Goal: Task Accomplishment & Management: Manage account settings

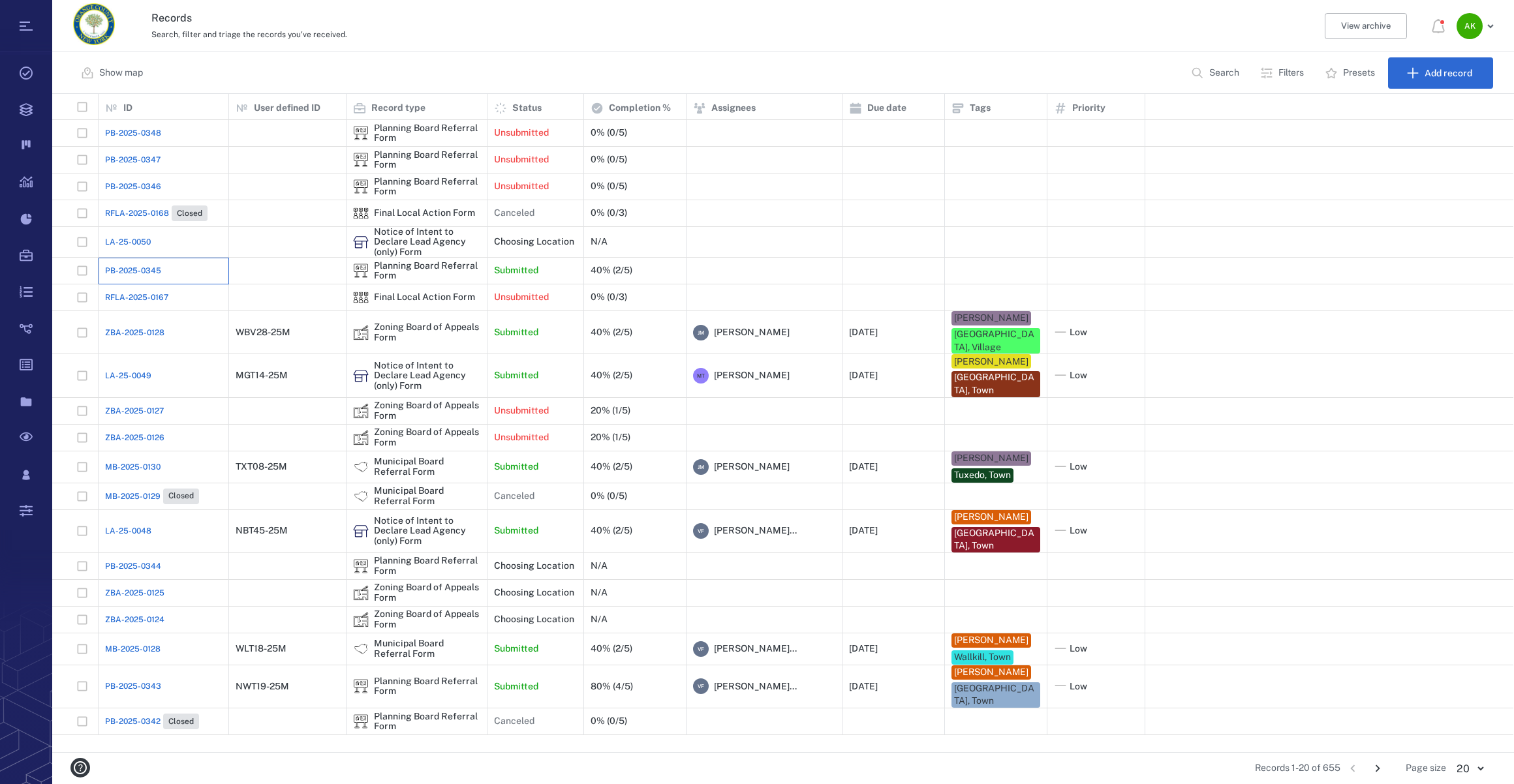
click at [122, 277] on div "PB-2025-0345" at bounding box center [164, 271] width 117 height 26
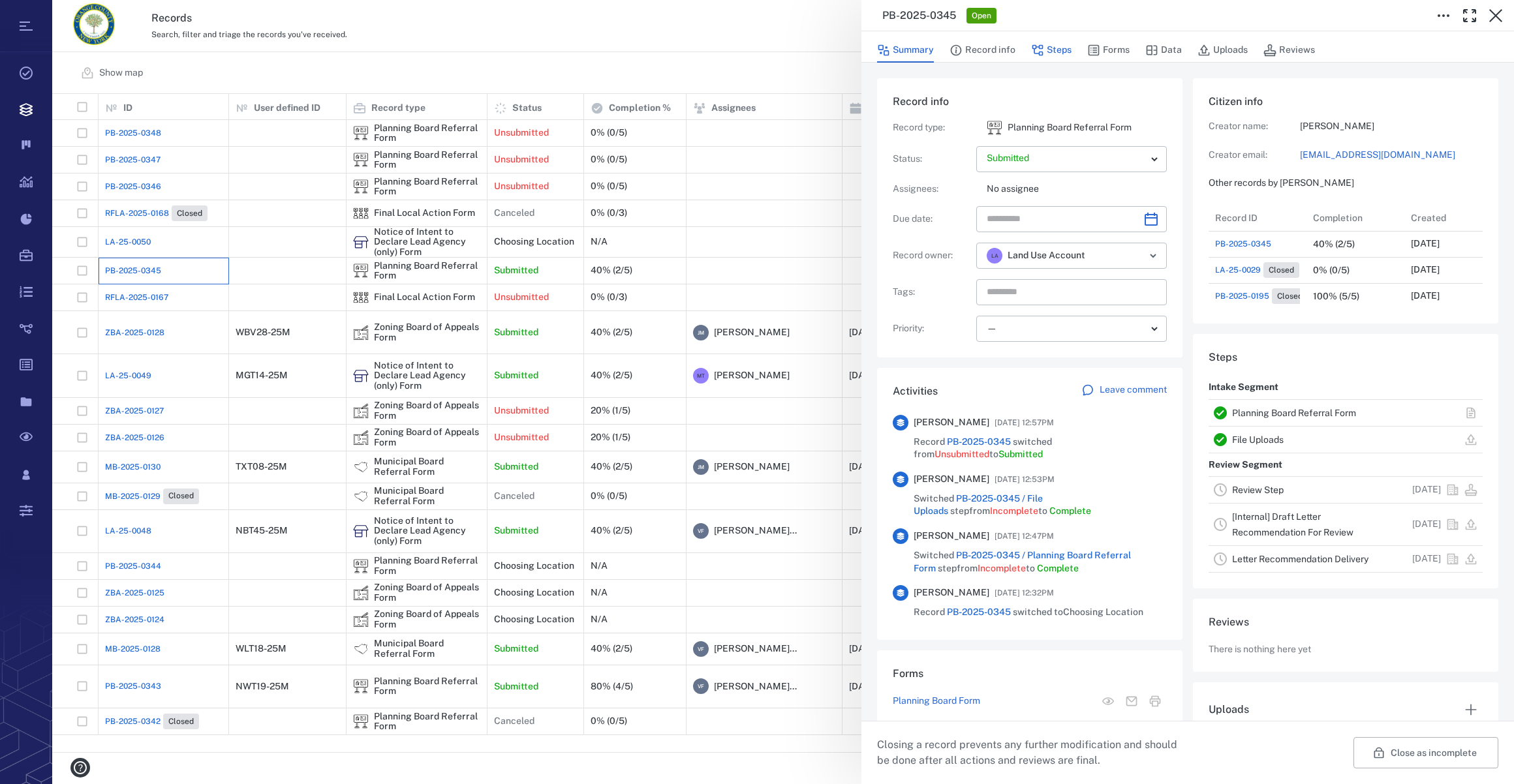
scroll to position [157, 251]
click at [1122, 52] on button "Forms" at bounding box center [1108, 50] width 42 height 25
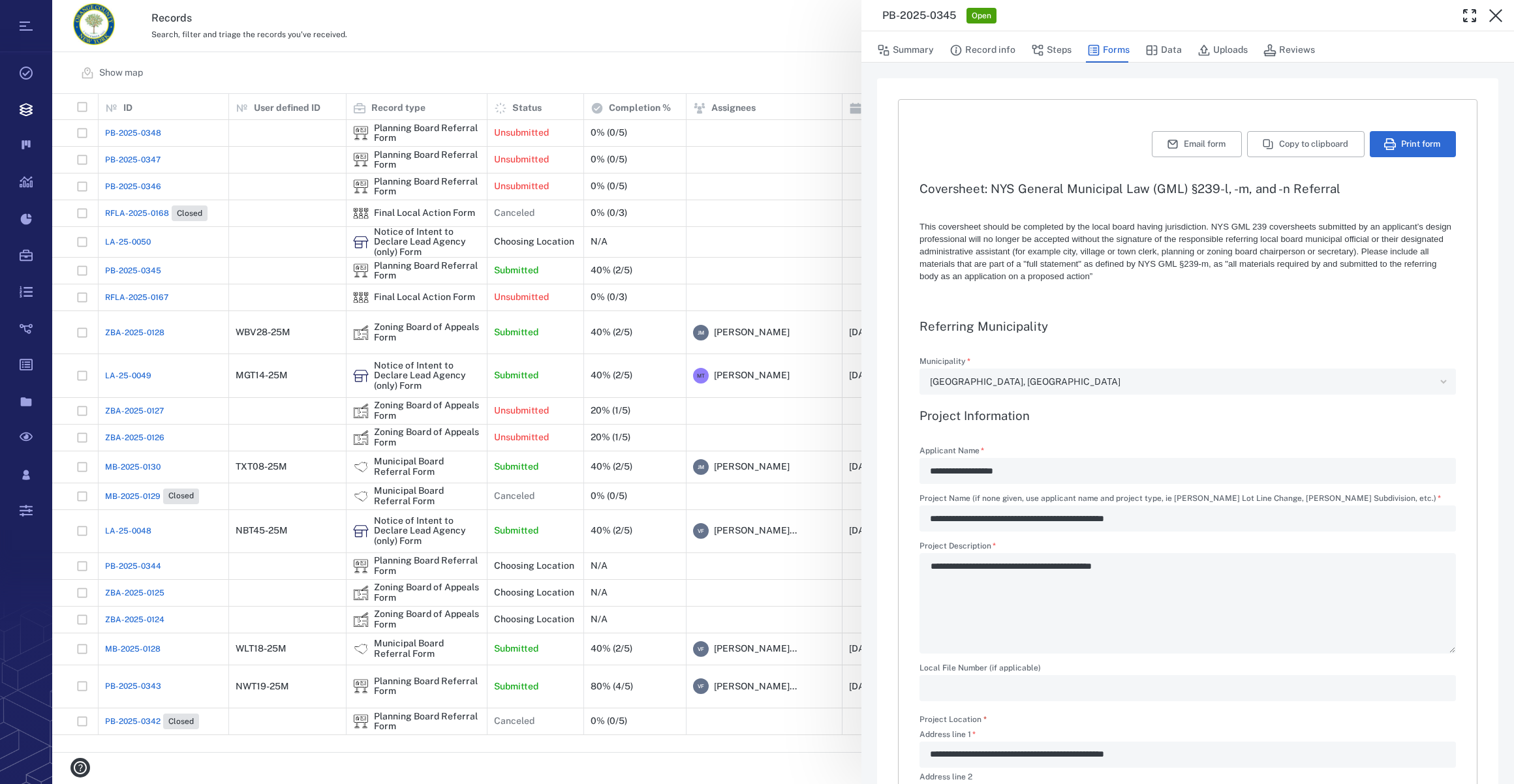
type textarea "*"
click at [918, 46] on button "Summary" at bounding box center [905, 50] width 57 height 25
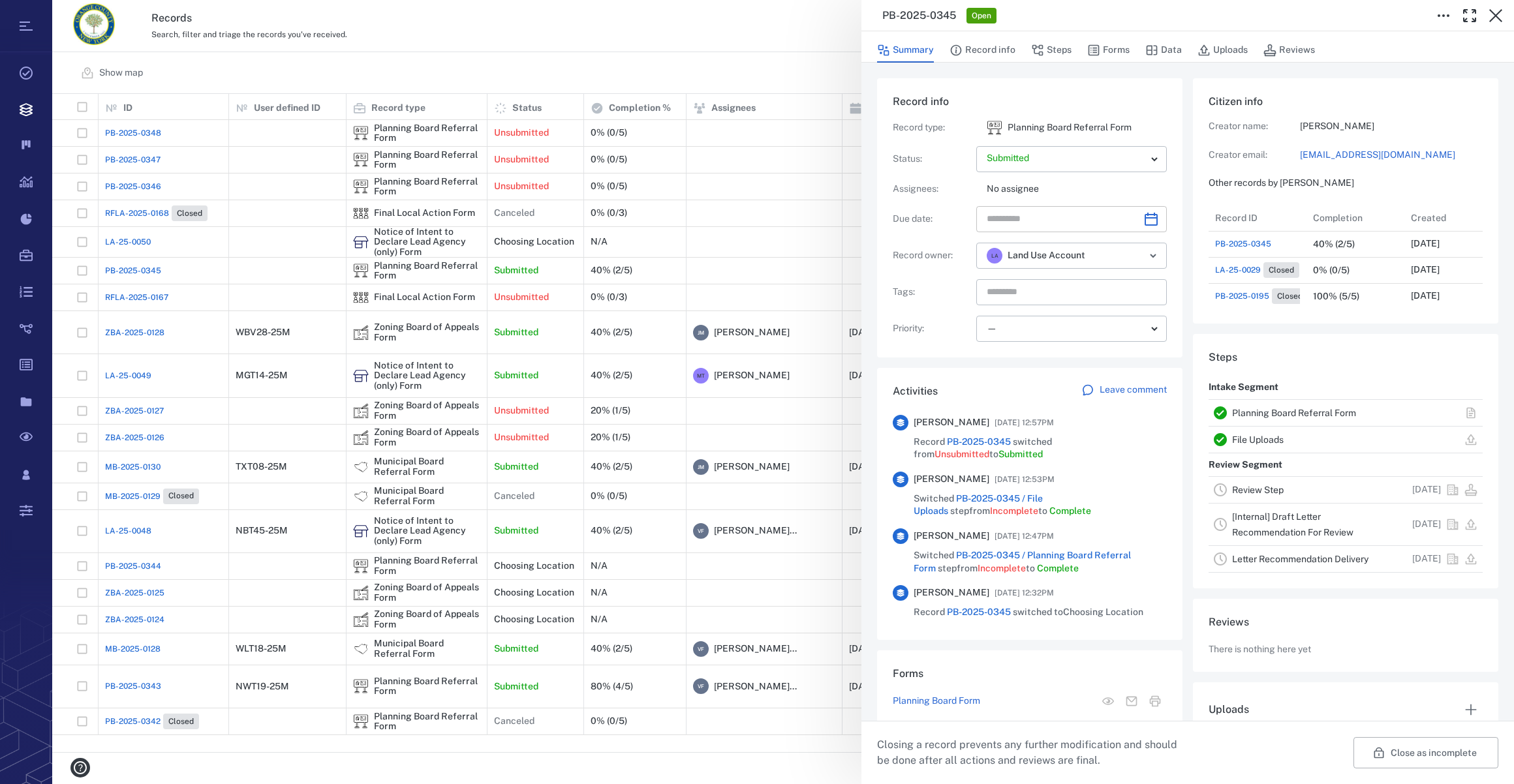
scroll to position [157, 251]
click at [1146, 220] on icon "Choose date" at bounding box center [1152, 219] width 15 height 15
click at [1165, 250] on icon "Next month" at bounding box center [1165, 253] width 4 height 8
click at [1108, 360] on button "16" at bounding box center [1107, 357] width 23 height 23
type input "**********"
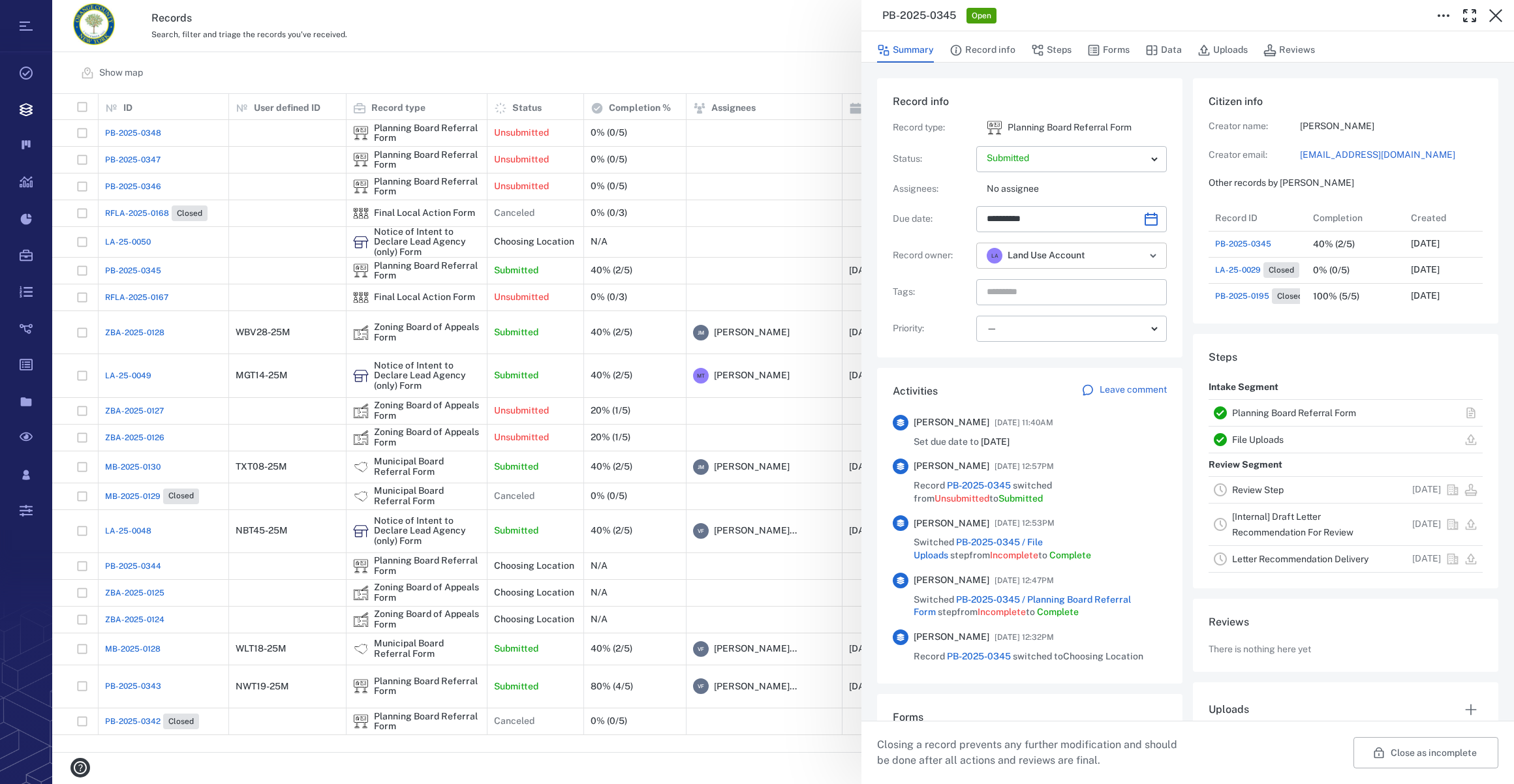
click at [1146, 256] on icon "Open" at bounding box center [1153, 256] width 15 height 15
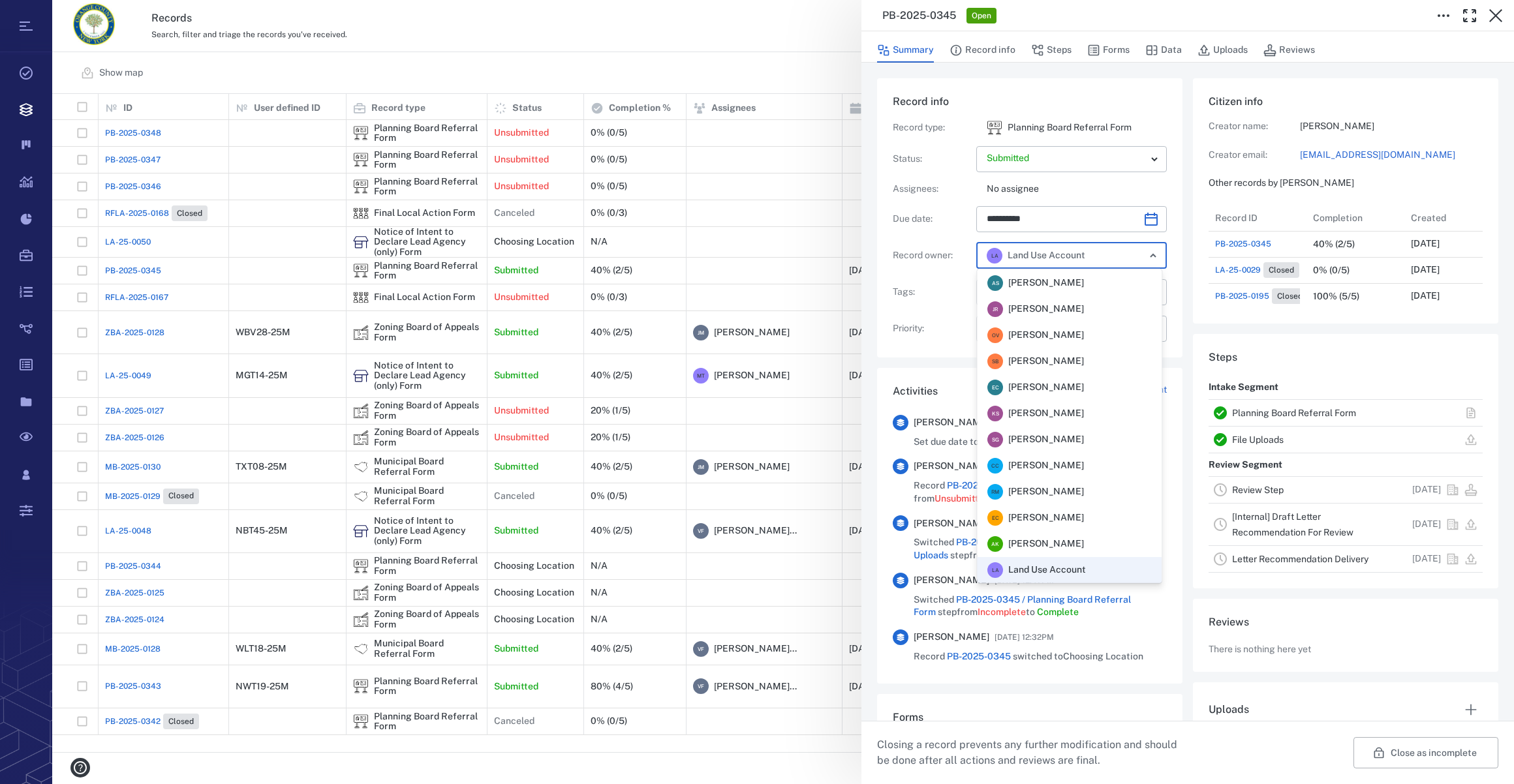
scroll to position [287, 0]
click at [1057, 488] on span "Veronica Fernandez - Rogers" at bounding box center [1047, 491] width 76 height 13
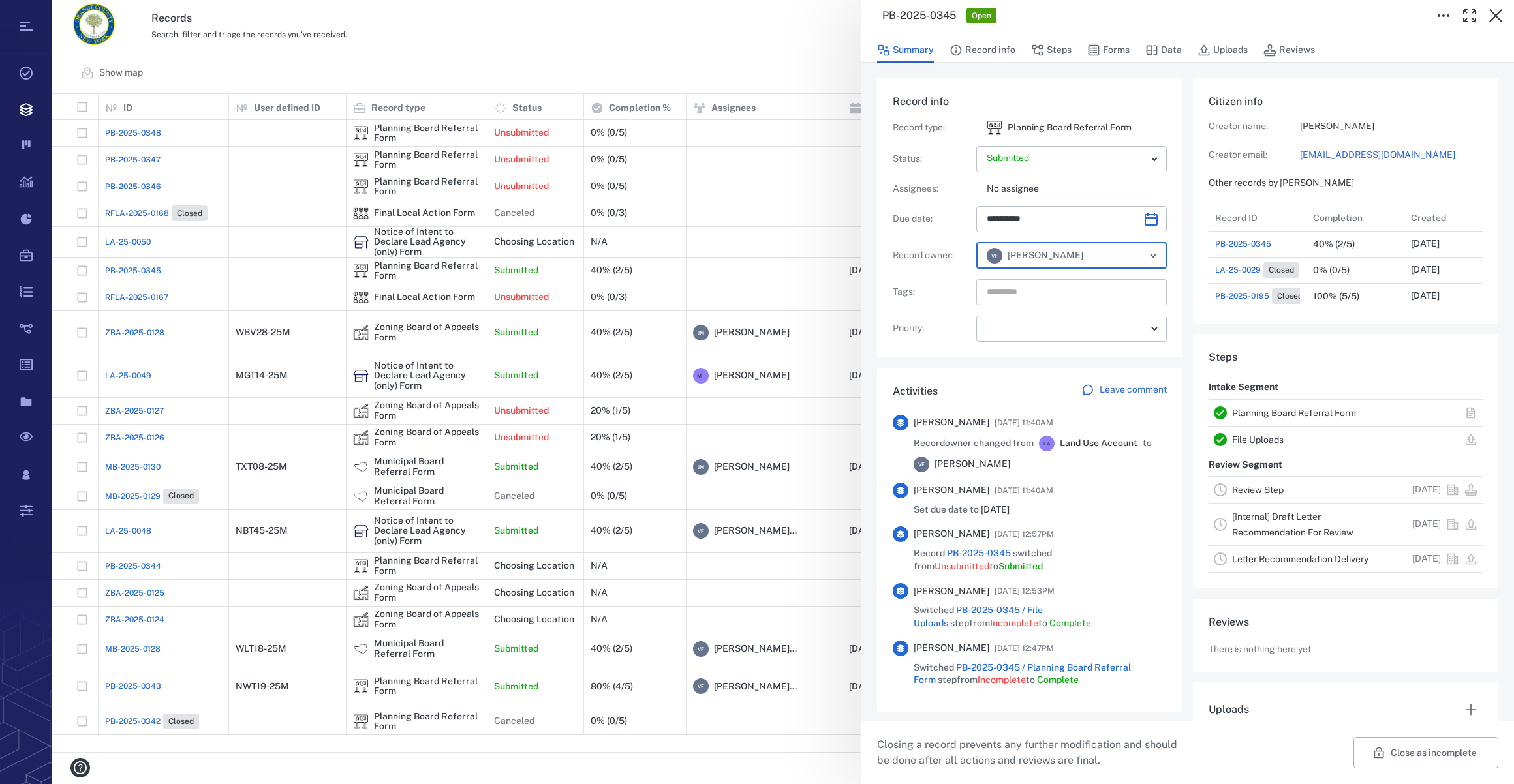
click at [1006, 293] on input "text" at bounding box center [1056, 292] width 142 height 18
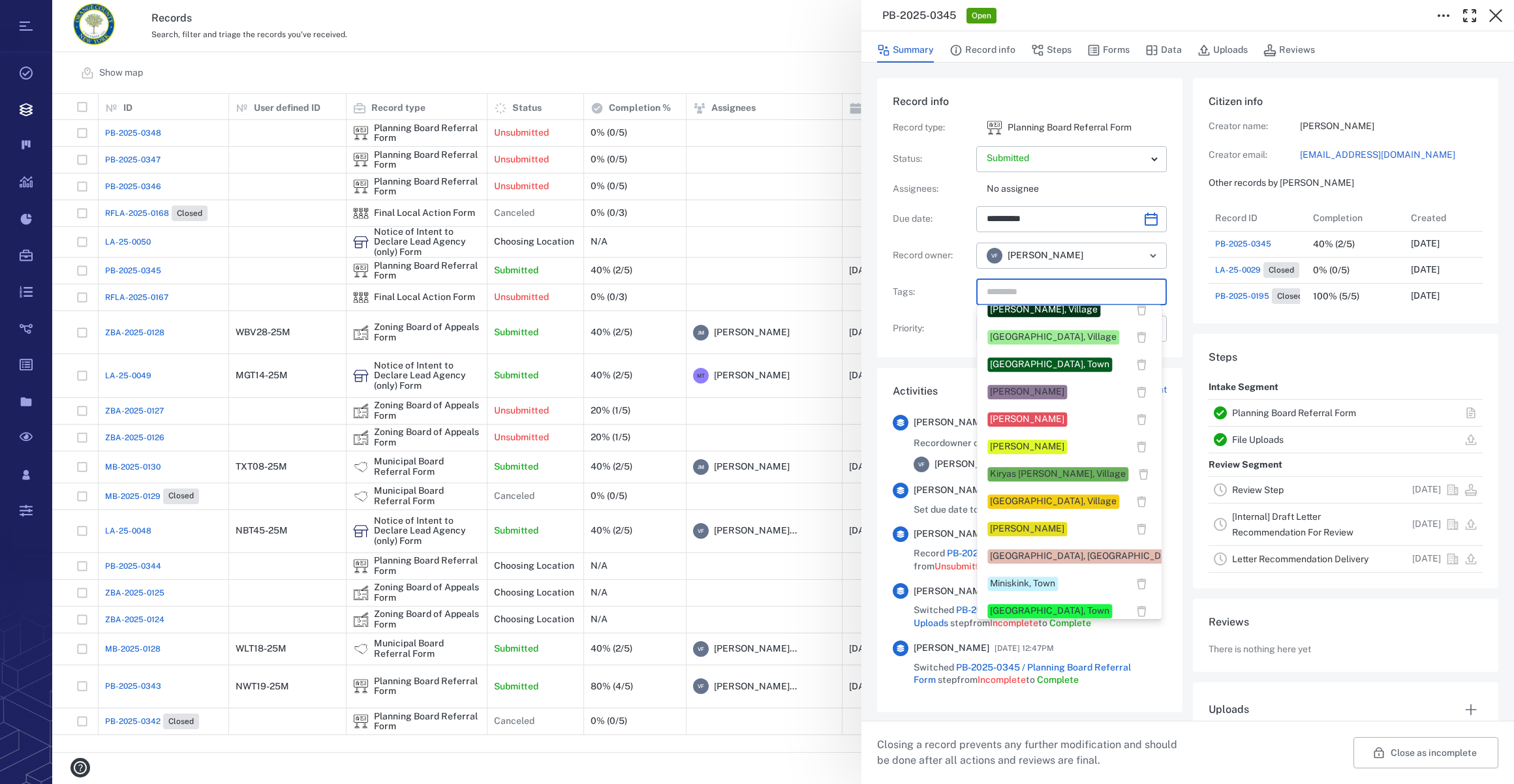
scroll to position [534, 0]
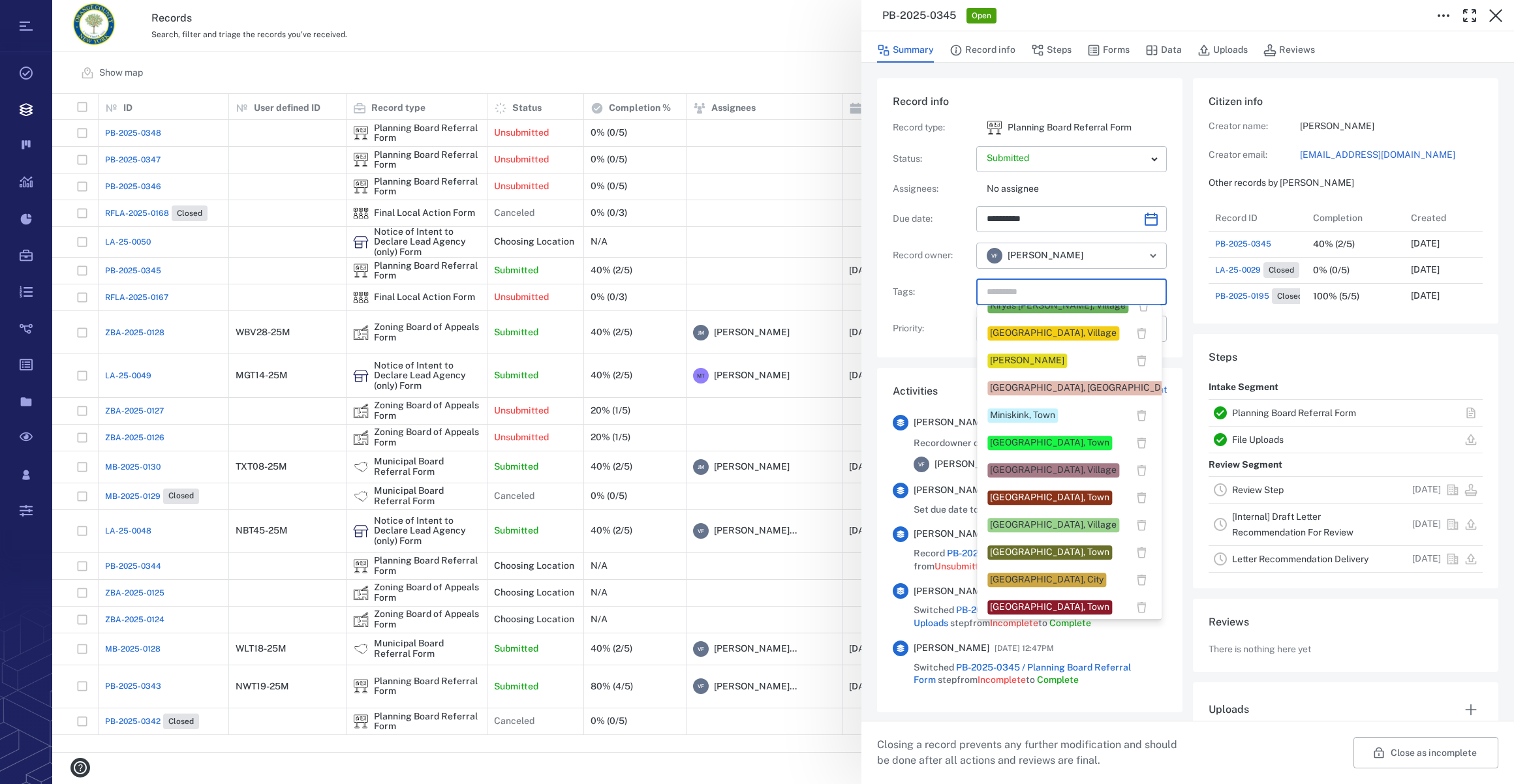
click at [1031, 387] on div "[GEOGRAPHIC_DATA], [GEOGRAPHIC_DATA]" at bounding box center [1085, 388] width 190 height 13
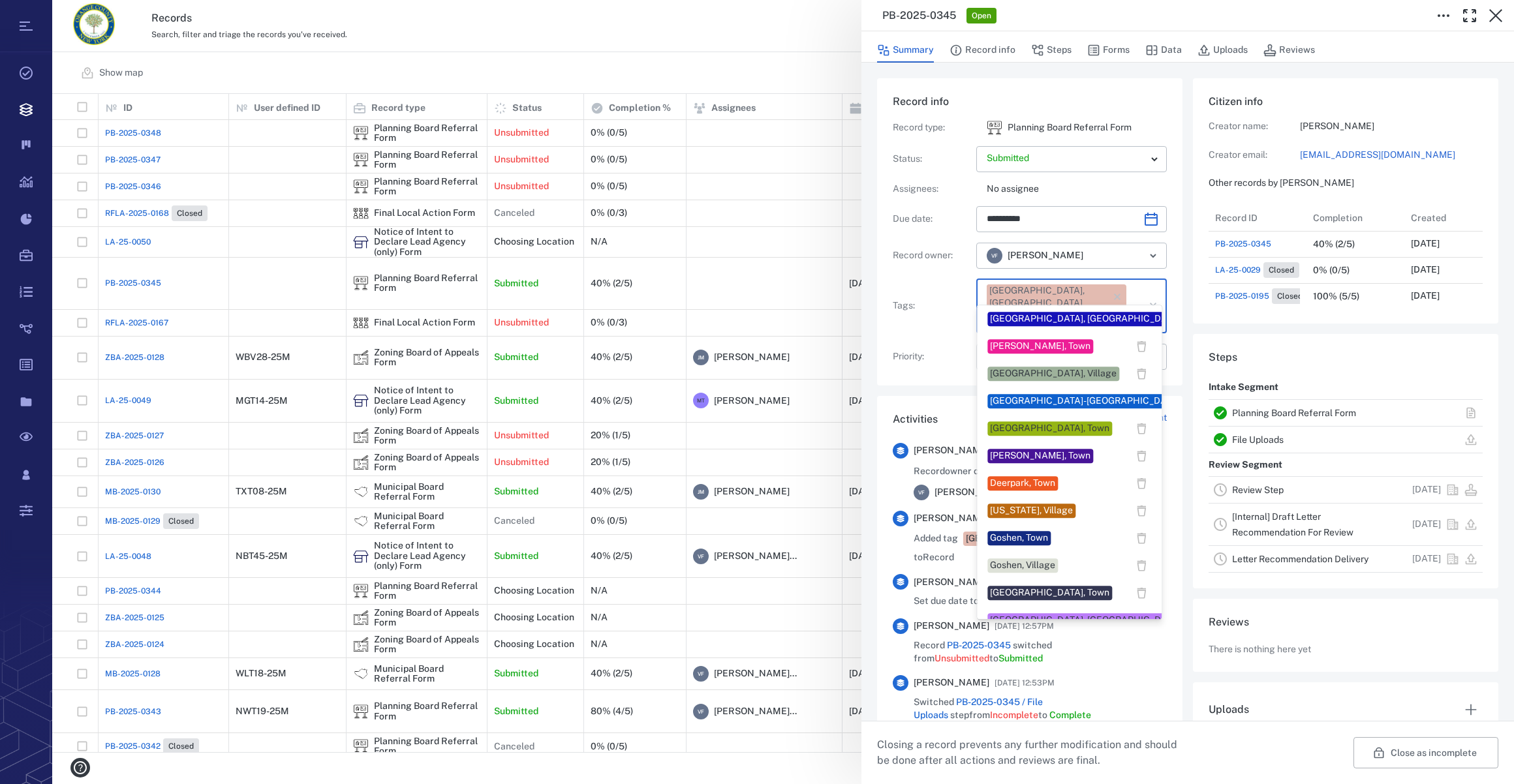
click at [1109, 312] on input "text" at bounding box center [1056, 320] width 142 height 18
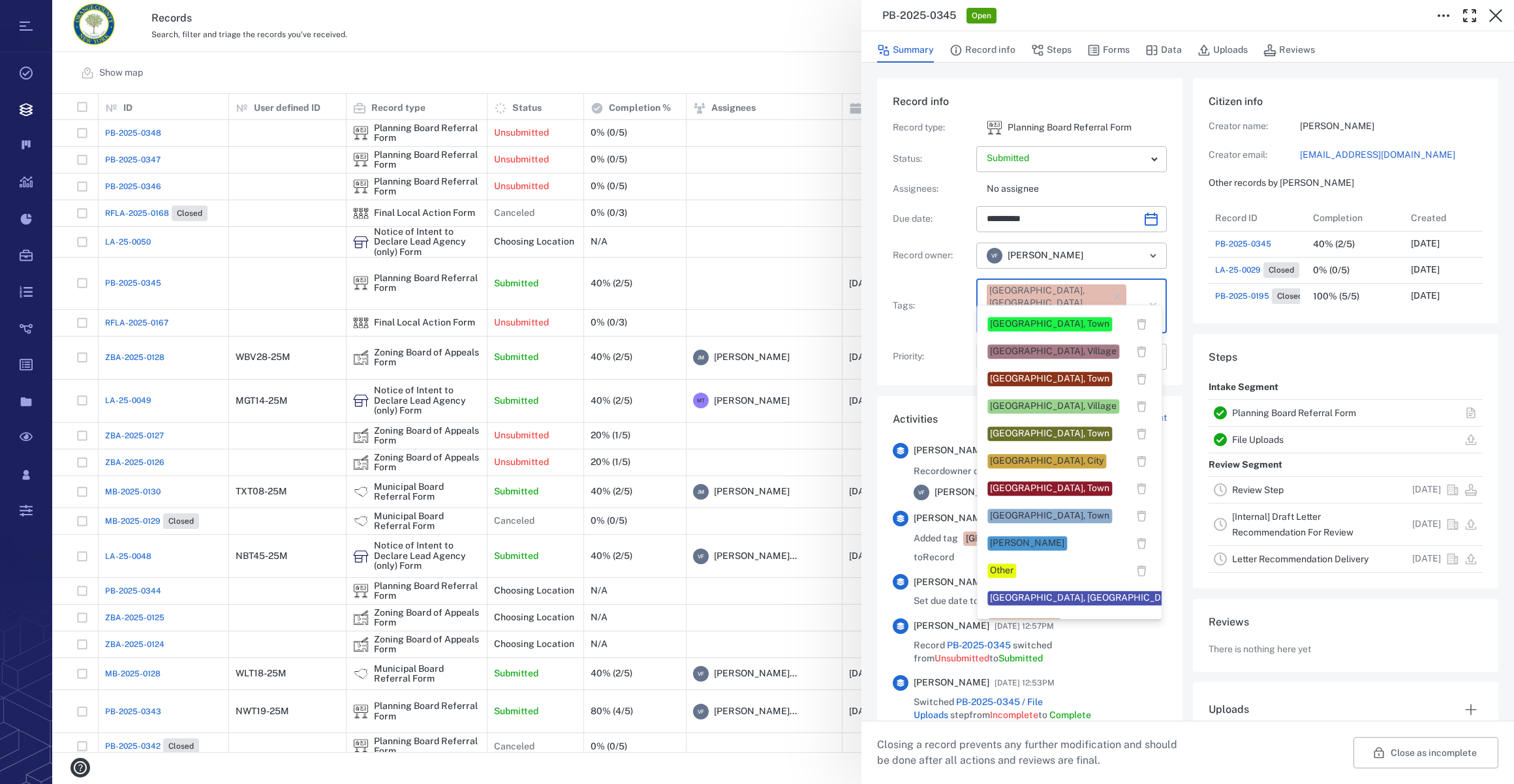
scroll to position [949, 0]
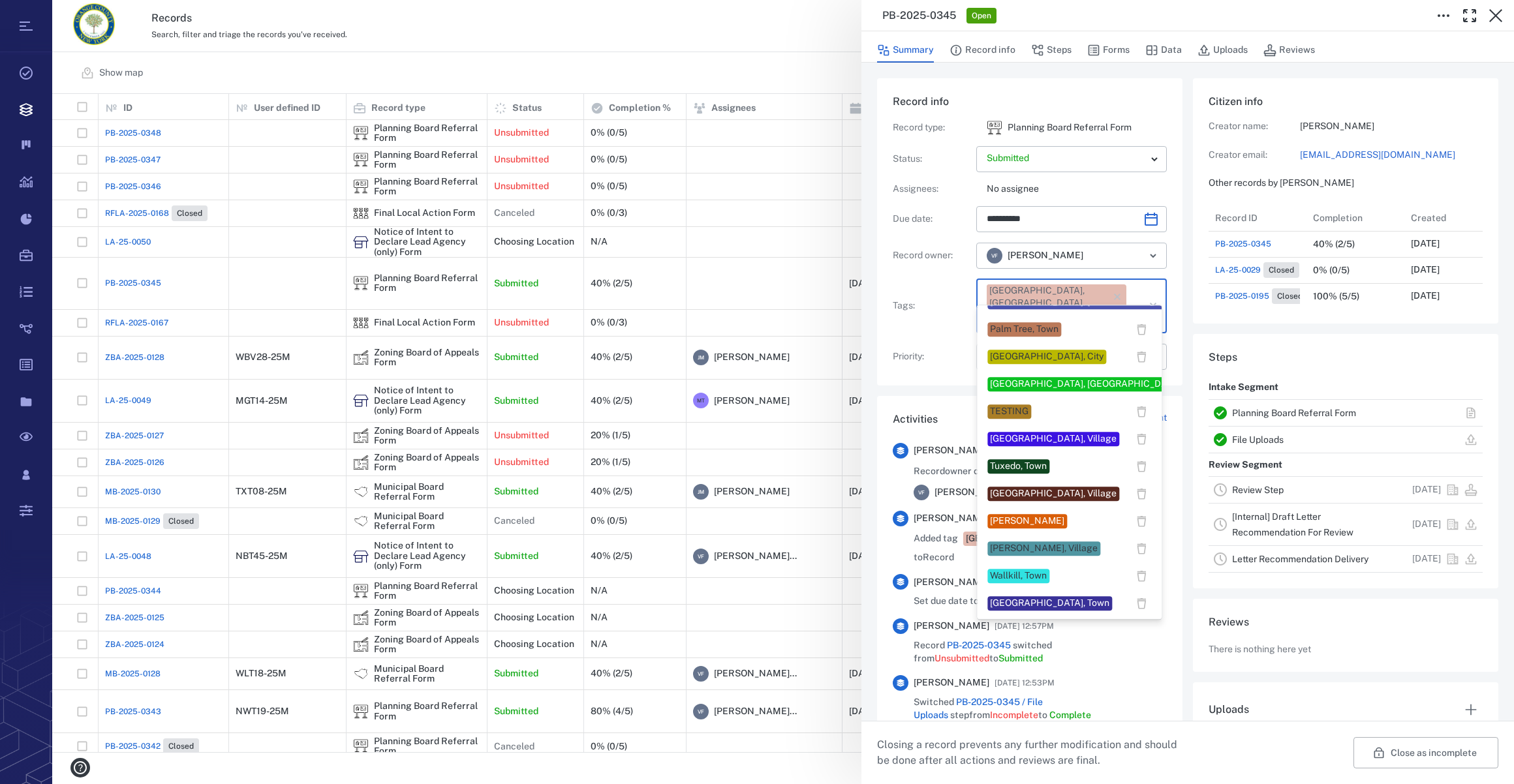
click at [1059, 515] on div "[PERSON_NAME]" at bounding box center [1027, 522] width 80 height 15
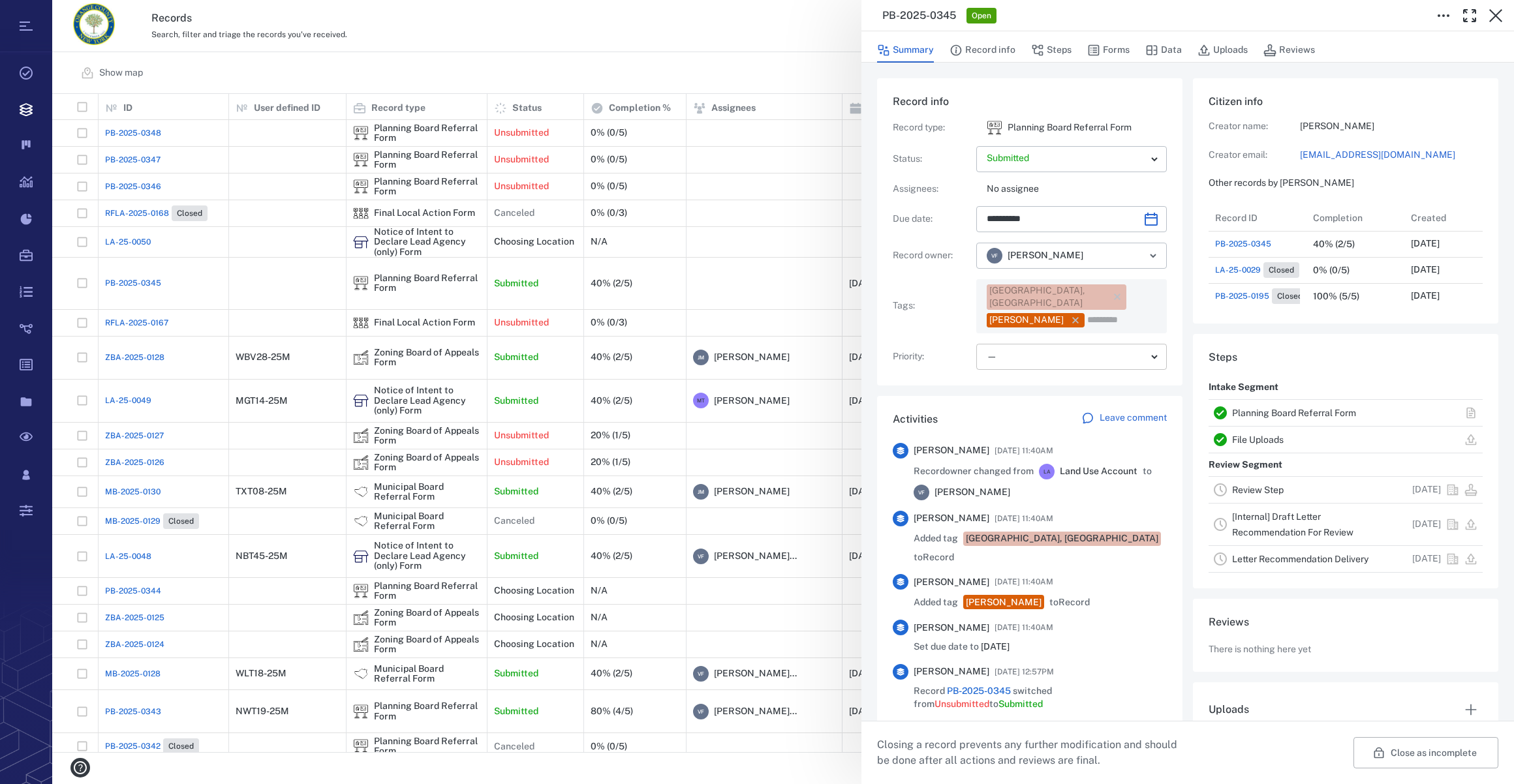
click at [1035, 342] on body "Tasks Records Boards Dashboard Reports Record types Guide steps Rules Form buil…" at bounding box center [757, 392] width 1514 height 784
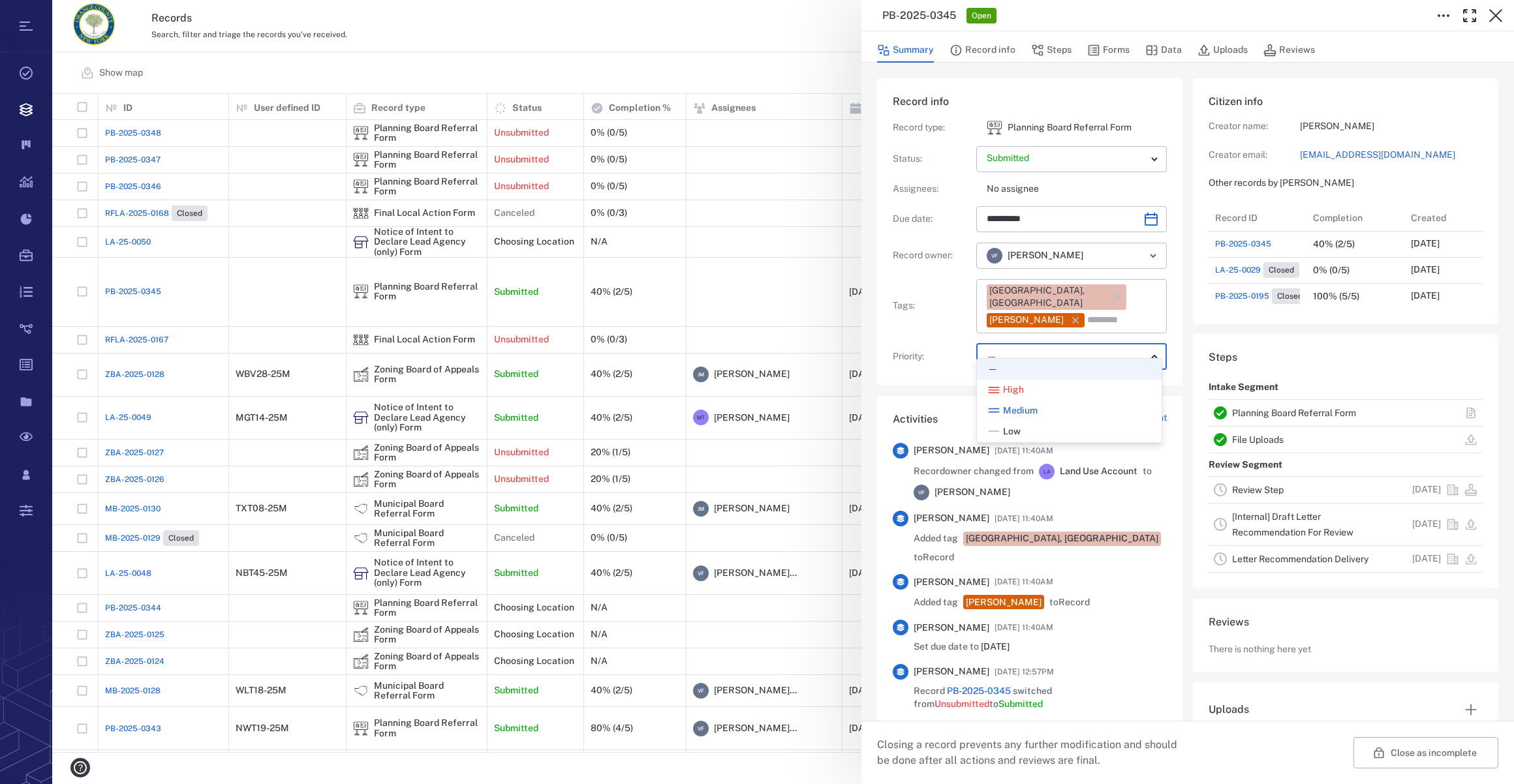
click at [995, 433] on icon at bounding box center [993, 431] width 13 height 13
type input "**"
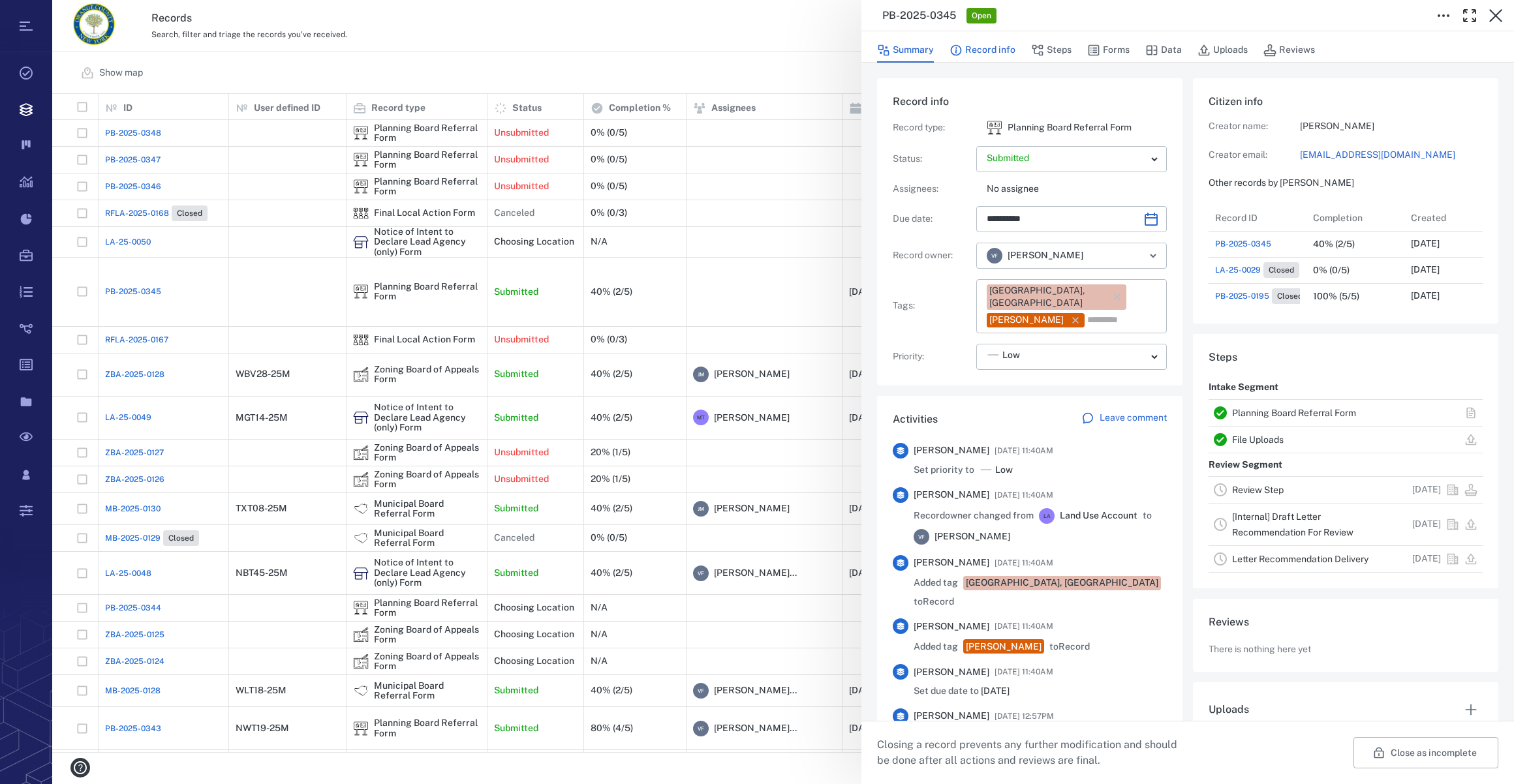
click at [999, 50] on button "Record info" at bounding box center [982, 50] width 66 height 25
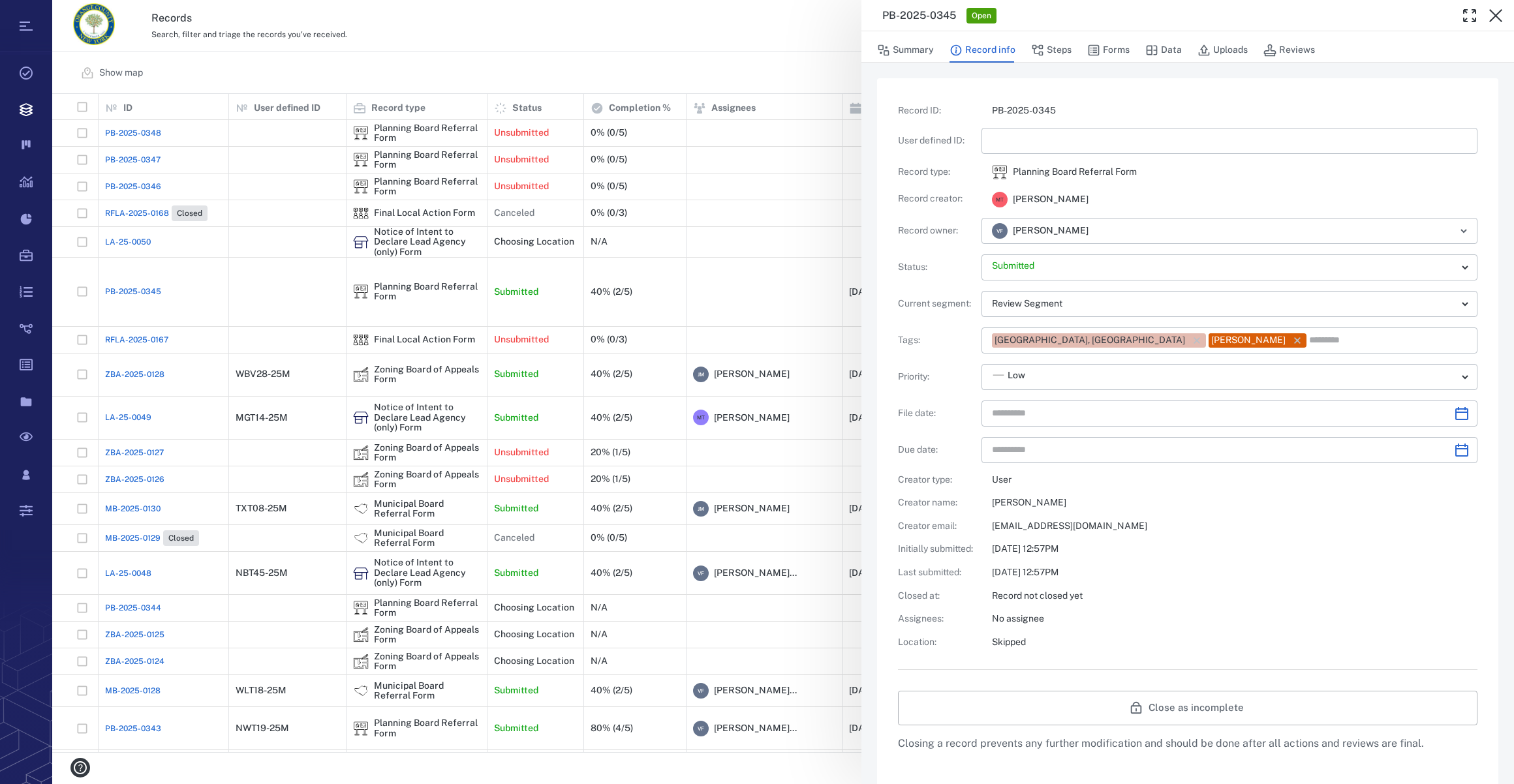
type input "**********"
click at [1033, 139] on input "text" at bounding box center [1230, 141] width 475 height 26
click at [1456, 409] on icon "Choose date" at bounding box center [1461, 413] width 13 height 13
type input "*********"
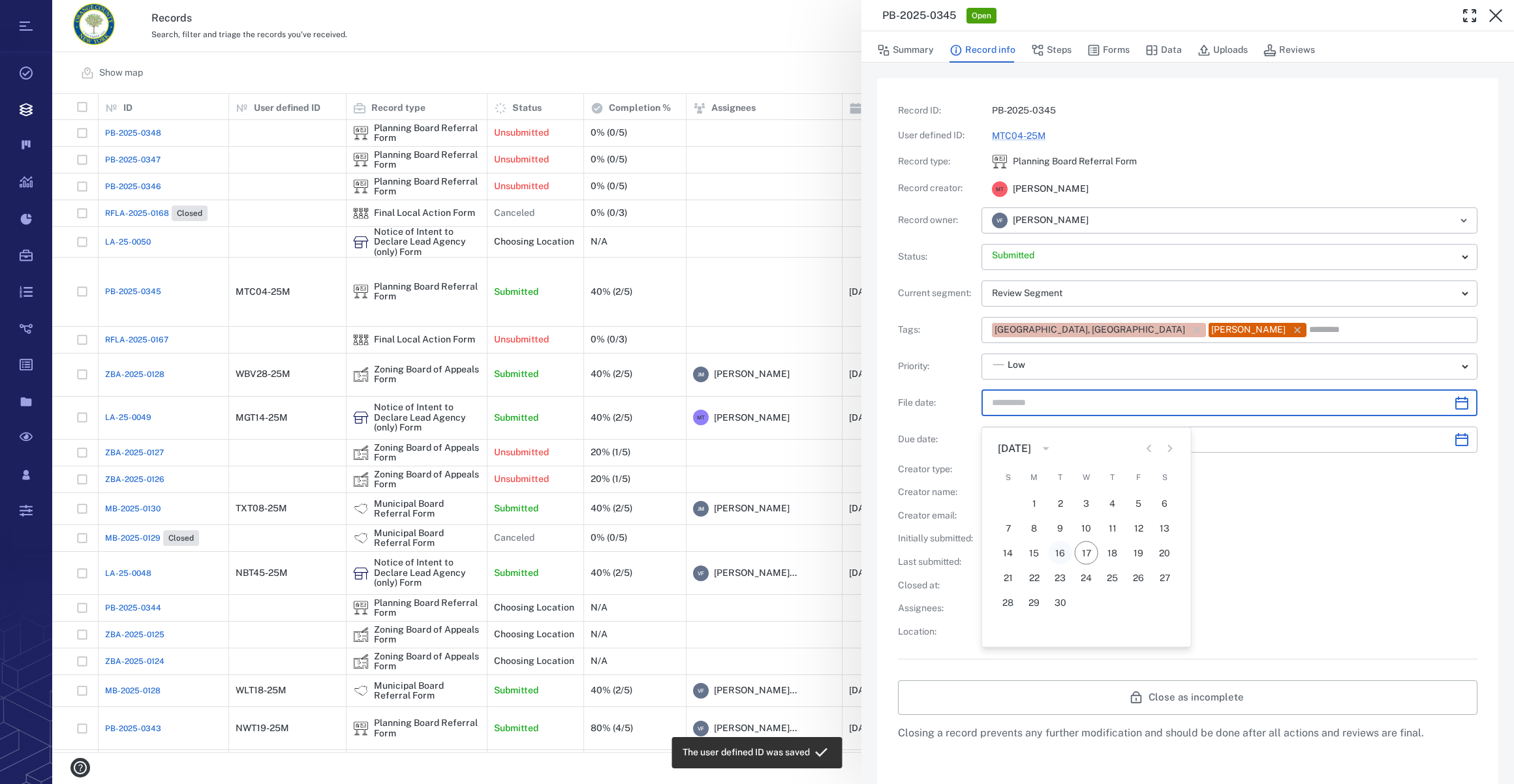
click at [1057, 555] on div "1 2 3 4 5 6 7 8 9 10 11 12 13 14 15 16 17 18 19 20 21 22 23 24 25 26 27 28 29 30" at bounding box center [1086, 553] width 209 height 126
click at [1062, 540] on button "16" at bounding box center [1060, 541] width 23 height 23
type input "**********"
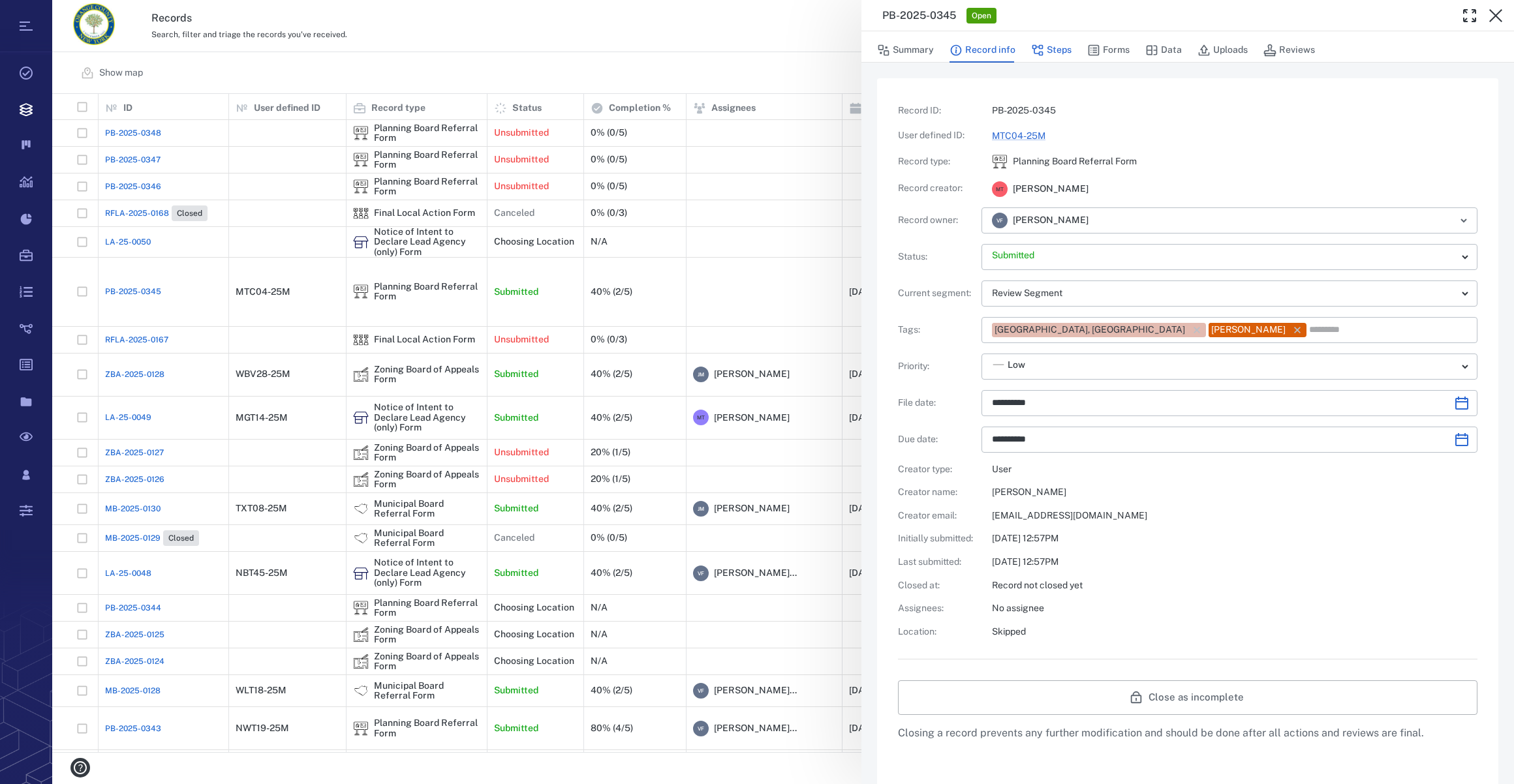
click at [1058, 48] on button "Steps" at bounding box center [1051, 50] width 40 height 25
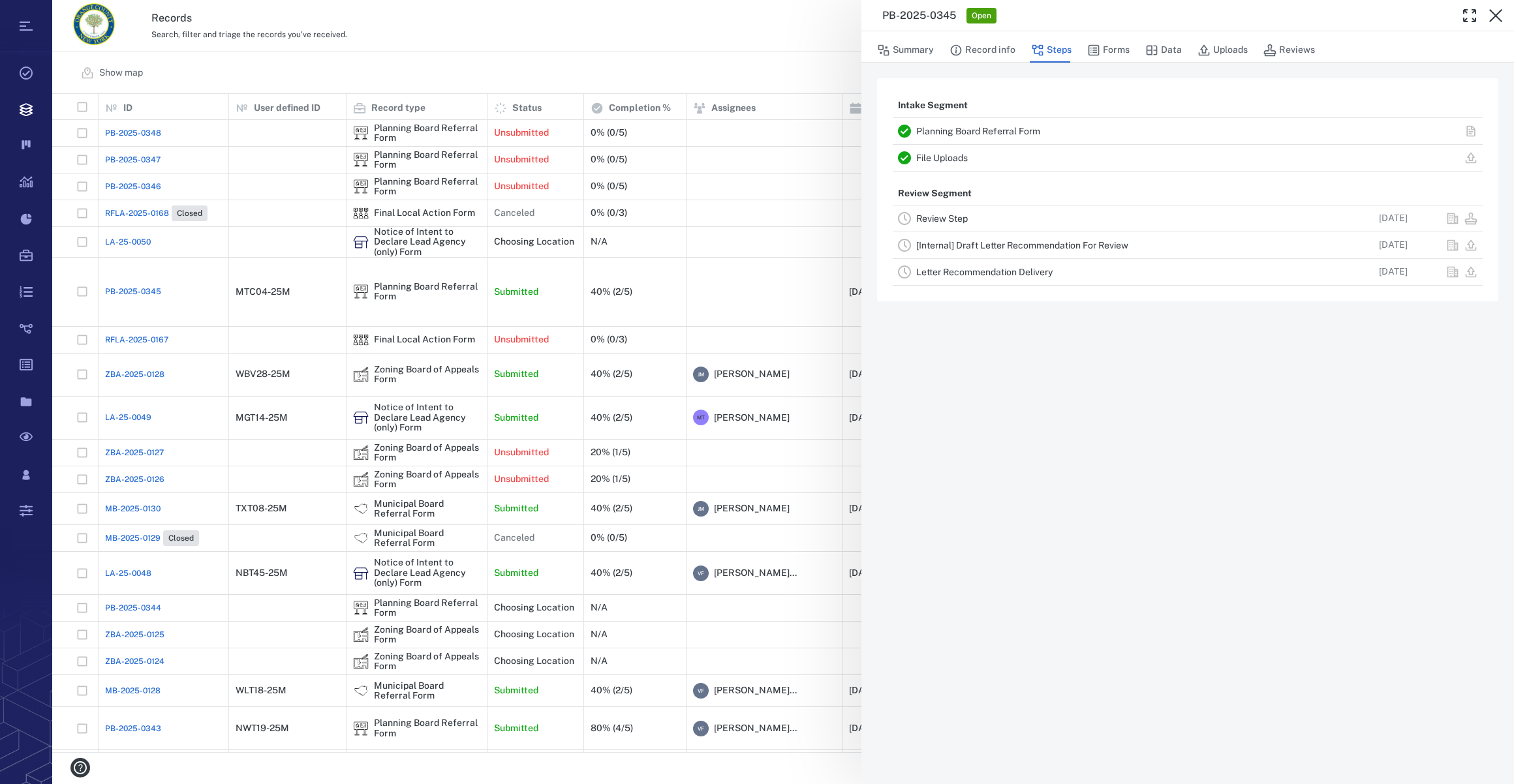
drag, startPoint x: 923, startPoint y: 212, endPoint x: 930, endPoint y: 218, distance: 9.2
click at [923, 213] on div "Review Step" at bounding box center [1108, 219] width 382 height 15
click at [947, 220] on link "Review Step" at bounding box center [942, 219] width 52 height 10
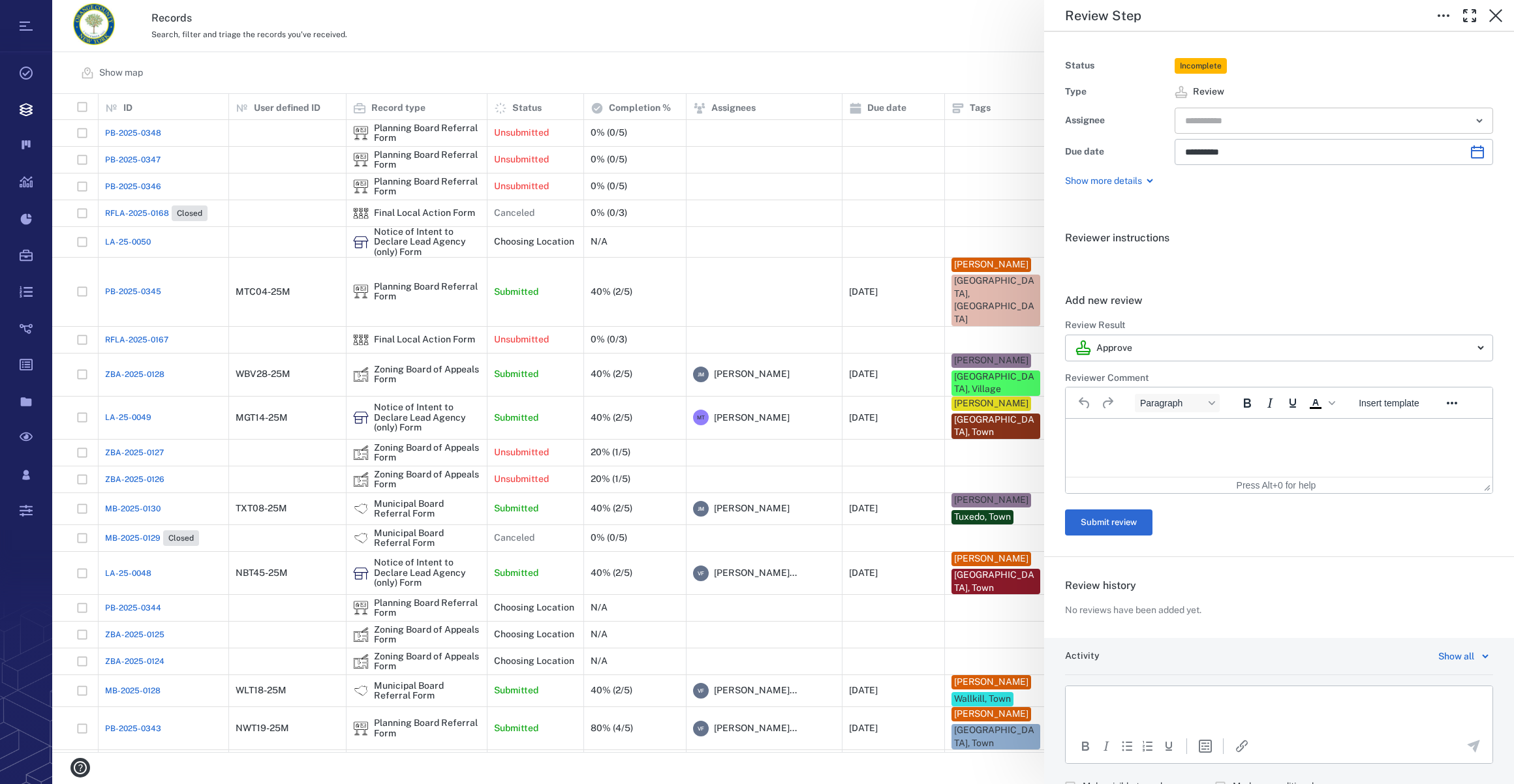
click at [1212, 124] on input "text" at bounding box center [1319, 120] width 270 height 18
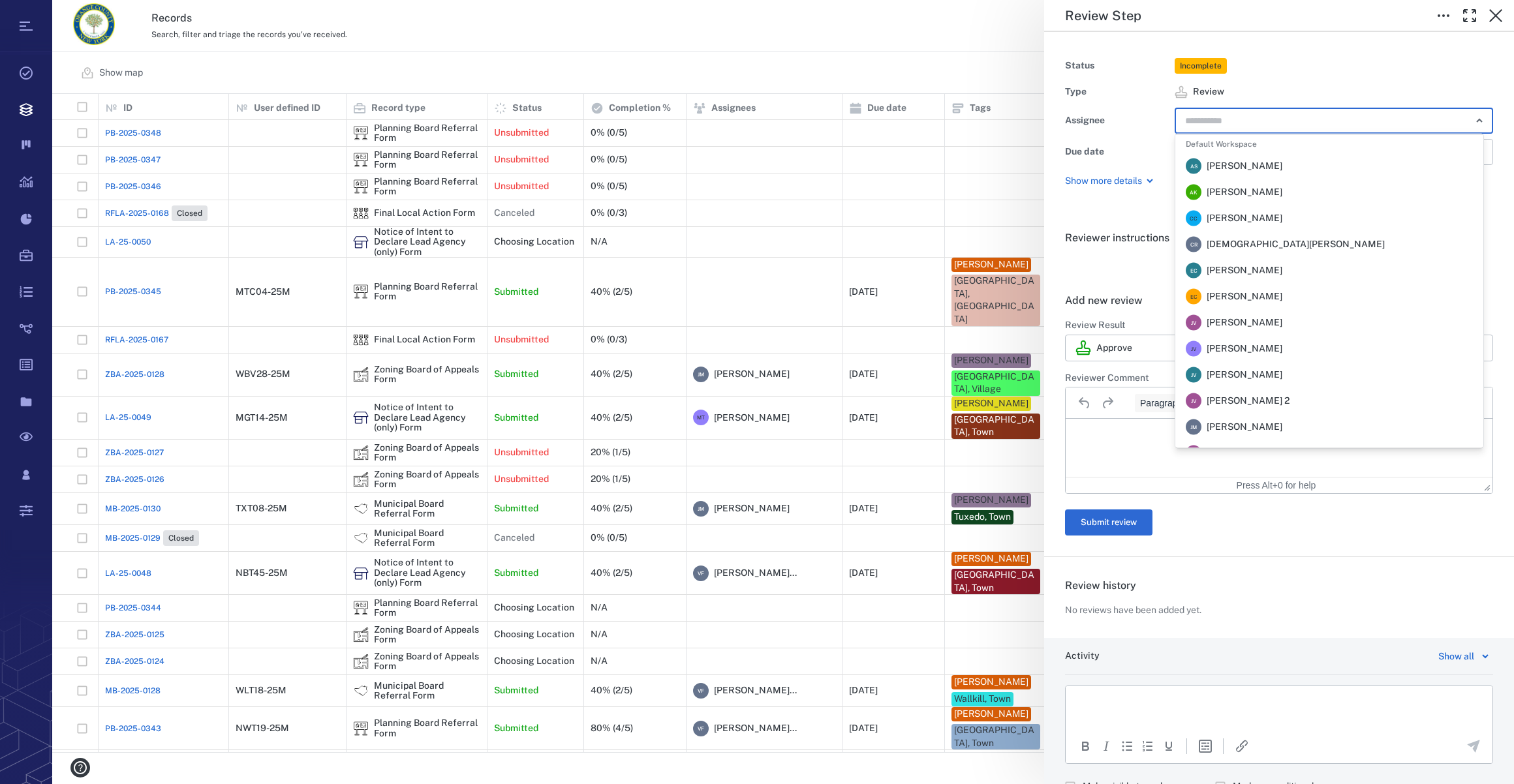
scroll to position [177, 0]
click at [1276, 426] on span "Veronica Fernandez - Rogers" at bounding box center [1245, 432] width 76 height 13
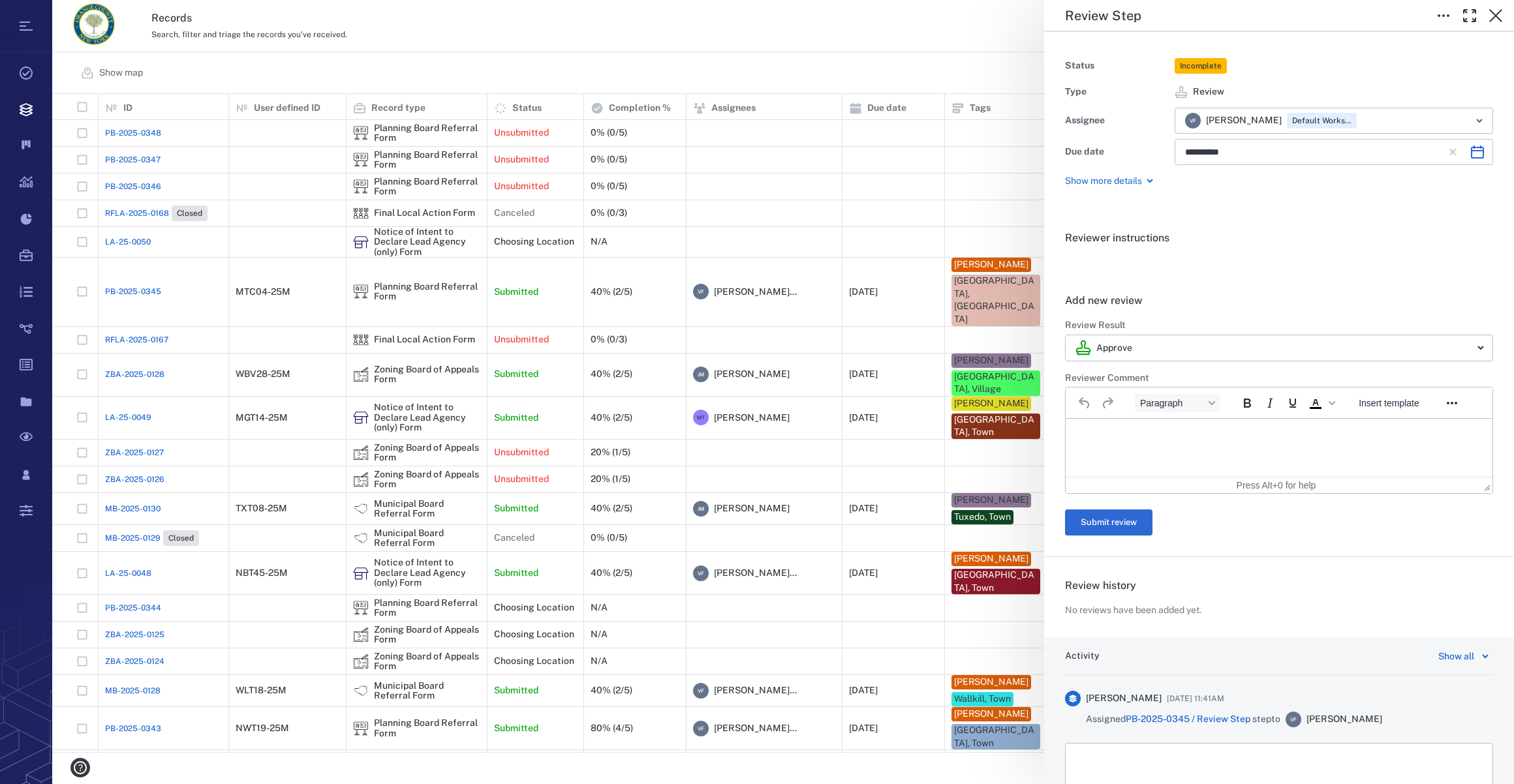
click at [1471, 156] on icon "Choose date, selected date is Oct 29, 2025" at bounding box center [1477, 151] width 13 height 13
click at [1305, 287] on button "16" at bounding box center [1306, 291] width 23 height 23
type input "**********"
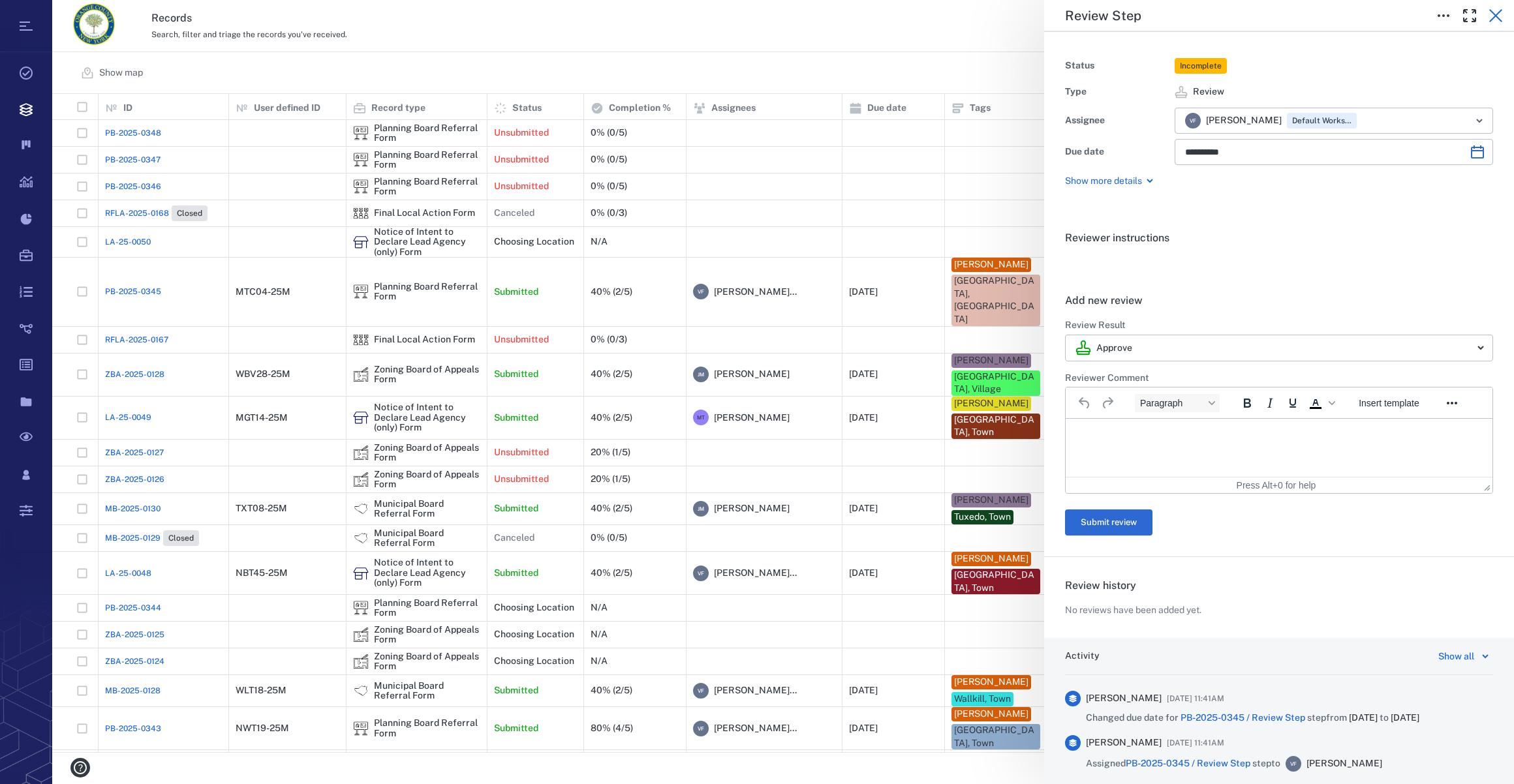
click at [1501, 10] on icon "button" at bounding box center [1495, 15] width 13 height 13
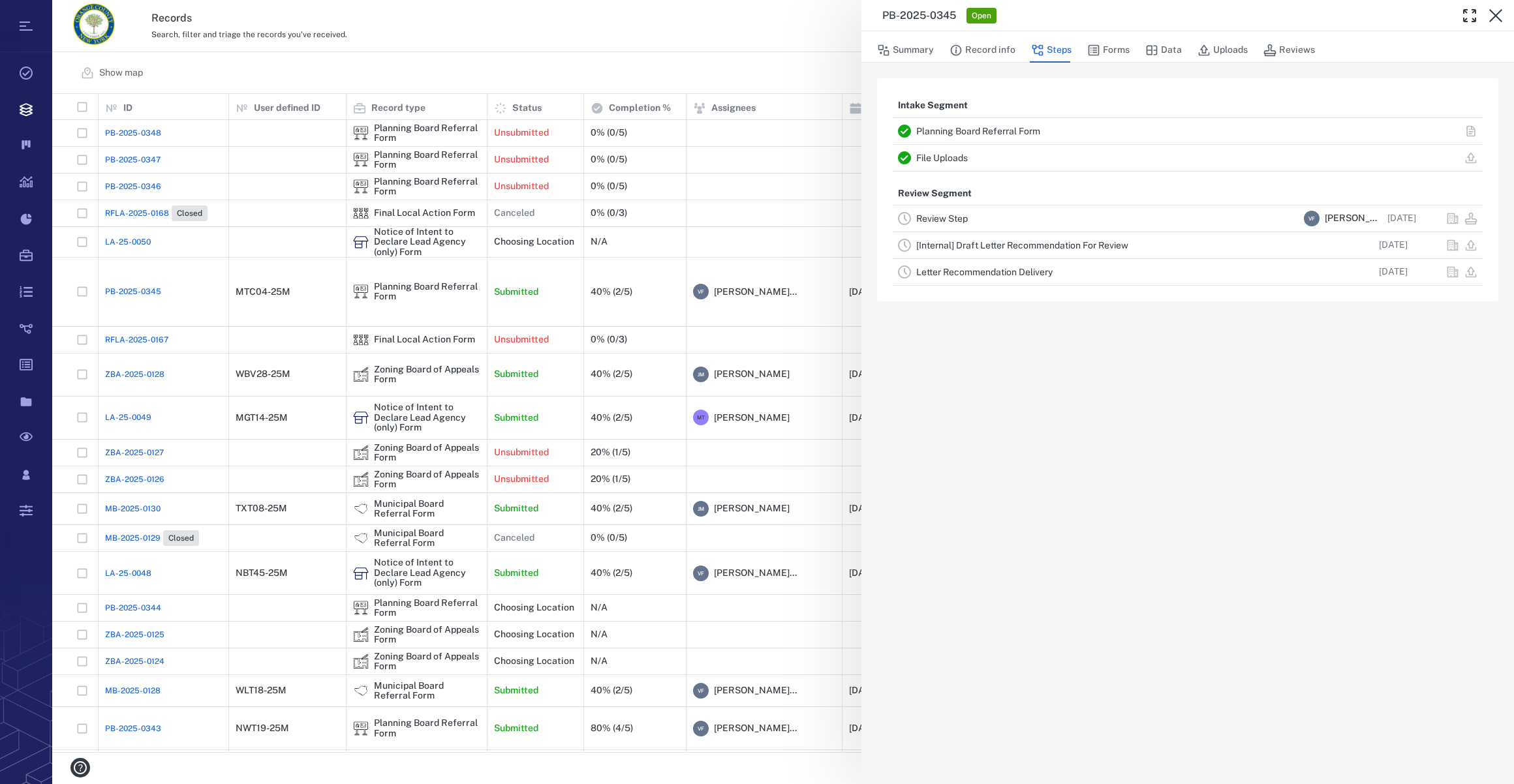
click at [1500, 11] on icon "button" at bounding box center [1495, 15] width 13 height 13
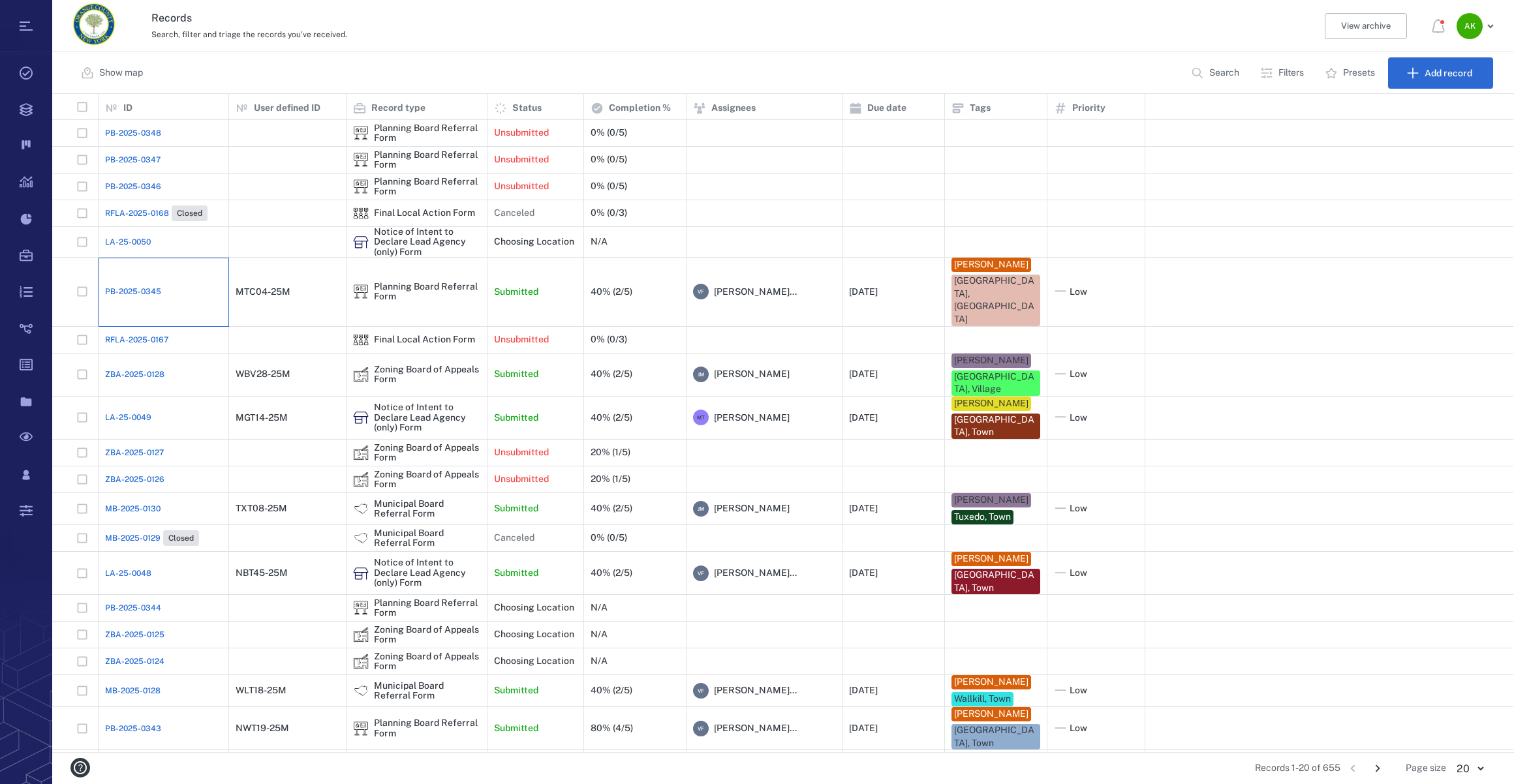
click at [117, 279] on div "PB-2025-0345" at bounding box center [164, 292] width 117 height 26
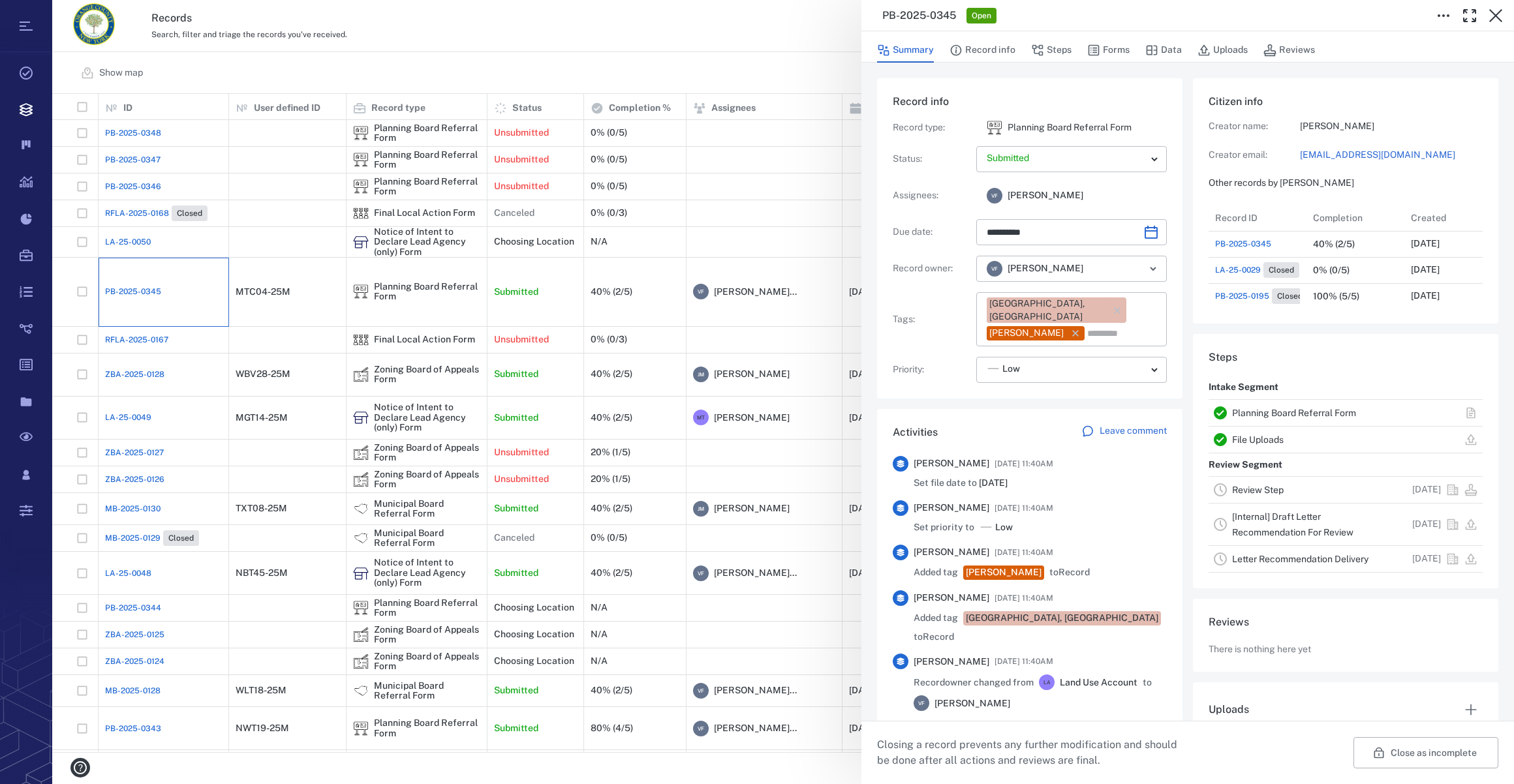
type input "**********"
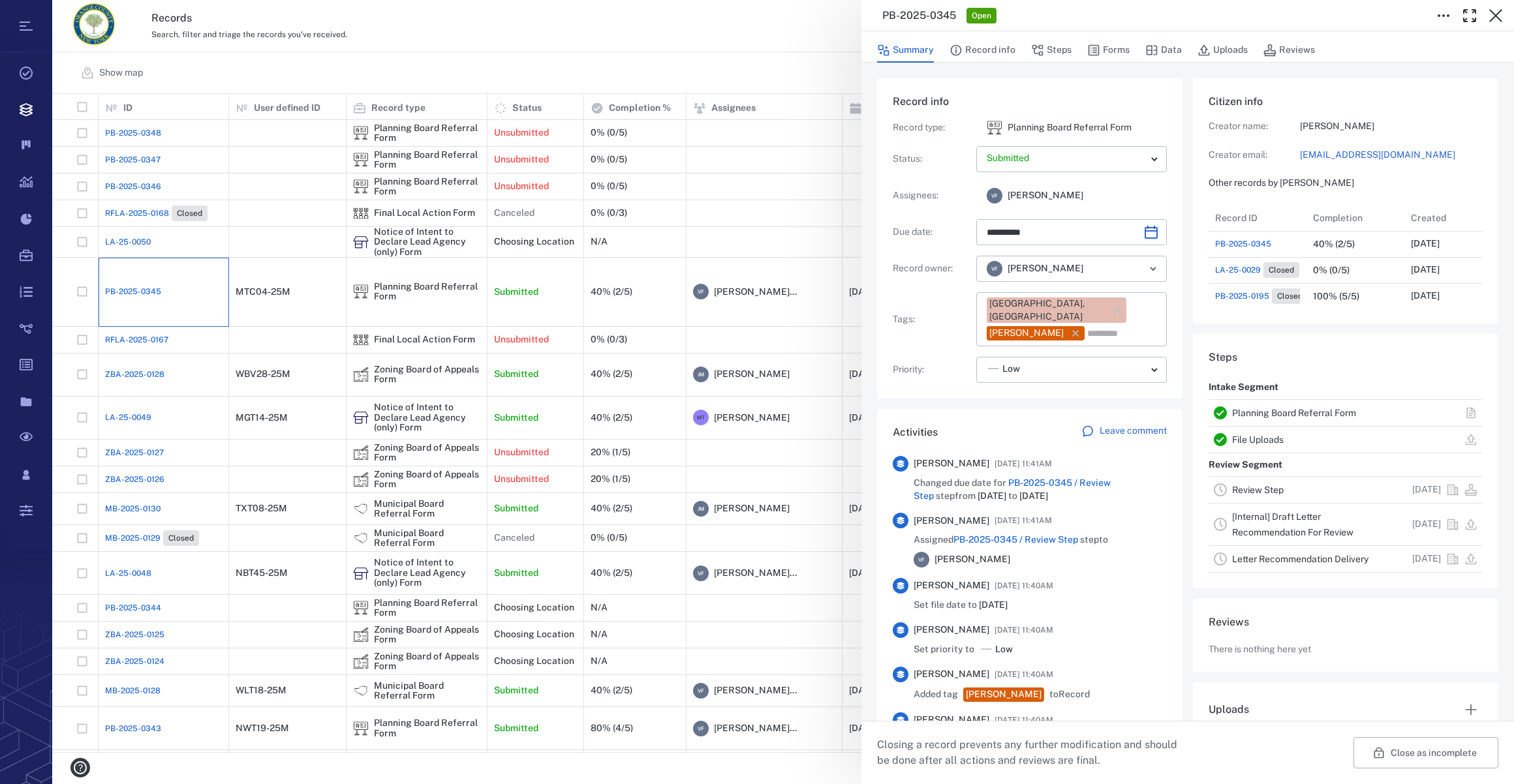
scroll to position [9, 9]
click at [1114, 46] on button "Forms" at bounding box center [1108, 50] width 42 height 25
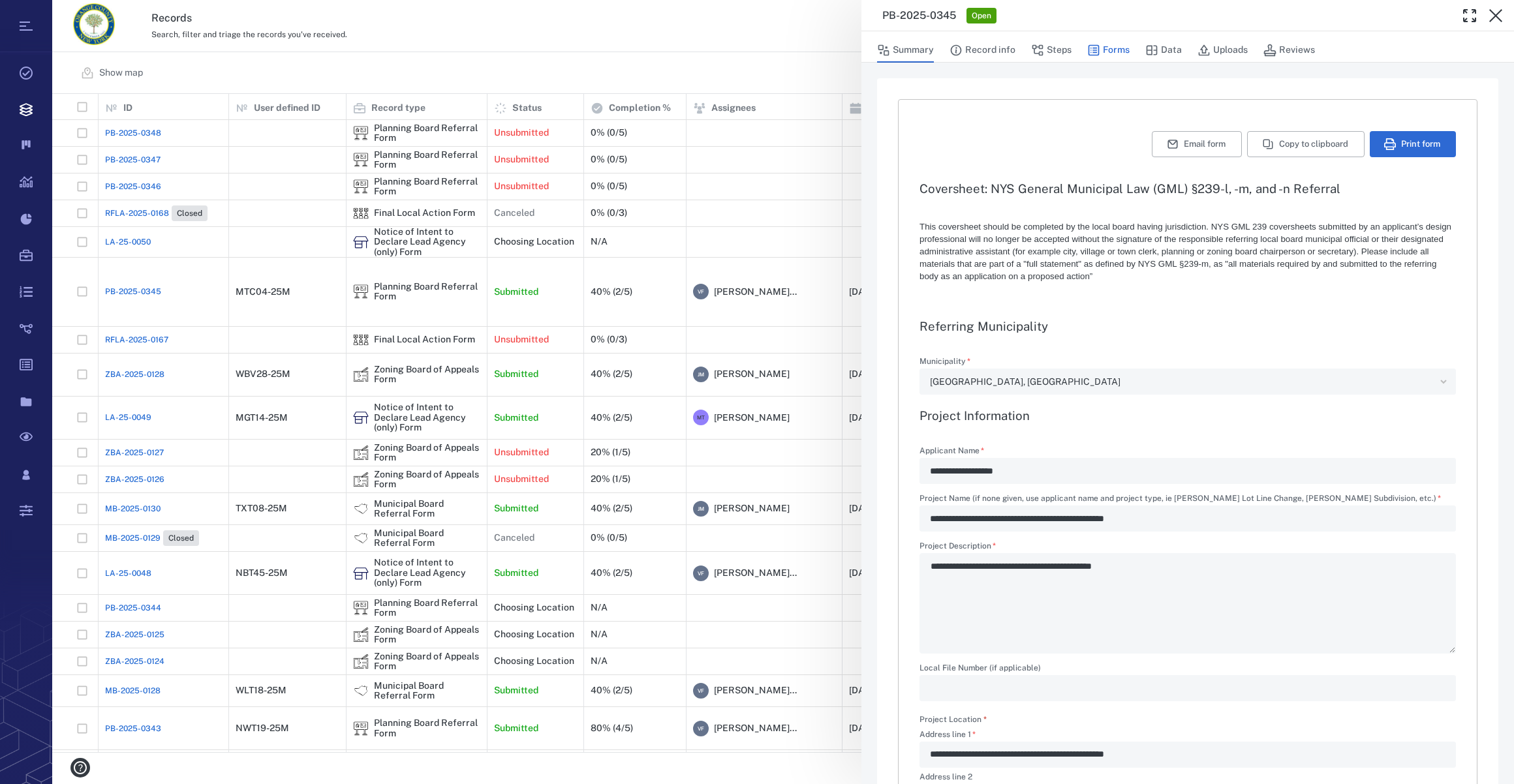
type textarea "*"
click at [1499, 9] on icon "button" at bounding box center [1496, 15] width 15 height 15
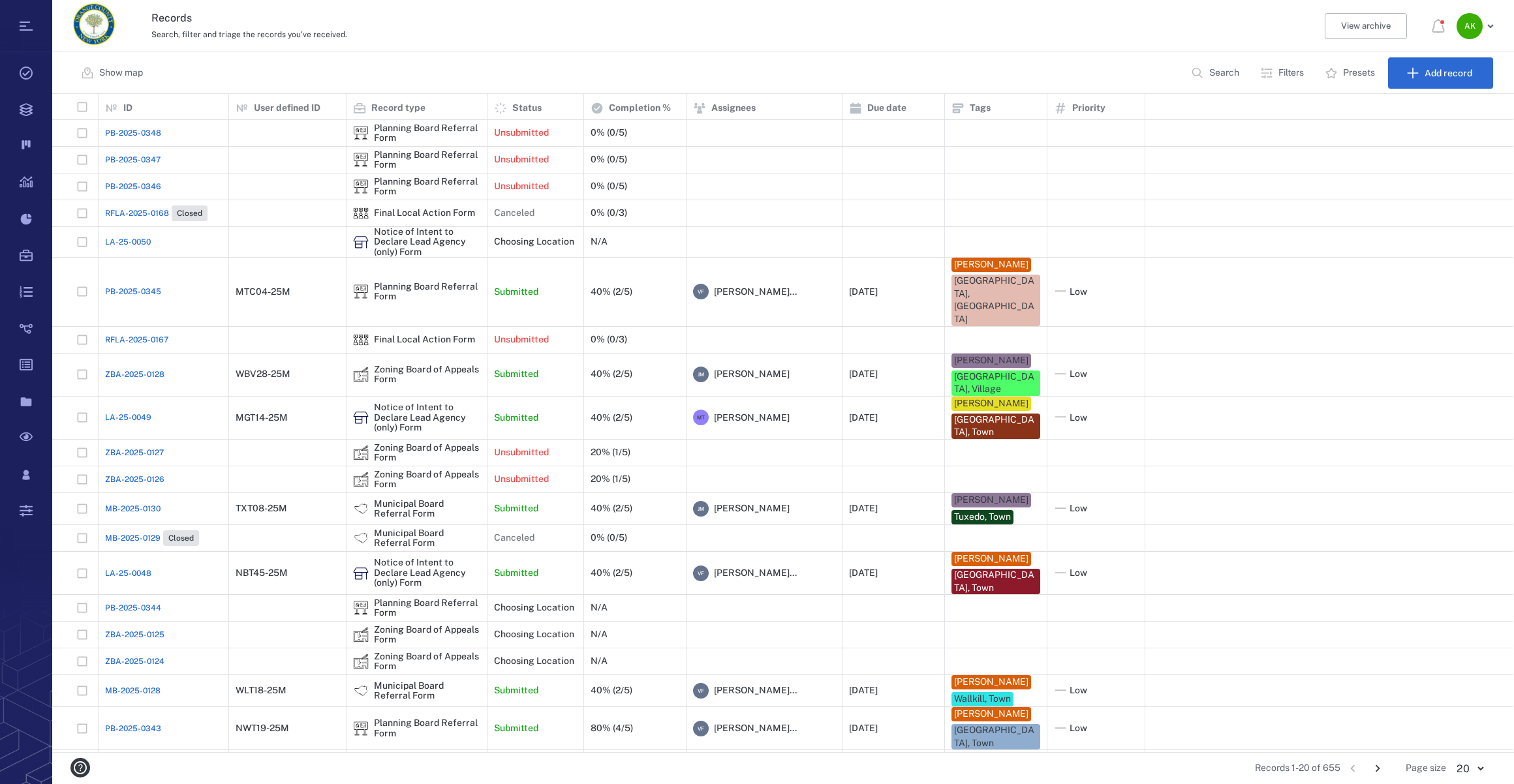
click at [136, 286] on span "PB-2025-0345" at bounding box center [133, 292] width 56 height 12
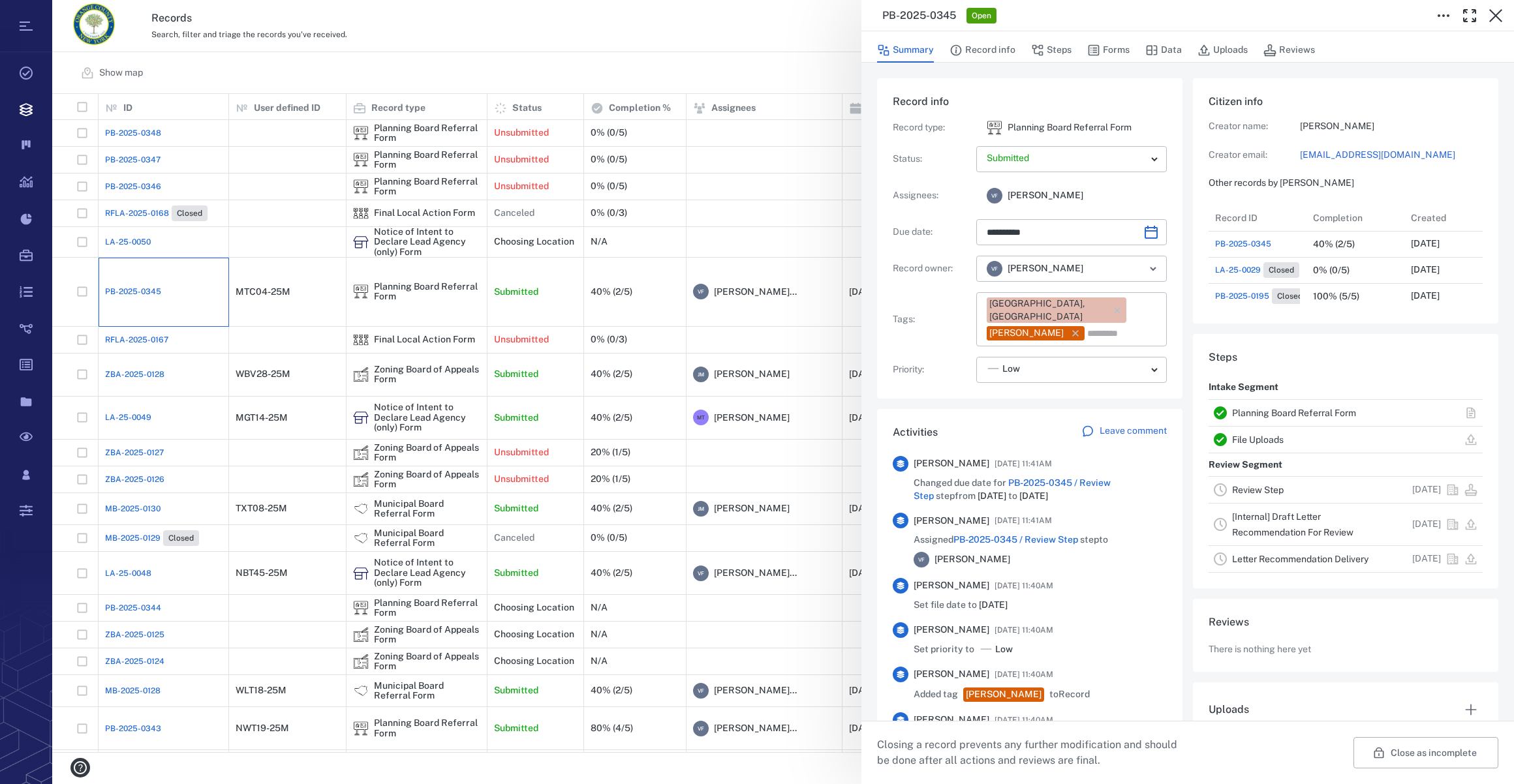
type input "**********"
click at [1230, 43] on button "Uploads" at bounding box center [1222, 50] width 50 height 25
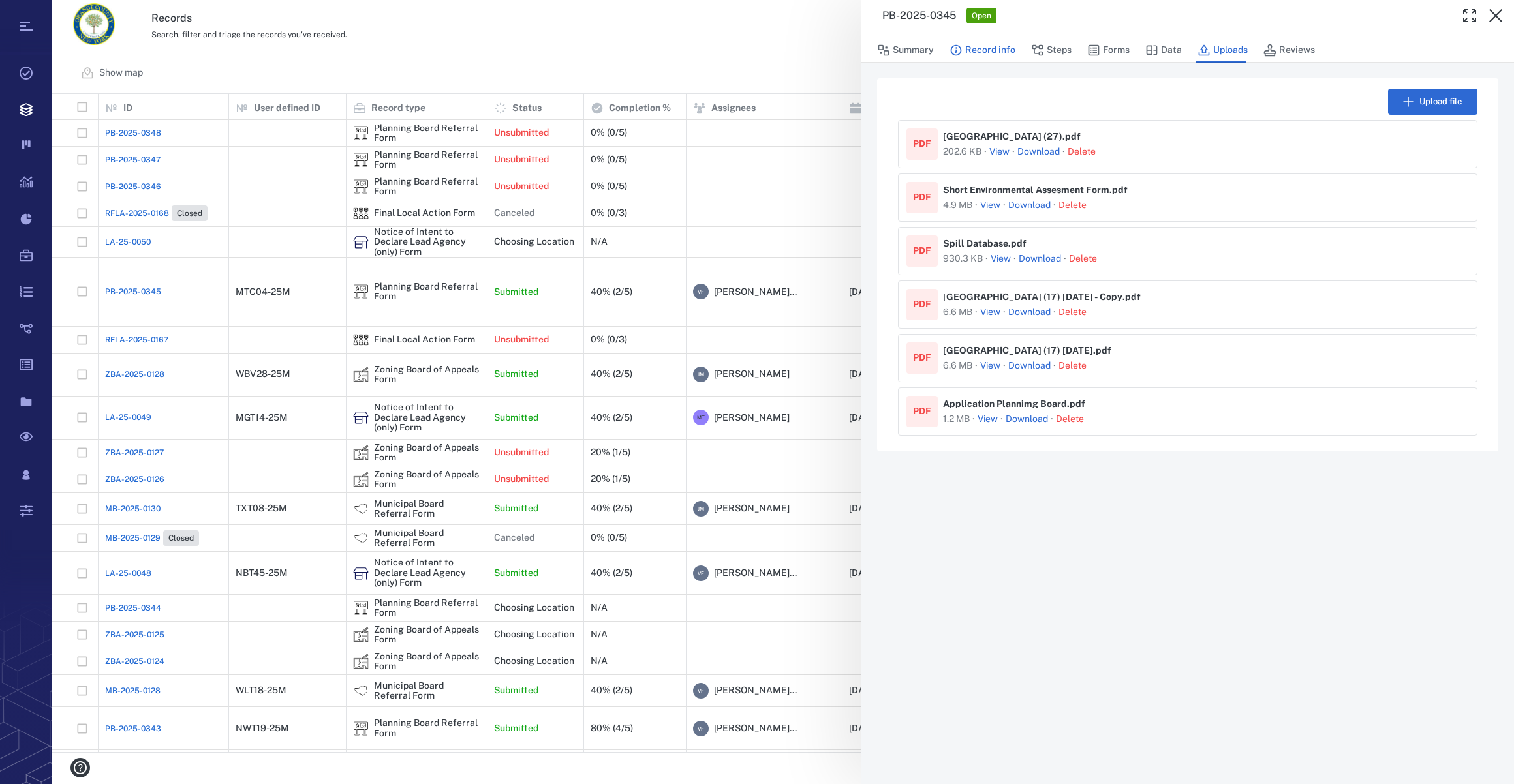
click at [995, 52] on button "Record info" at bounding box center [982, 50] width 66 height 25
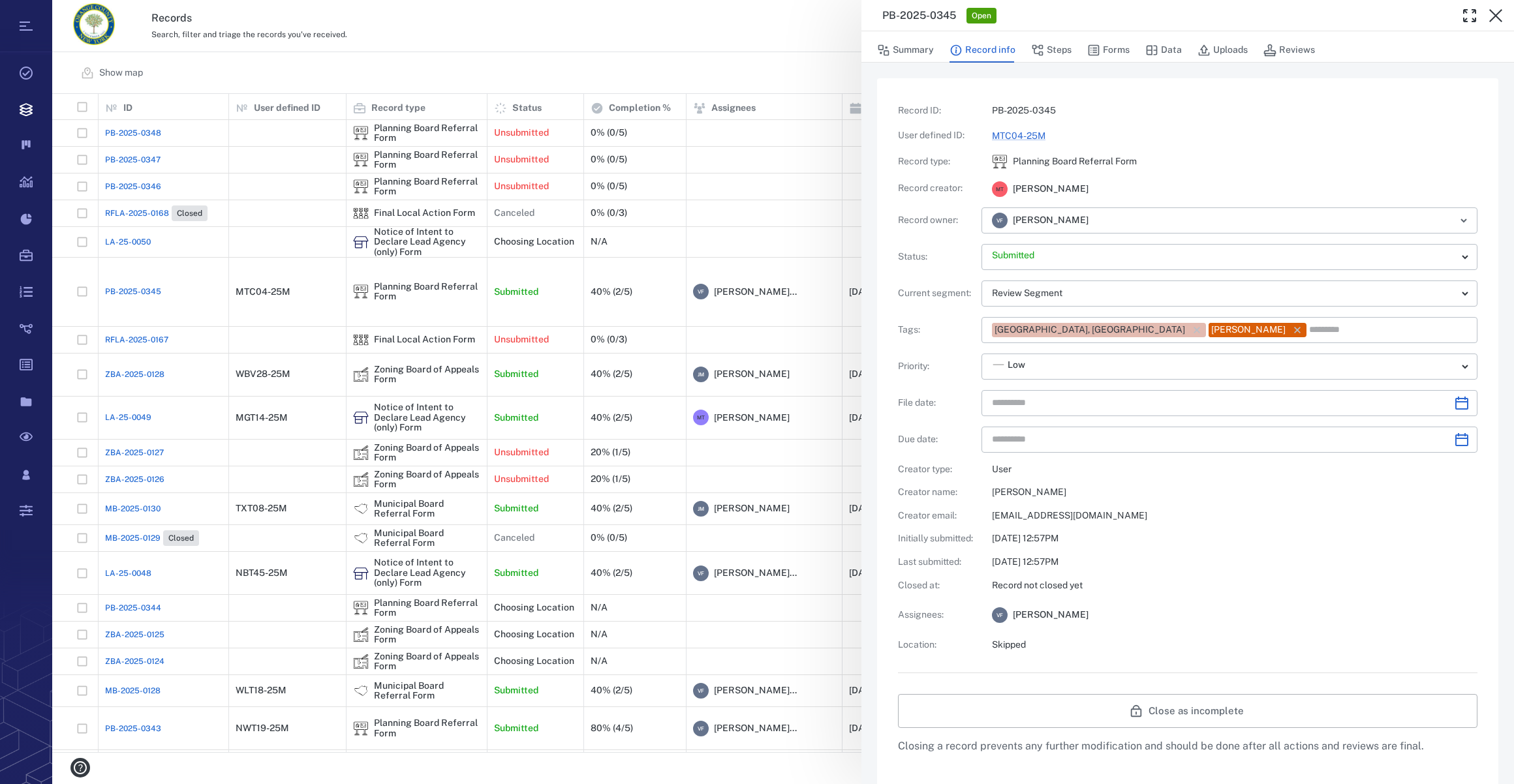
type input "**********"
click at [1126, 49] on button "Forms" at bounding box center [1108, 50] width 42 height 25
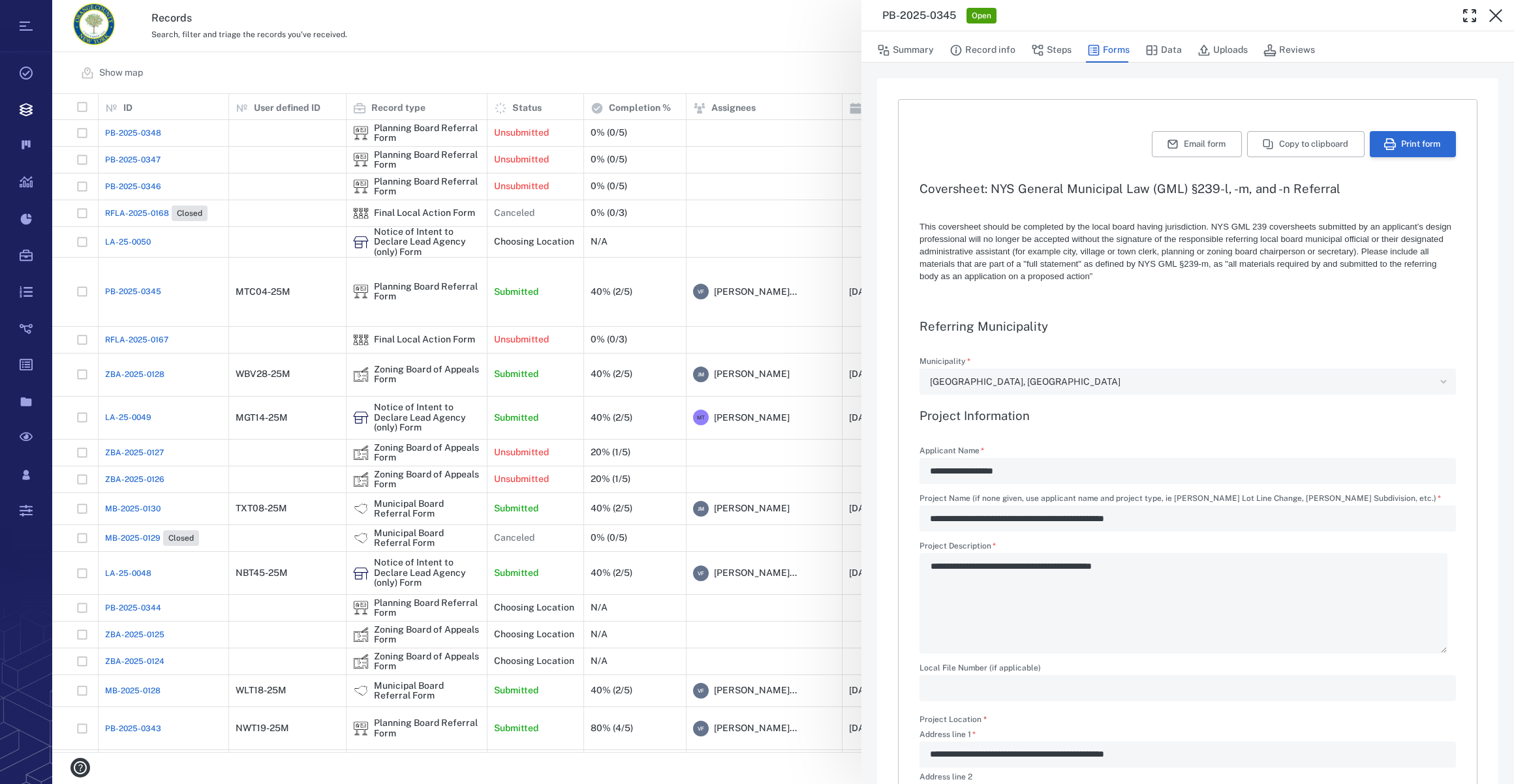
type textarea "*"
click at [1384, 143] on icon "button" at bounding box center [1390, 145] width 12 height 12
click at [1492, 15] on icon "button" at bounding box center [1496, 15] width 15 height 15
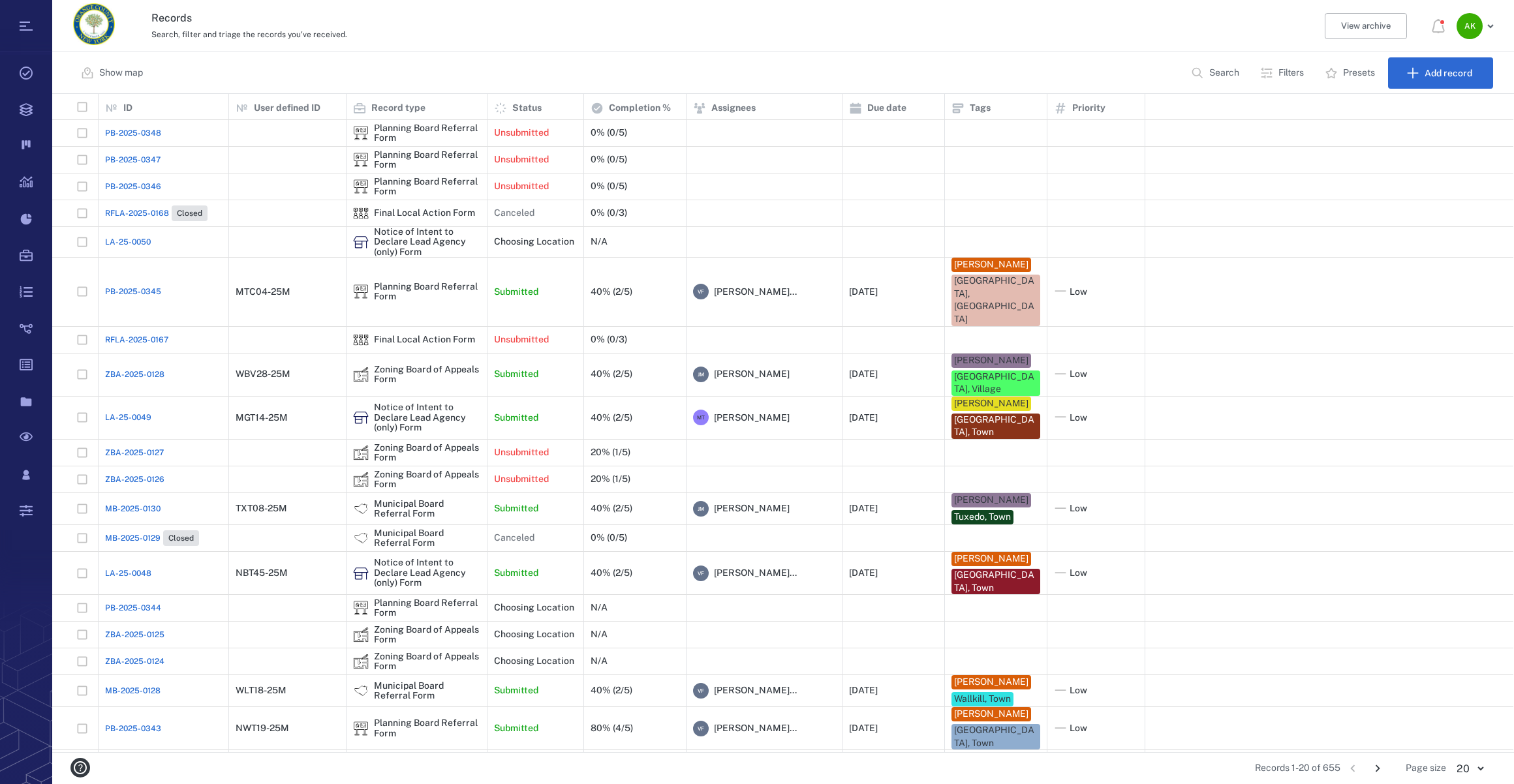
click at [1233, 74] on p "Search" at bounding box center [1224, 72] width 30 height 13
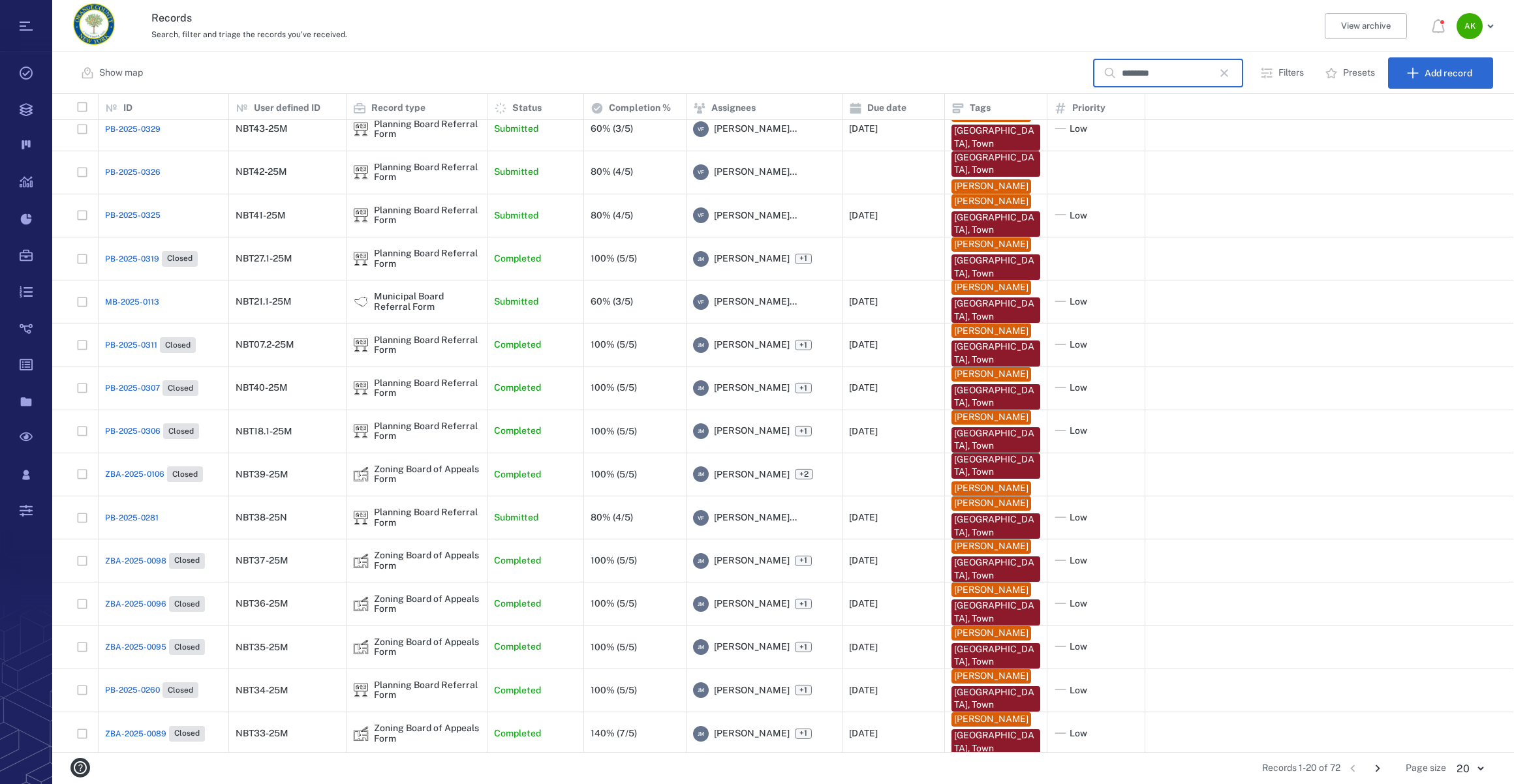
scroll to position [197, 0]
type input "********"
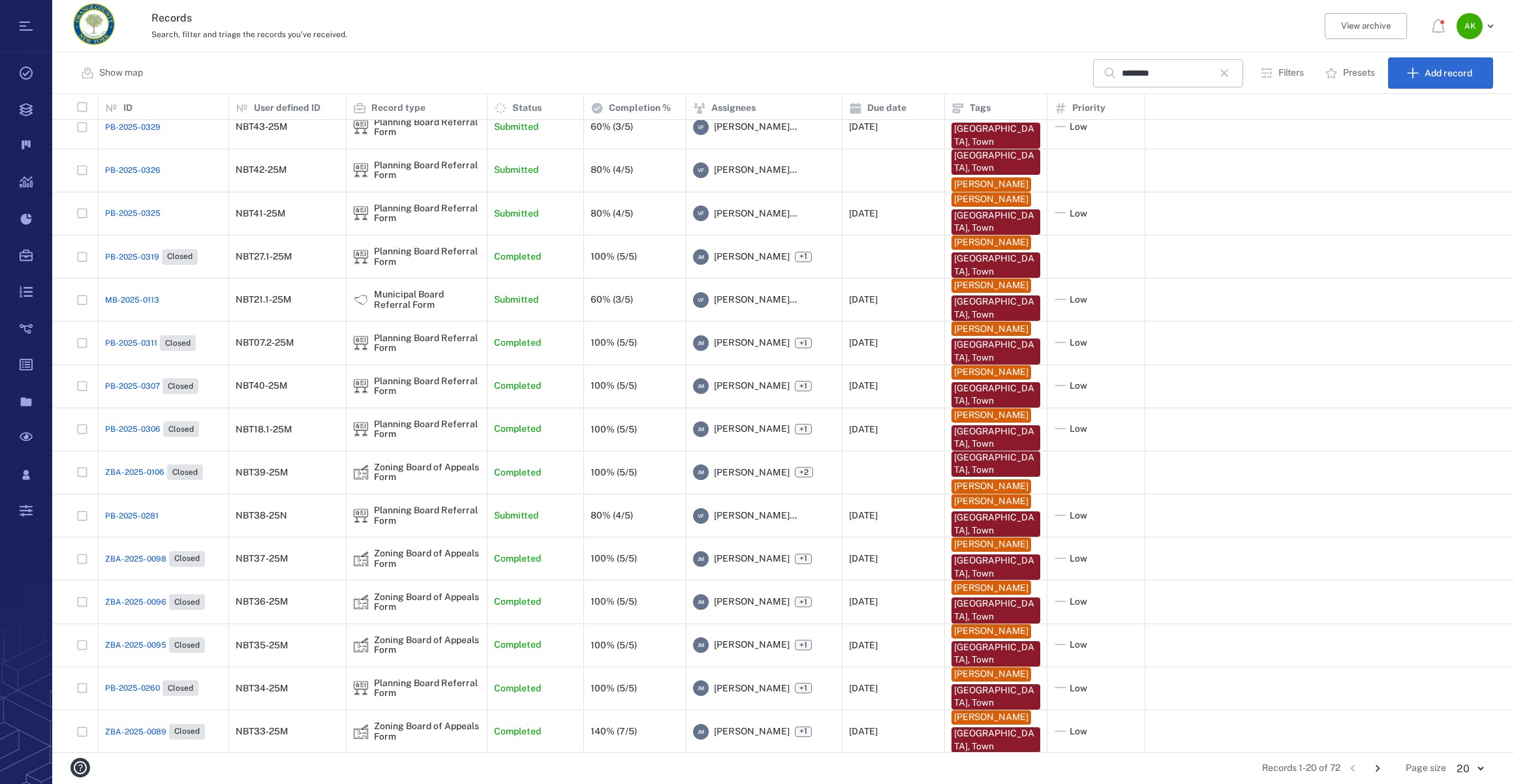
click at [123, 512] on span "PB-2025-0281" at bounding box center [132, 516] width 53 height 12
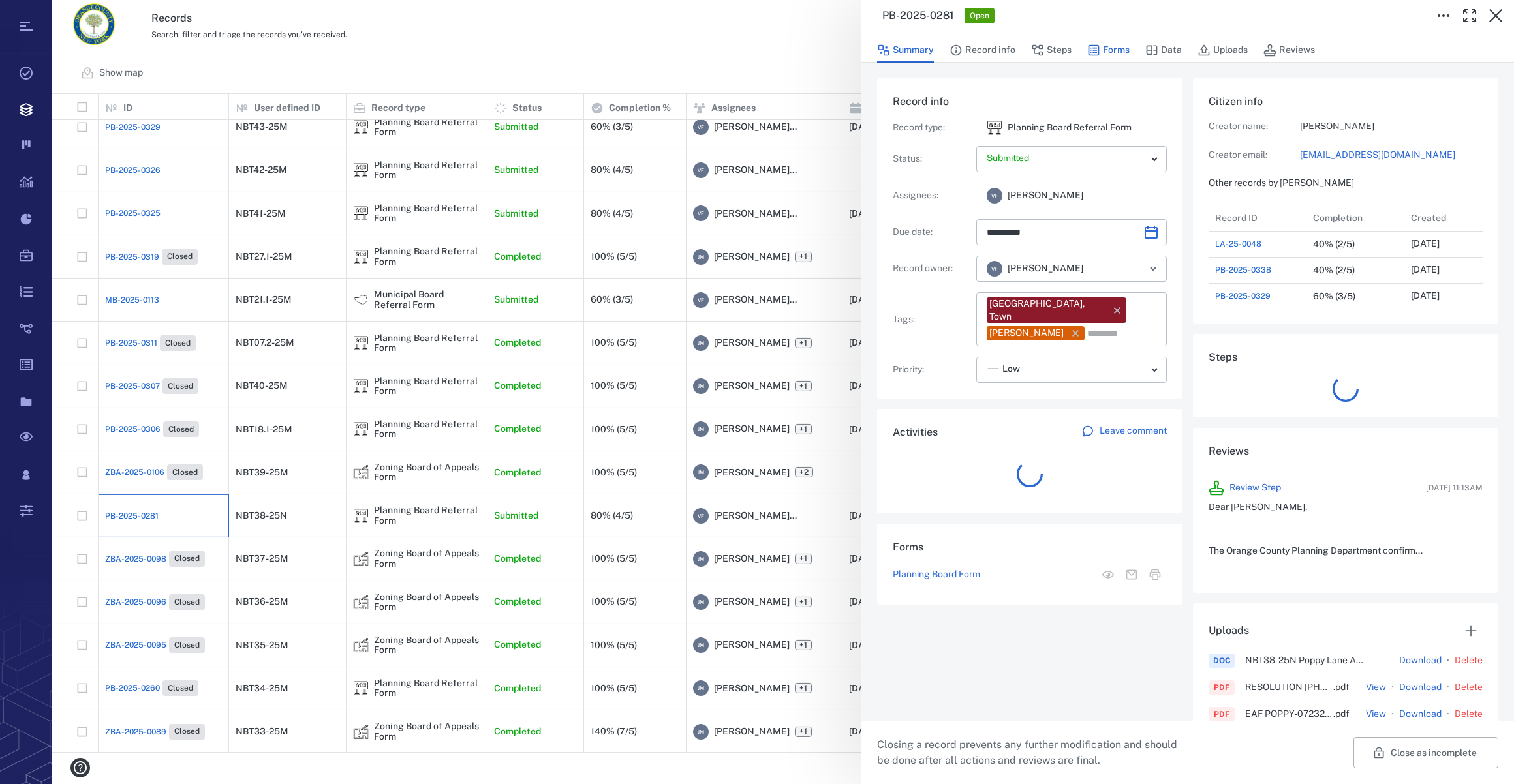
scroll to position [679, 251]
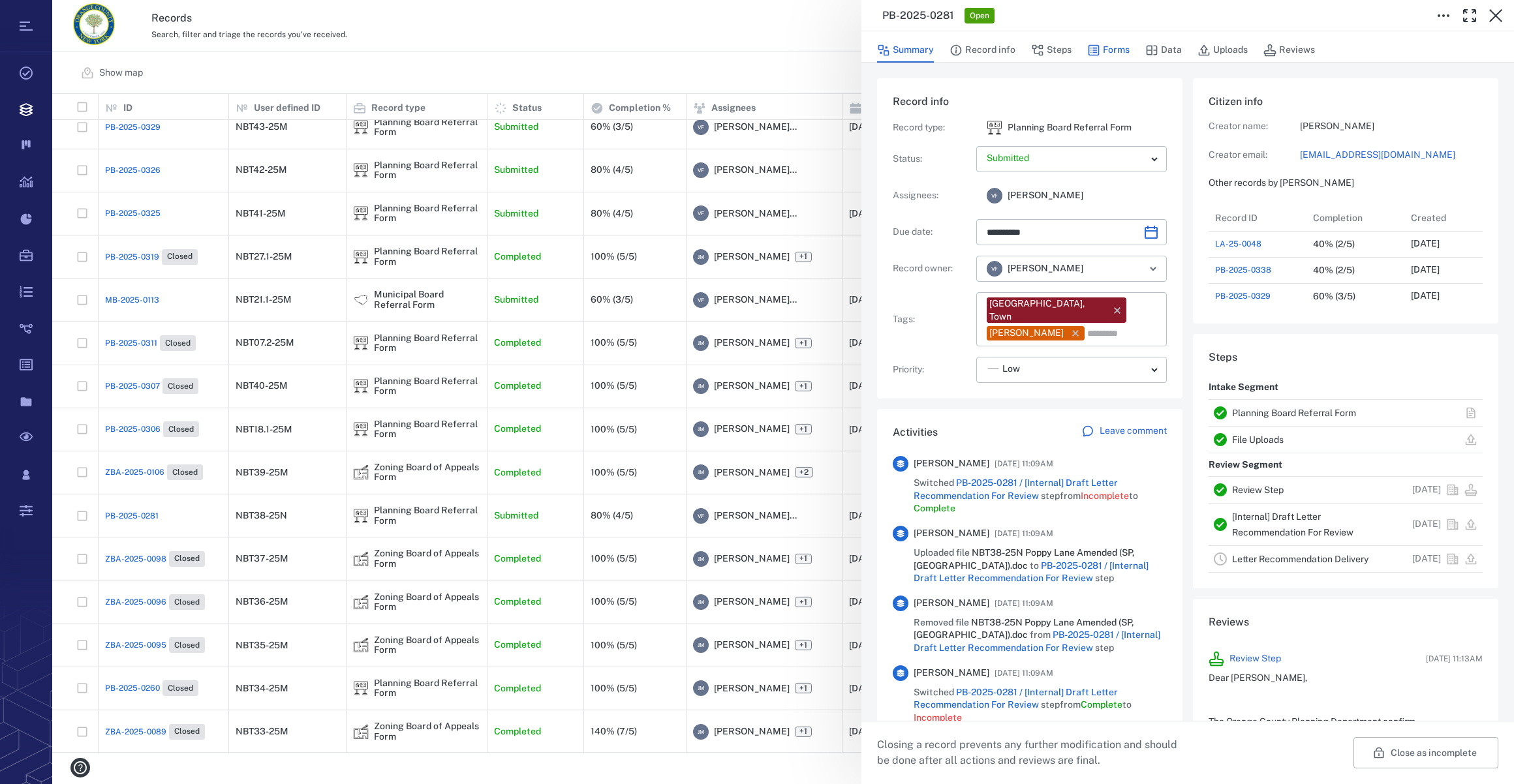
click at [1119, 53] on button "Forms" at bounding box center [1108, 50] width 42 height 25
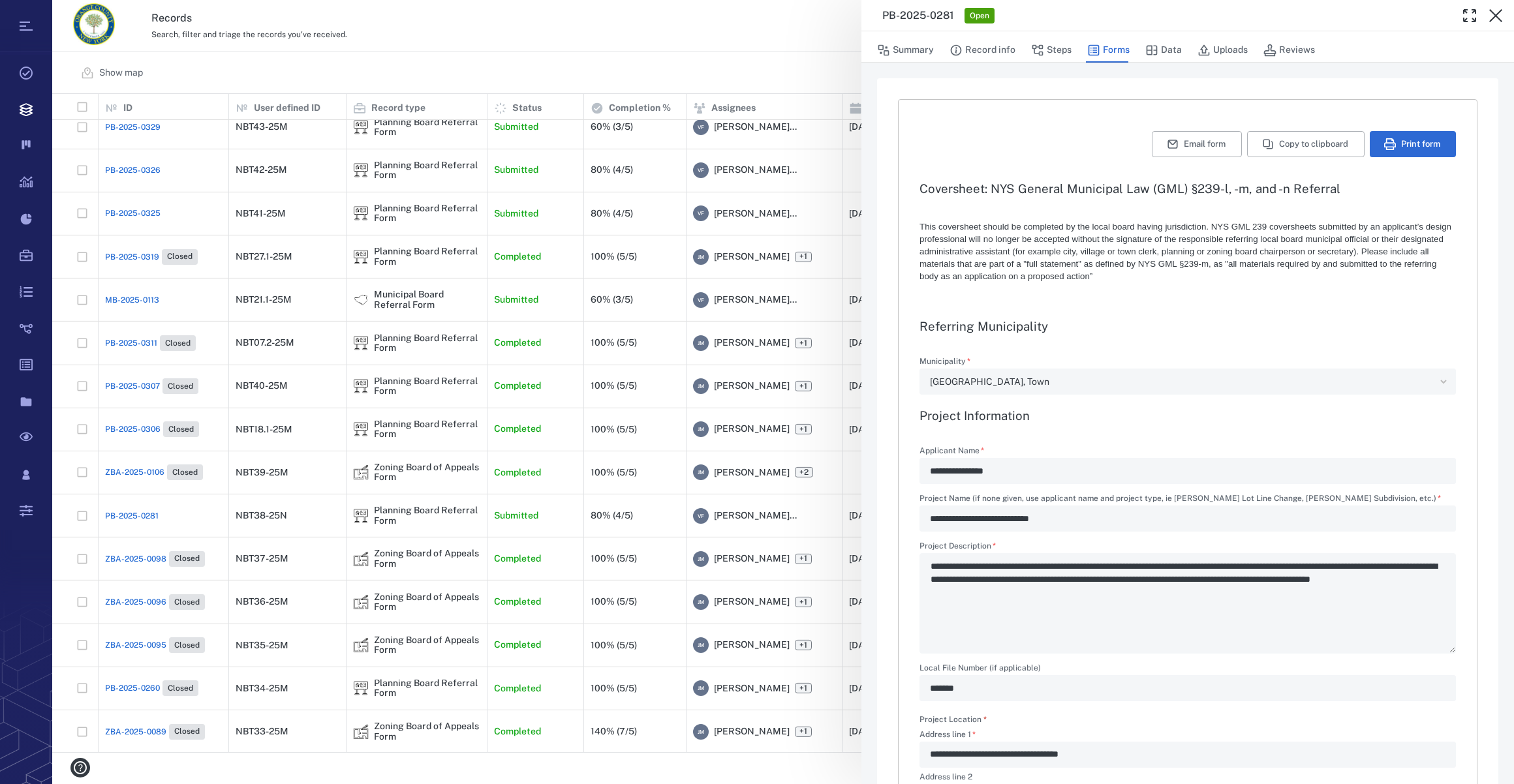
type input "**********"
click at [970, 46] on button "Record info" at bounding box center [982, 50] width 66 height 25
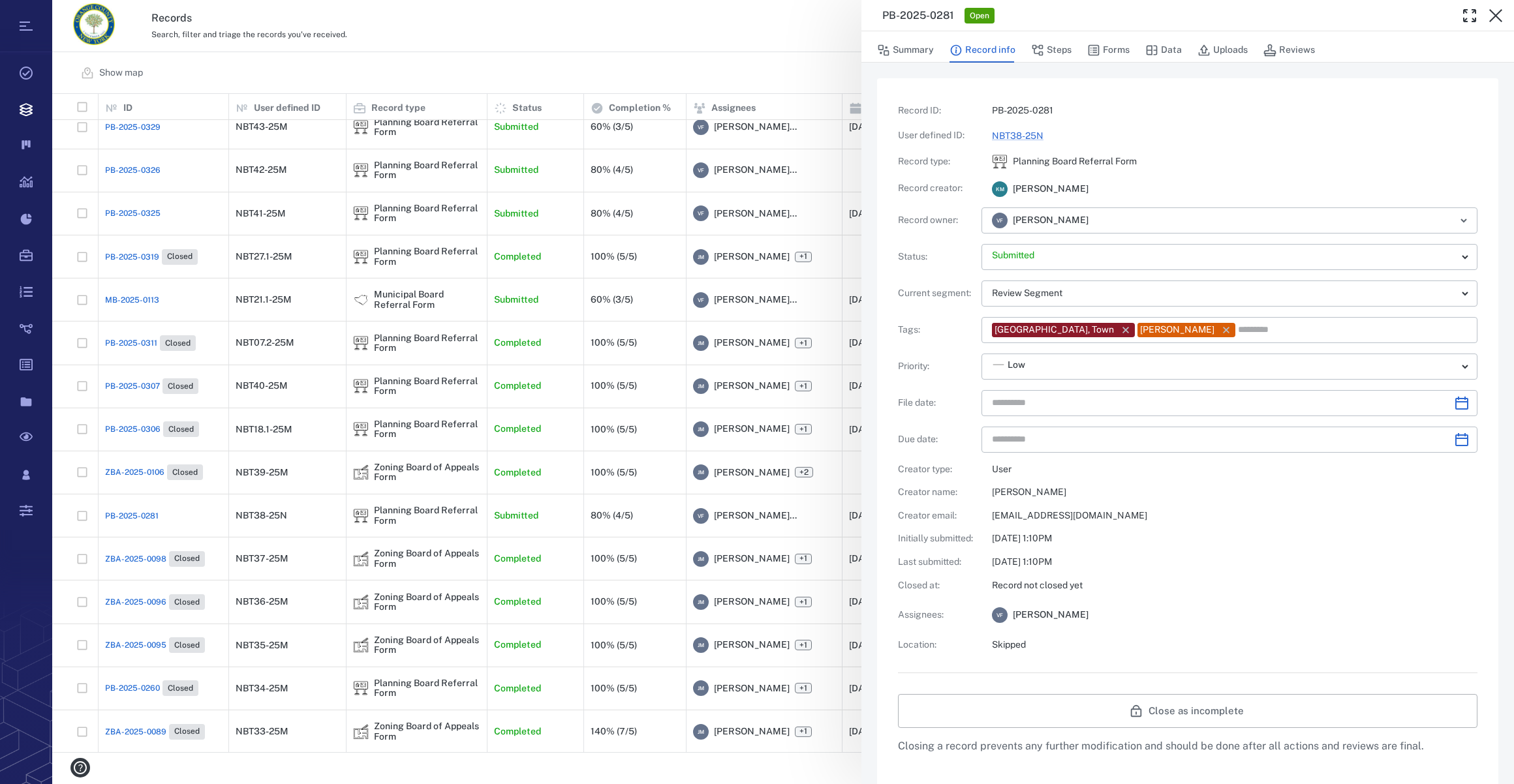
type input "**********"
click at [1029, 133] on link "NBT38-25N" at bounding box center [1018, 136] width 52 height 10
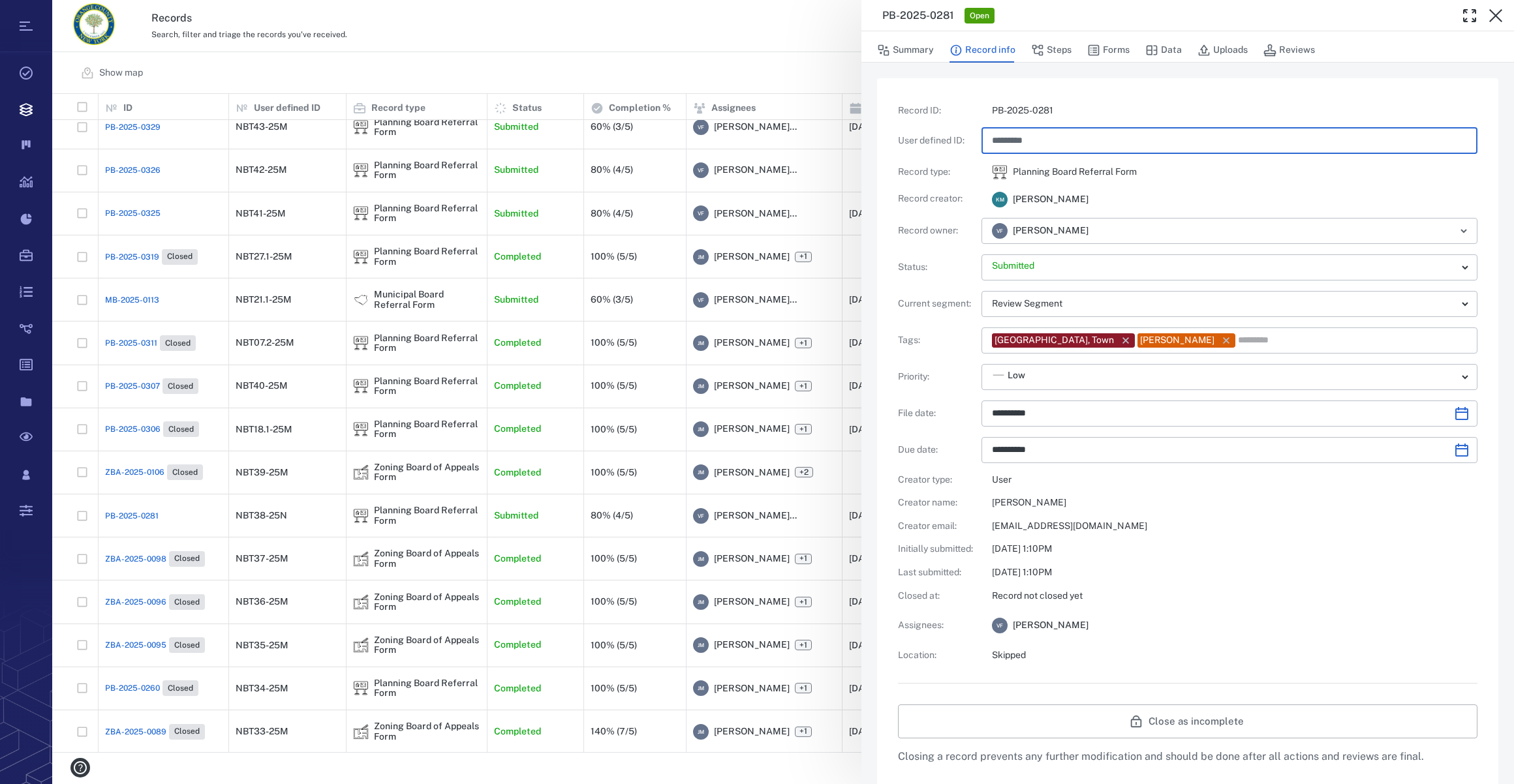
type input "*********"
click at [1152, 188] on div "**********" at bounding box center [1187, 383] width 579 height 558
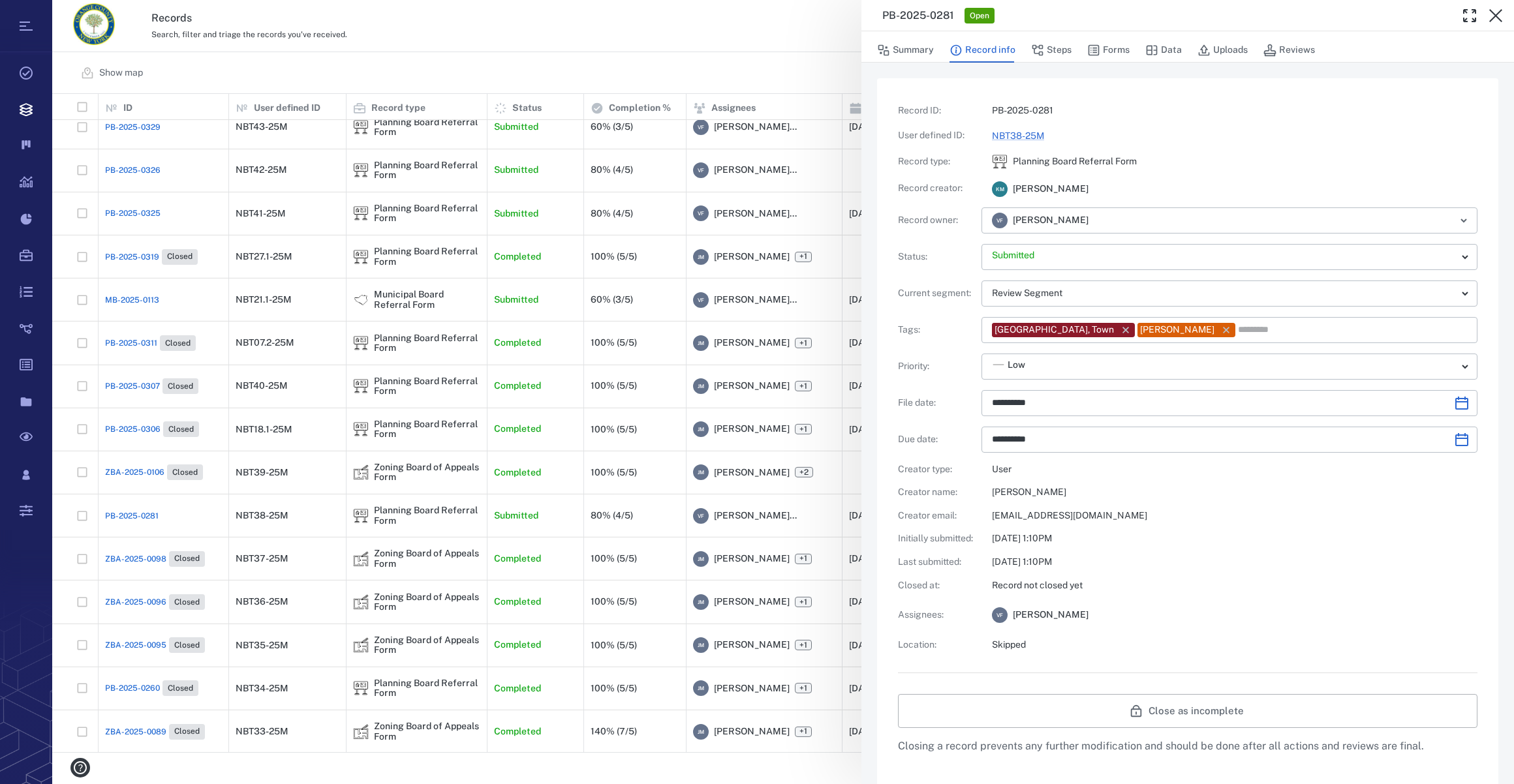
scroll to position [650, 1452]
click at [136, 515] on div "**********" at bounding box center [783, 392] width 1462 height 784
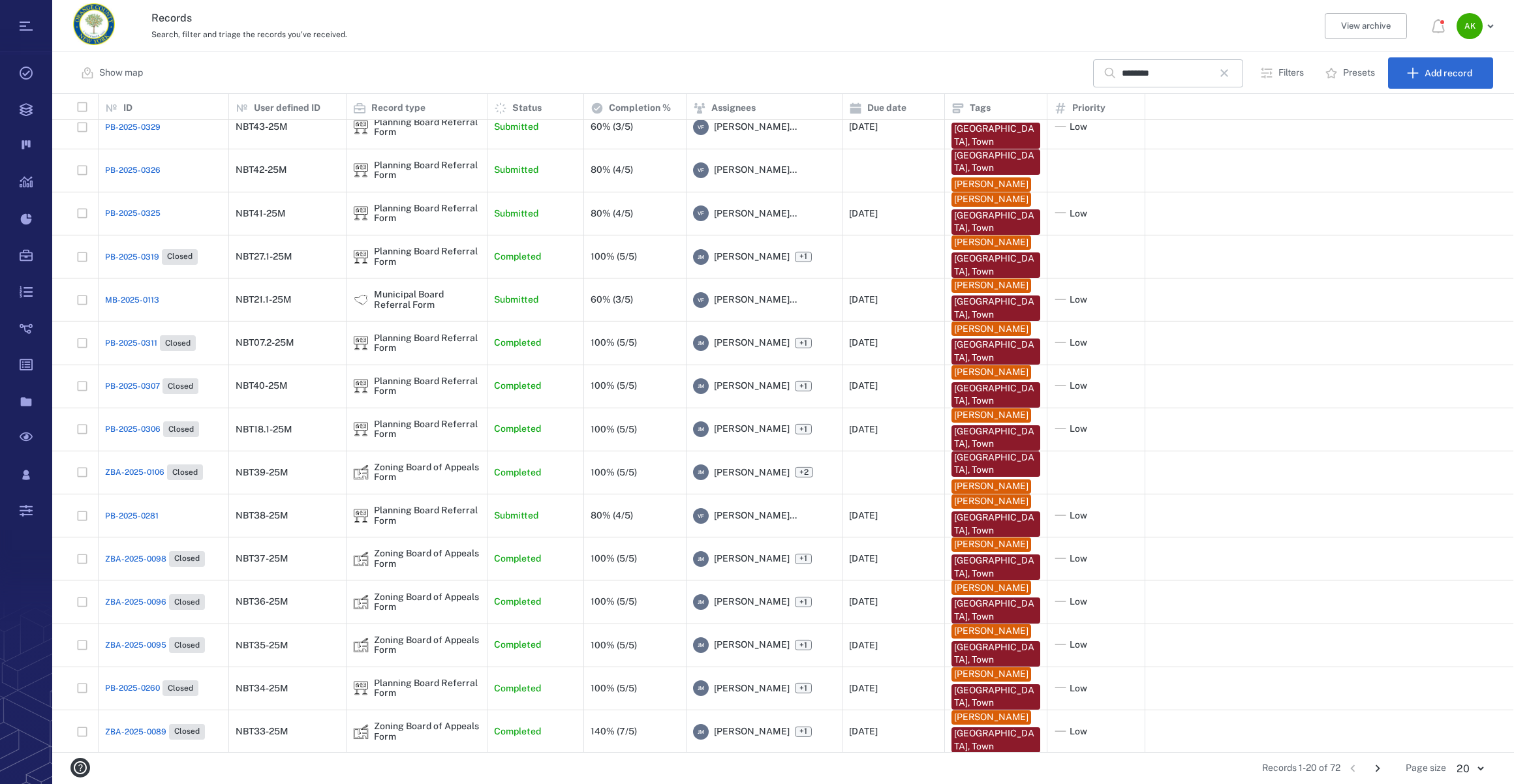
click at [136, 515] on span "PB-2025-0281" at bounding box center [132, 516] width 53 height 12
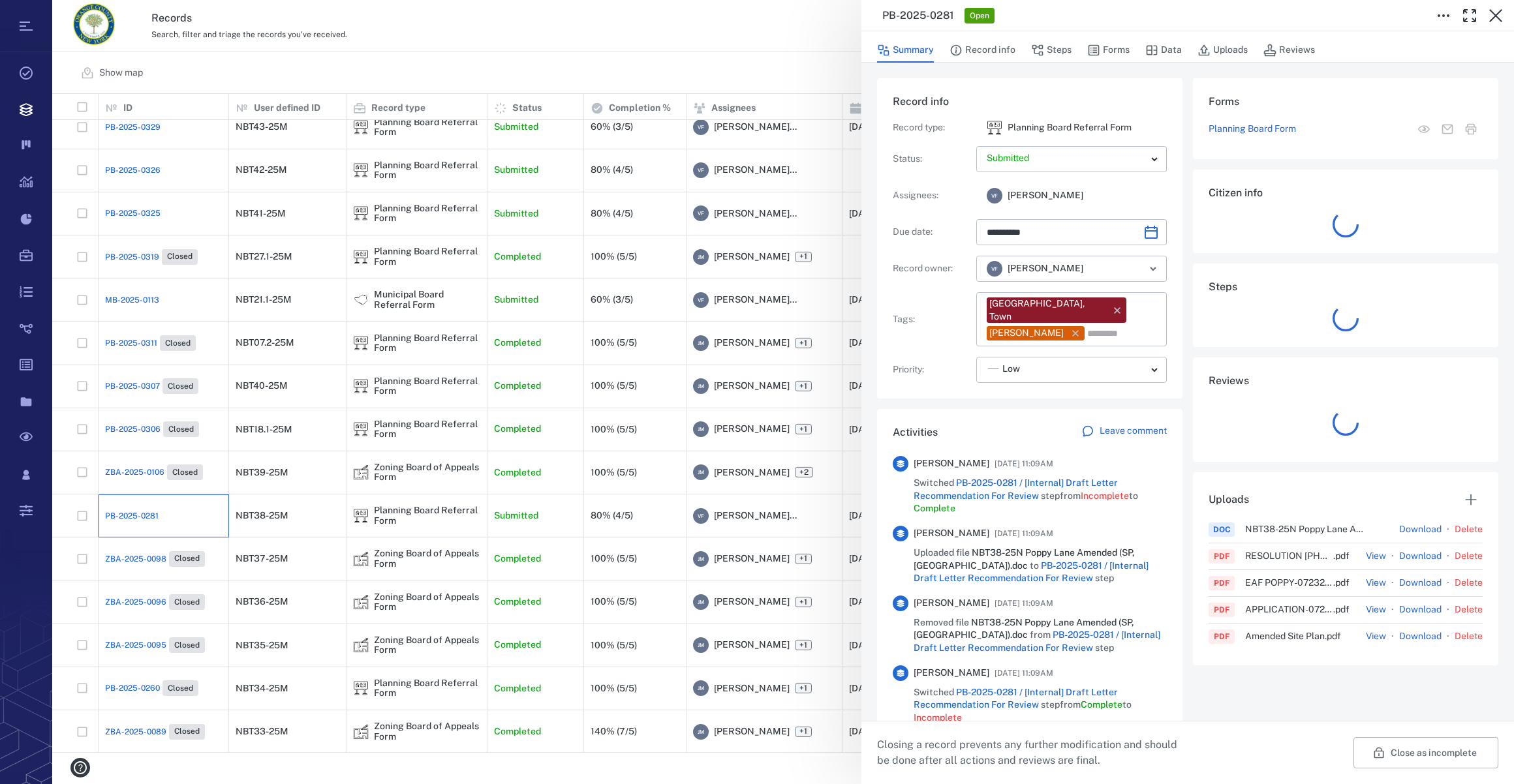
type input "**********"
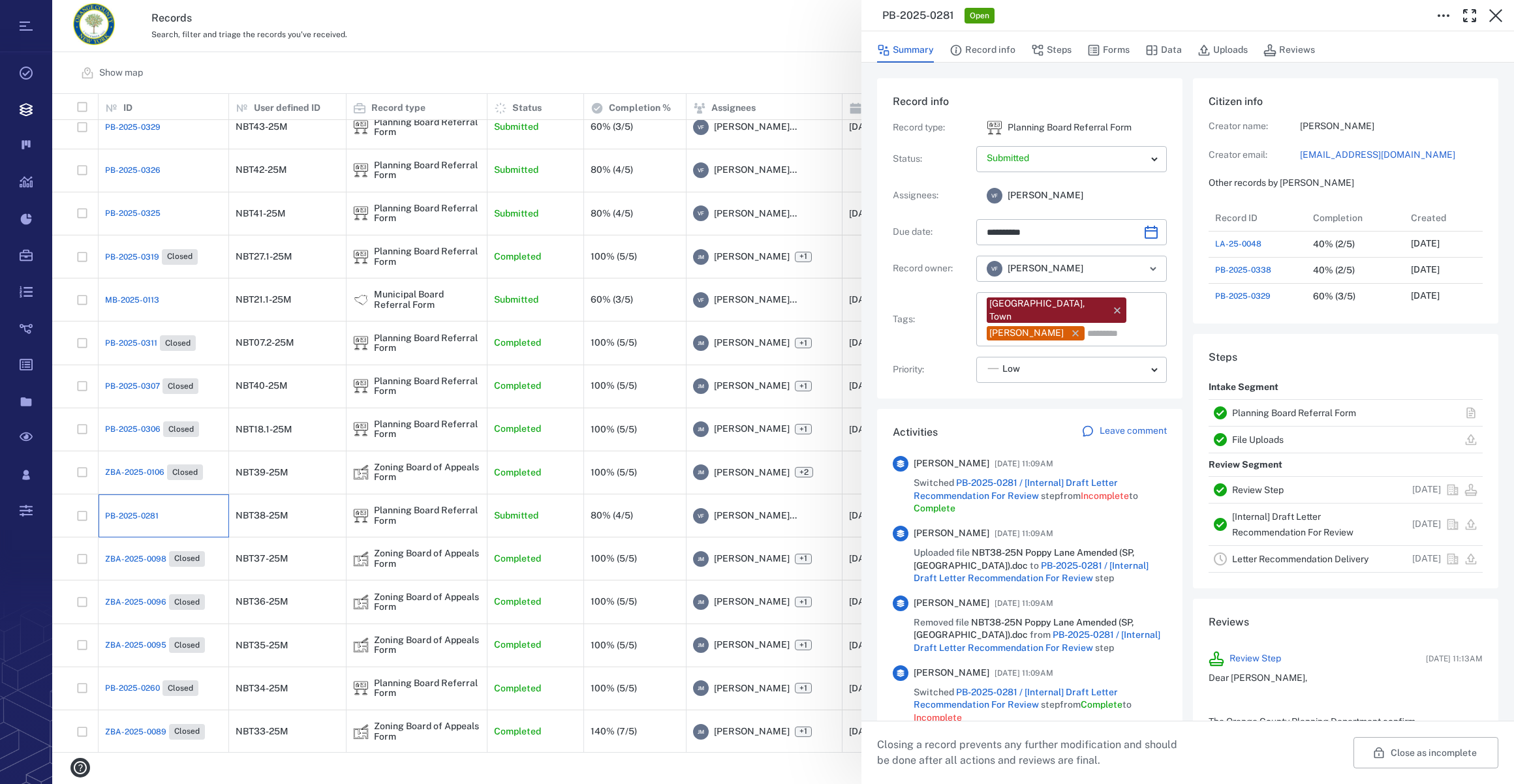
scroll to position [679, 251]
click at [1062, 51] on button "Steps" at bounding box center [1051, 50] width 40 height 25
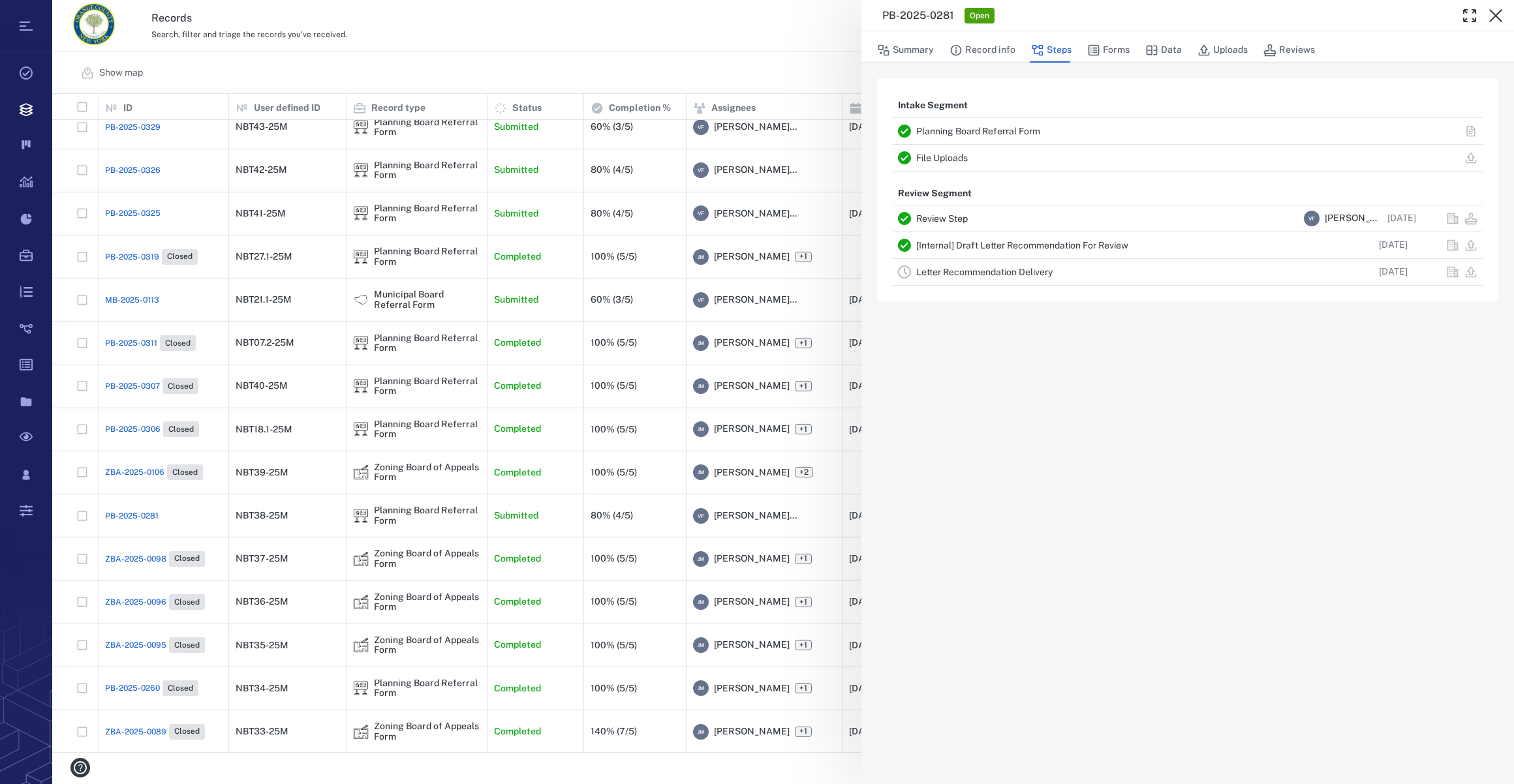
click at [992, 268] on link "Letter Recommendation Delivery" at bounding box center [985, 272] width 136 height 10
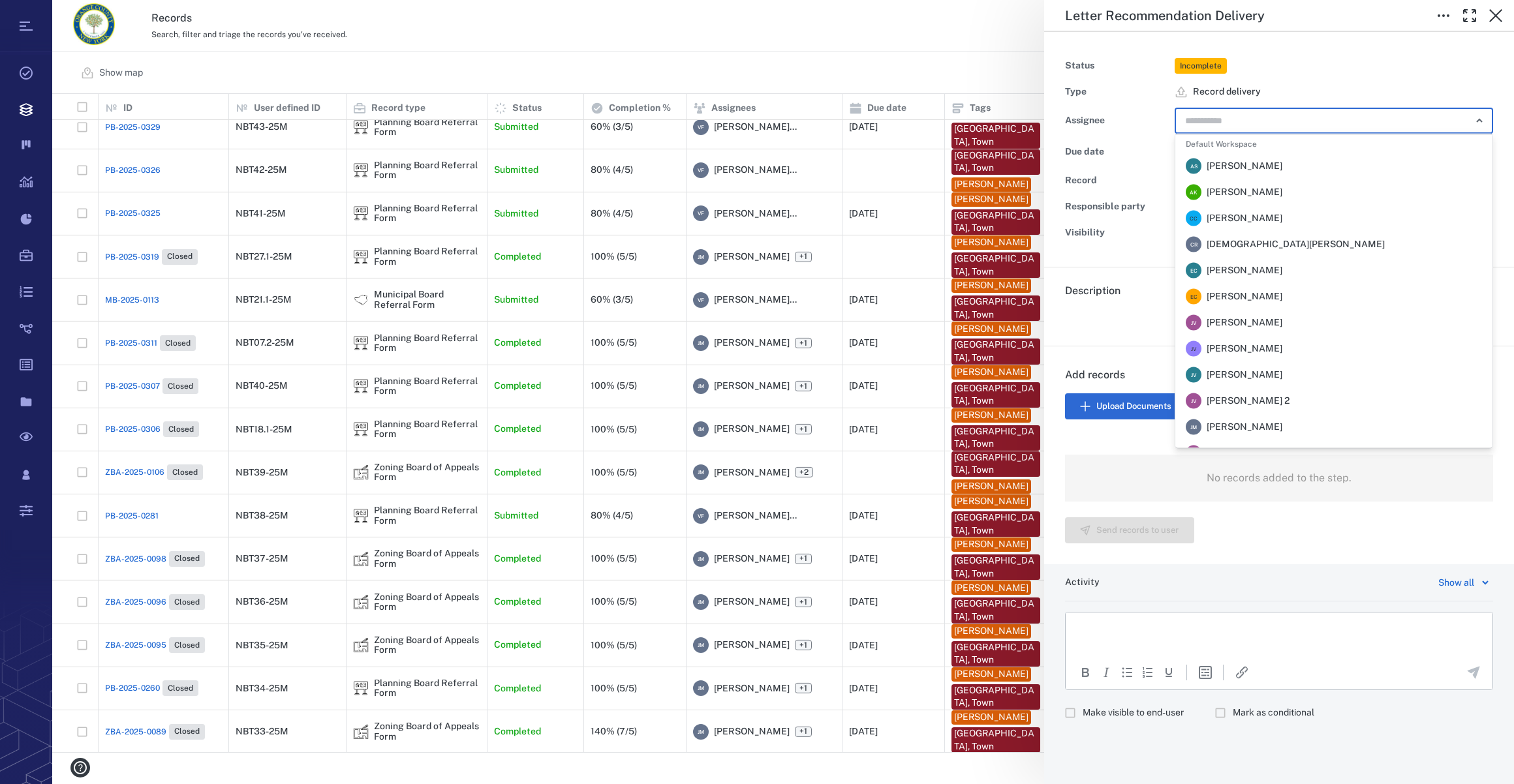
click at [1227, 124] on input "text" at bounding box center [1319, 120] width 270 height 18
click at [1238, 417] on li "J M Jennifer MacLeod" at bounding box center [1334, 428] width 318 height 26
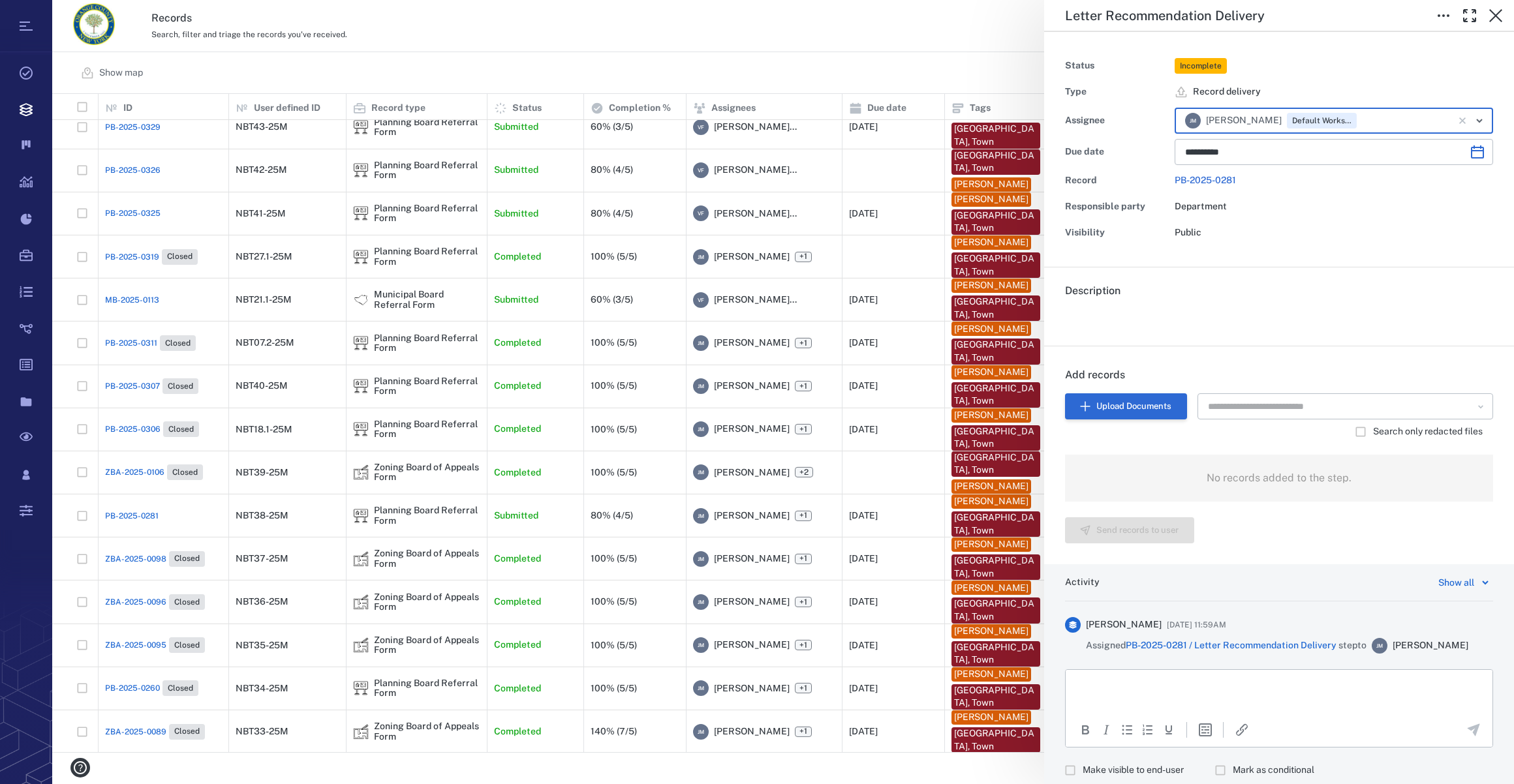
click at [1109, 407] on button "Upload Documents" at bounding box center [1127, 406] width 122 height 26
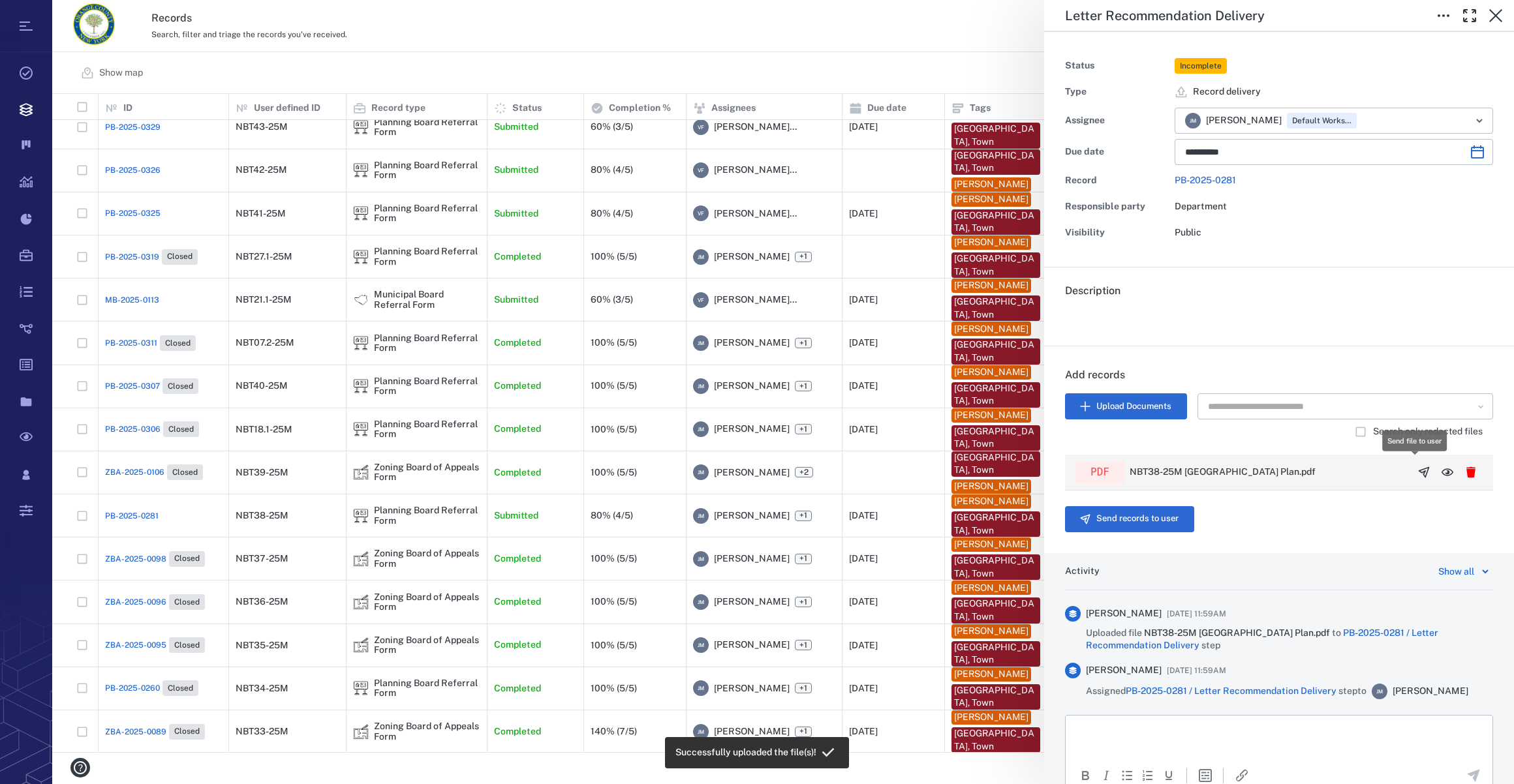
click at [1419, 471] on icon "button" at bounding box center [1424, 472] width 9 height 9
click at [1114, 522] on button "Send records to user" at bounding box center [1130, 519] width 129 height 26
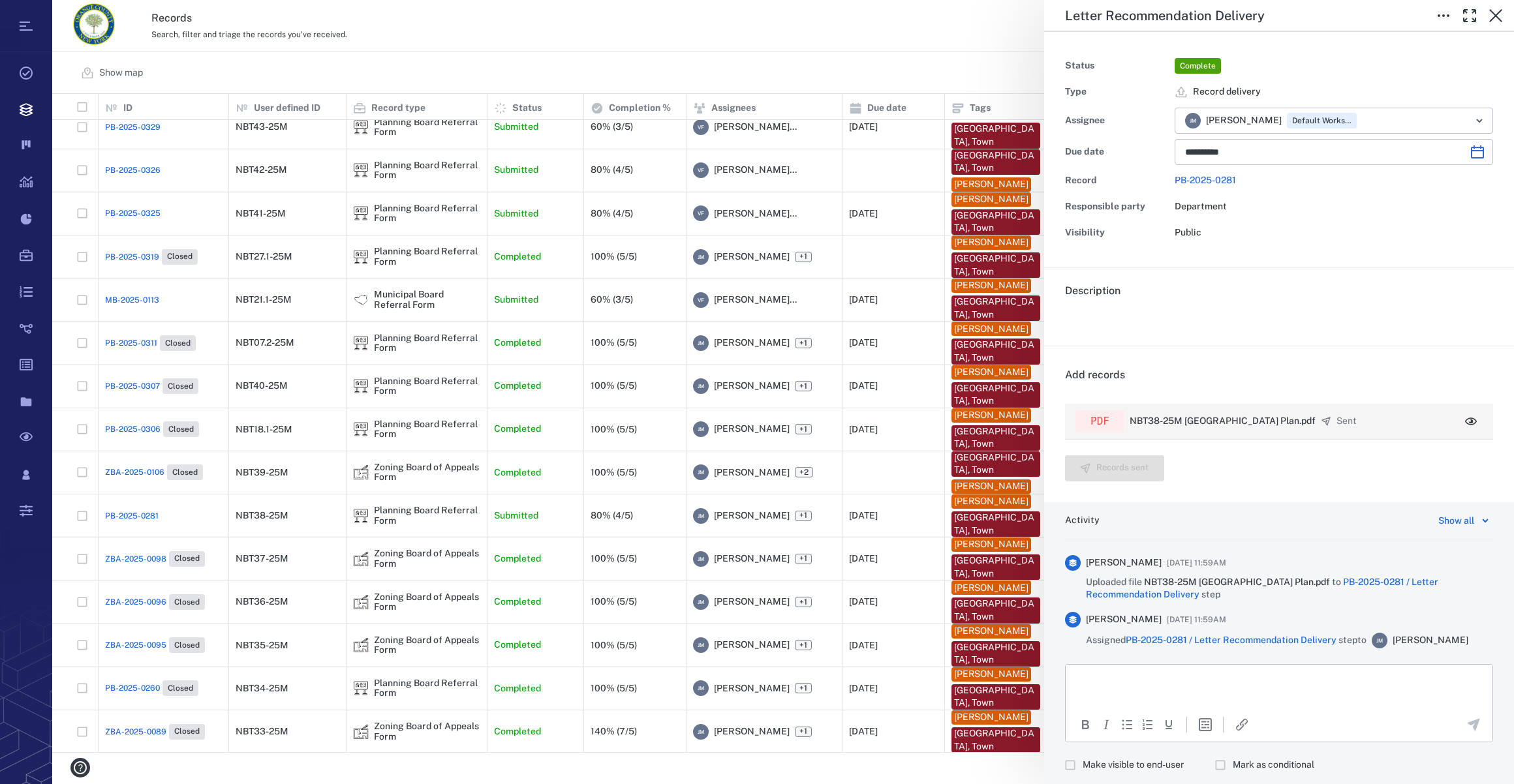
click at [738, 31] on div "**********" at bounding box center [783, 392] width 1462 height 784
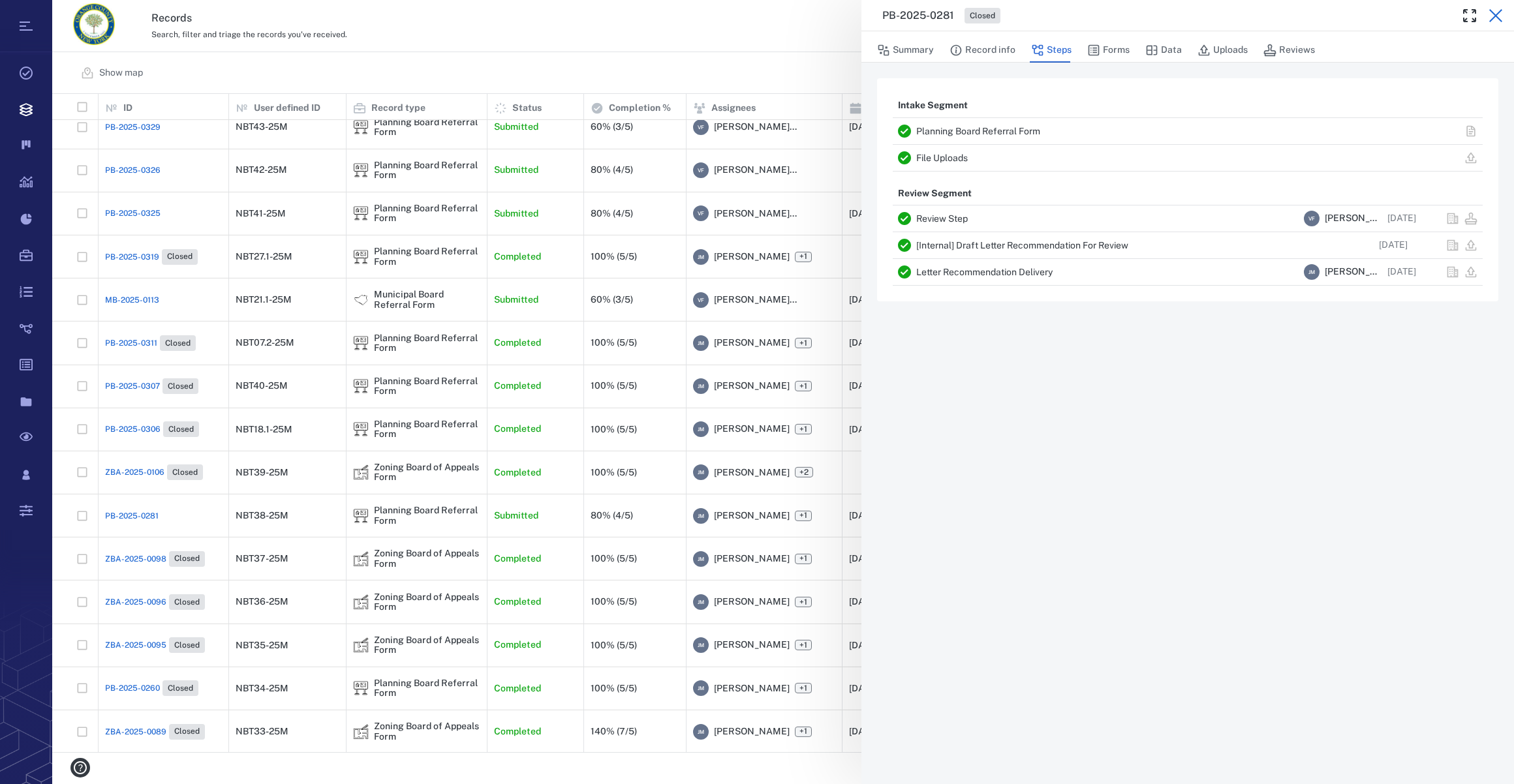
click at [1498, 19] on icon "button" at bounding box center [1496, 15] width 15 height 15
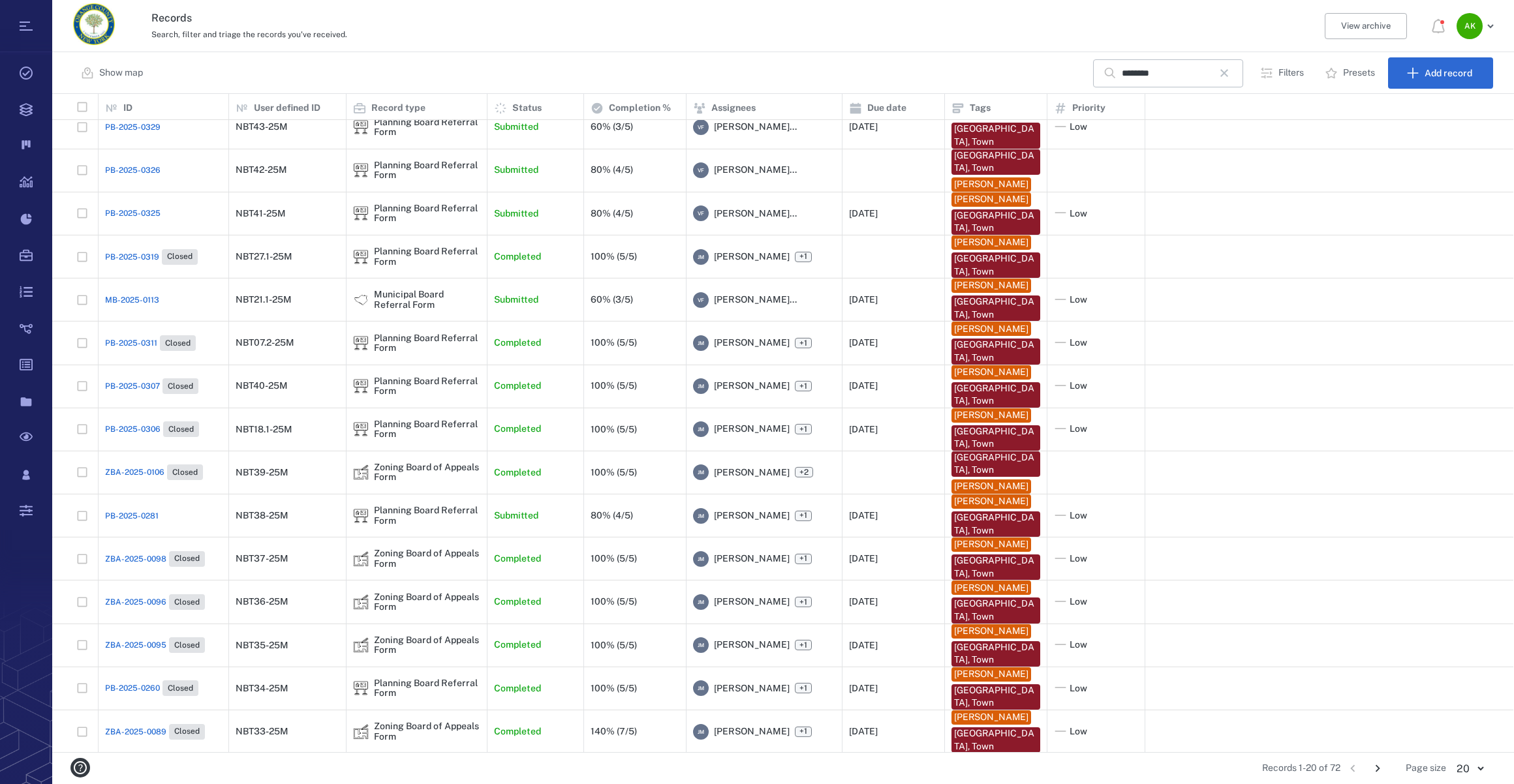
click at [125, 515] on span "PB-2025-0281" at bounding box center [132, 516] width 53 height 12
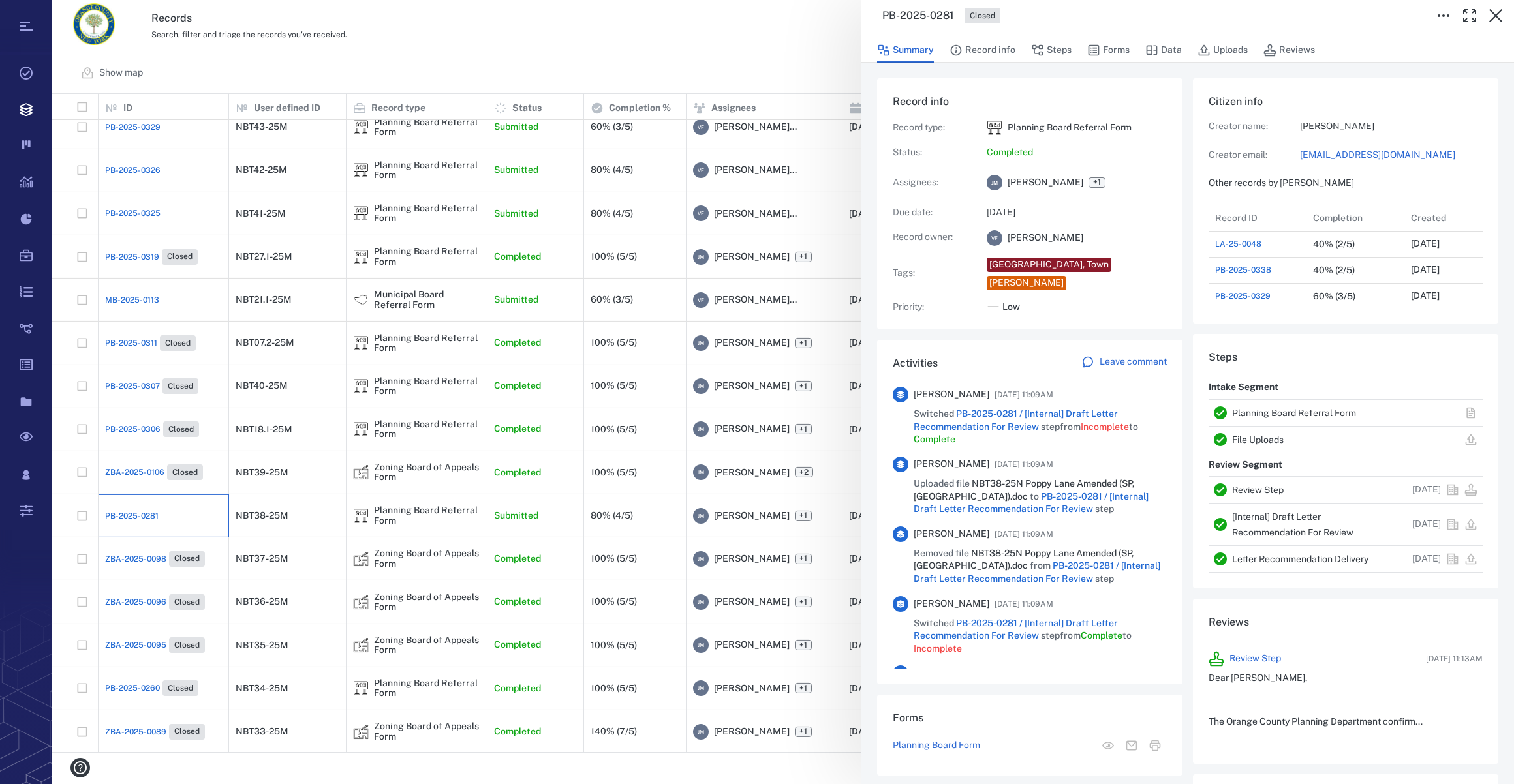
scroll to position [679, 251]
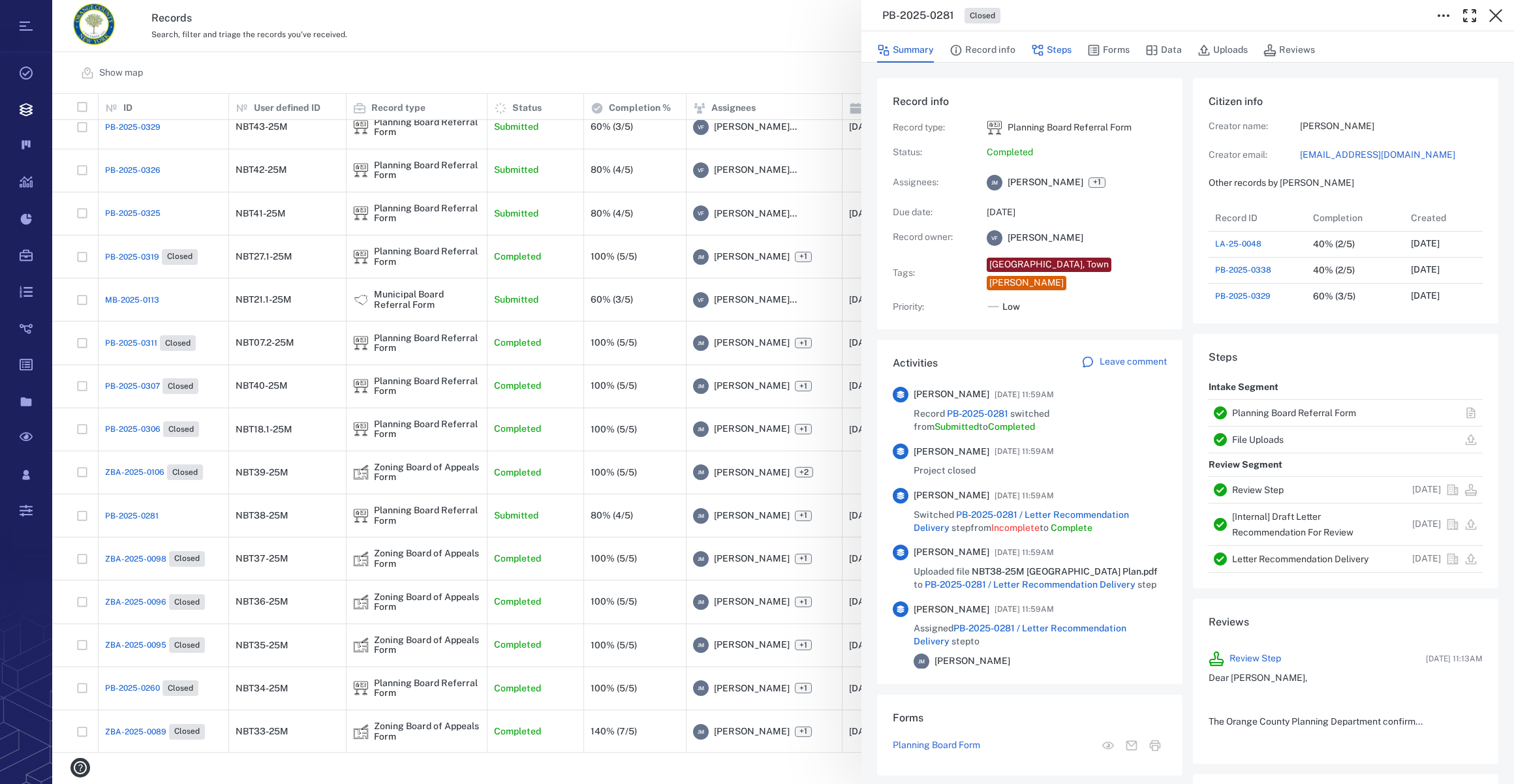
click at [1057, 53] on button "Steps" at bounding box center [1051, 50] width 40 height 25
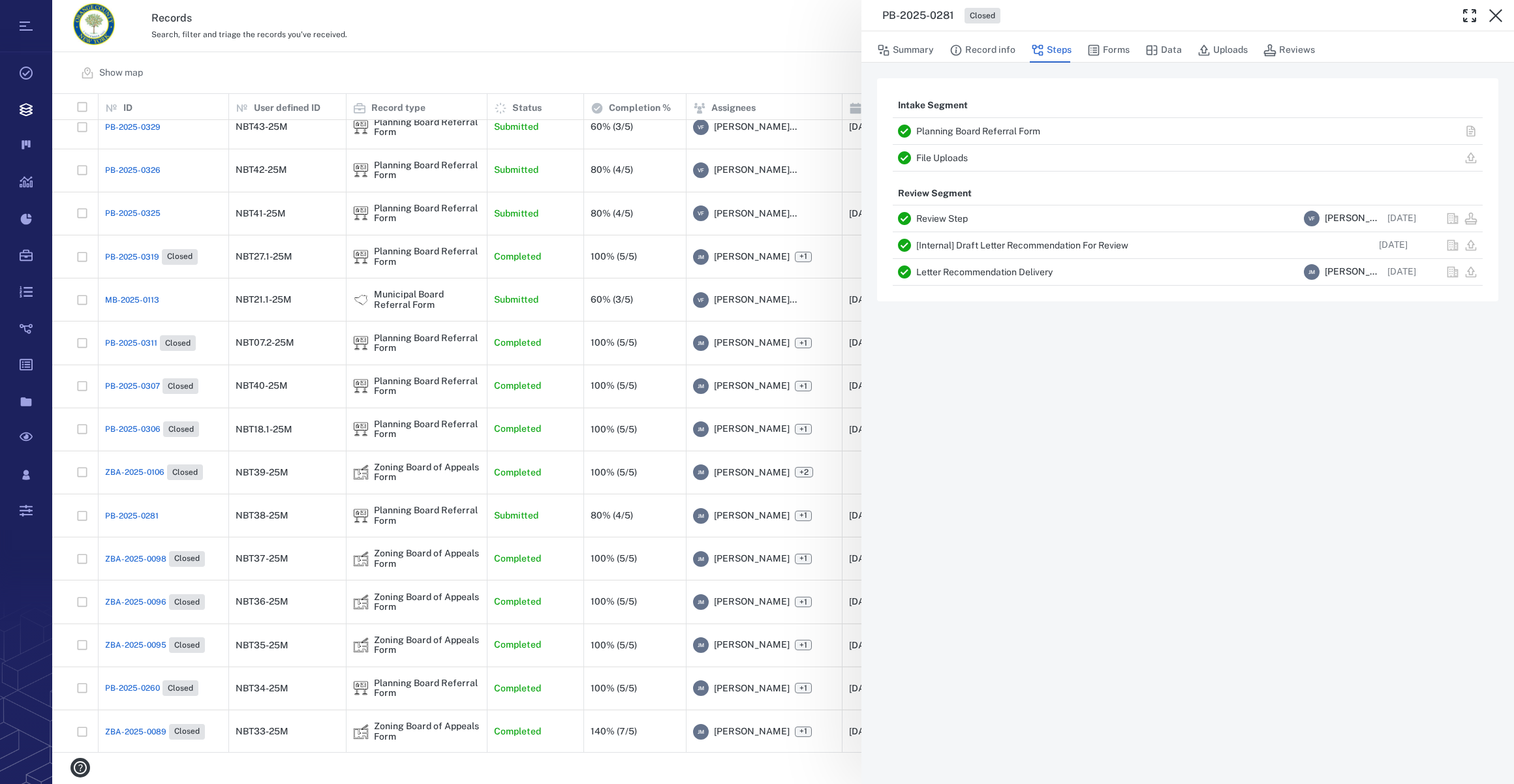
click at [1498, 15] on icon "button" at bounding box center [1496, 15] width 15 height 15
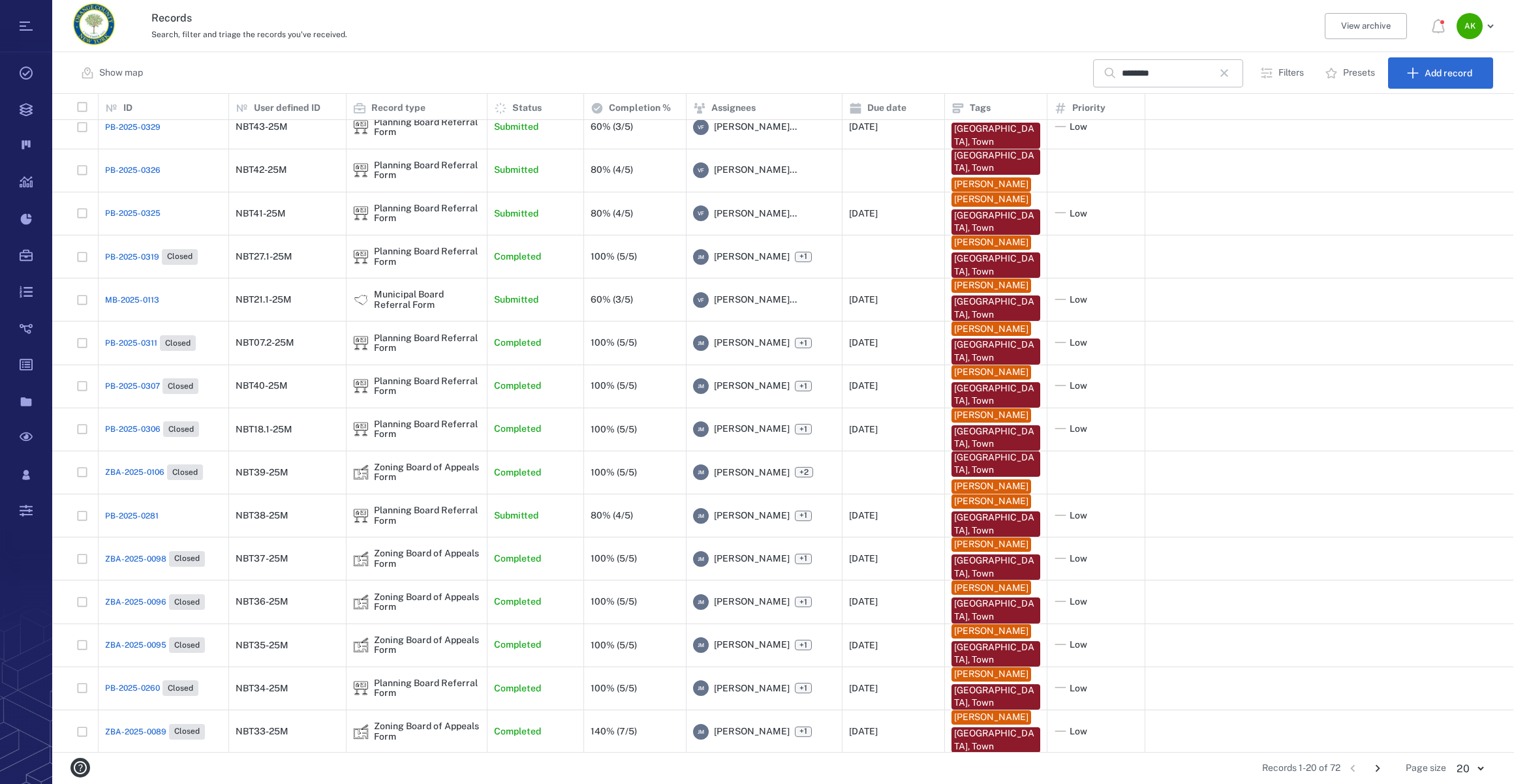
scroll to position [650, 1452]
click at [136, 512] on span "PB-2025-0281" at bounding box center [132, 516] width 53 height 12
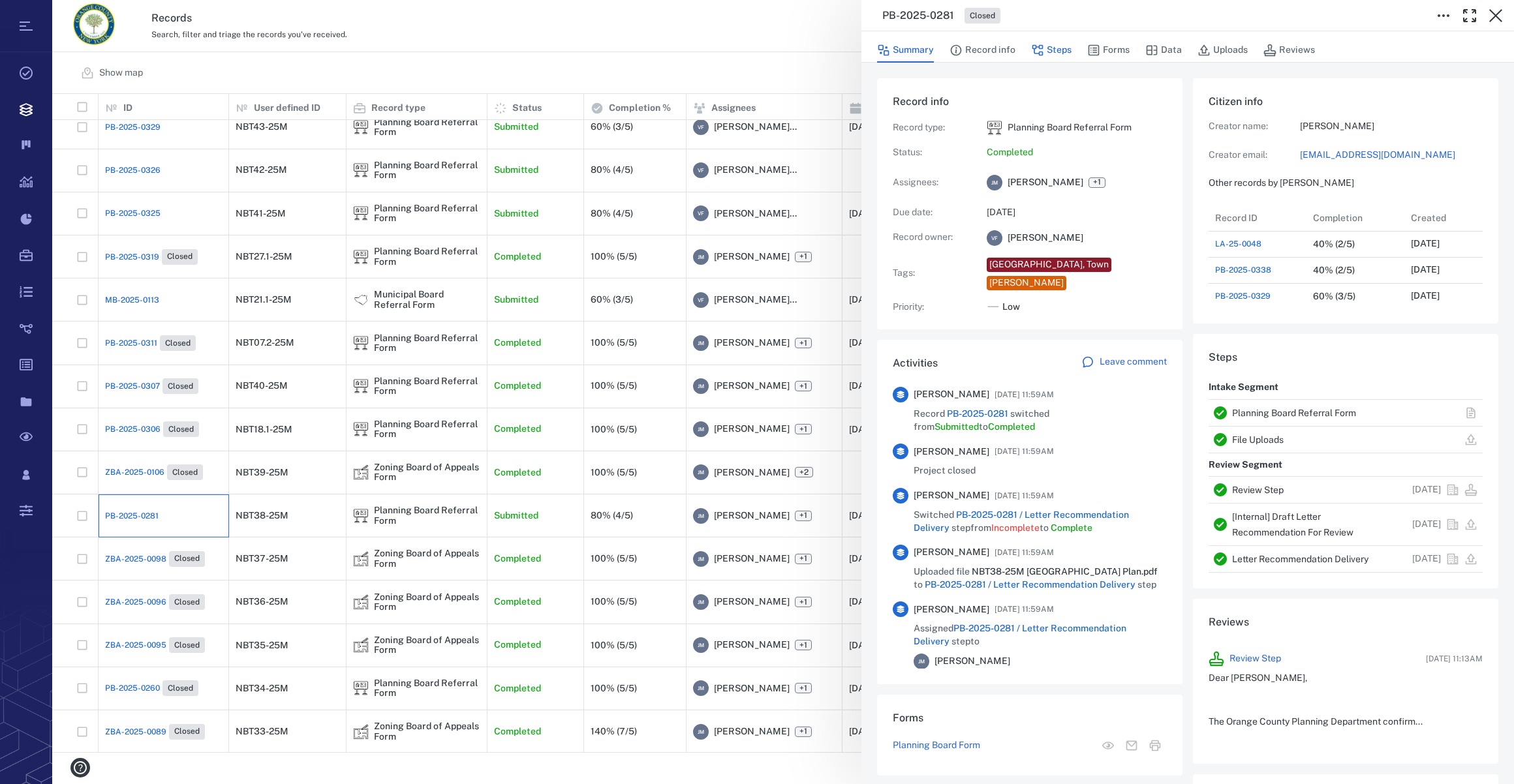
scroll to position [679, 251]
click at [1060, 51] on button "Steps" at bounding box center [1051, 50] width 40 height 25
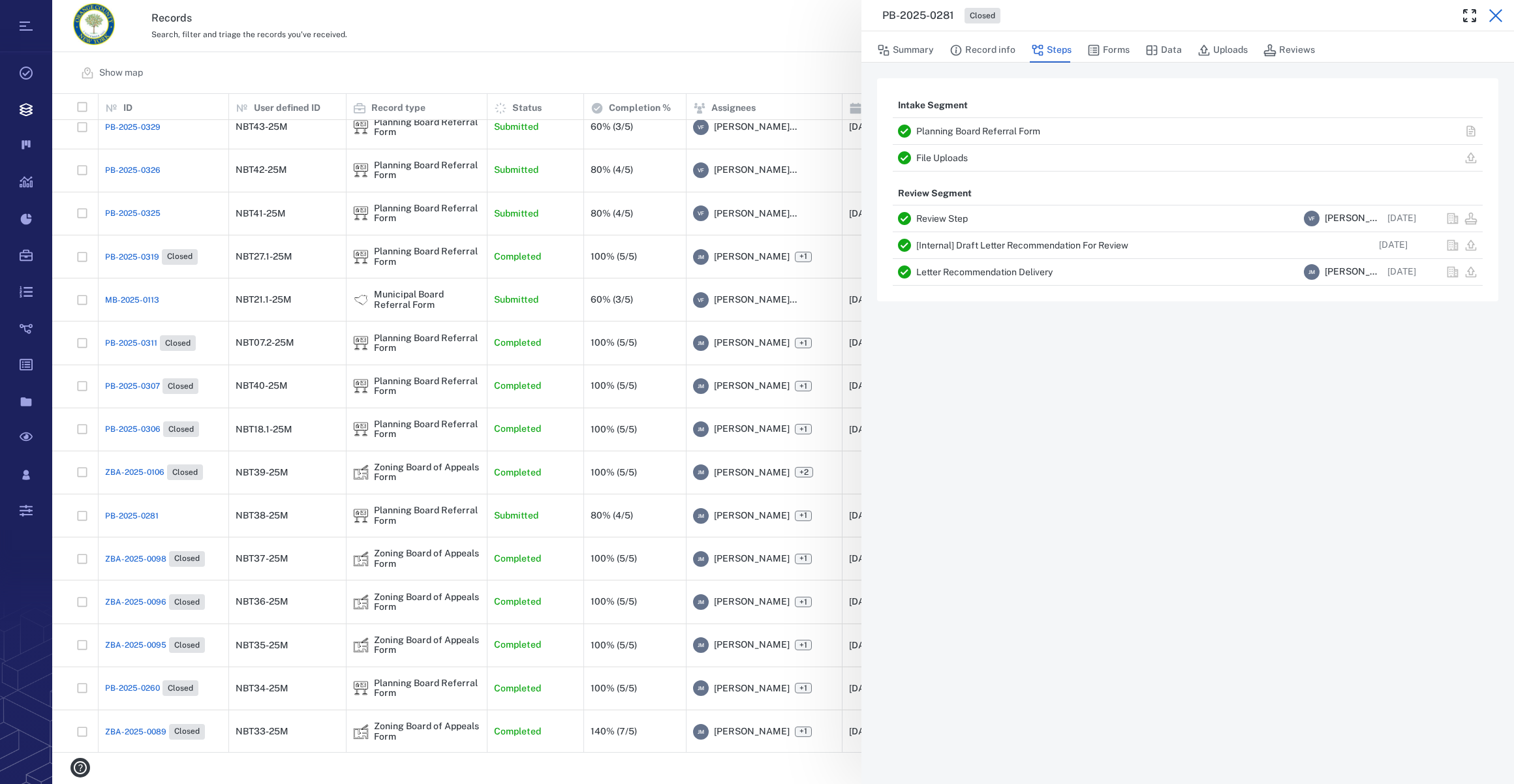
click at [1492, 13] on icon "button" at bounding box center [1496, 15] width 15 height 15
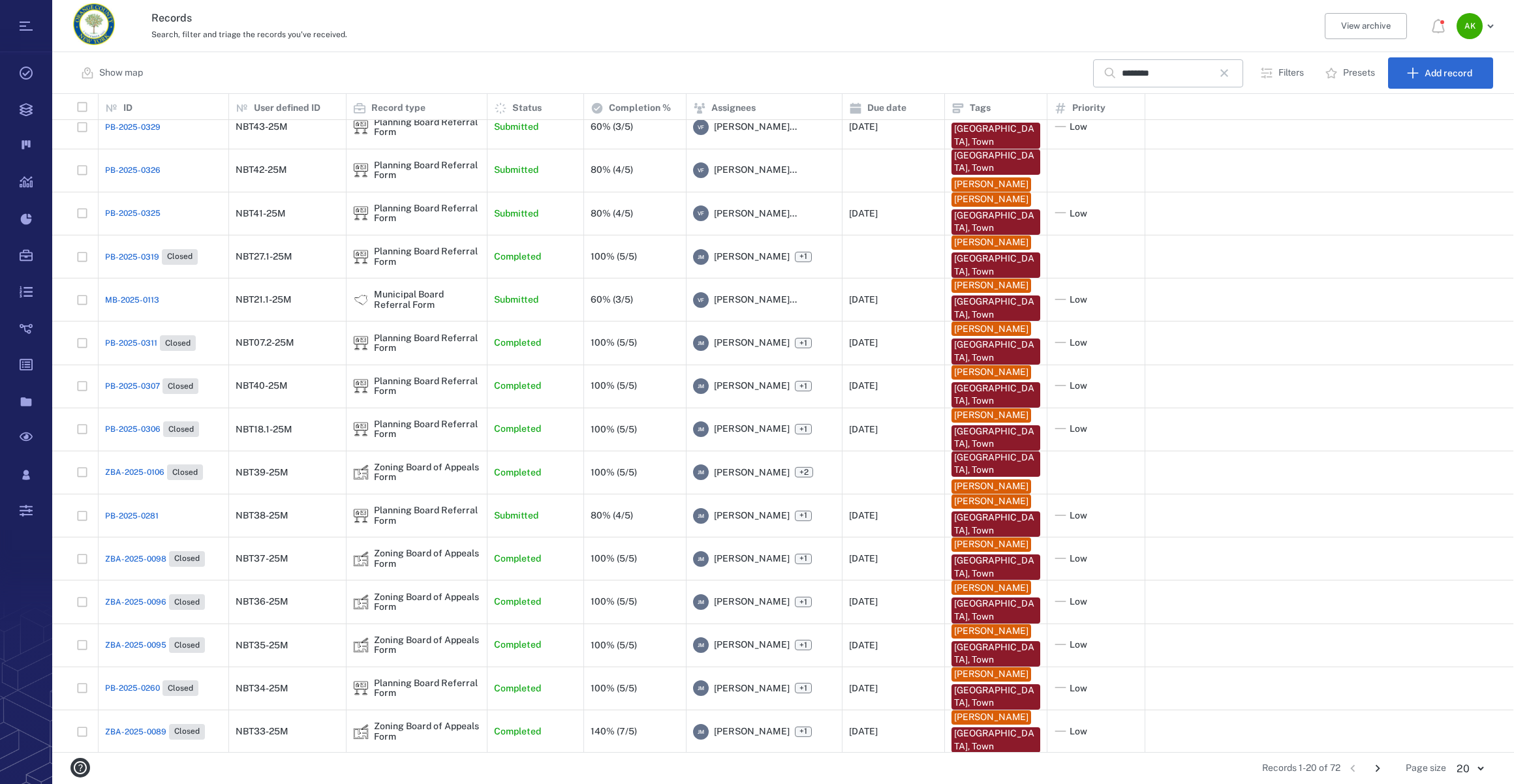
drag, startPoint x: 1229, startPoint y: 73, endPoint x: 1292, endPoint y: 85, distance: 64.1
click at [1228, 73] on icon "button" at bounding box center [1224, 72] width 8 height 8
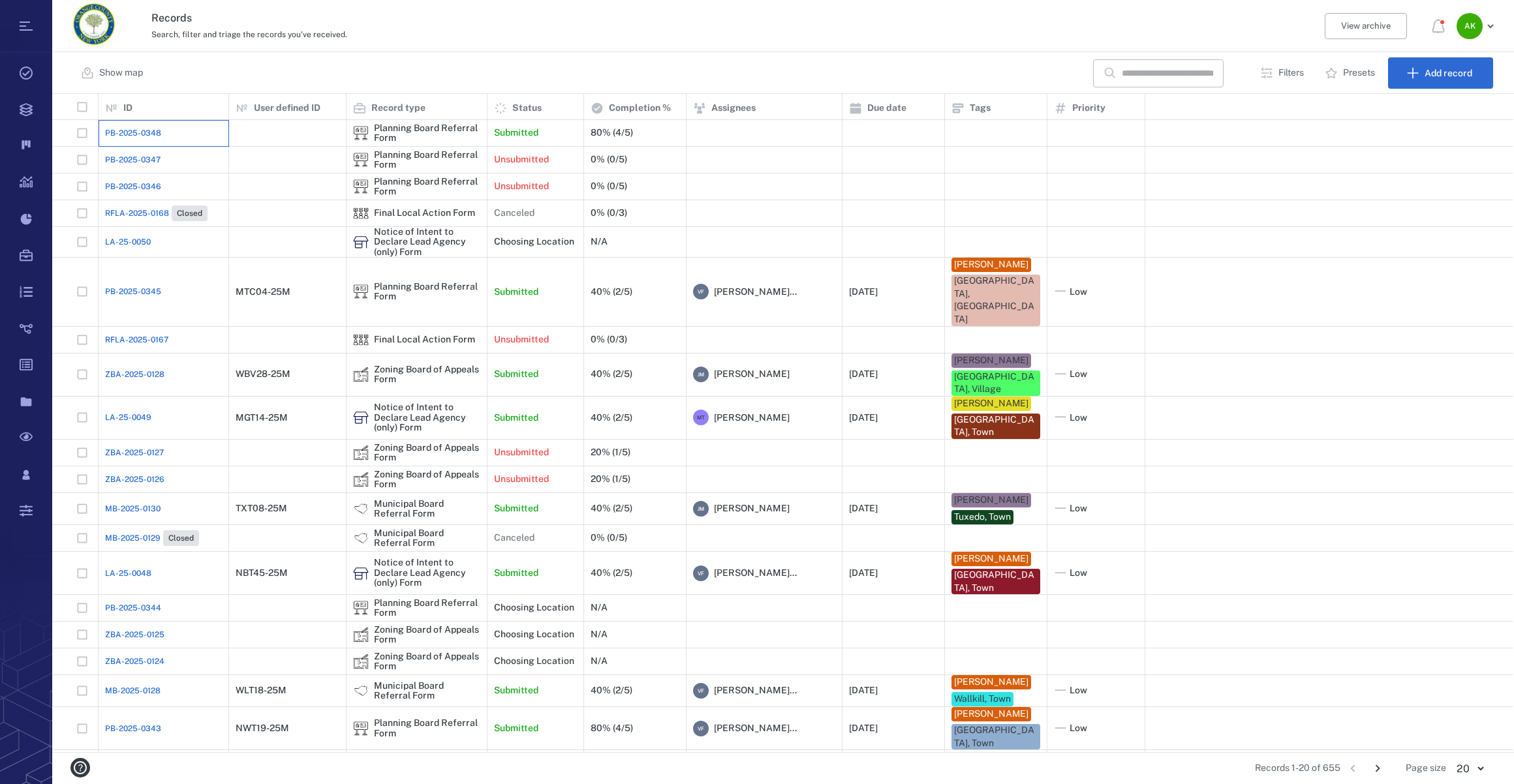
click at [108, 126] on div "PB-2025-0348" at bounding box center [164, 133] width 117 height 26
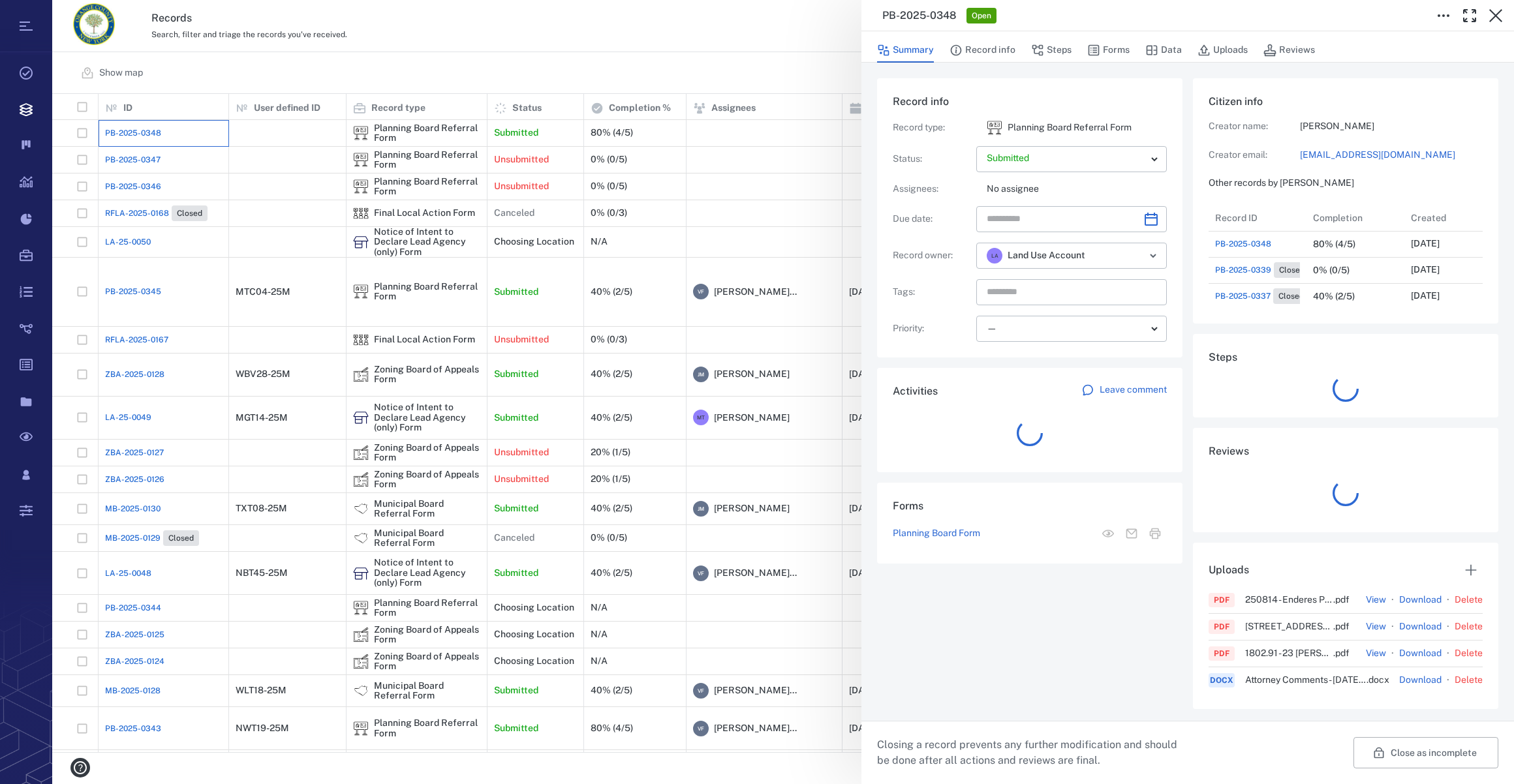
scroll to position [9, 9]
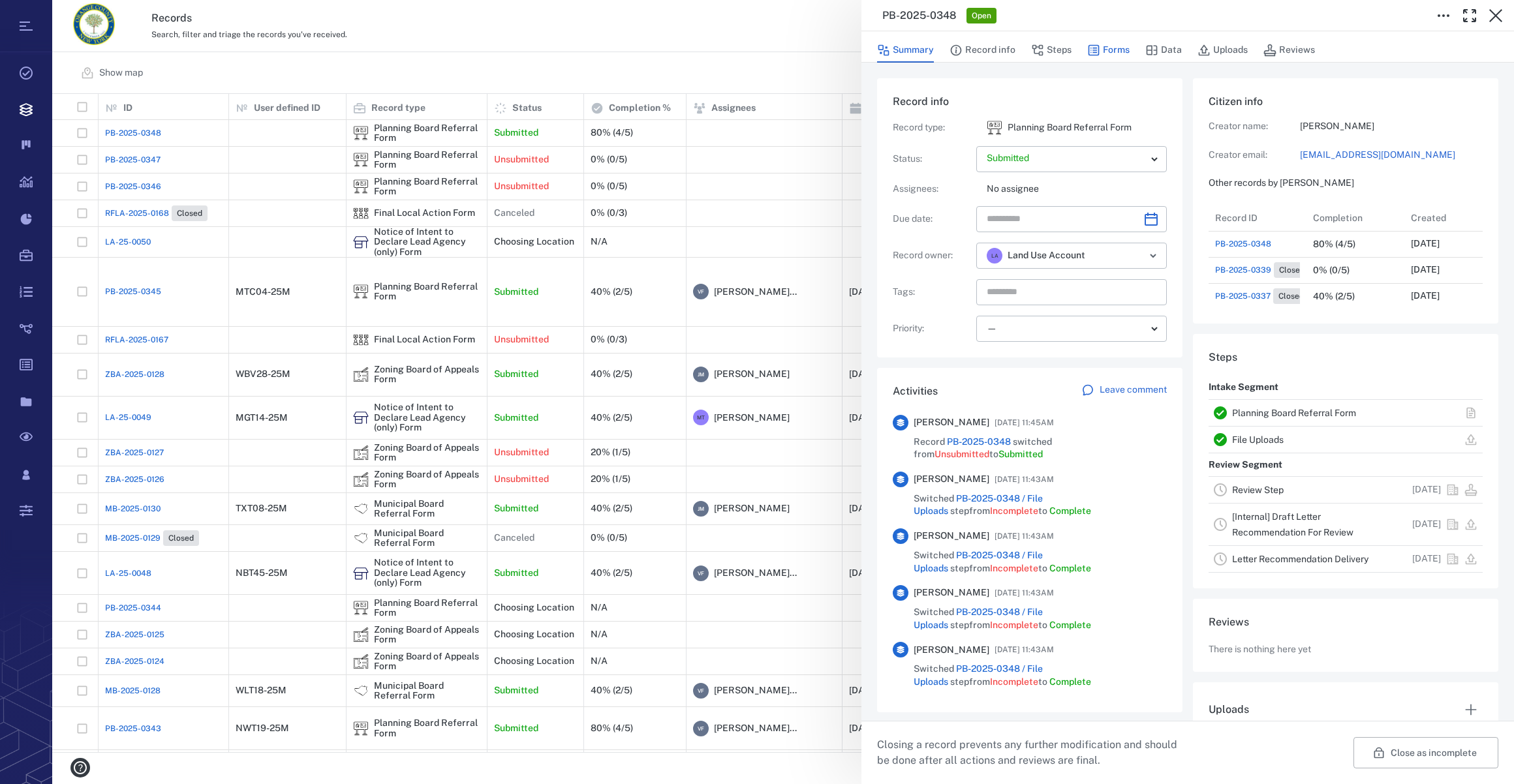
click at [1122, 48] on button "Forms" at bounding box center [1108, 50] width 42 height 25
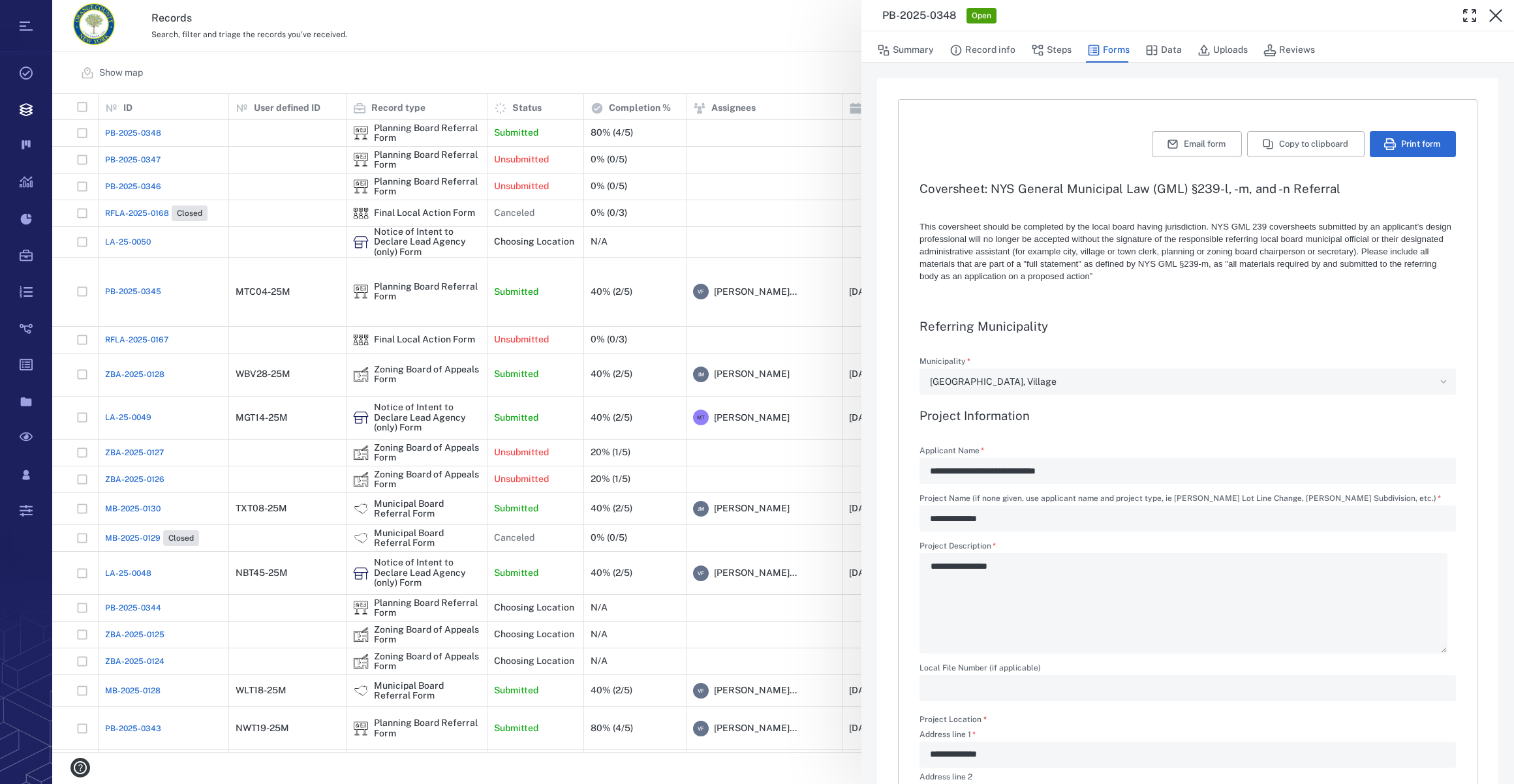
click at [1492, 10] on icon "button" at bounding box center [1496, 15] width 15 height 15
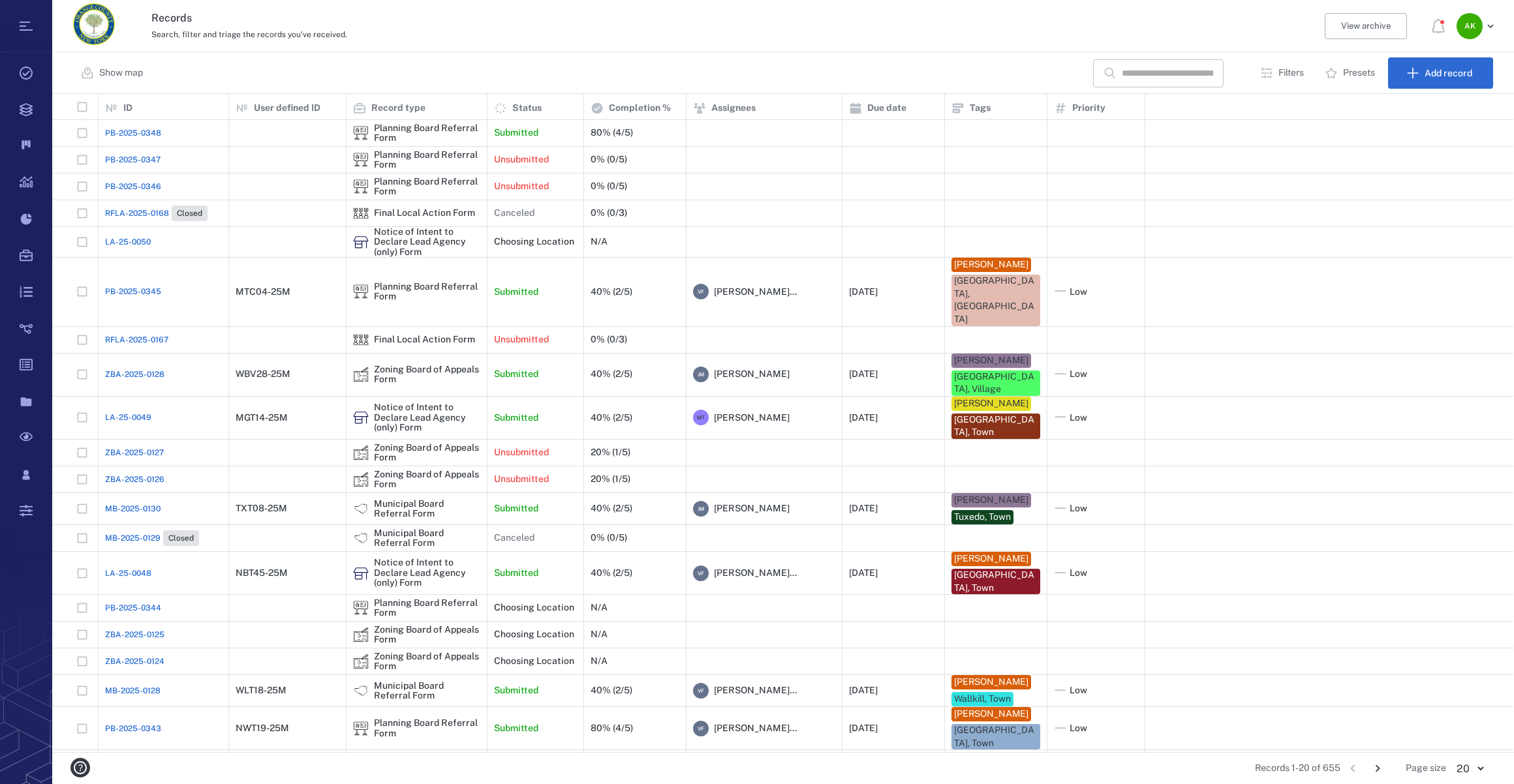
click at [1174, 77] on input "text" at bounding box center [1168, 73] width 91 height 28
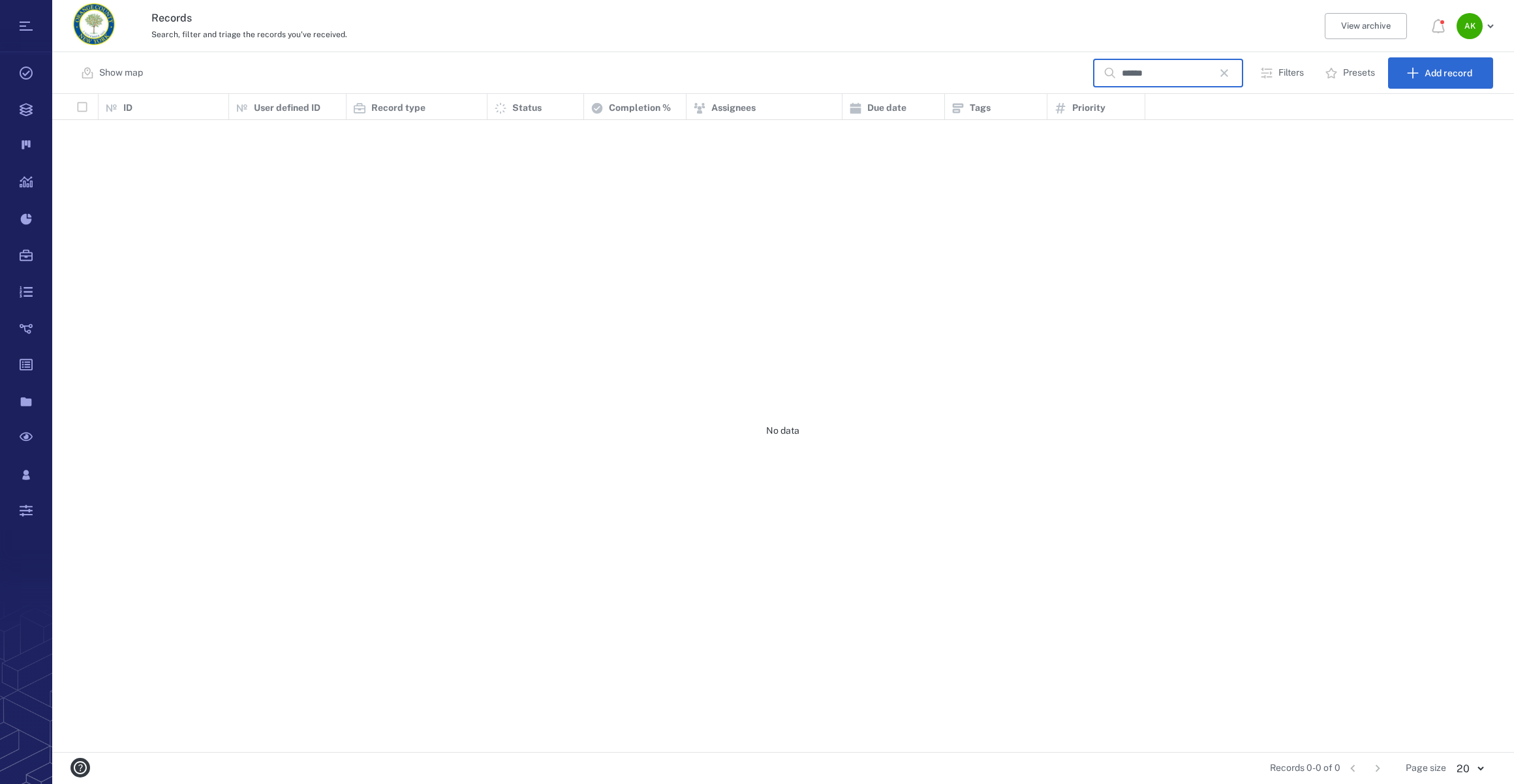
scroll to position [650, 1452]
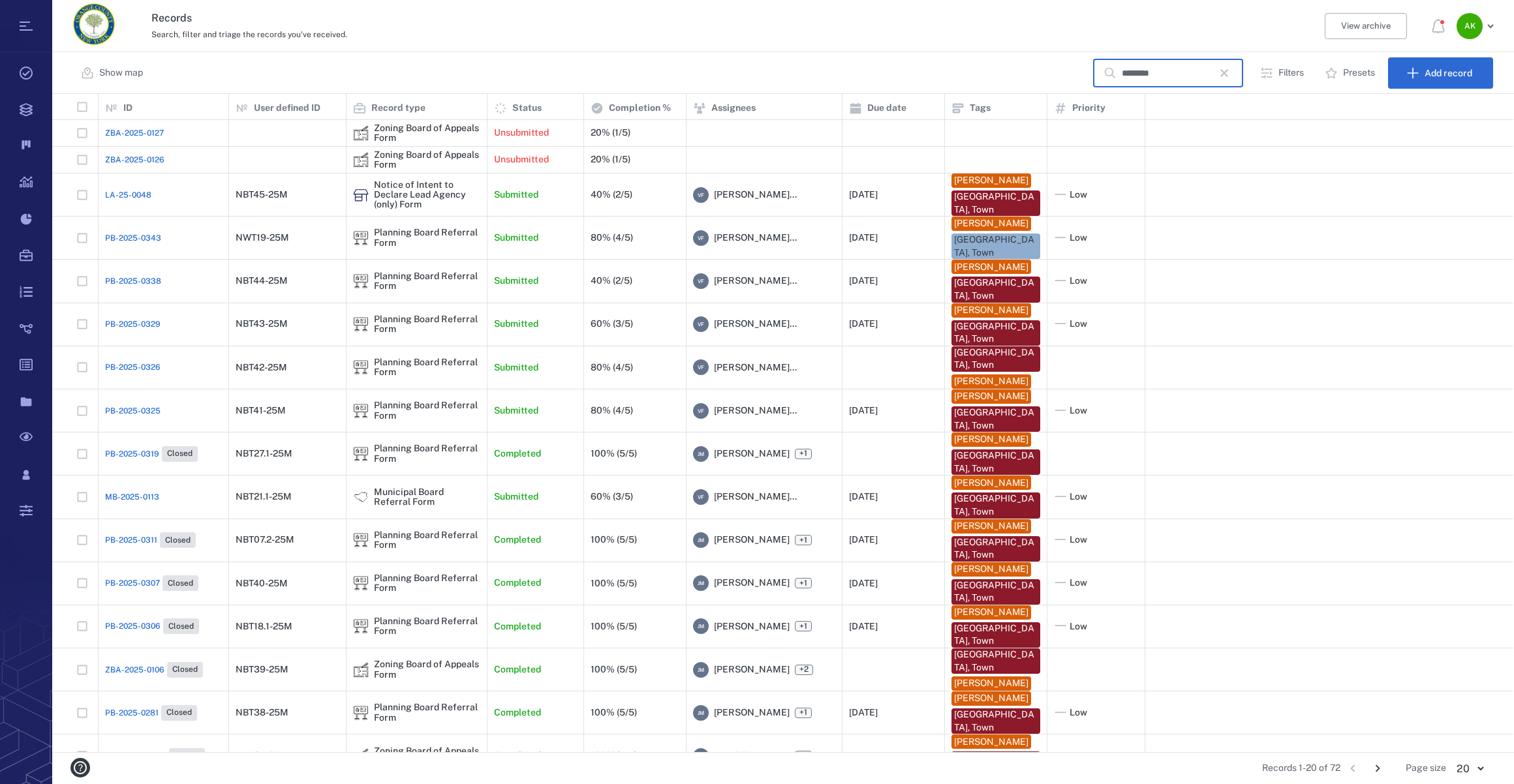
type input "********"
click at [145, 710] on span "PB-2025-0281" at bounding box center [132, 713] width 53 height 12
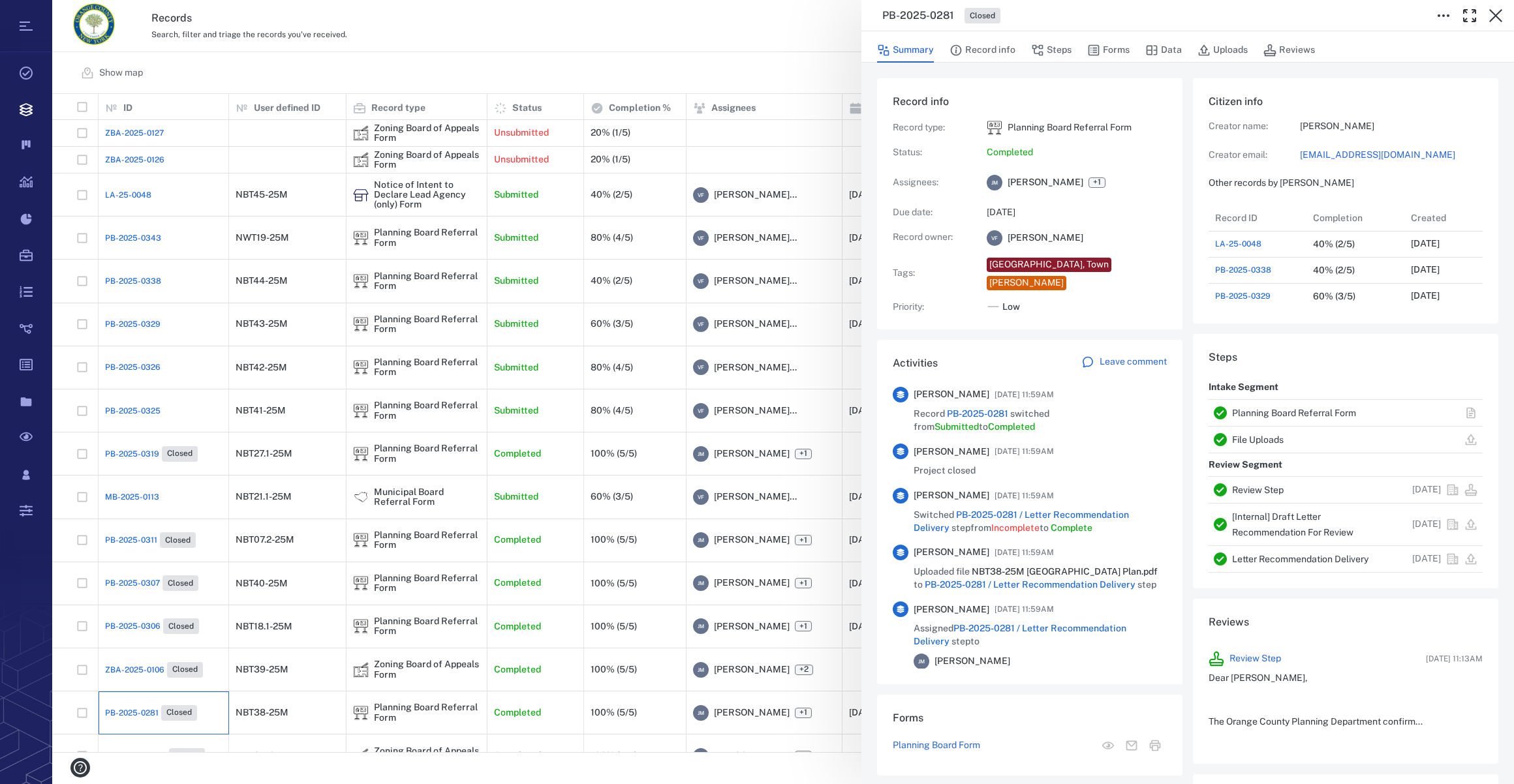
scroll to position [679, 251]
click at [1116, 49] on button "Forms" at bounding box center [1108, 50] width 42 height 25
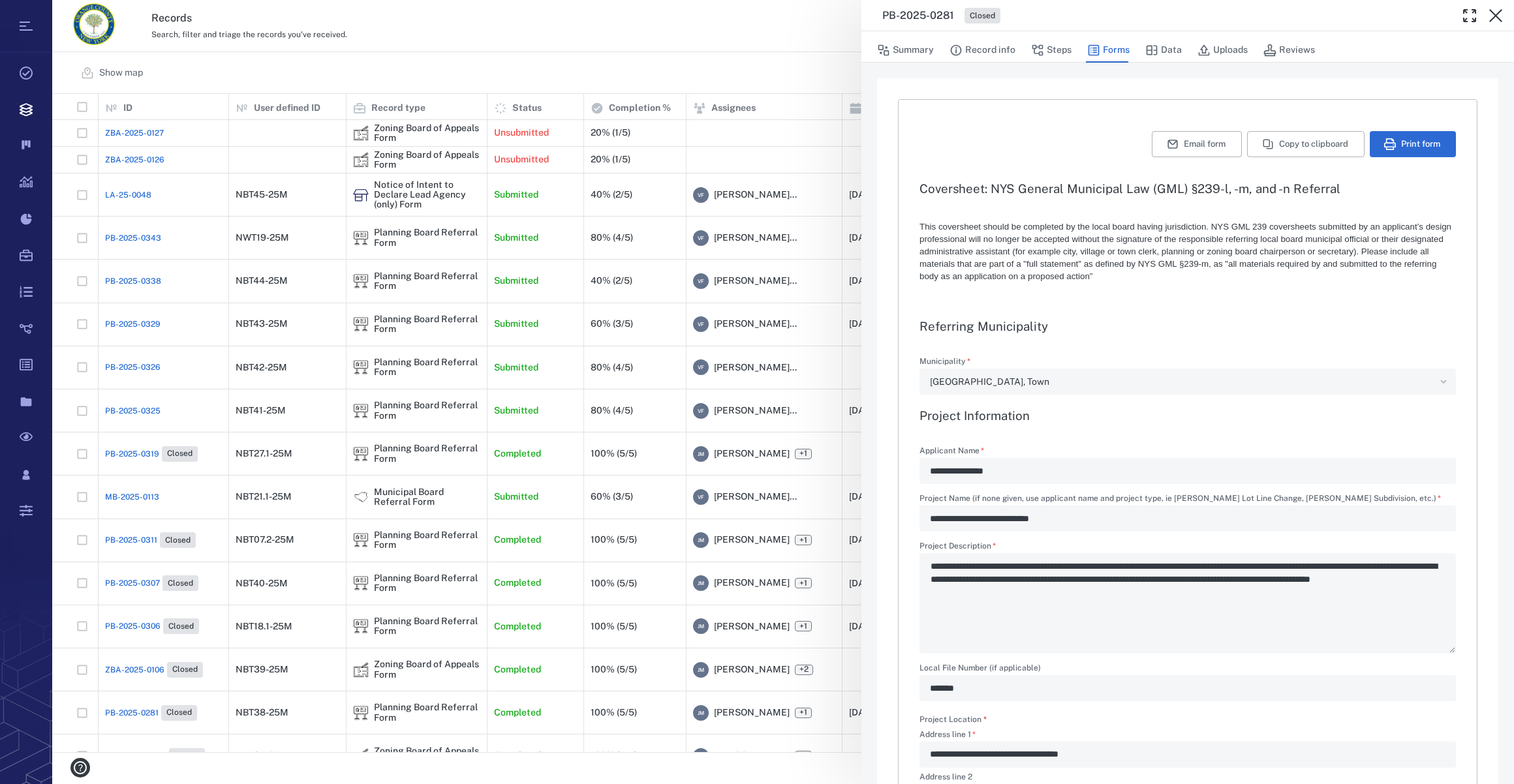
type textarea "*"
type input "**********"
click at [915, 47] on button "Summary" at bounding box center [905, 50] width 57 height 25
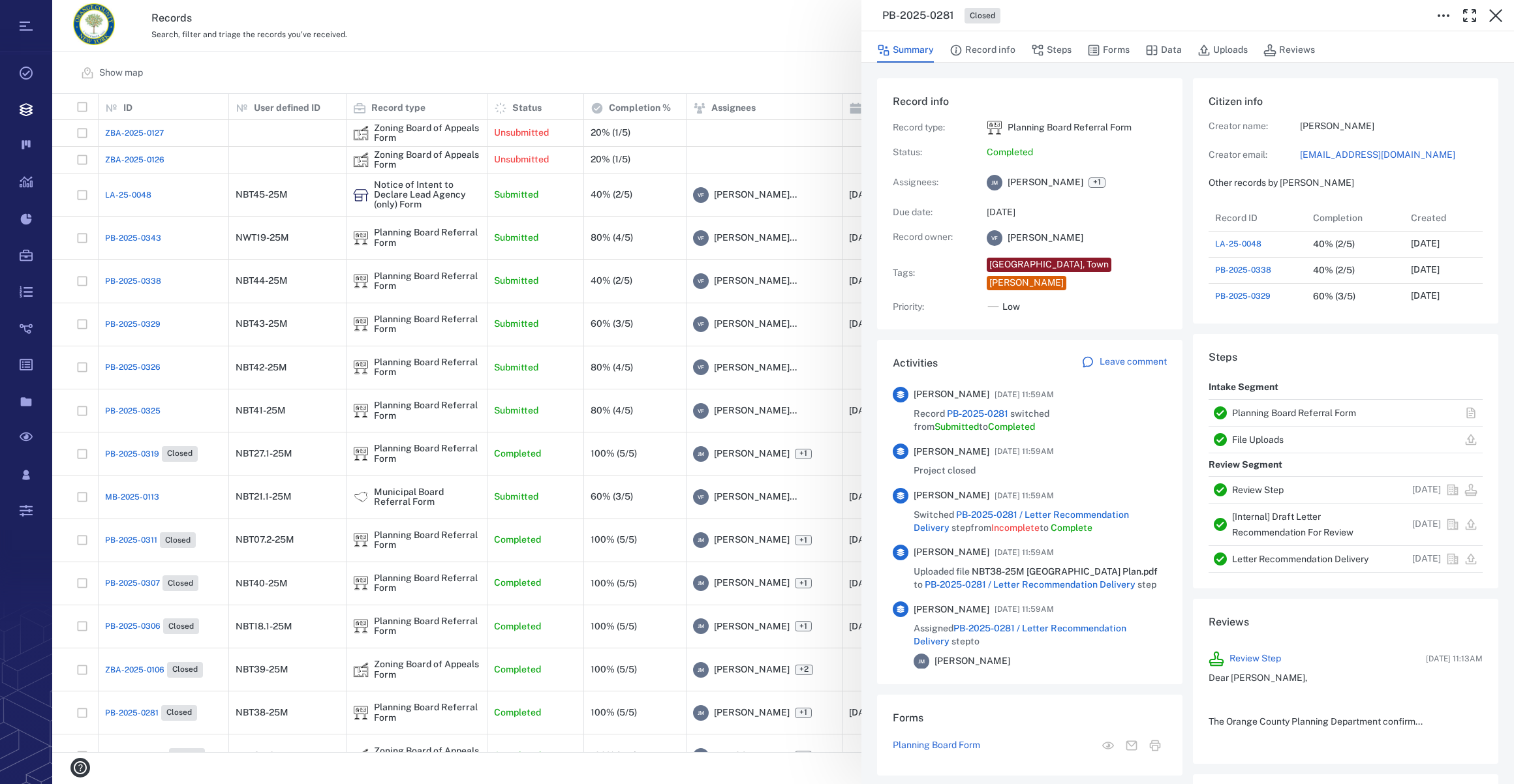
scroll to position [679, 251]
click at [1331, 152] on link "kmessler@mhepc.com" at bounding box center [1392, 155] width 182 height 13
drag, startPoint x: 1503, startPoint y: 12, endPoint x: 1512, endPoint y: 12, distance: 9.0
click at [1503, 12] on icon "button" at bounding box center [1496, 15] width 15 height 15
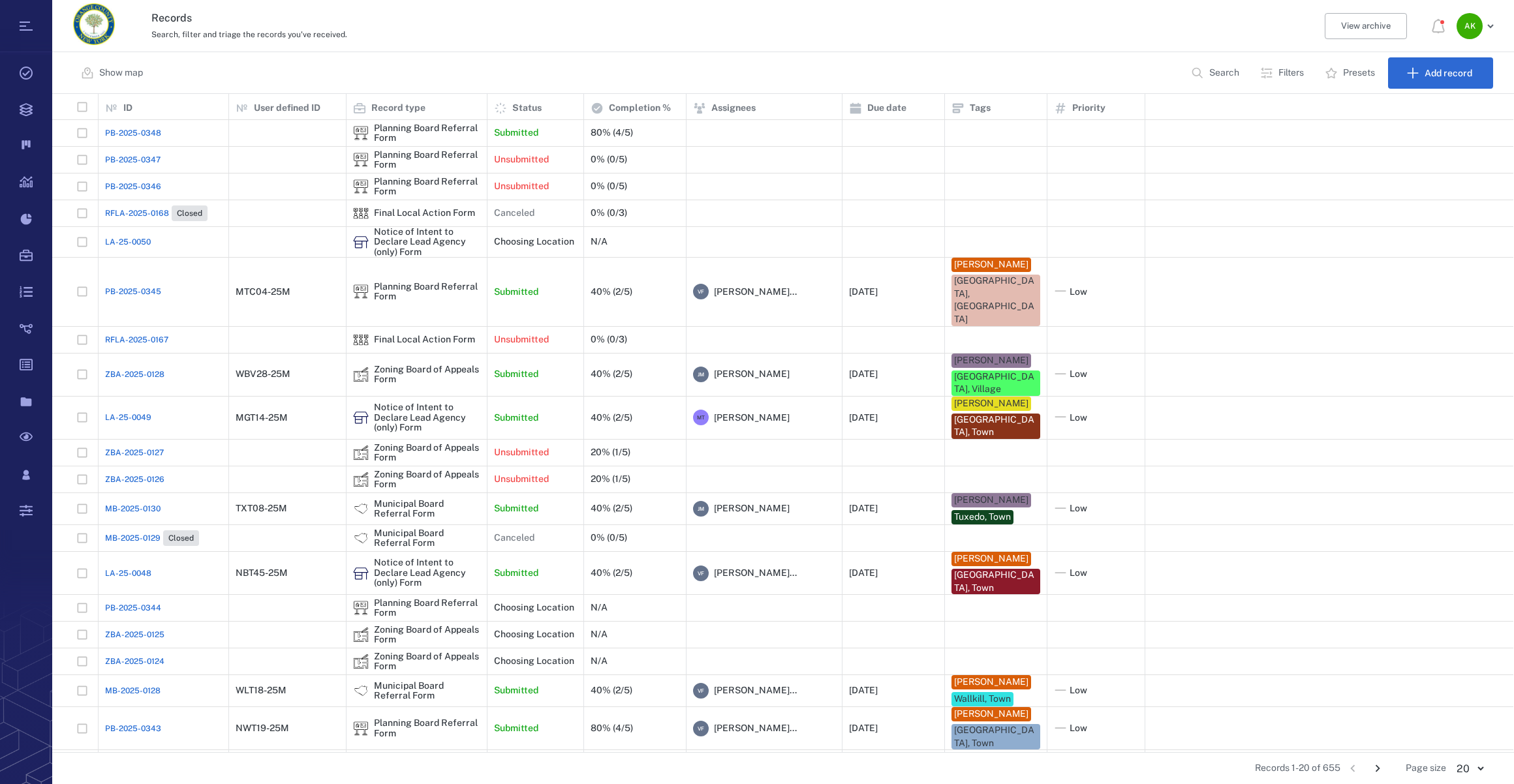
click at [126, 133] on span "PB-2025-0348" at bounding box center [133, 133] width 56 height 12
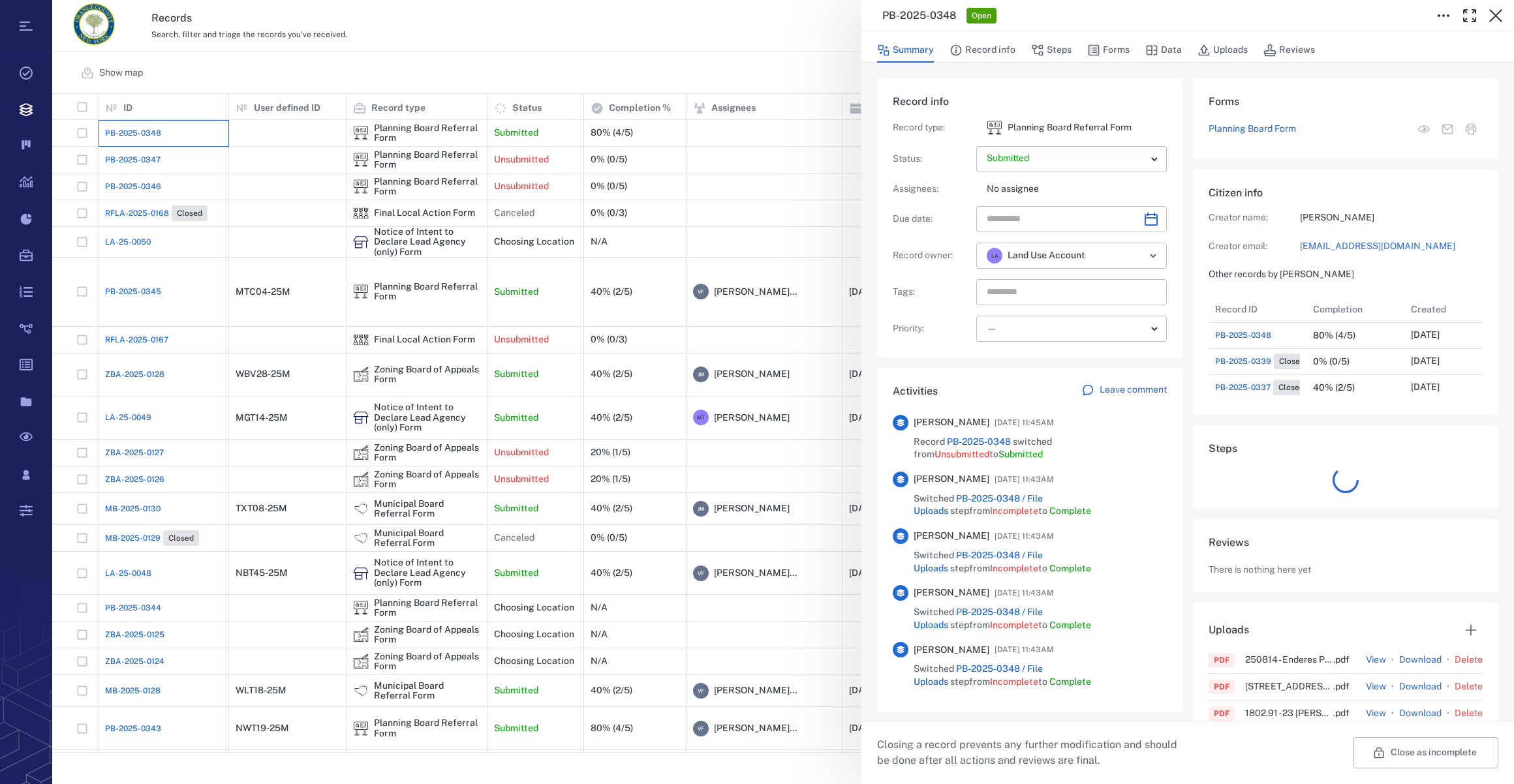
scroll to position [366, 251]
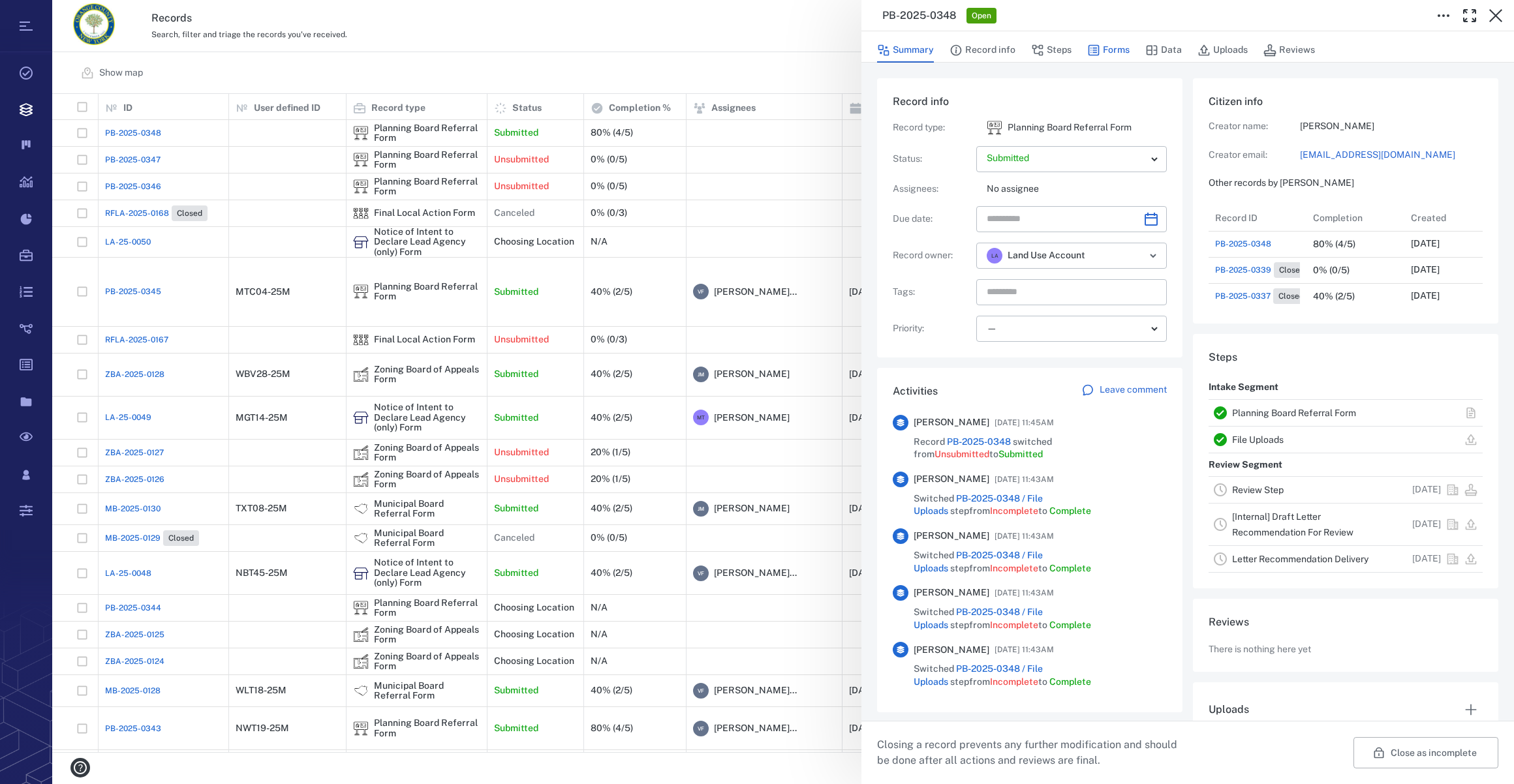
click at [1103, 47] on button "Forms" at bounding box center [1108, 50] width 42 height 25
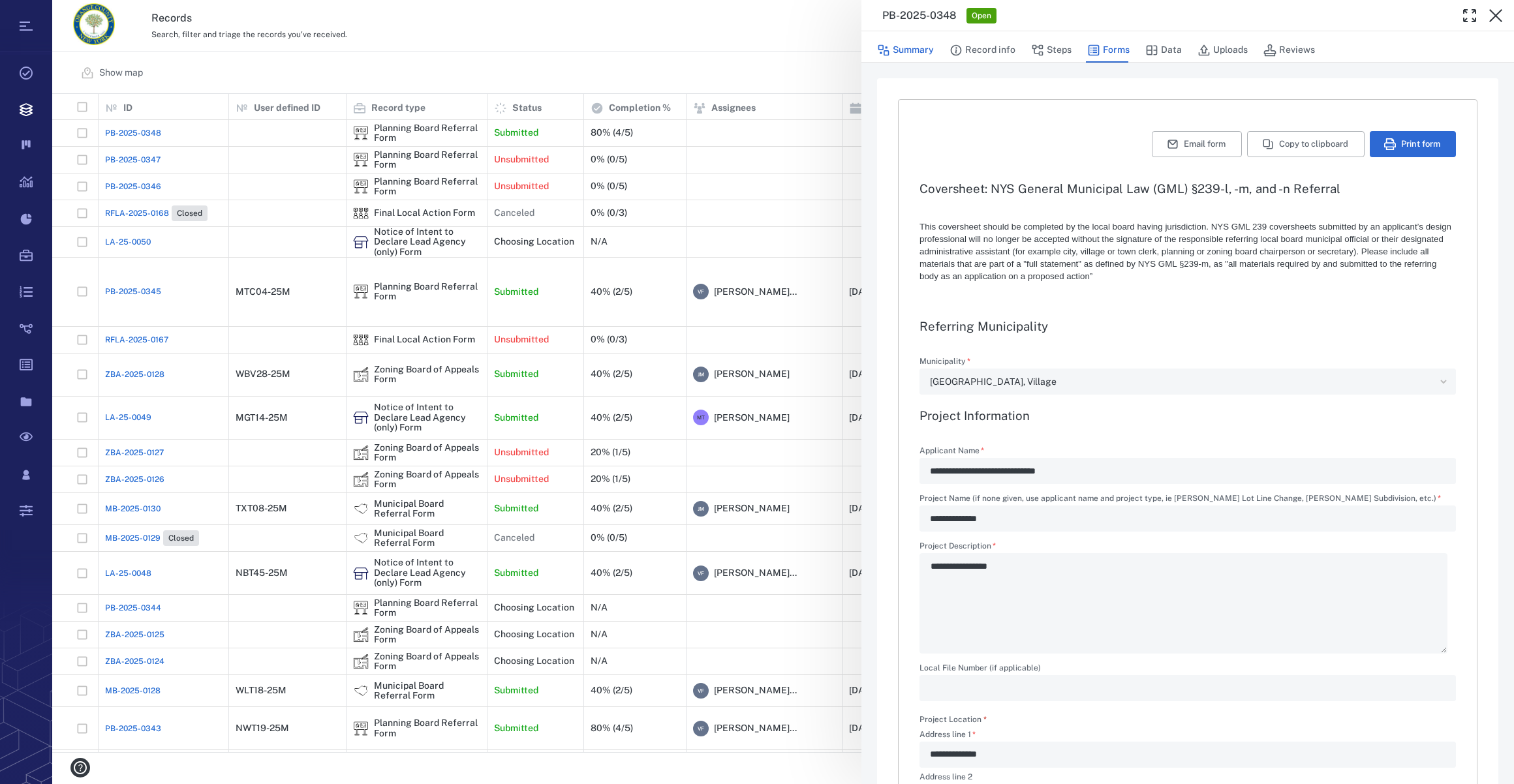
click at [907, 50] on button "Summary" at bounding box center [905, 50] width 57 height 25
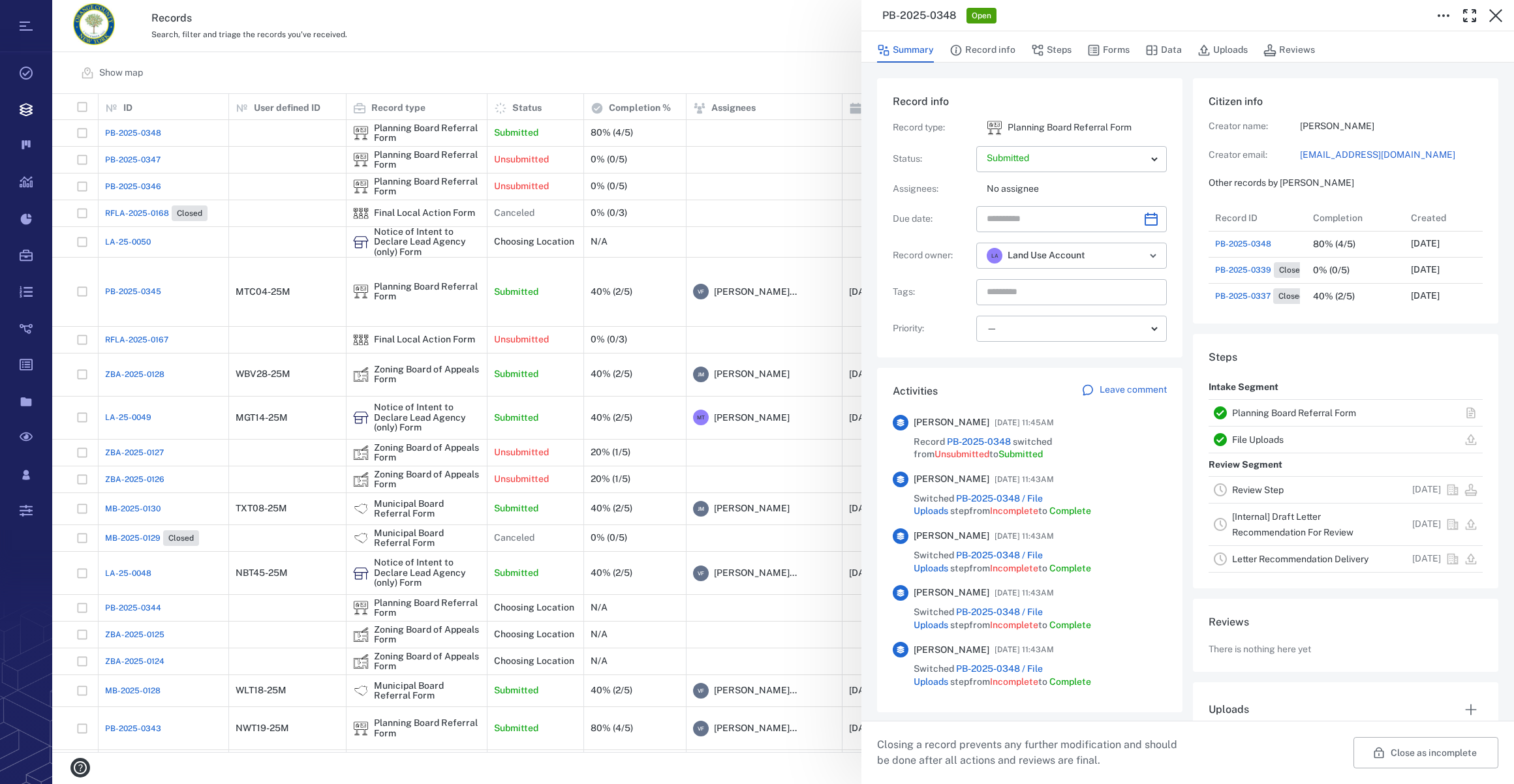
scroll to position [366, 251]
click at [1146, 223] on icon "Choose date" at bounding box center [1152, 219] width 15 height 15
click at [962, 354] on div "Record info Record type : Planning Board Referral Form Status : Submitted *****…" at bounding box center [1029, 218] width 306 height 280
click at [1145, 218] on icon "Choose date" at bounding box center [1151, 219] width 13 height 13
click at [1076, 349] on button "17" at bounding box center [1081, 357] width 23 height 23
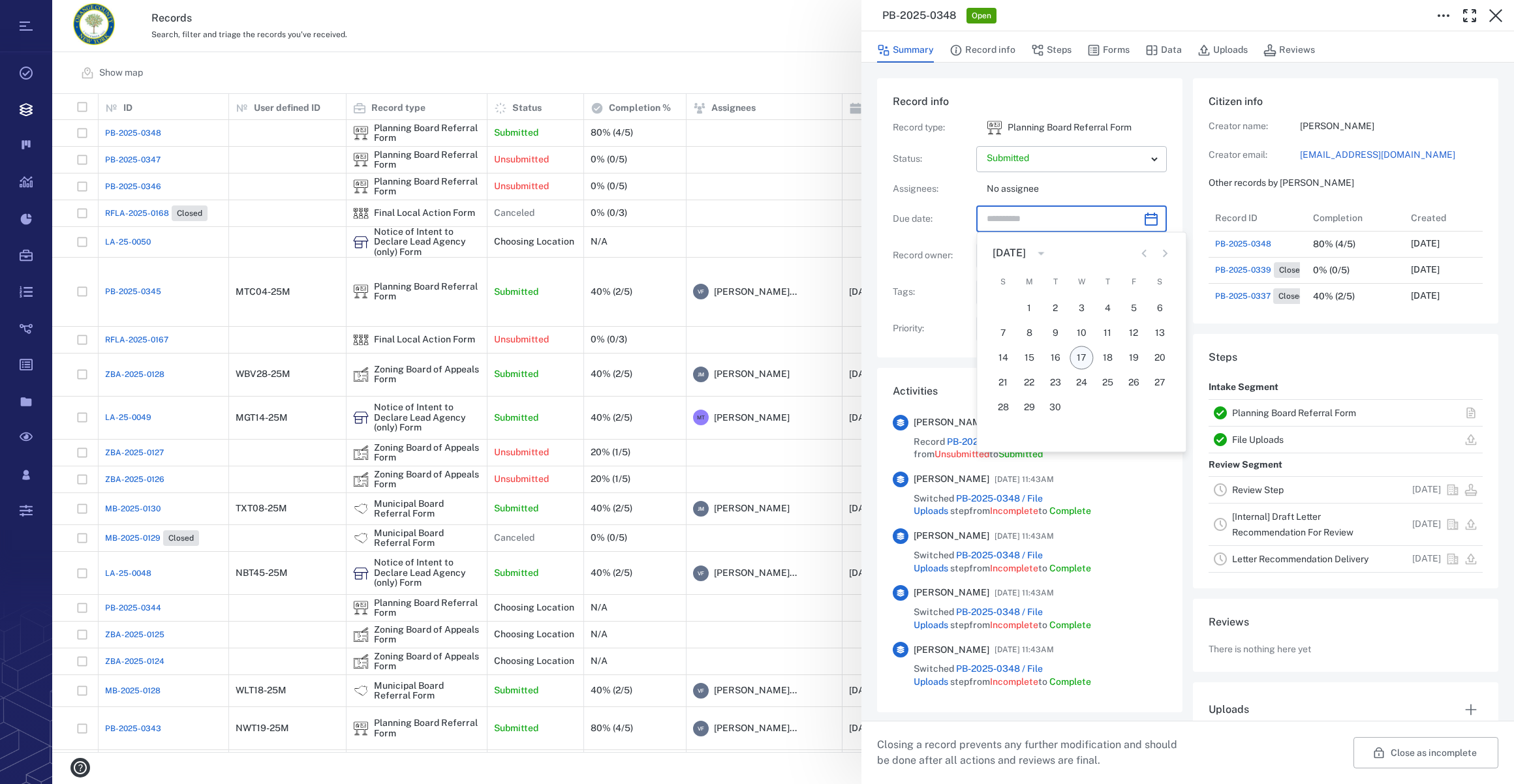
type input "**********"
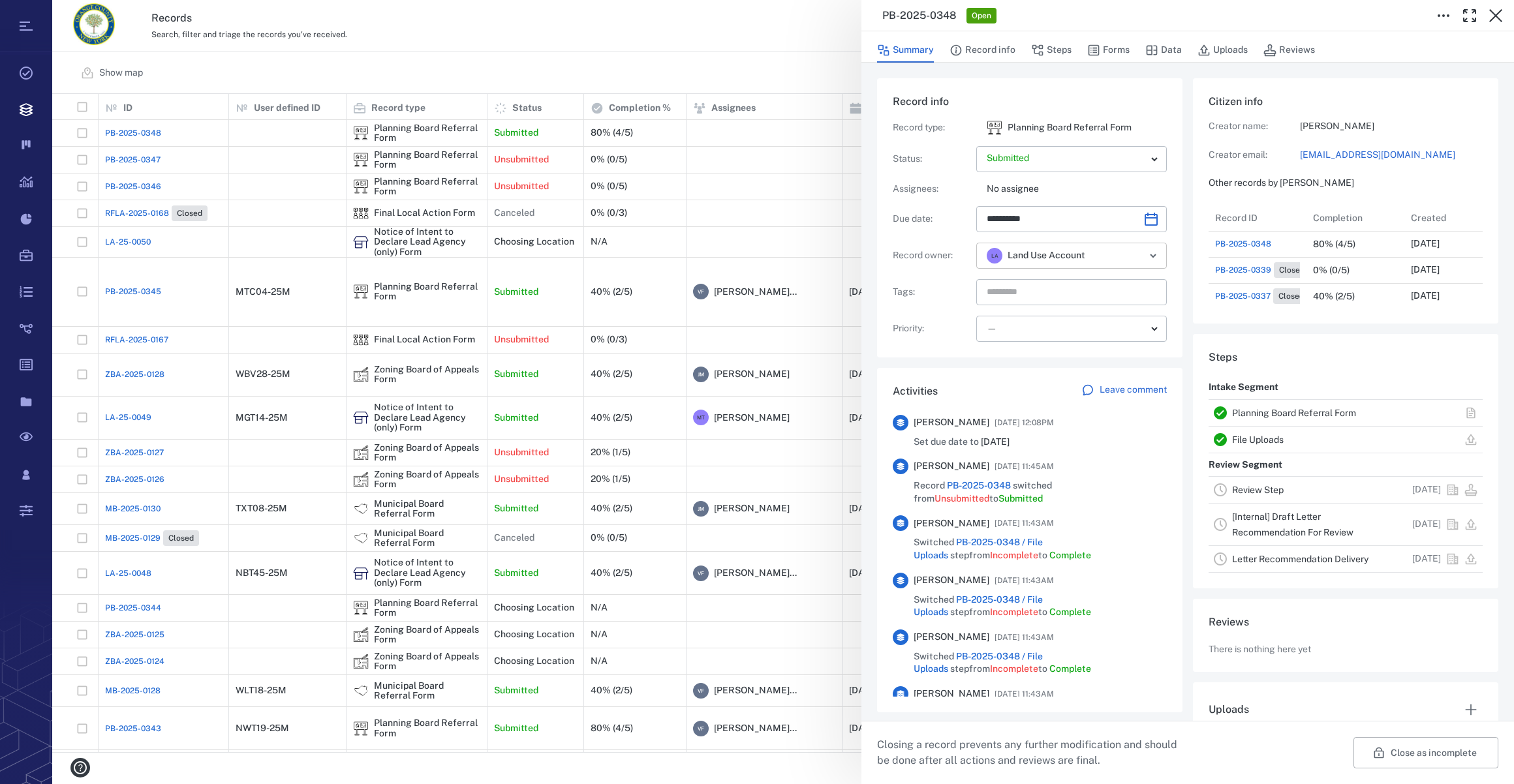
click at [1146, 256] on icon "Open" at bounding box center [1153, 256] width 15 height 15
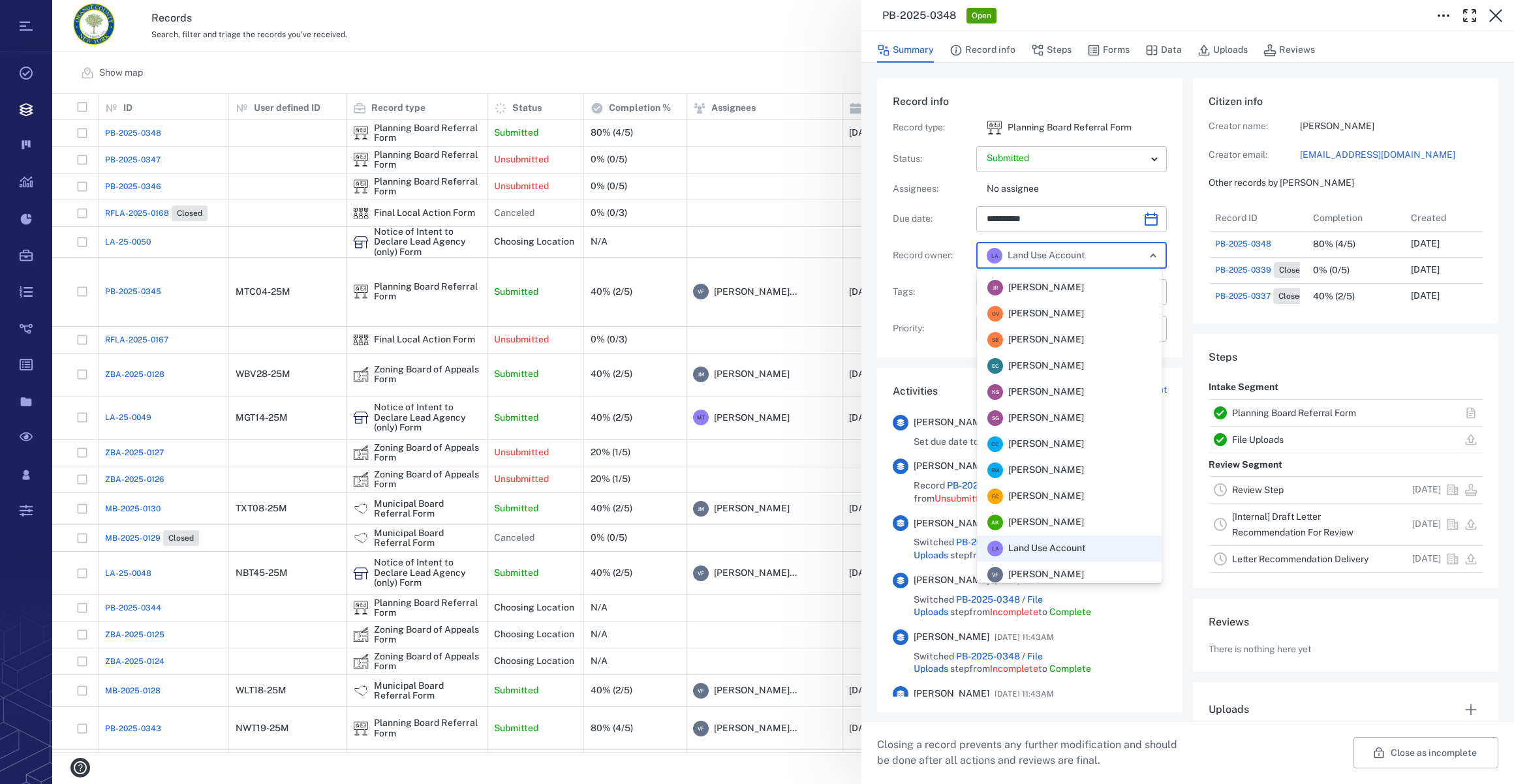
scroll to position [49, 0]
click at [1037, 306] on span "[PERSON_NAME]" at bounding box center [1047, 312] width 76 height 13
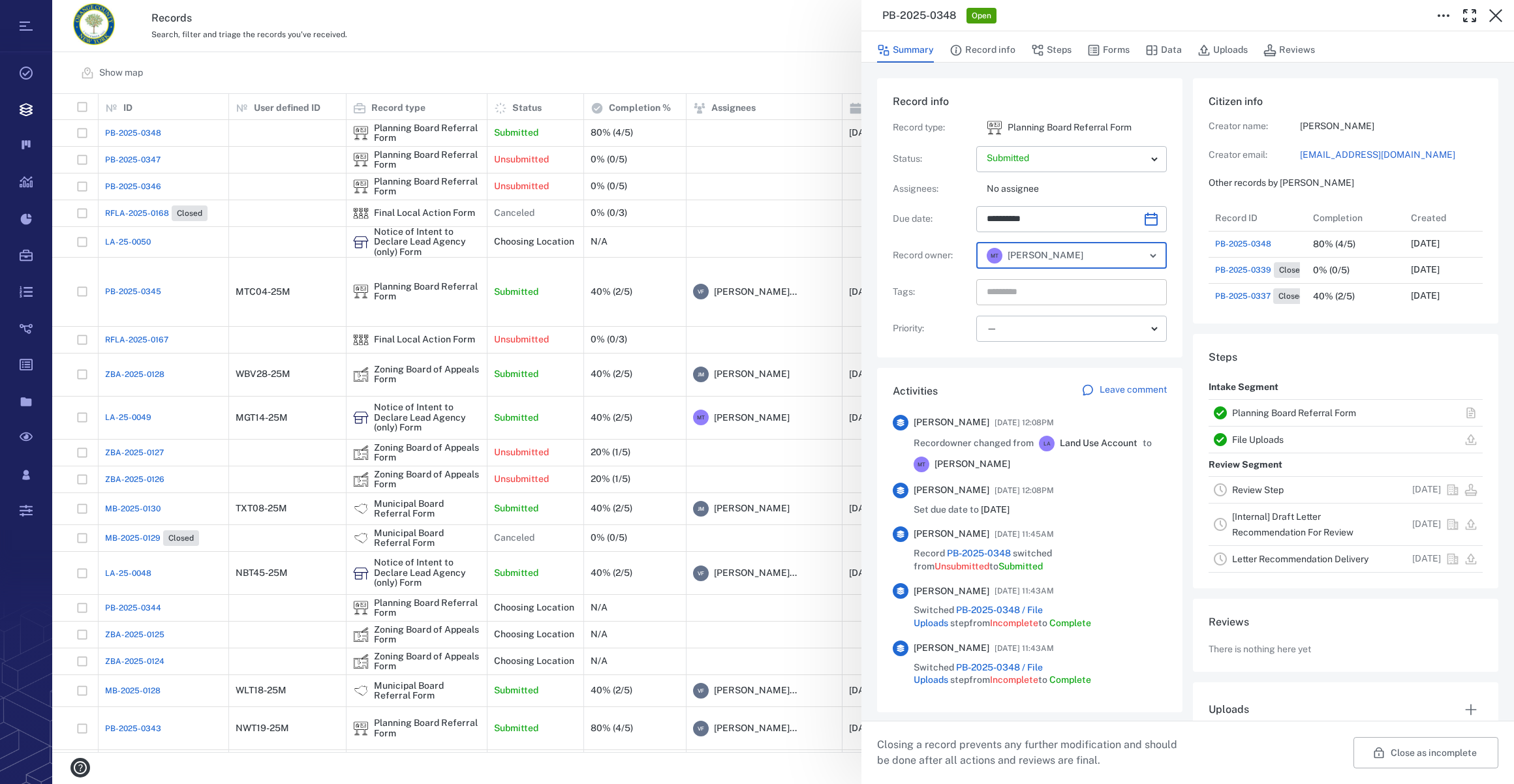
click at [1044, 293] on input "text" at bounding box center [1056, 292] width 142 height 18
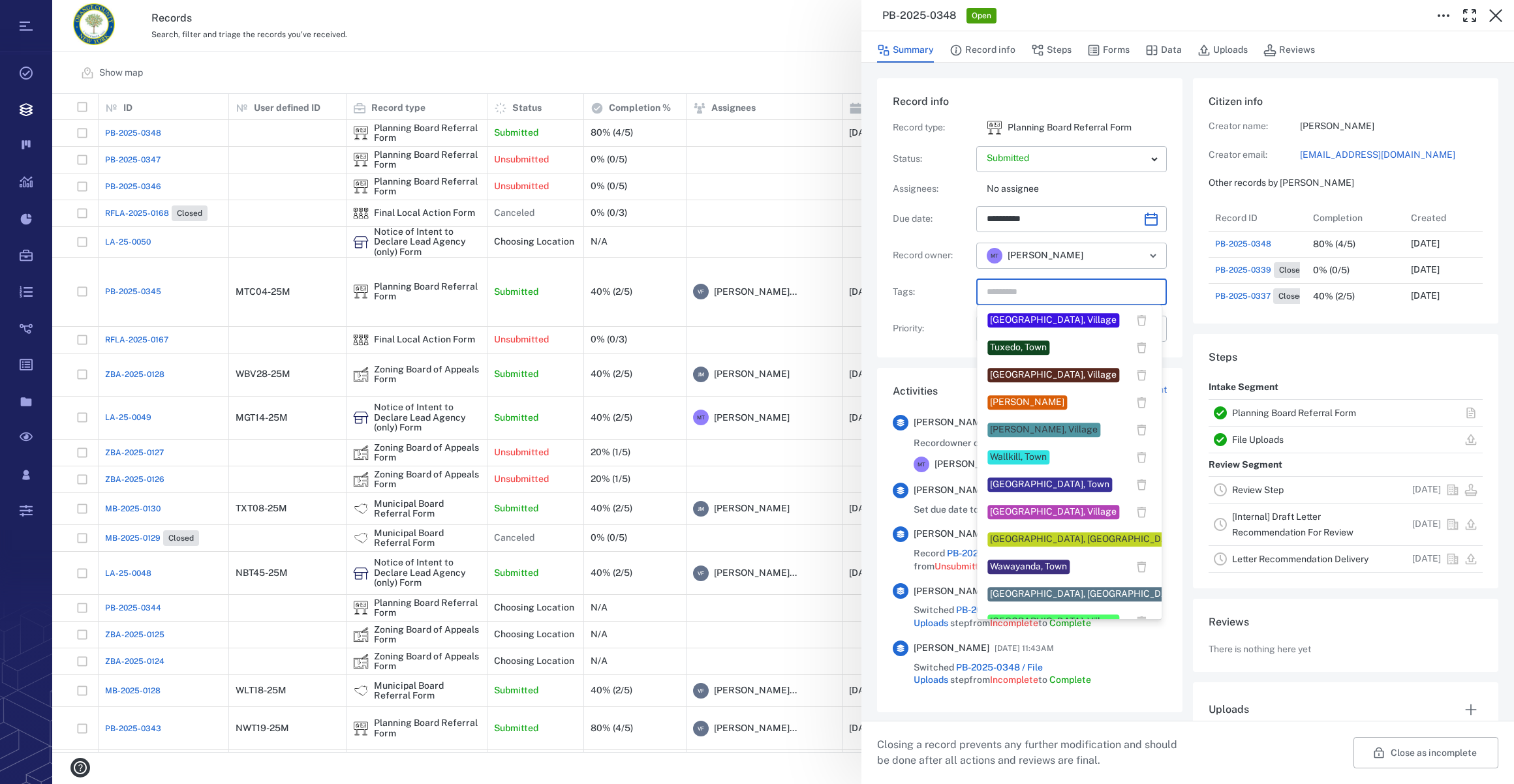
scroll to position [1083, 0]
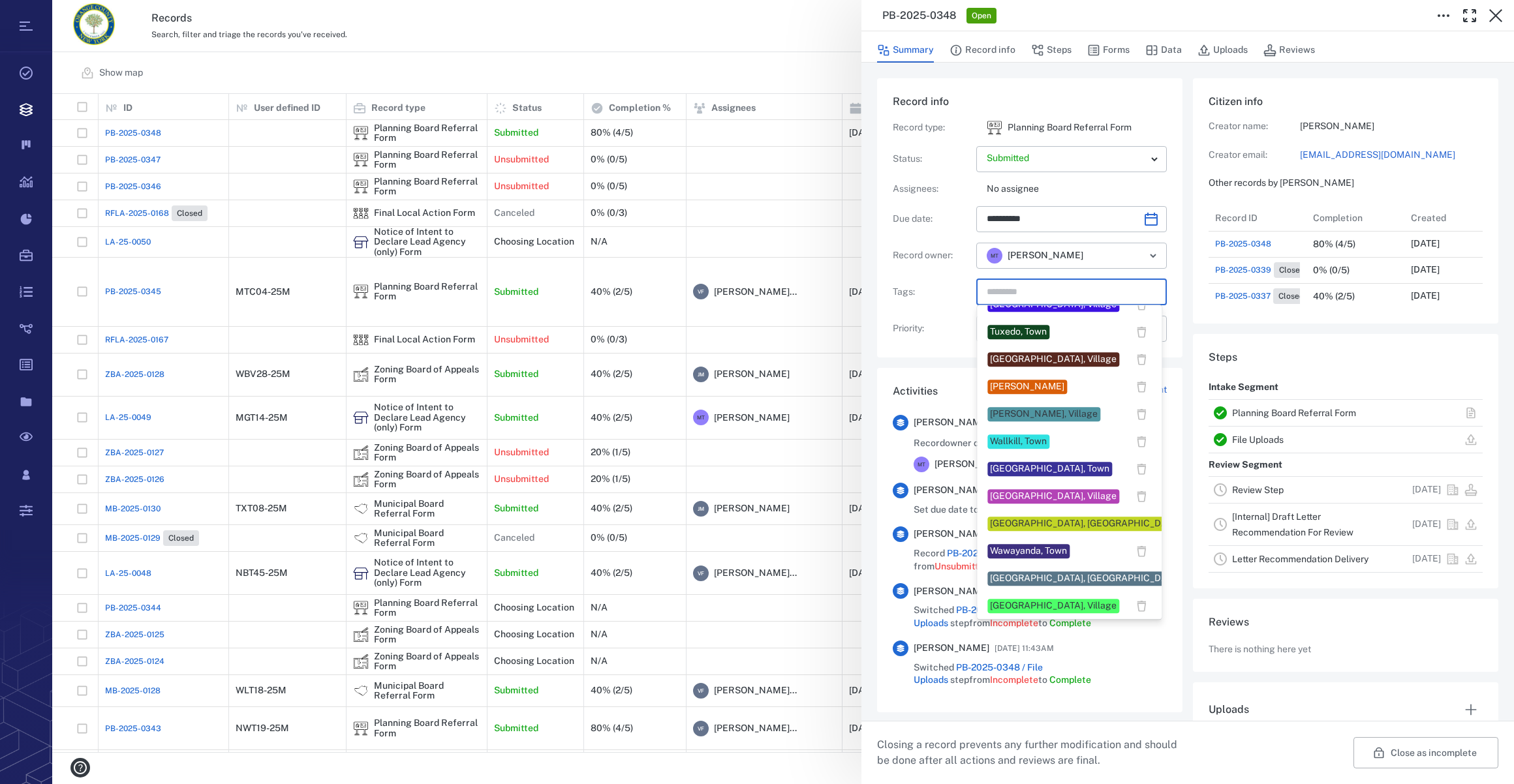
click at [1017, 495] on div "[GEOGRAPHIC_DATA], Village" at bounding box center [1053, 496] width 127 height 13
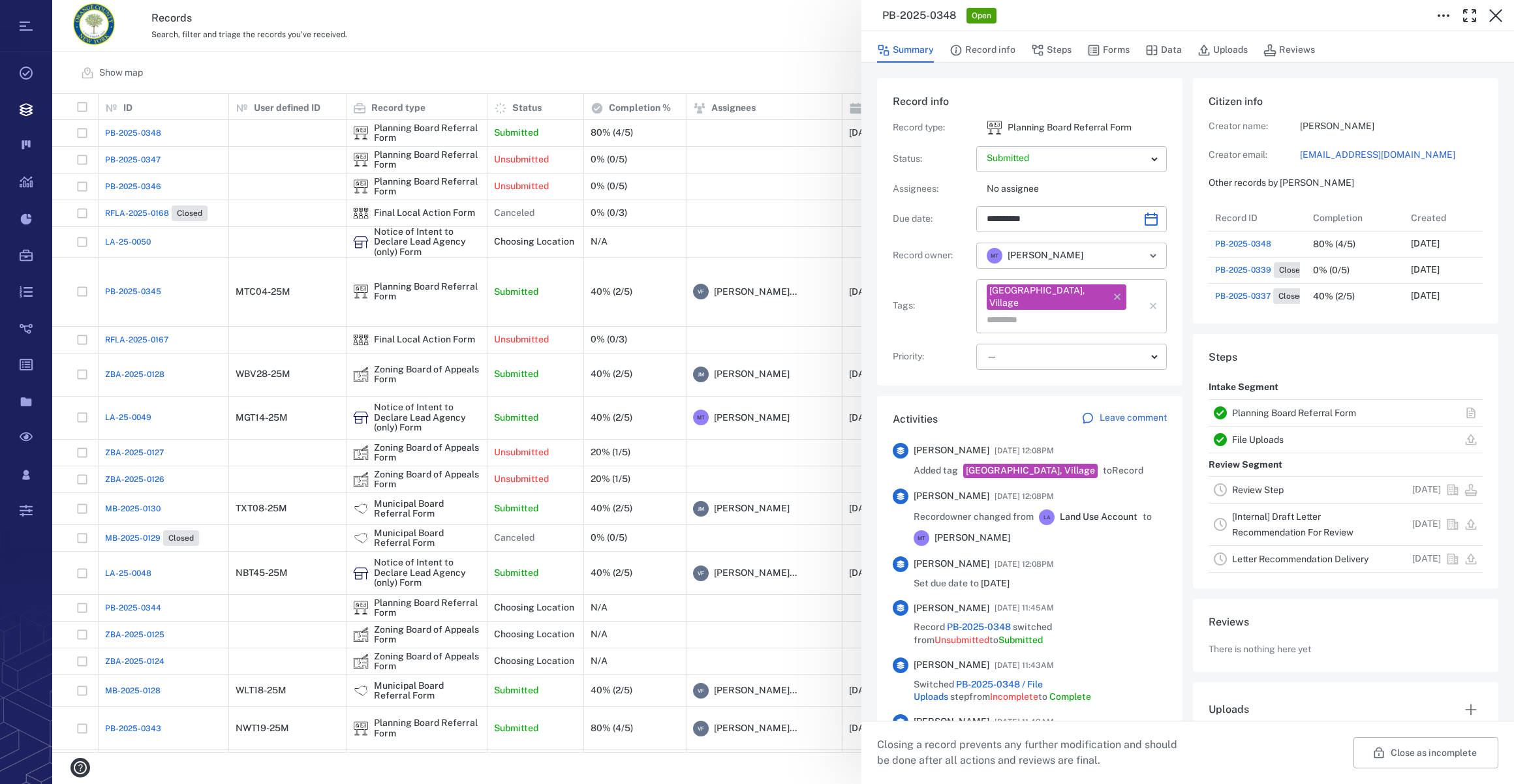
click at [1106, 312] on input "text" at bounding box center [1056, 320] width 142 height 18
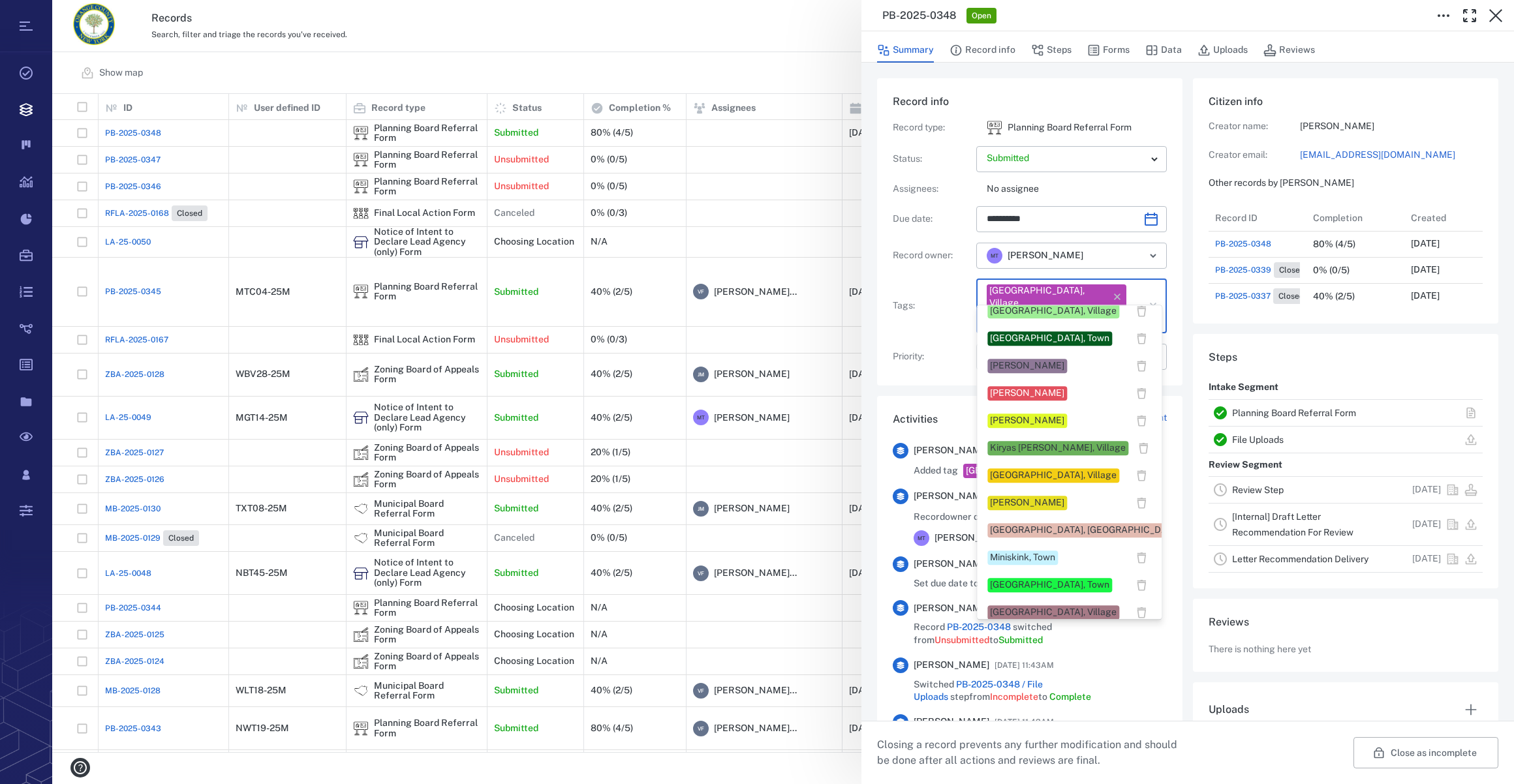
scroll to position [534, 0]
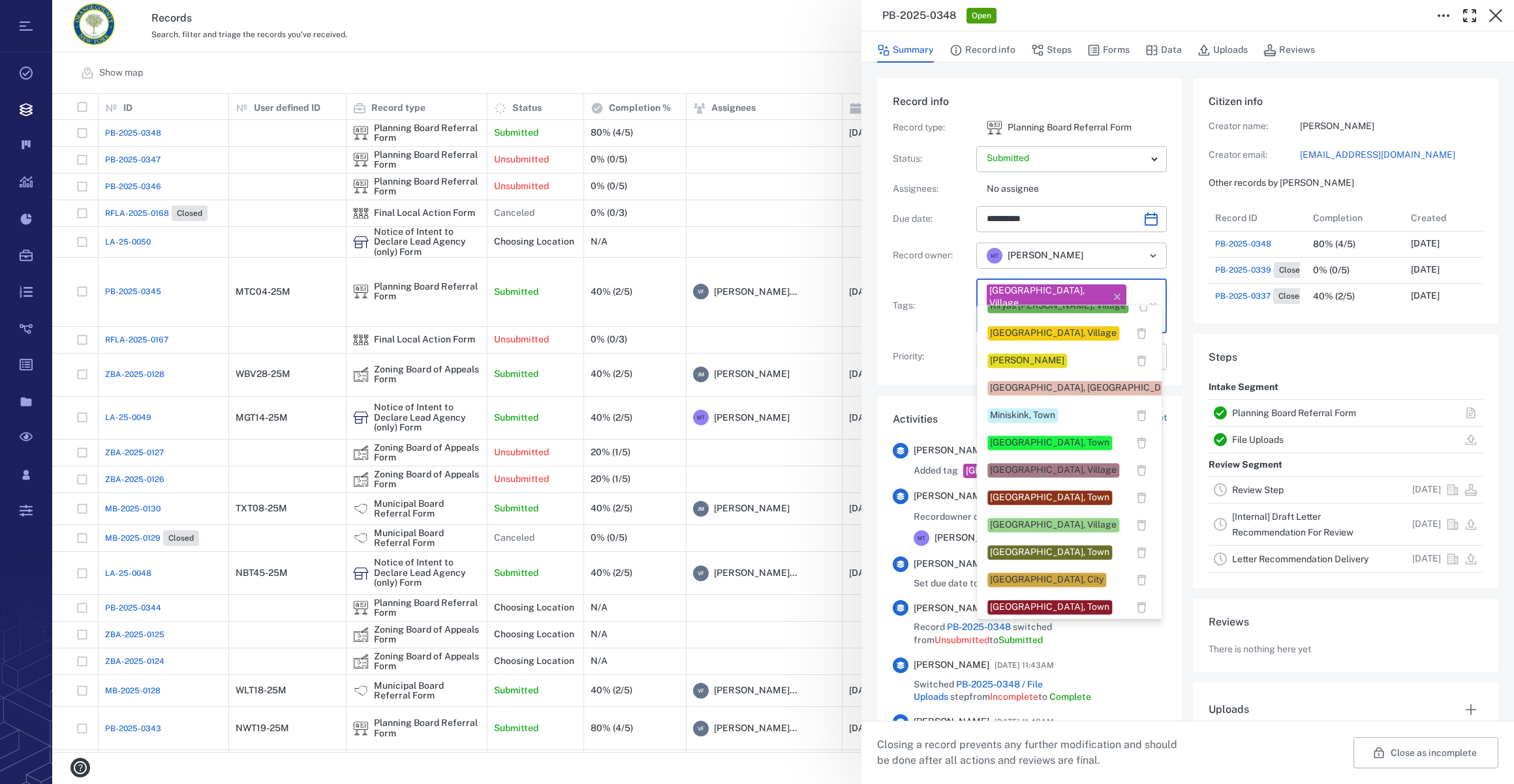
click at [1012, 355] on div "[PERSON_NAME]" at bounding box center [1027, 361] width 74 height 13
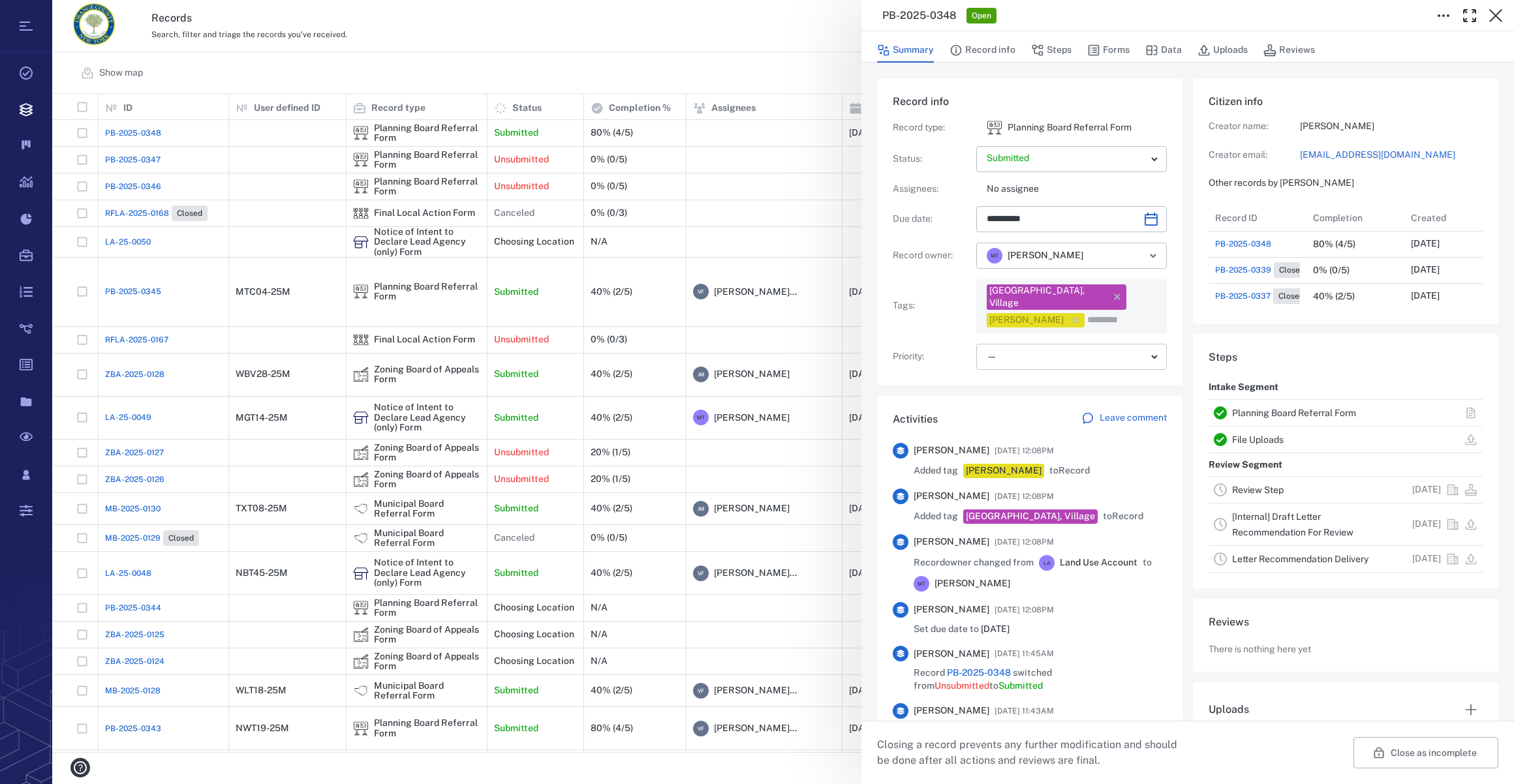
click at [1011, 352] on body "Tasks Records Boards Dashboard Reports Record types Guide steps Rules Form buil…" at bounding box center [757, 392] width 1514 height 784
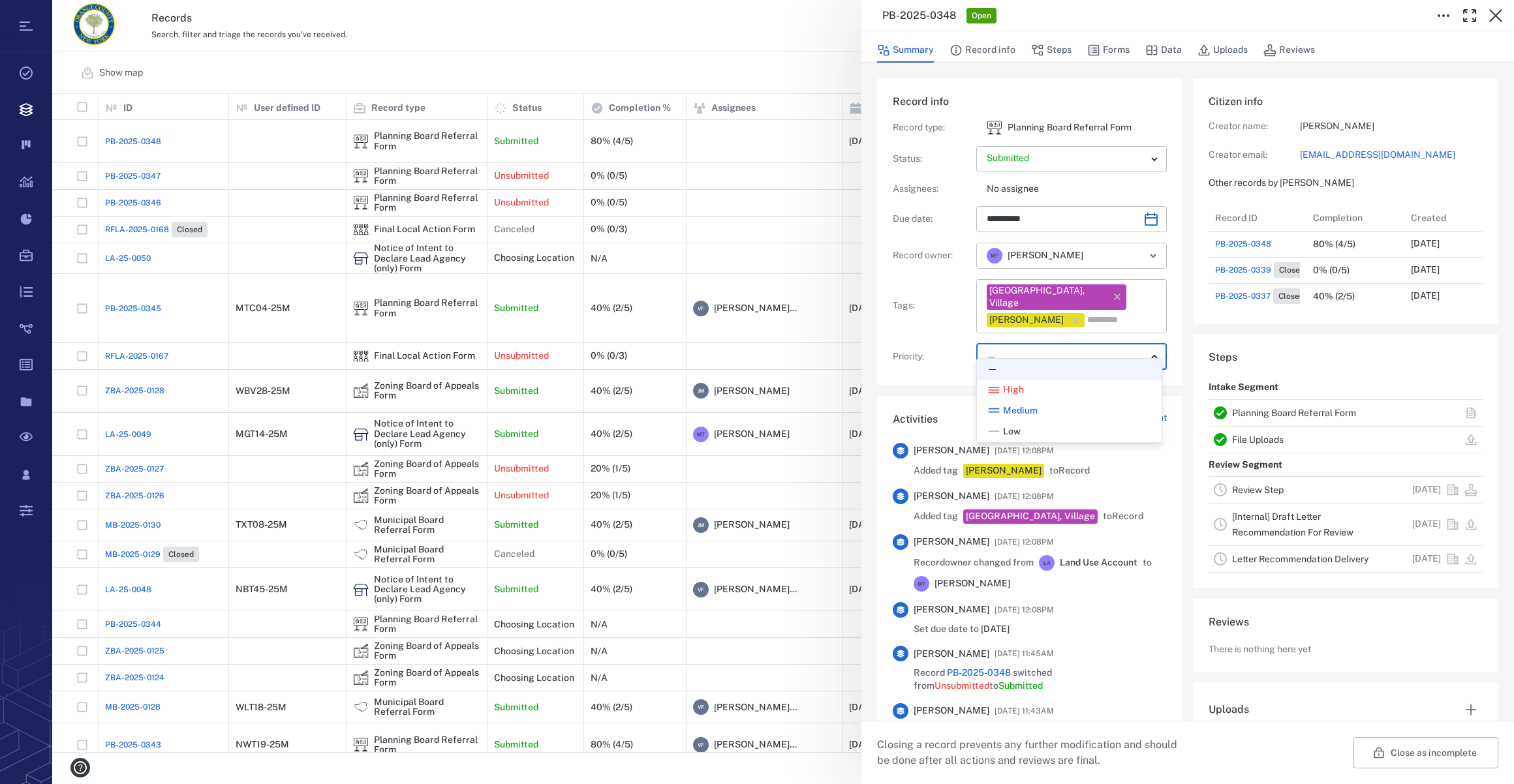
click at [1019, 429] on span "Low" at bounding box center [1011, 431] width 17 height 13
type input "**"
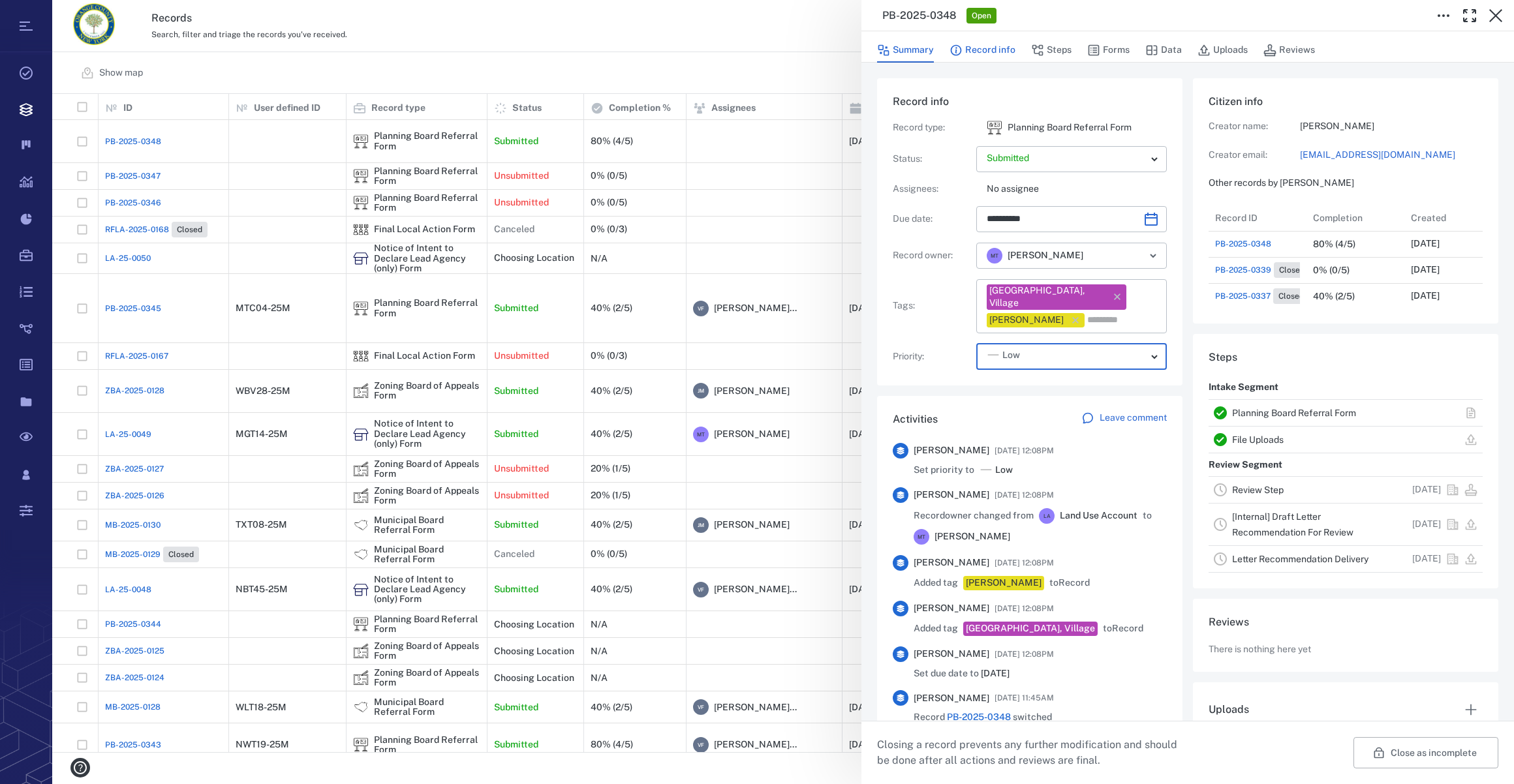
click at [1000, 45] on button "Record info" at bounding box center [982, 50] width 66 height 25
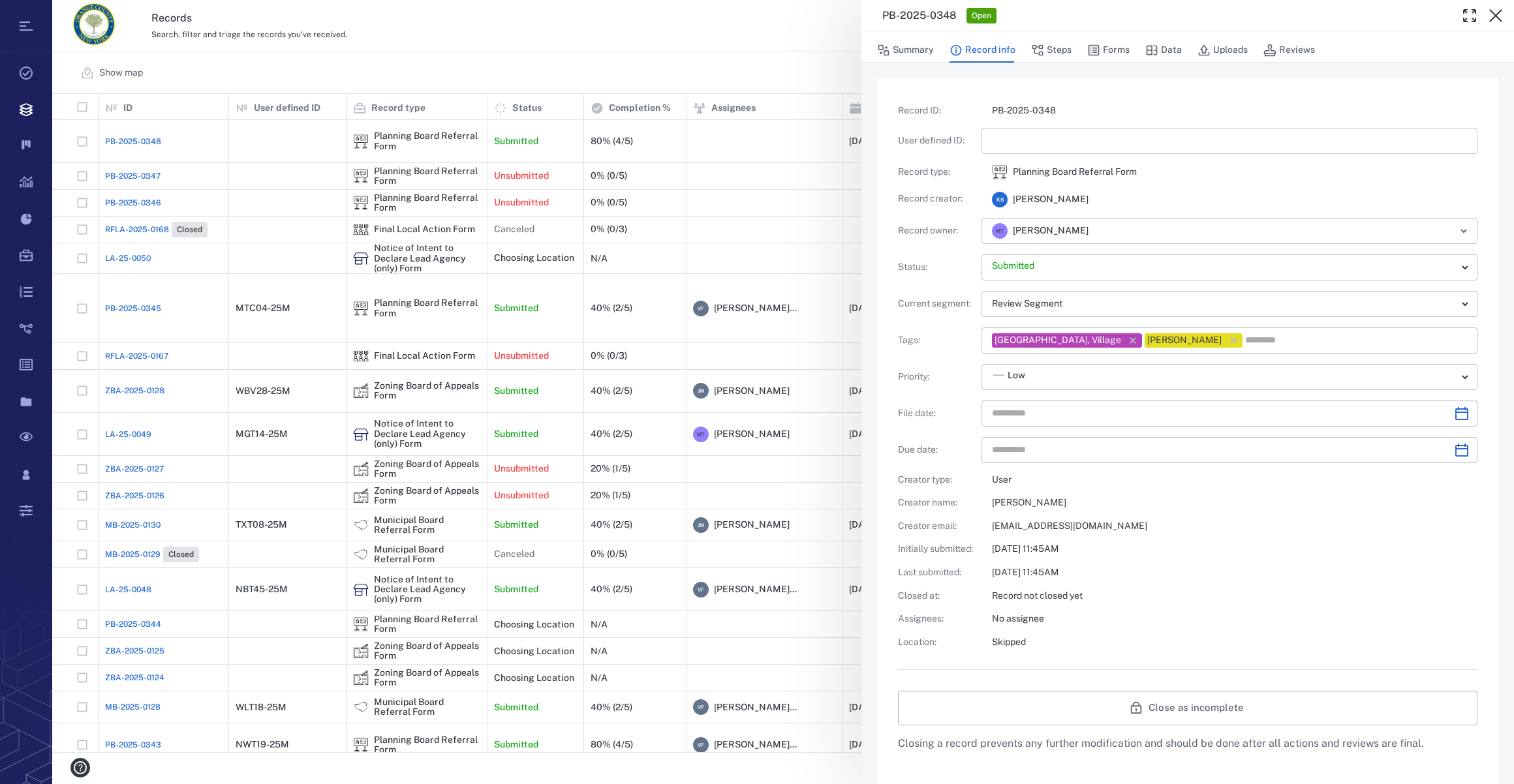
type input "**********"
click at [998, 142] on input "text" at bounding box center [1230, 141] width 475 height 26
click at [1454, 417] on icon "Choose date" at bounding box center [1461, 414] width 15 height 15
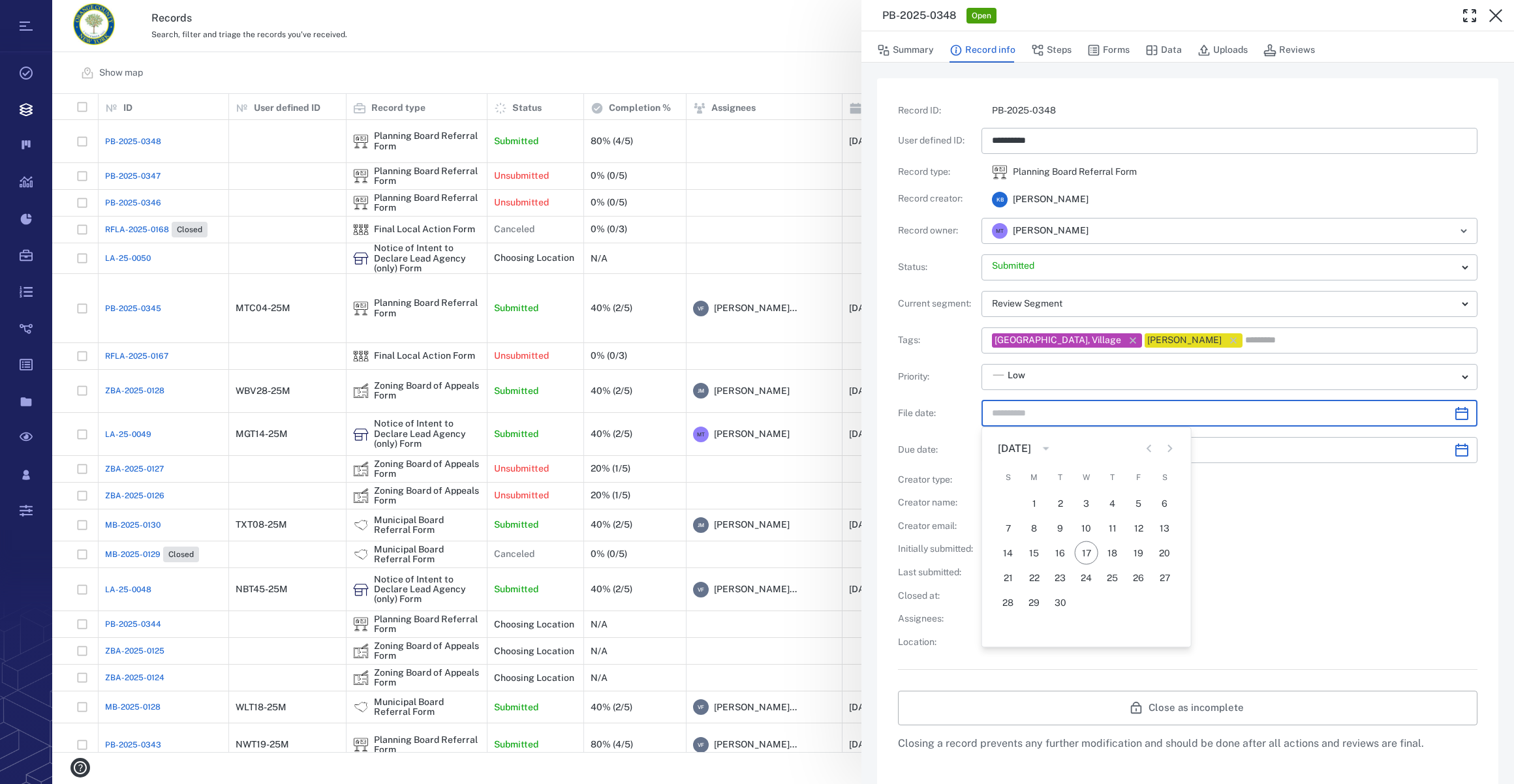
type input "*********"
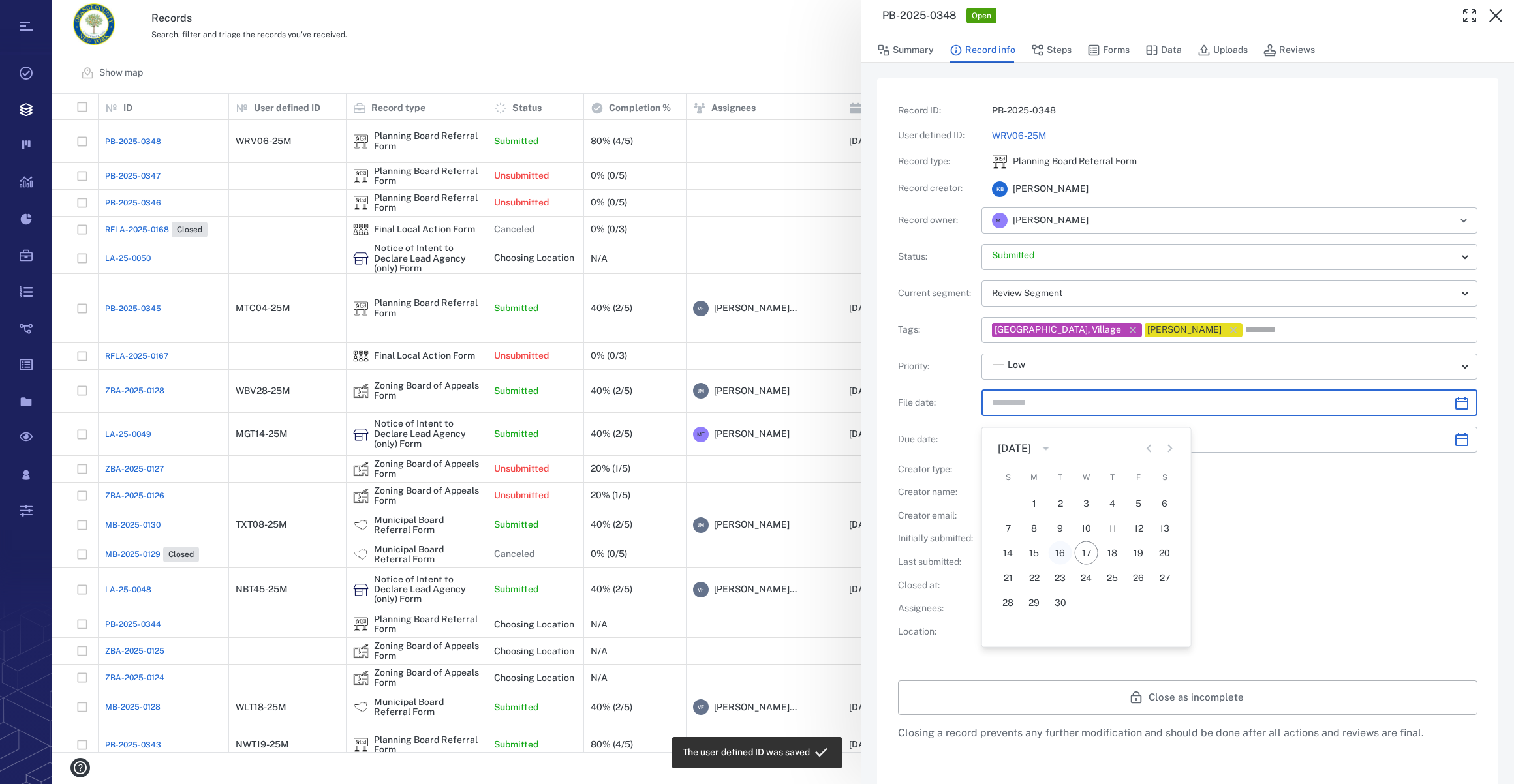
click at [1050, 555] on div "1 2 3 4 5 6 7 8 9 10 11 12 13 14 15 16 17 18 19 20 21 22 23 24 25 26 27 28 29 30" at bounding box center [1086, 553] width 209 height 126
click at [1064, 539] on button "16" at bounding box center [1060, 541] width 23 height 23
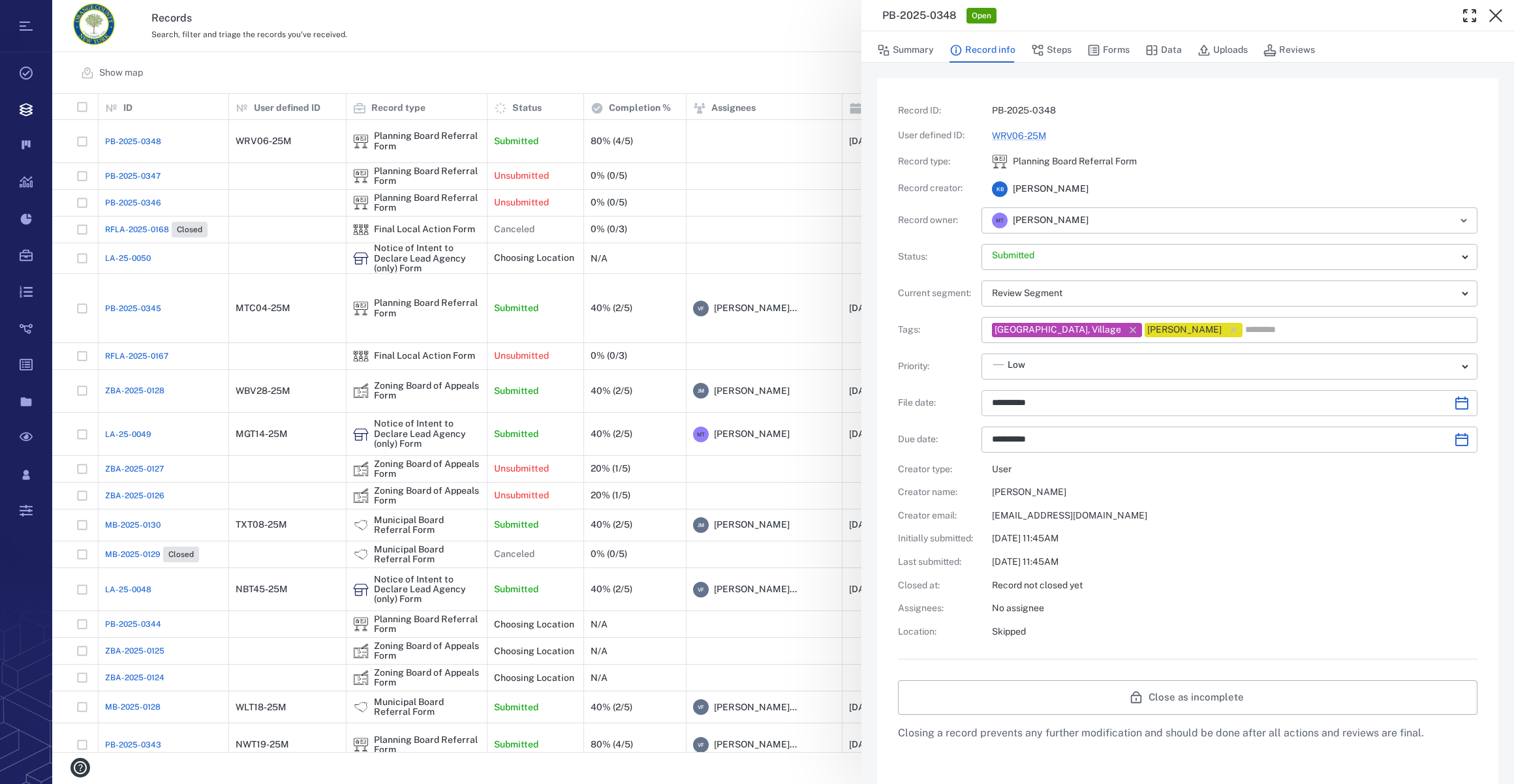
click at [1456, 398] on icon "Choose date, selected date is Sep 16, 2025" at bounding box center [1461, 403] width 13 height 13
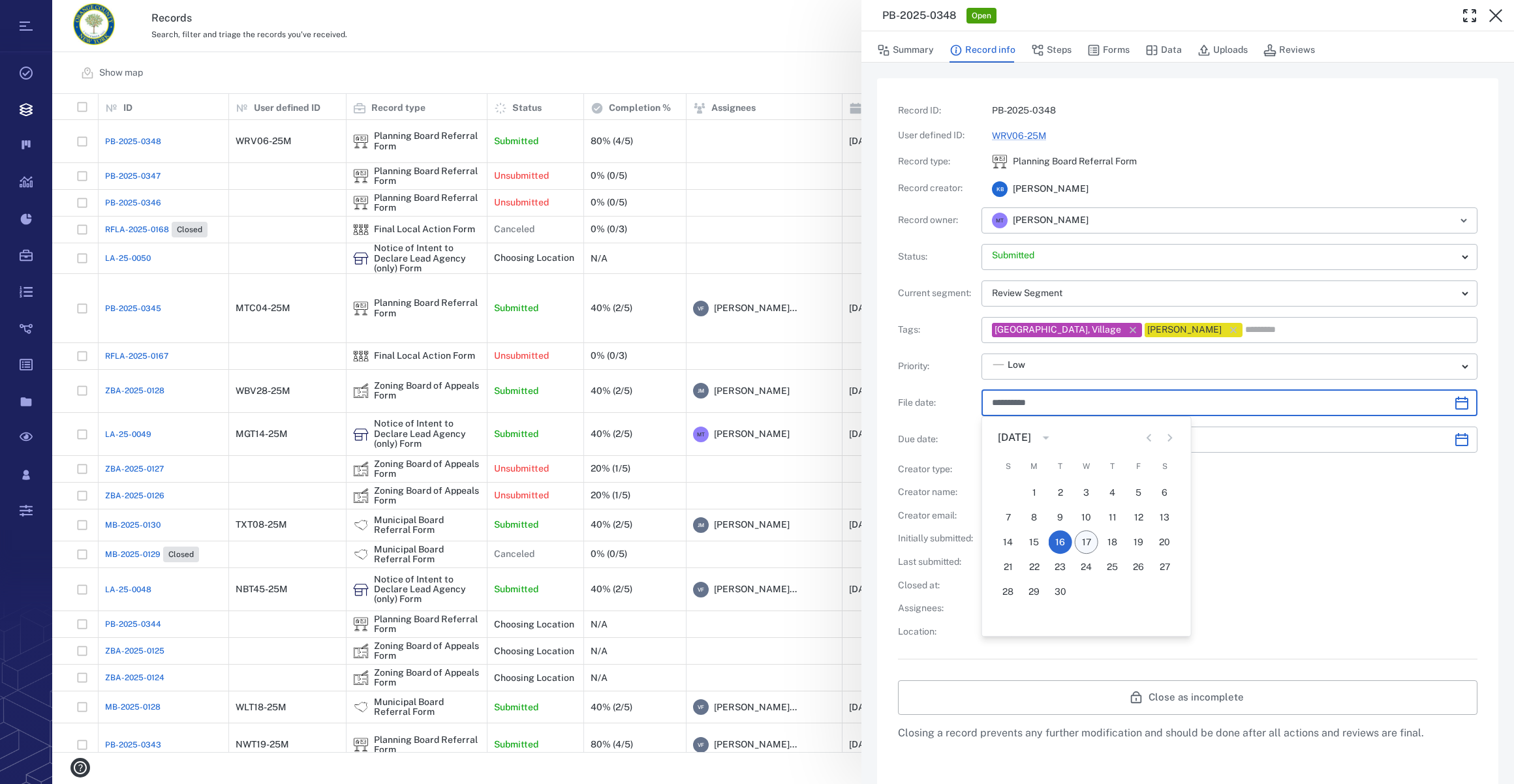
click at [1085, 536] on button "17" at bounding box center [1086, 541] width 23 height 23
type input "**********"
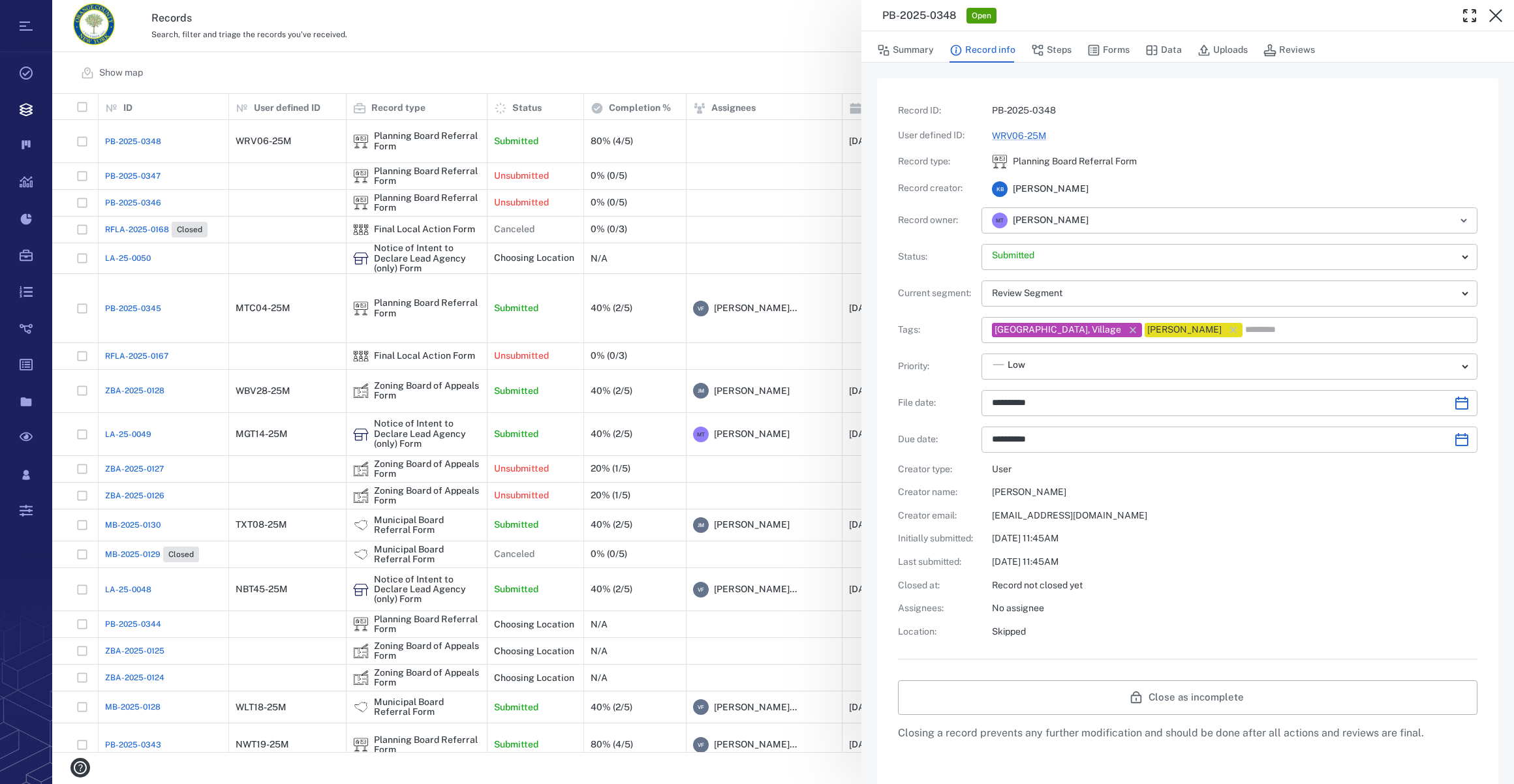
click at [1454, 444] on icon "Choose date, selected date is Sep 17, 2025" at bounding box center [1461, 440] width 15 height 15
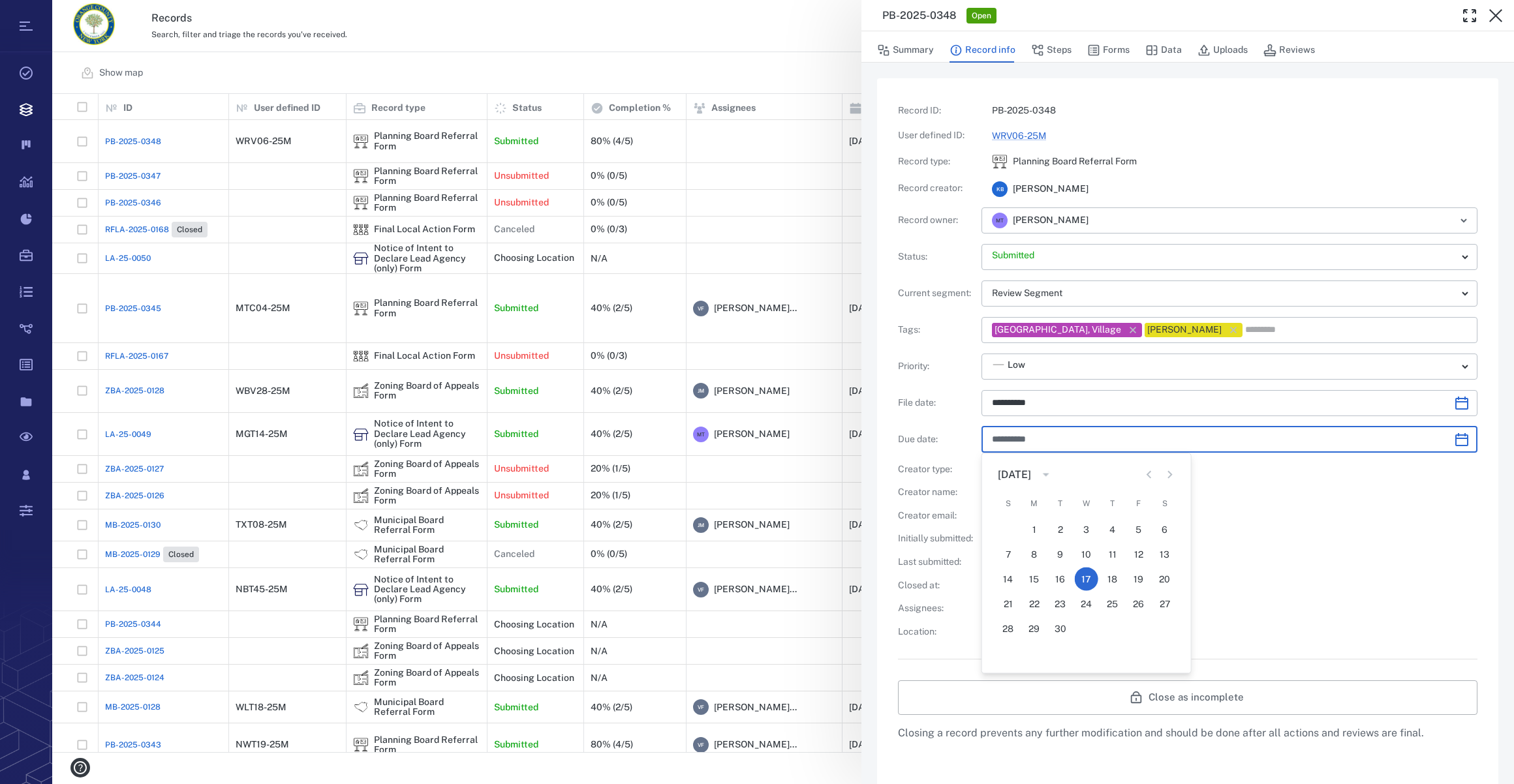
click at [1173, 478] on icon "Next month" at bounding box center [1171, 475] width 15 height 15
click at [1138, 578] on button "17" at bounding box center [1139, 579] width 23 height 23
type input "**********"
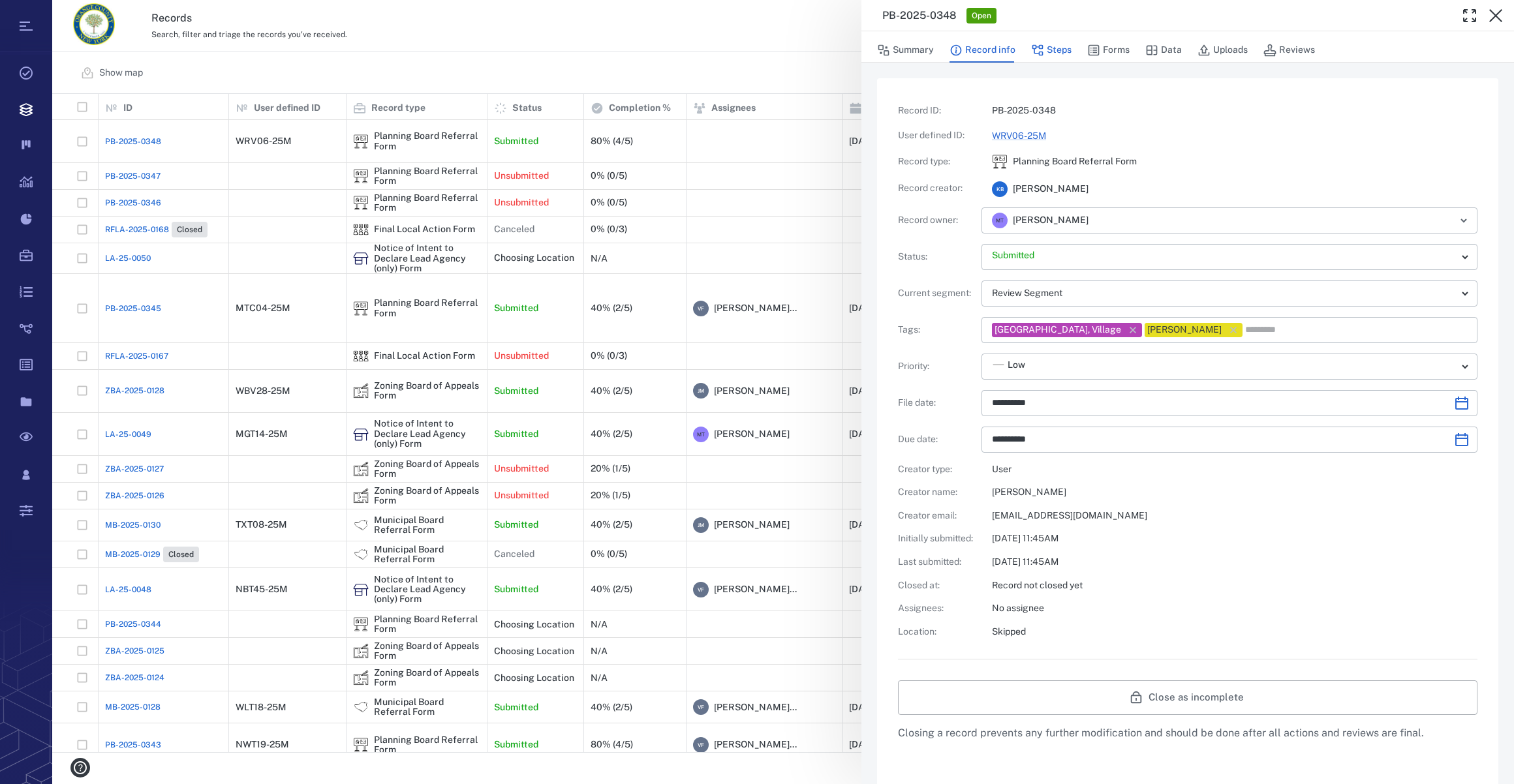
click at [1054, 50] on button "Steps" at bounding box center [1051, 50] width 40 height 25
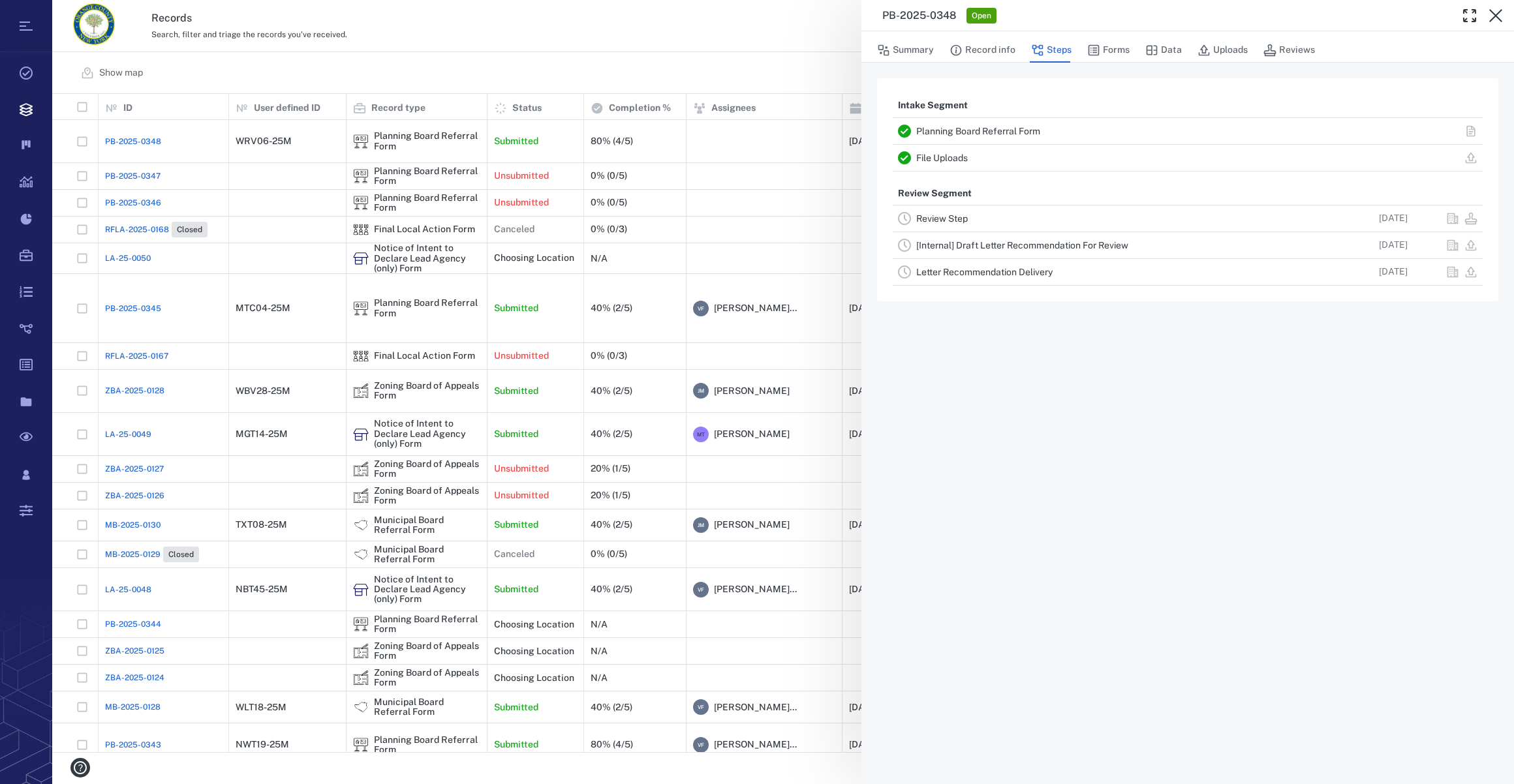
click at [944, 213] on link "Review Step" at bounding box center [942, 219] width 52 height 10
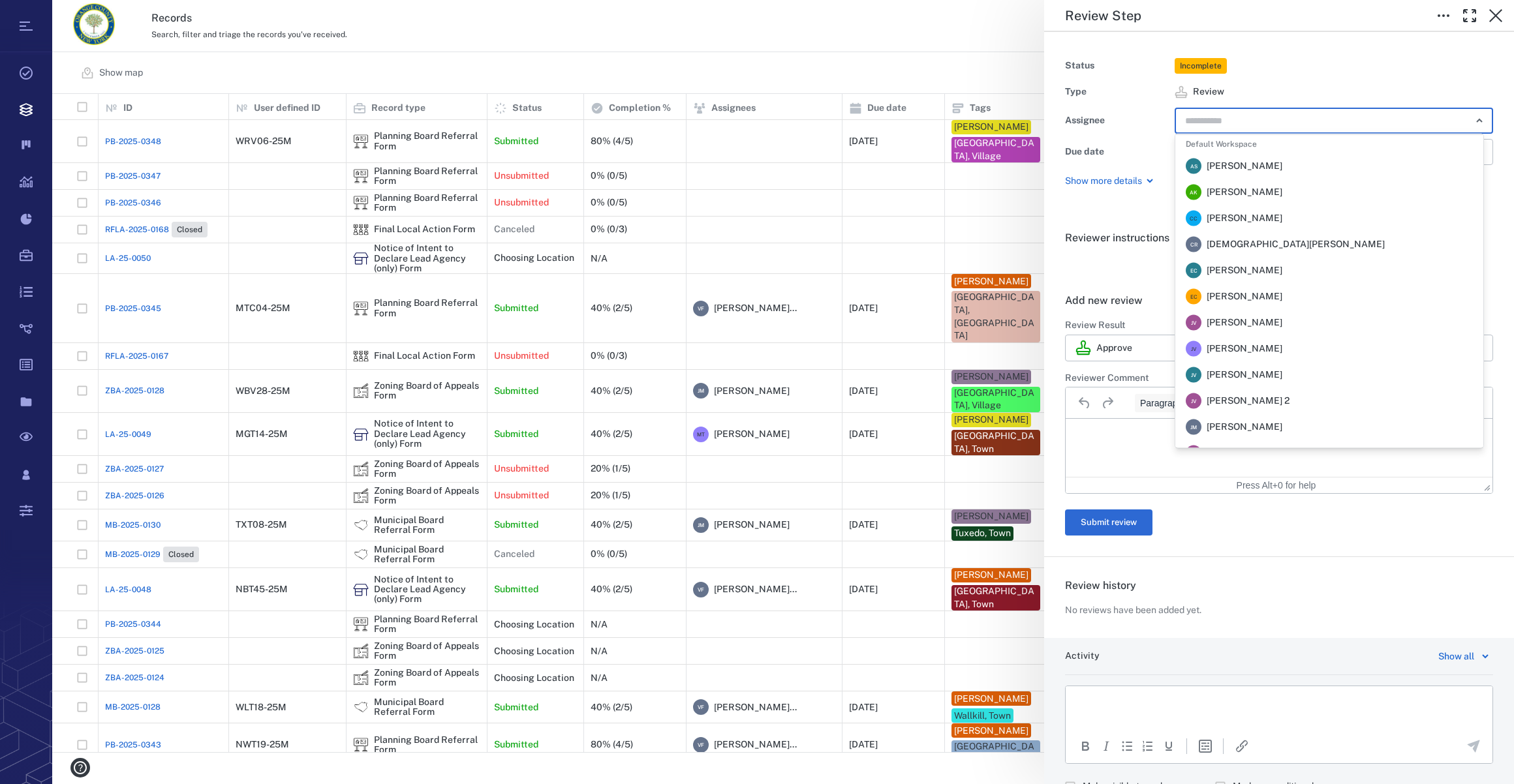
click at [1211, 120] on input "text" at bounding box center [1319, 120] width 270 height 18
click at [1233, 264] on span "[PERSON_NAME]" at bounding box center [1245, 269] width 76 height 13
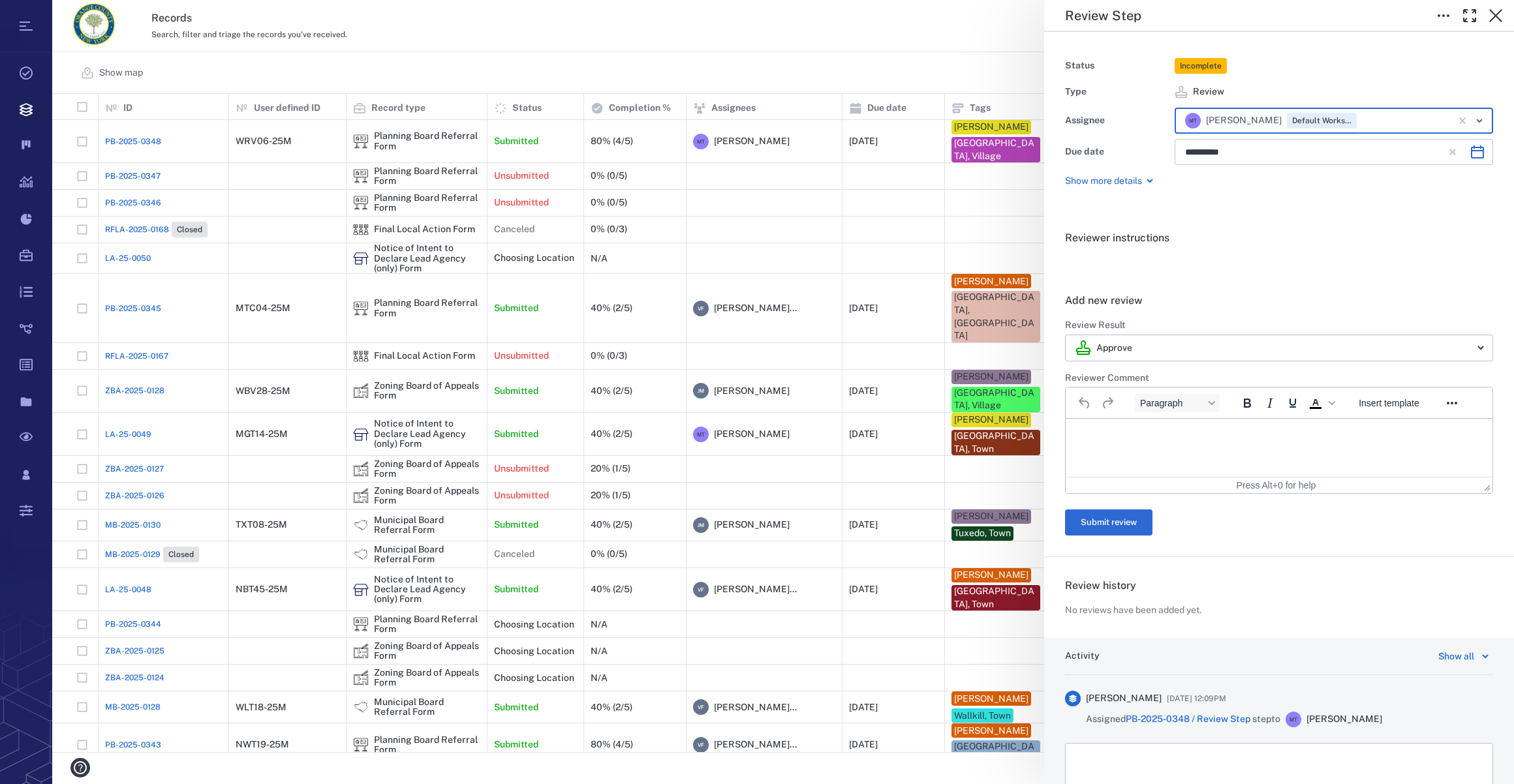
click at [1470, 150] on icon "Choose date, selected date is Oct 30, 2025" at bounding box center [1478, 152] width 15 height 15
click at [1326, 287] on button "17" at bounding box center [1332, 291] width 23 height 23
type input "**********"
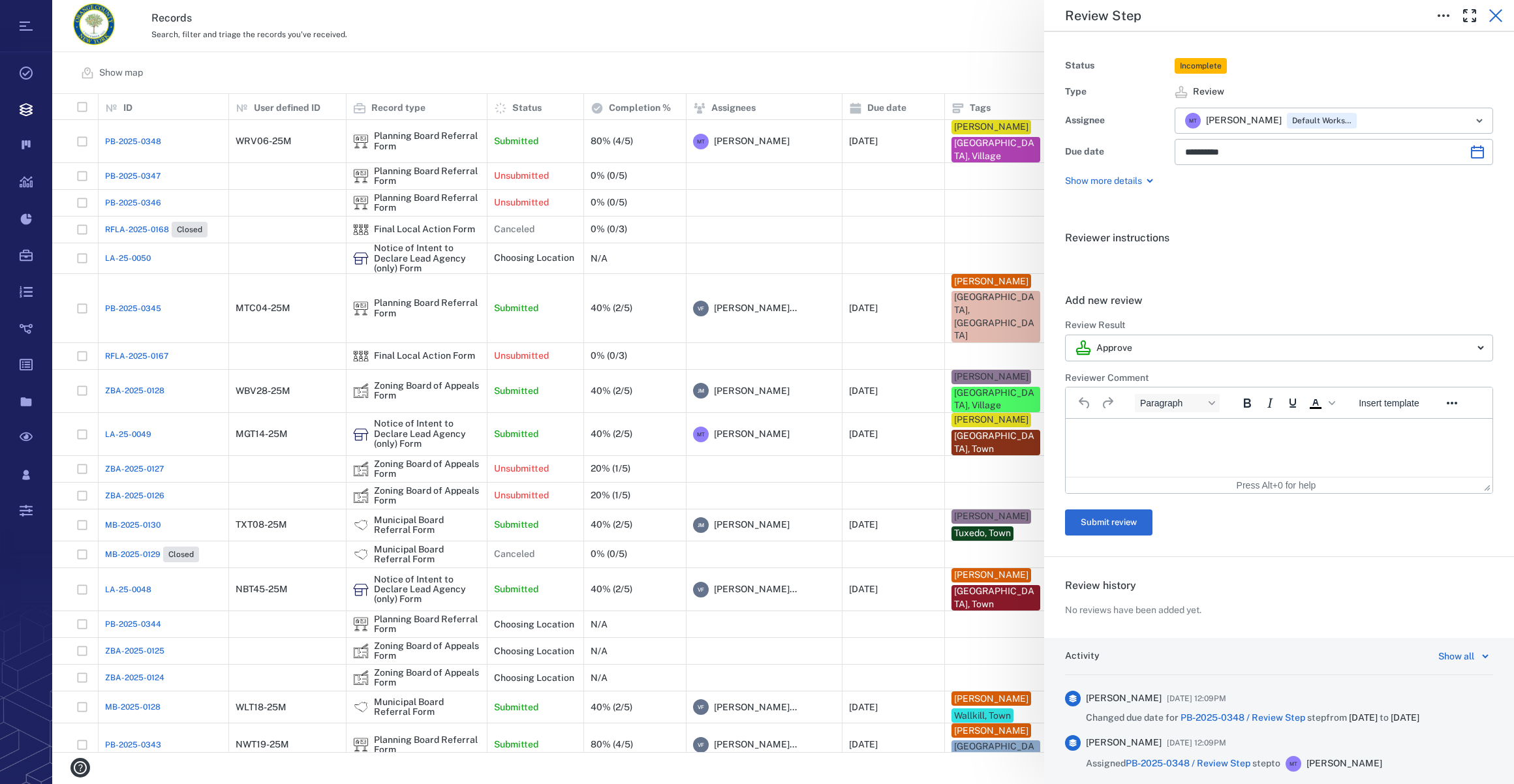
click at [1489, 10] on icon "button" at bounding box center [1496, 15] width 15 height 15
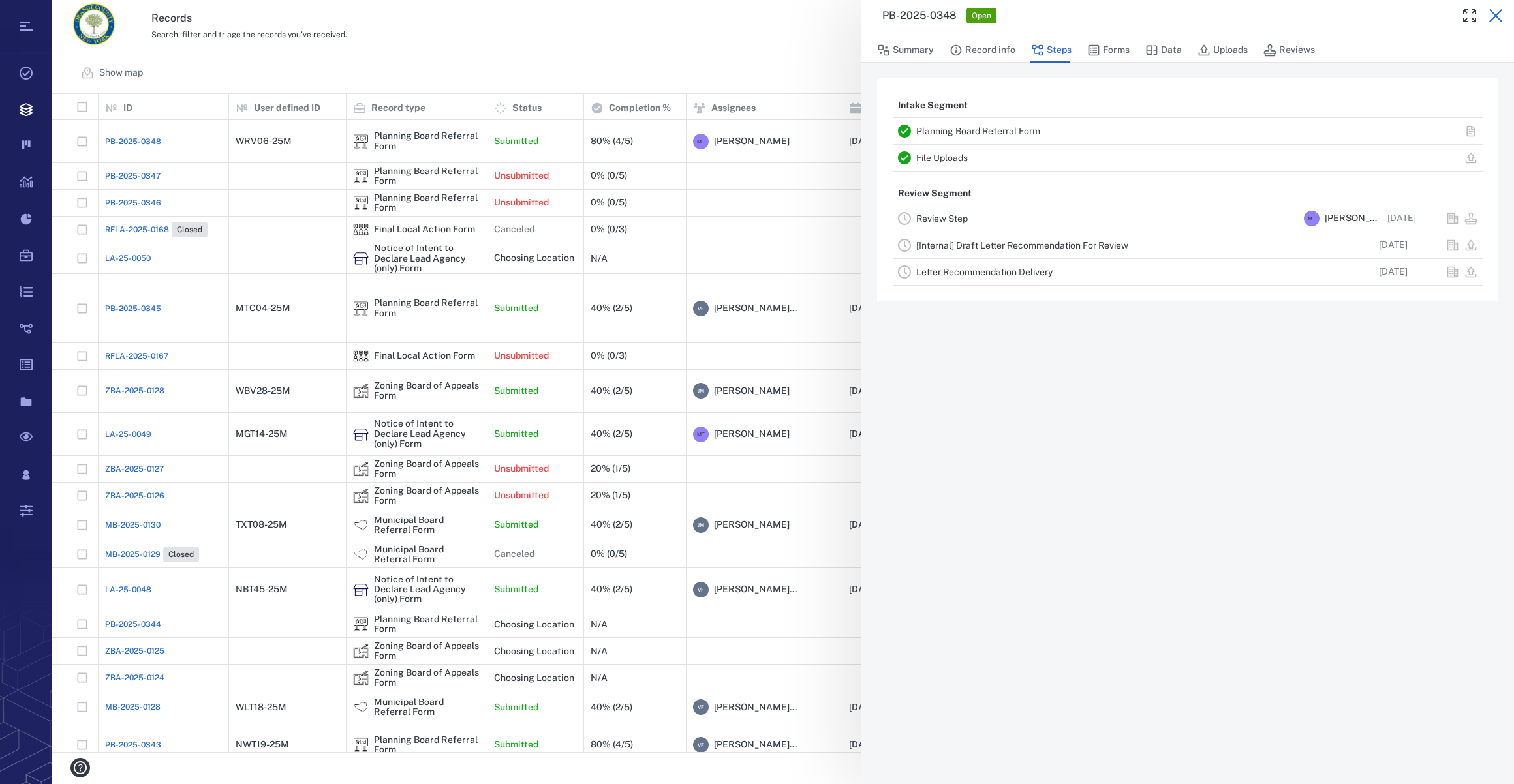
click at [1494, 13] on icon "button" at bounding box center [1495, 15] width 13 height 13
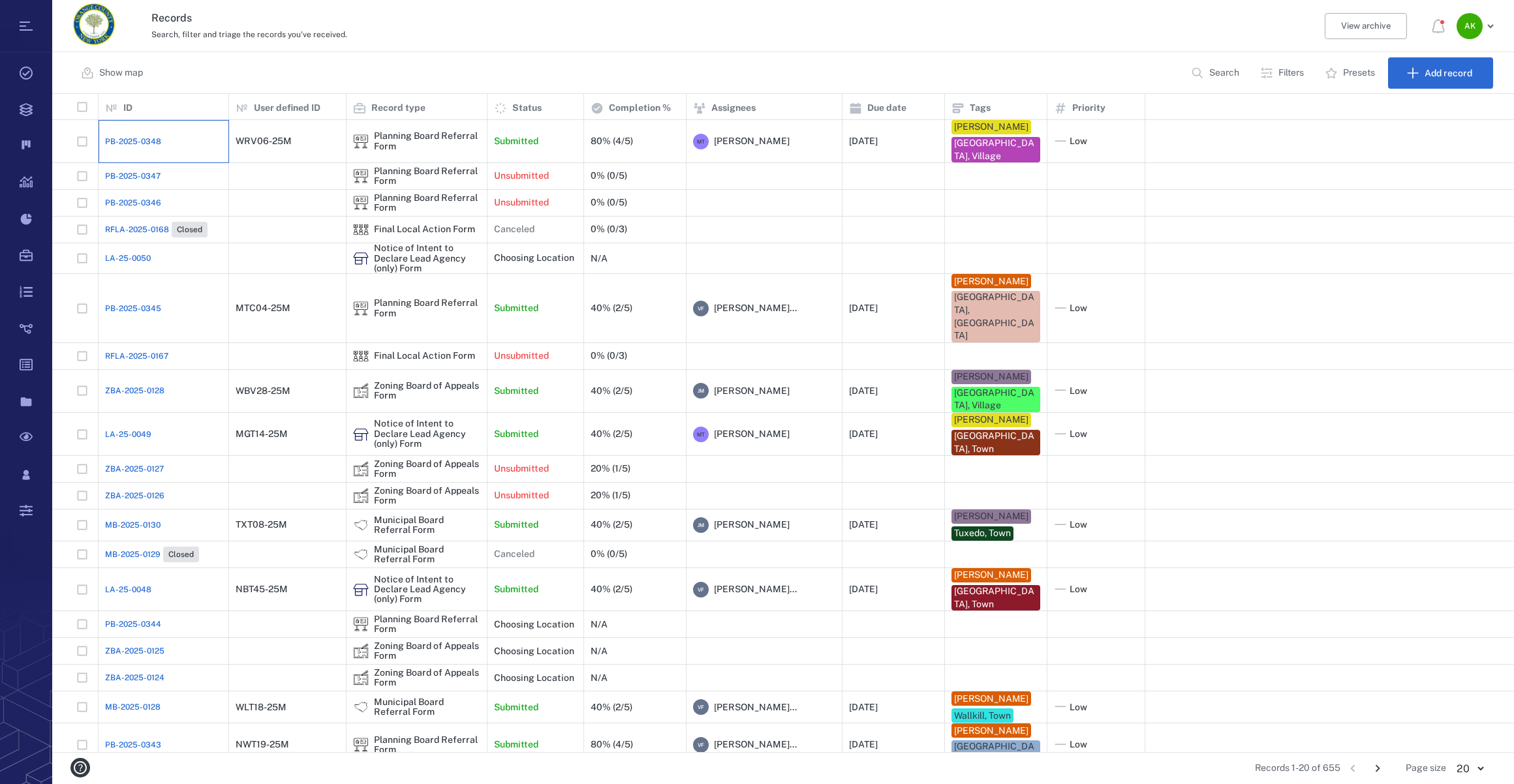
click at [123, 133] on div "PB-2025-0348" at bounding box center [164, 141] width 117 height 26
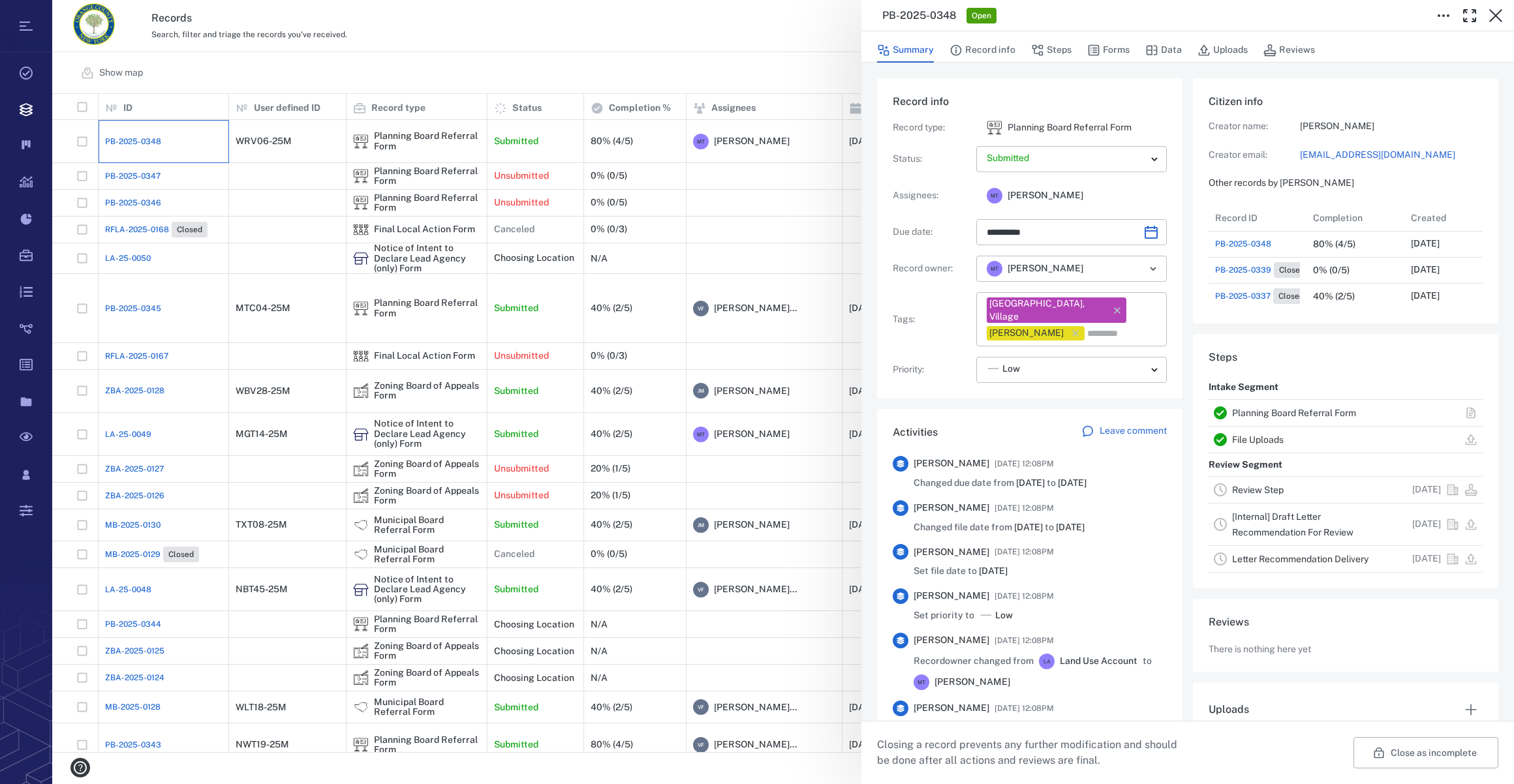
type input "**********"
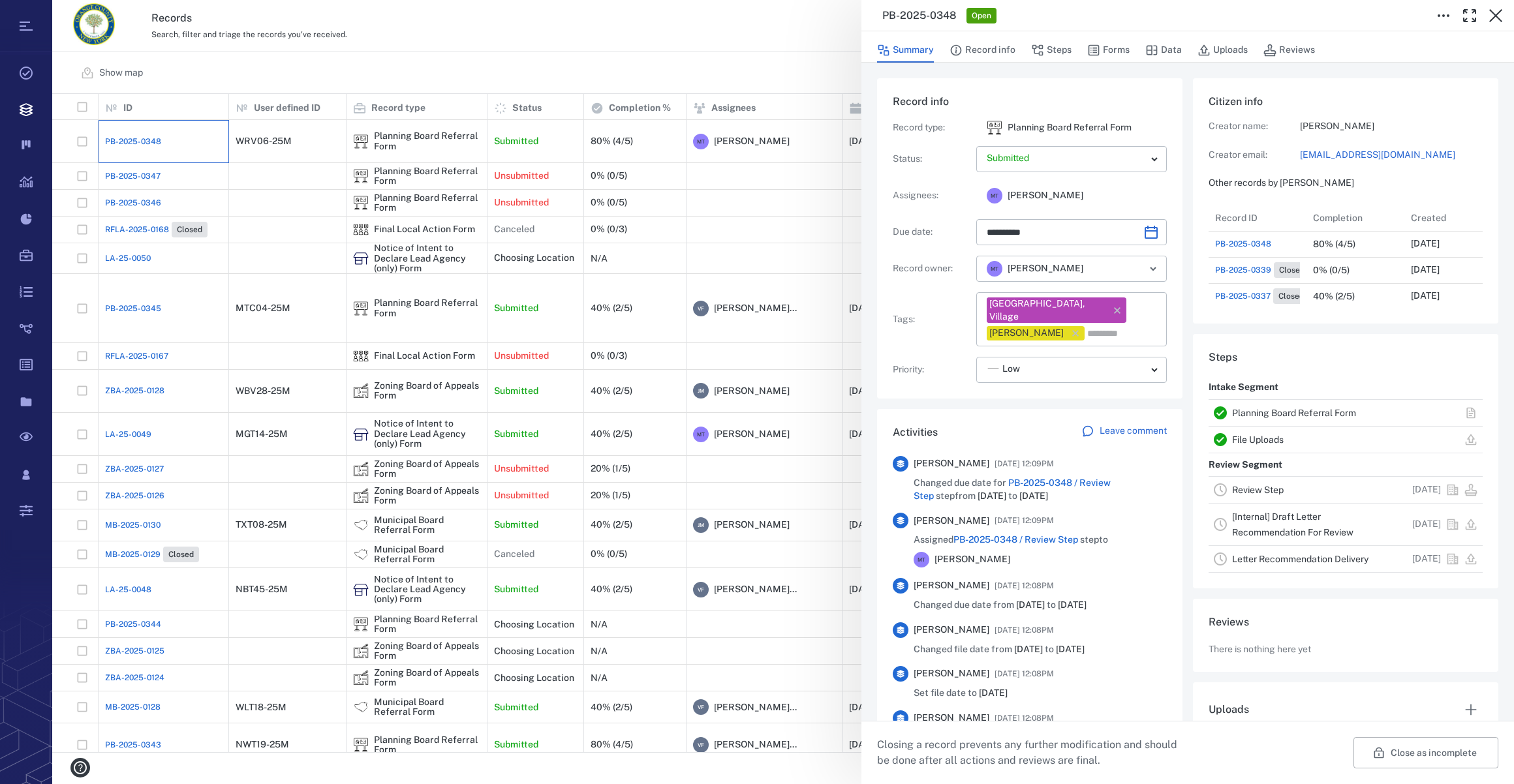
scroll to position [366, 251]
click at [1114, 52] on button "Forms" at bounding box center [1108, 50] width 42 height 25
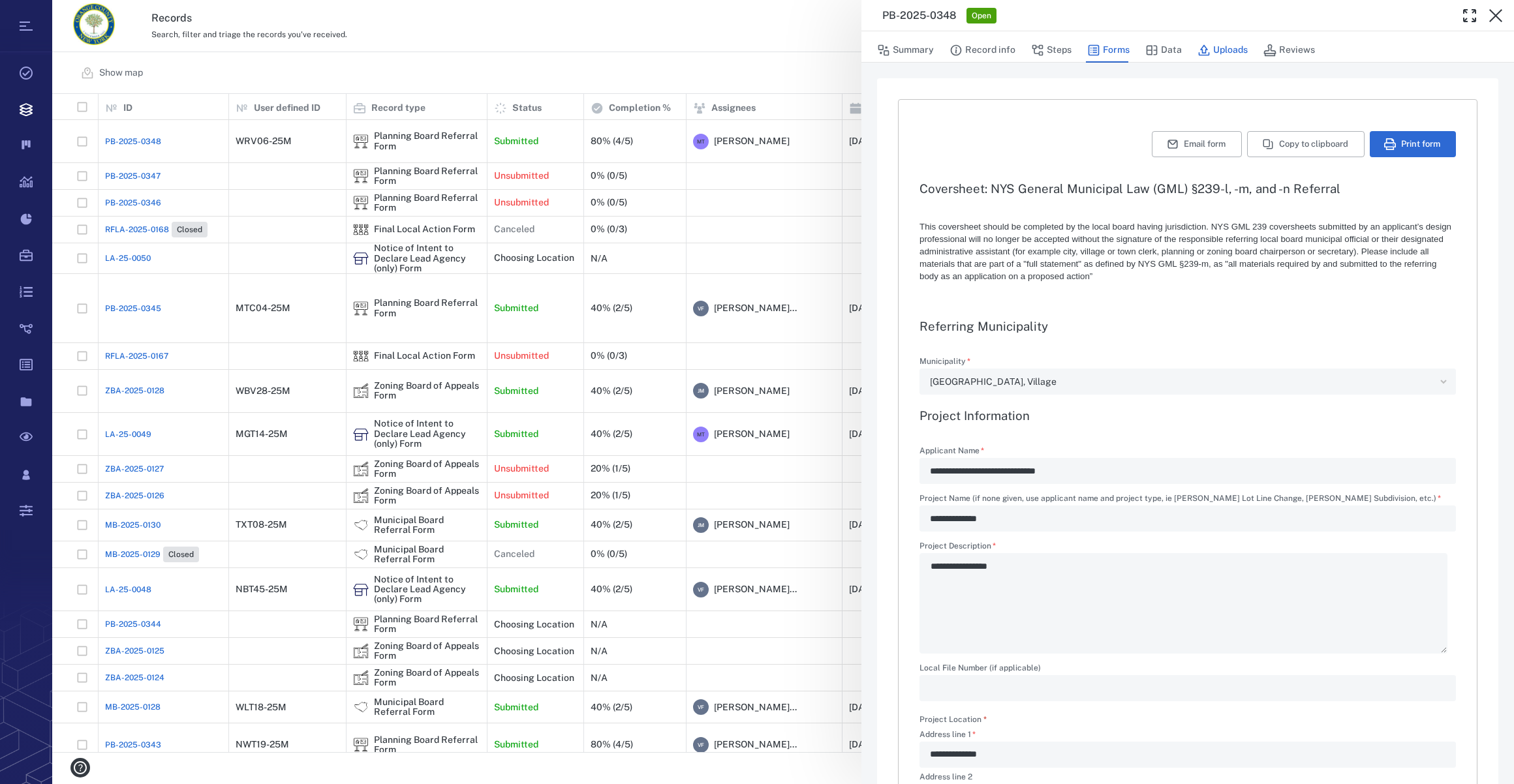
click at [1216, 51] on button "Uploads" at bounding box center [1222, 50] width 50 height 25
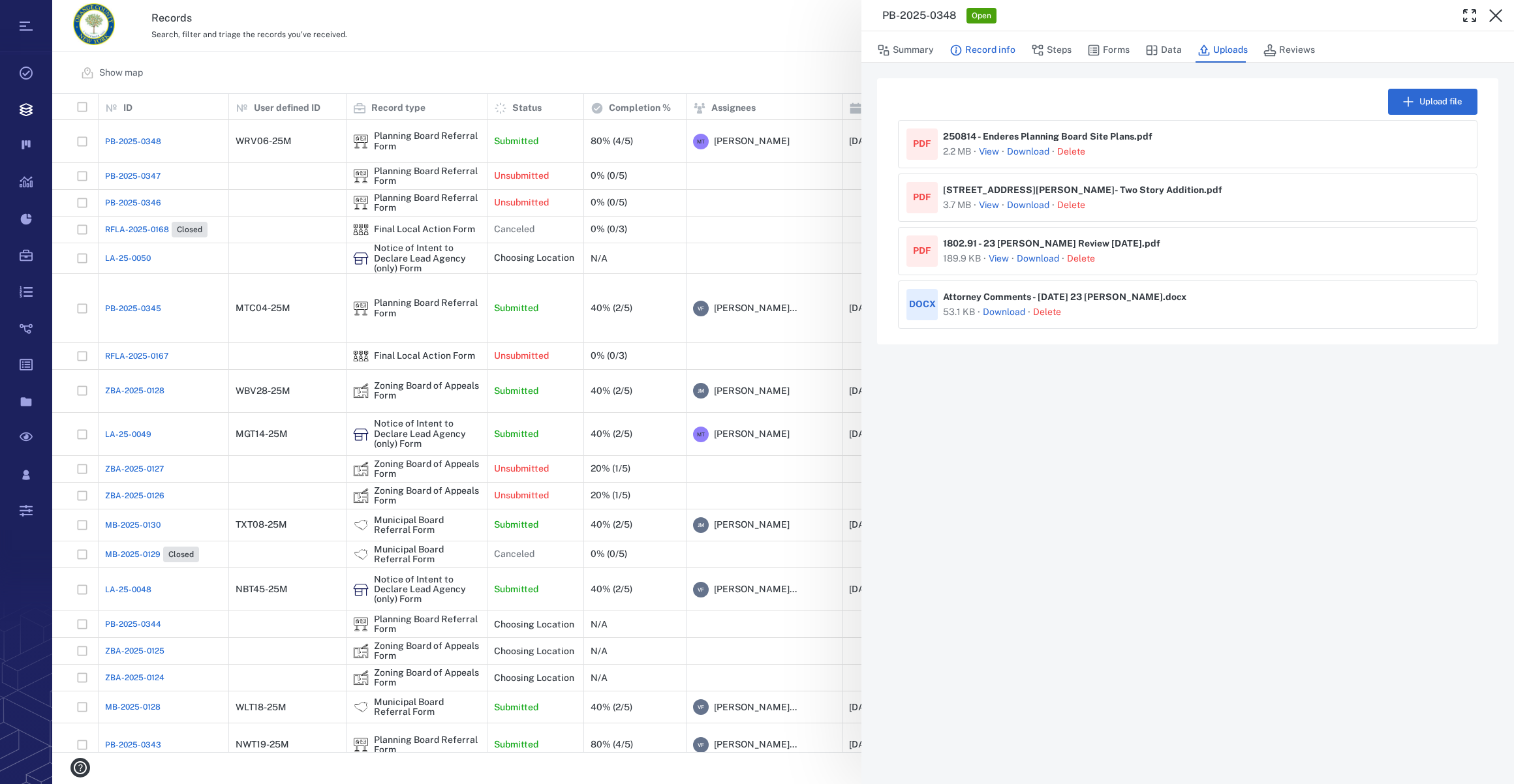
click at [1000, 49] on button "Record info" at bounding box center [982, 50] width 66 height 25
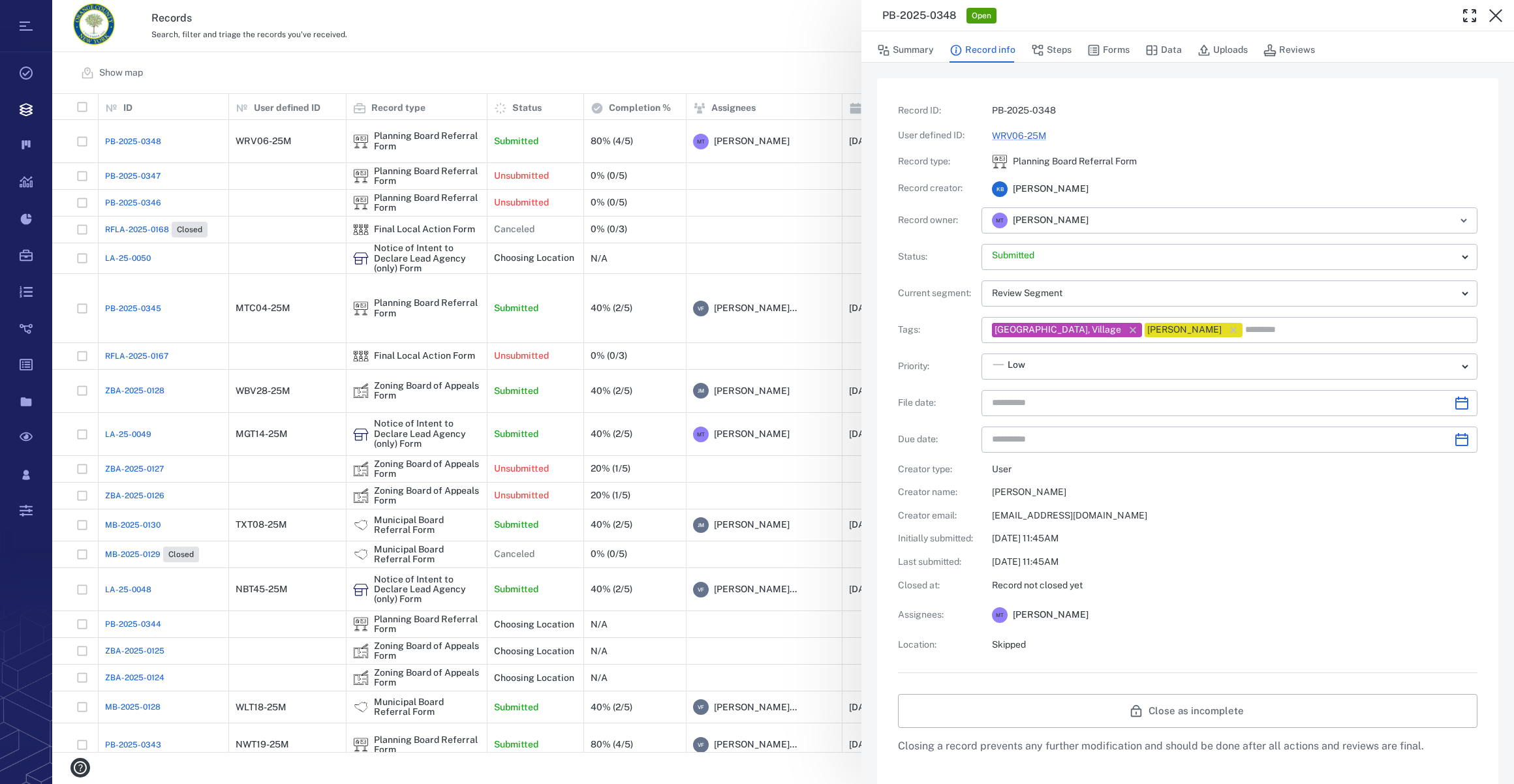
type input "**********"
click at [1116, 51] on button "Forms" at bounding box center [1108, 50] width 42 height 25
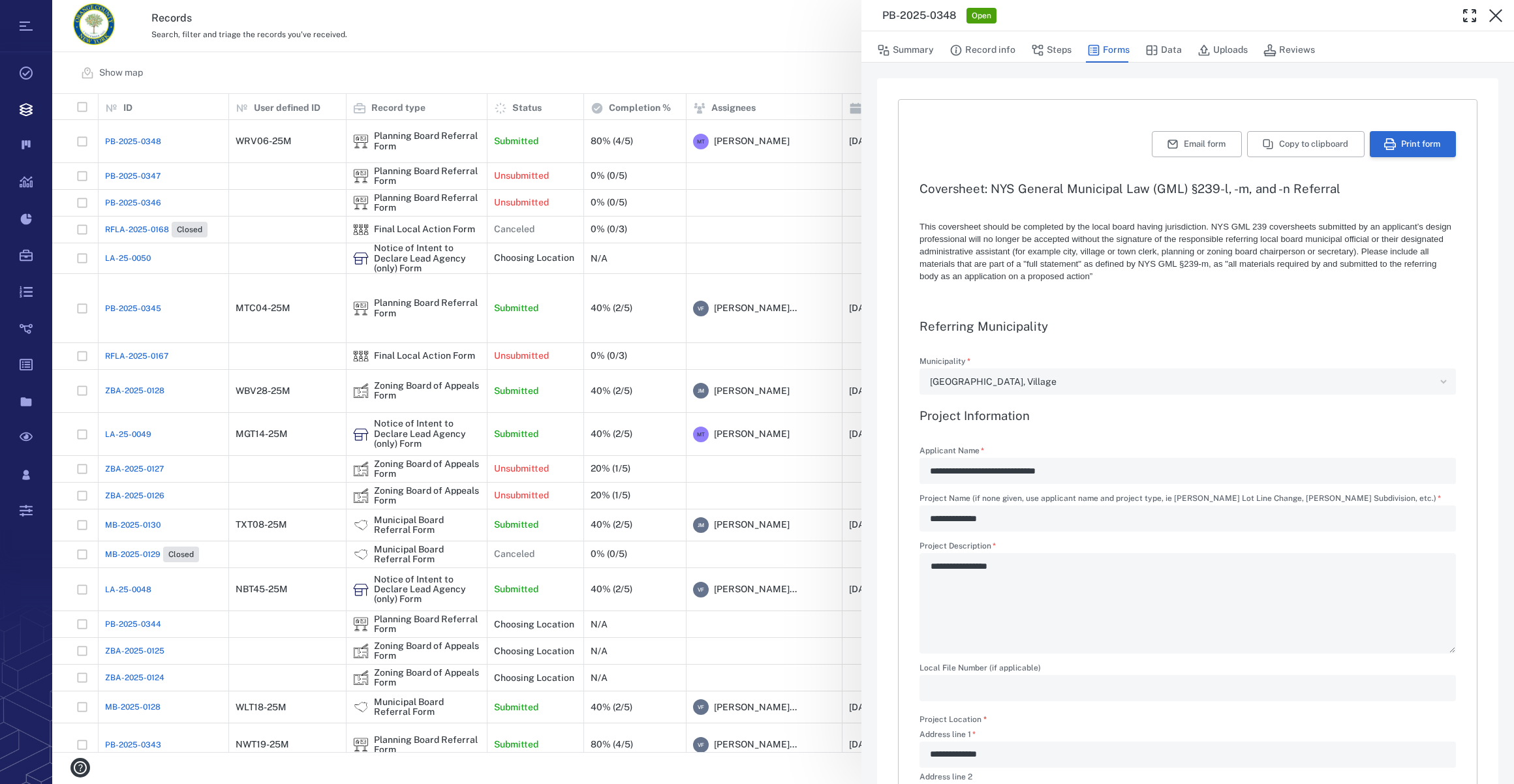
type textarea "*"
click at [1408, 148] on button "Print form" at bounding box center [1413, 144] width 86 height 26
click at [1494, 13] on icon "button" at bounding box center [1496, 15] width 15 height 15
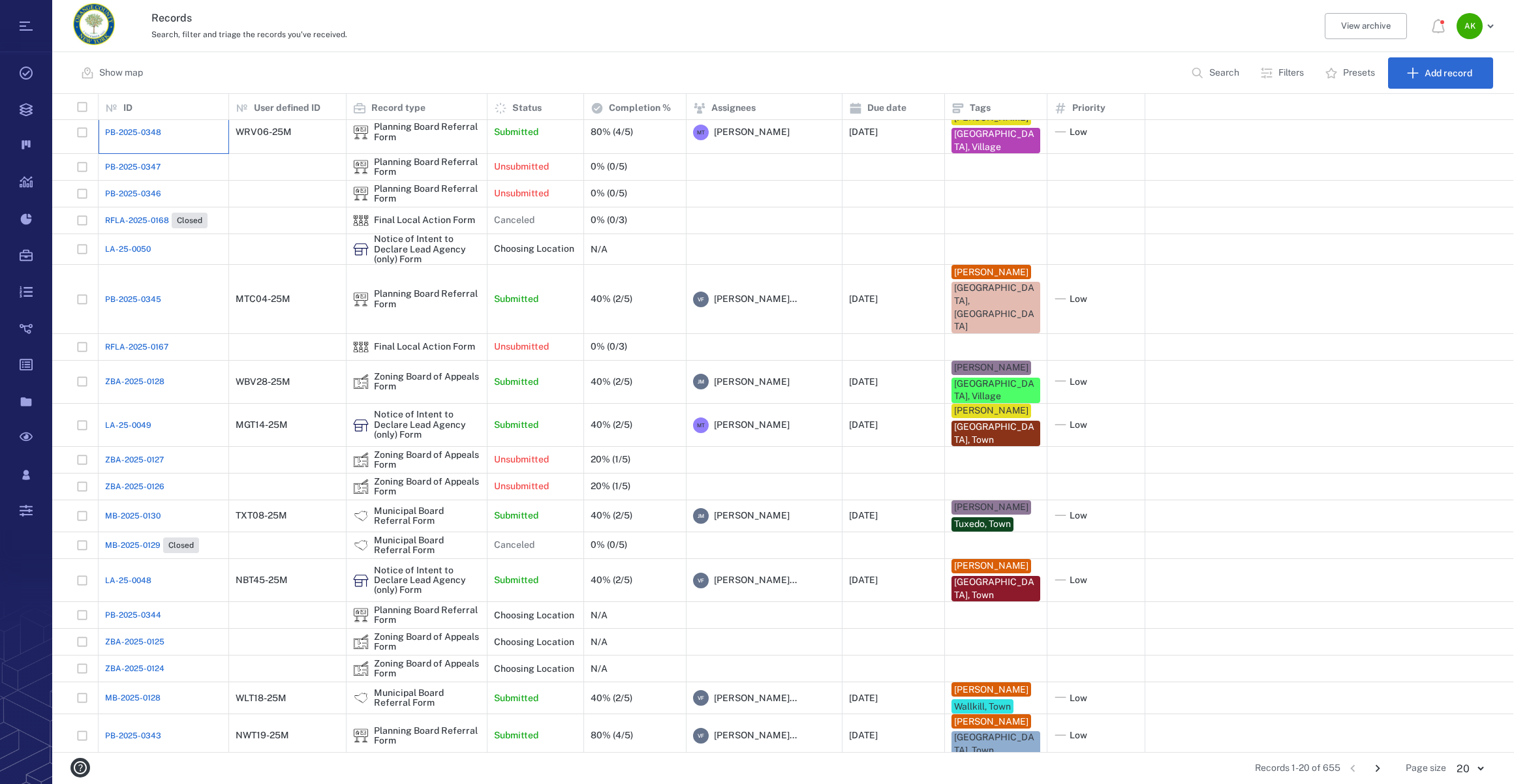
scroll to position [15, 0]
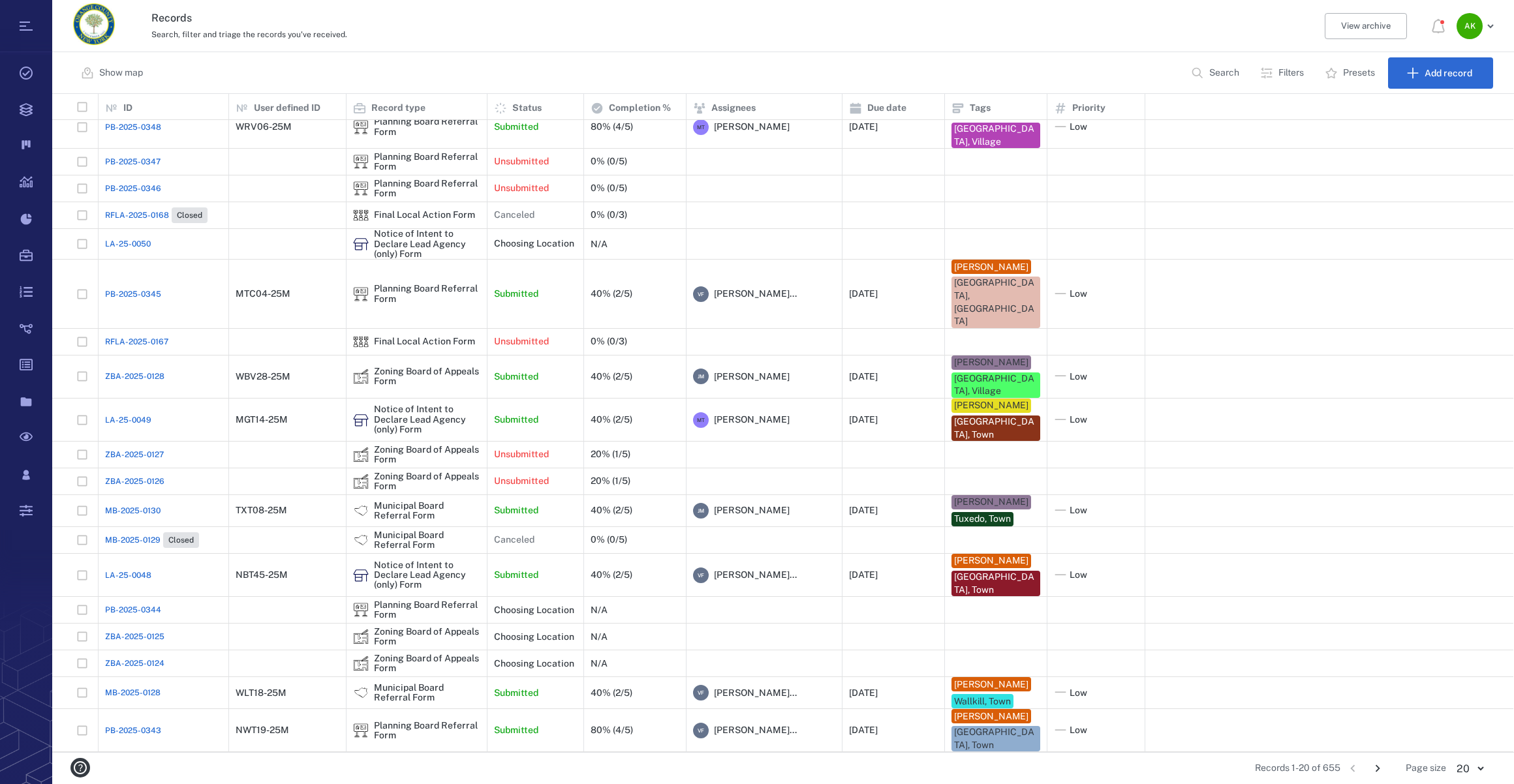
click at [1224, 69] on p "Search" at bounding box center [1224, 72] width 30 height 13
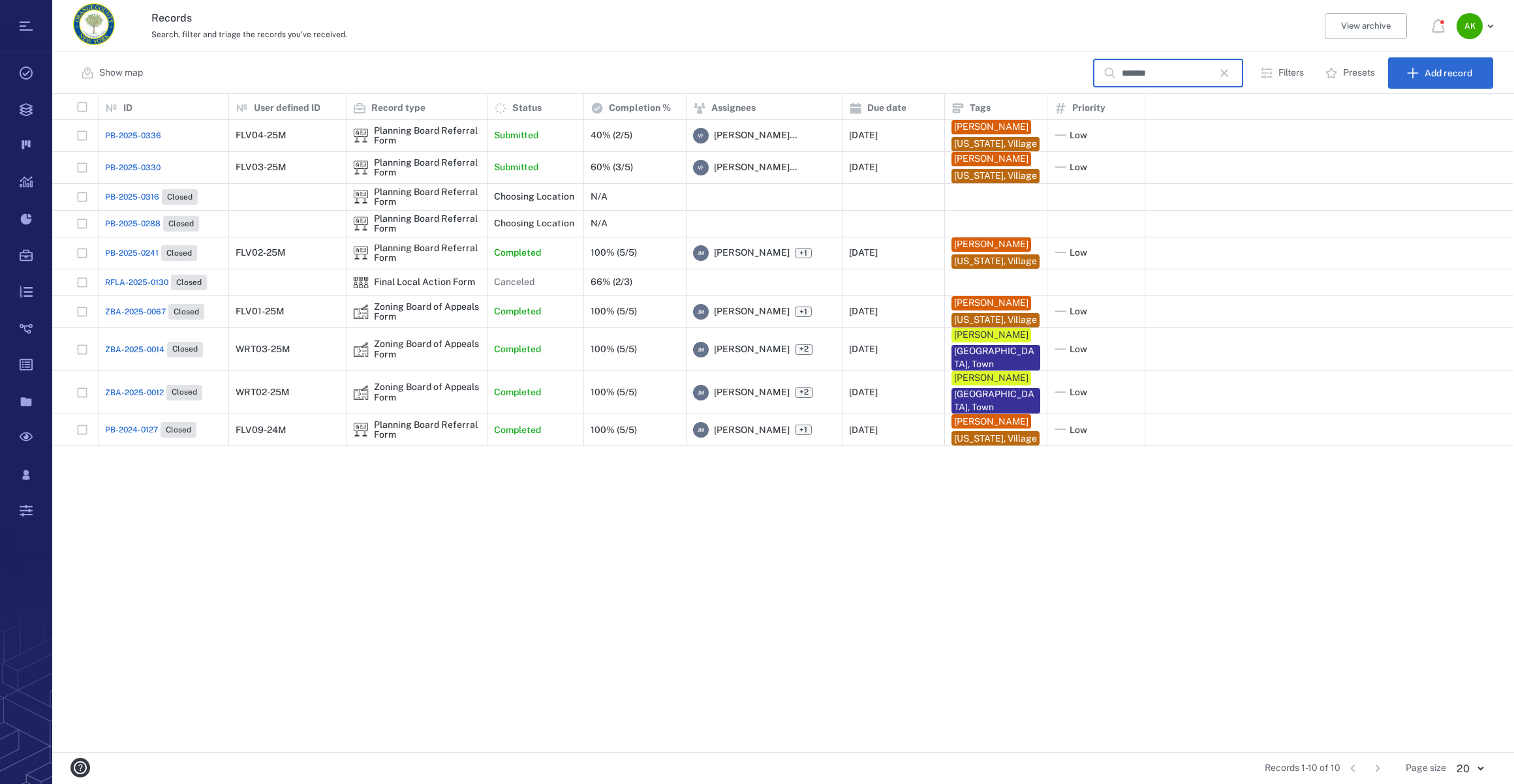
scroll to position [0, 0]
type input "*******"
click at [141, 133] on div "PB-2025-0336" at bounding box center [164, 136] width 117 height 26
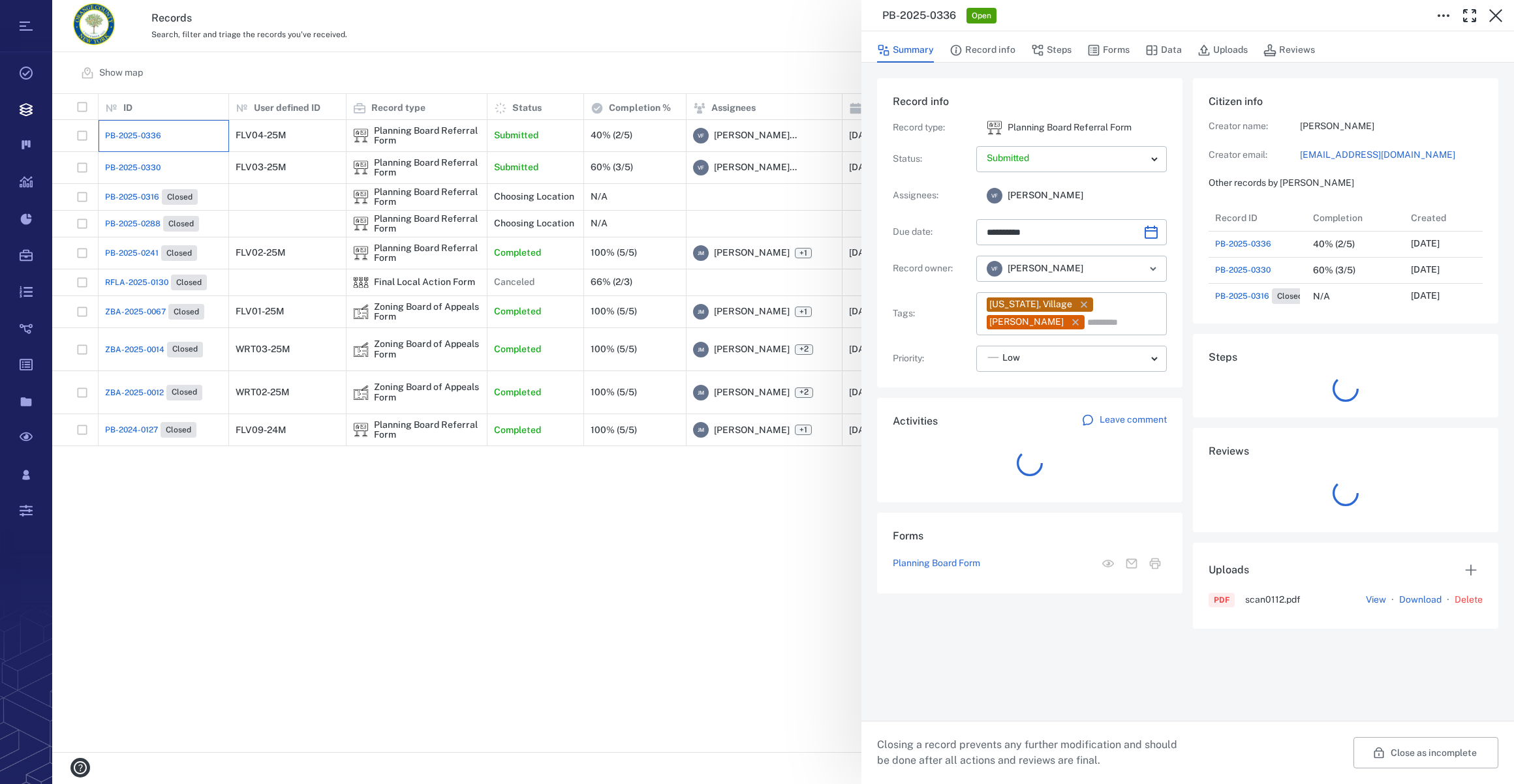
scroll to position [417, 251]
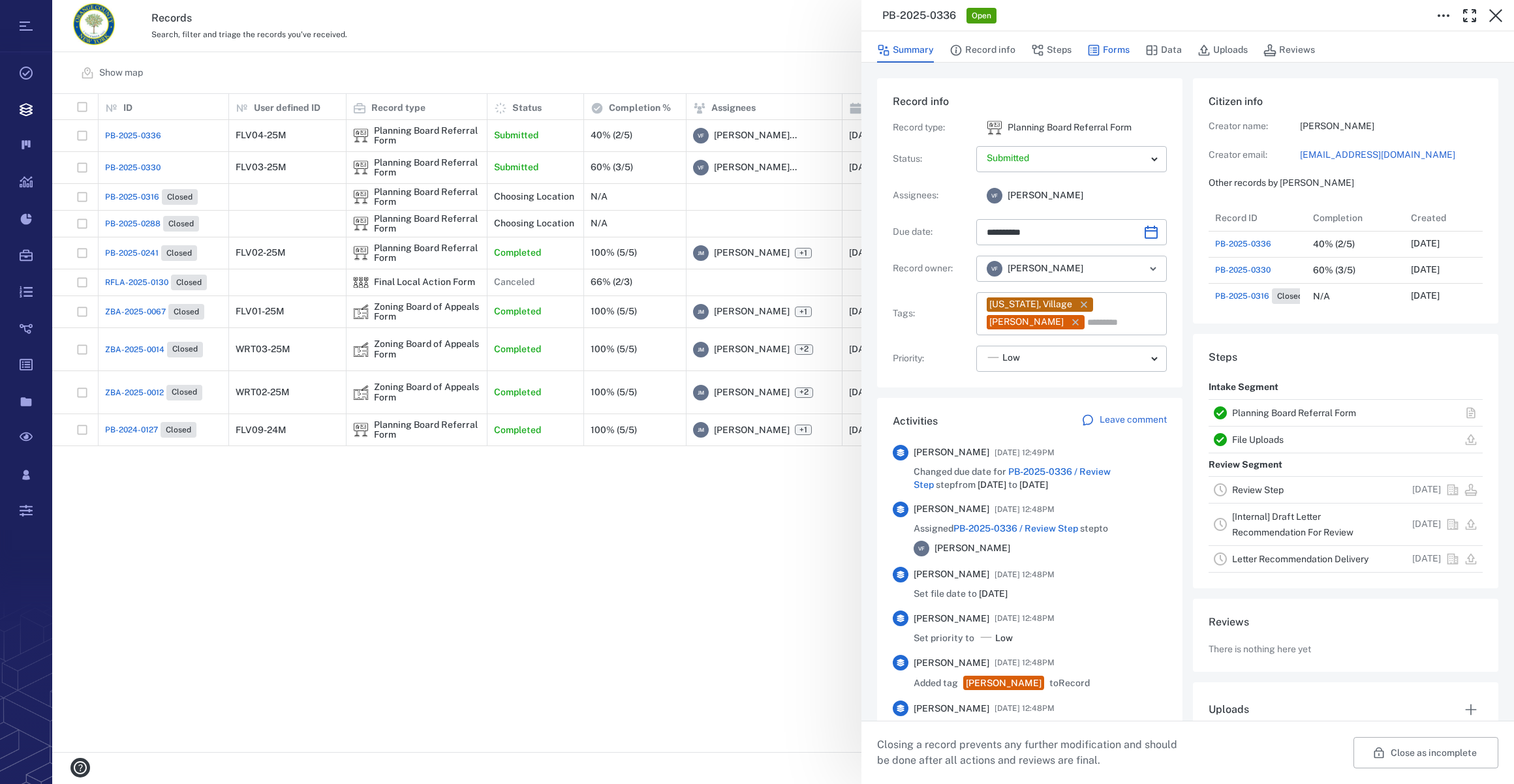
click at [1103, 48] on button "Forms" at bounding box center [1108, 50] width 42 height 25
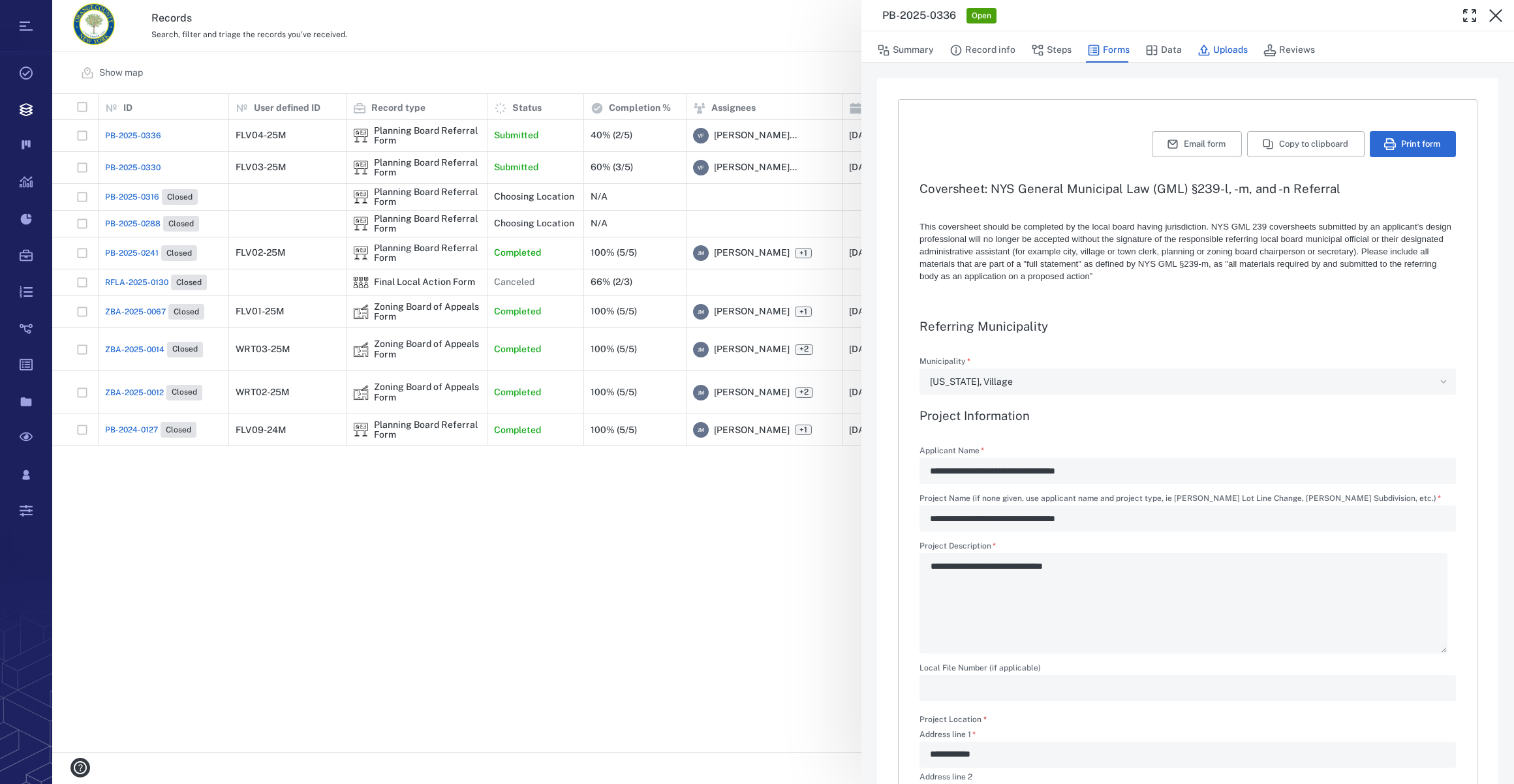
click at [1225, 52] on button "Uploads" at bounding box center [1222, 50] width 50 height 25
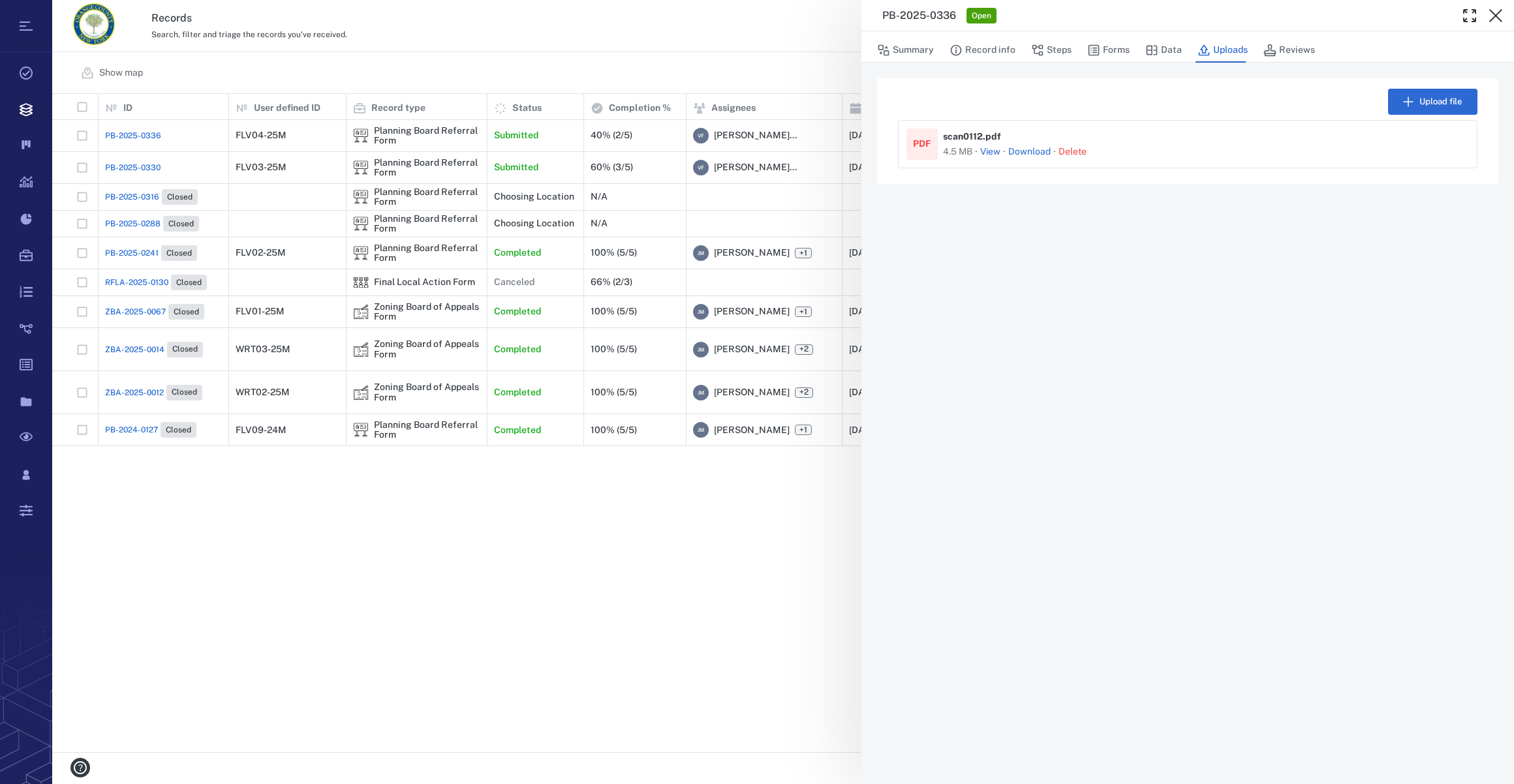
click at [1016, 147] on link "Download" at bounding box center [1029, 151] width 42 height 13
click at [1500, 15] on icon "button" at bounding box center [1496, 15] width 15 height 15
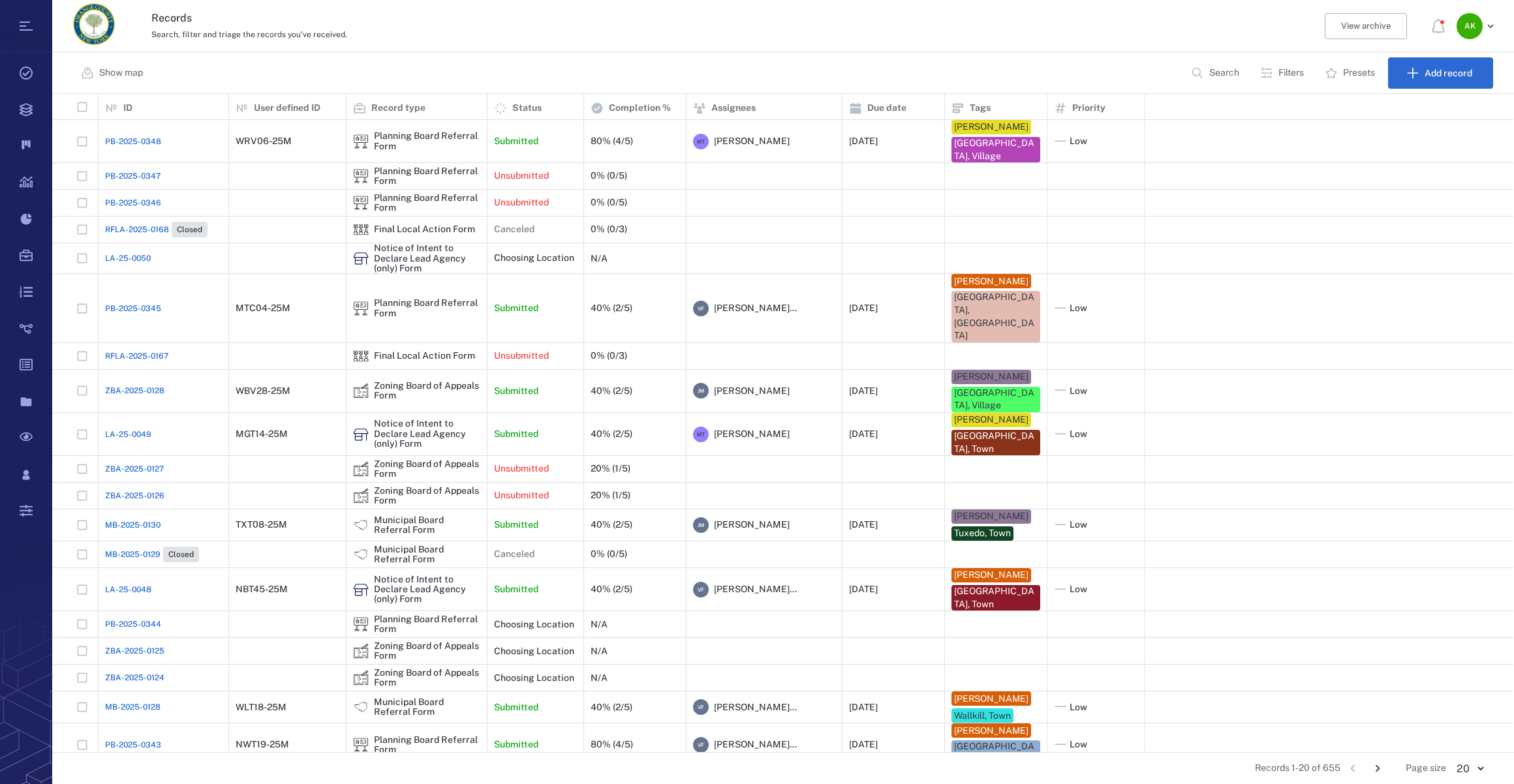
click at [1217, 77] on p "Search" at bounding box center [1224, 72] width 30 height 13
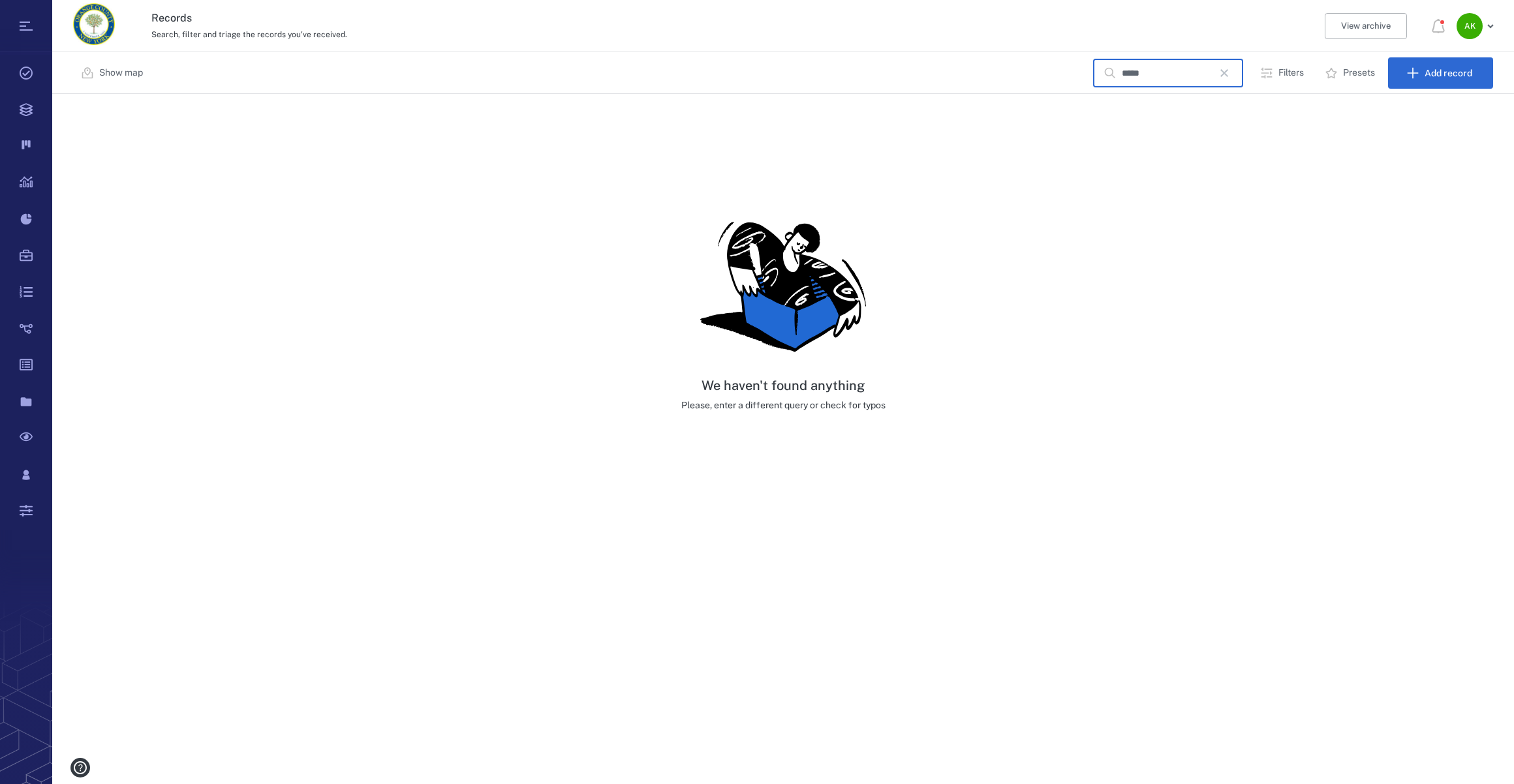
click at [1140, 71] on input "*****" at bounding box center [1168, 73] width 91 height 28
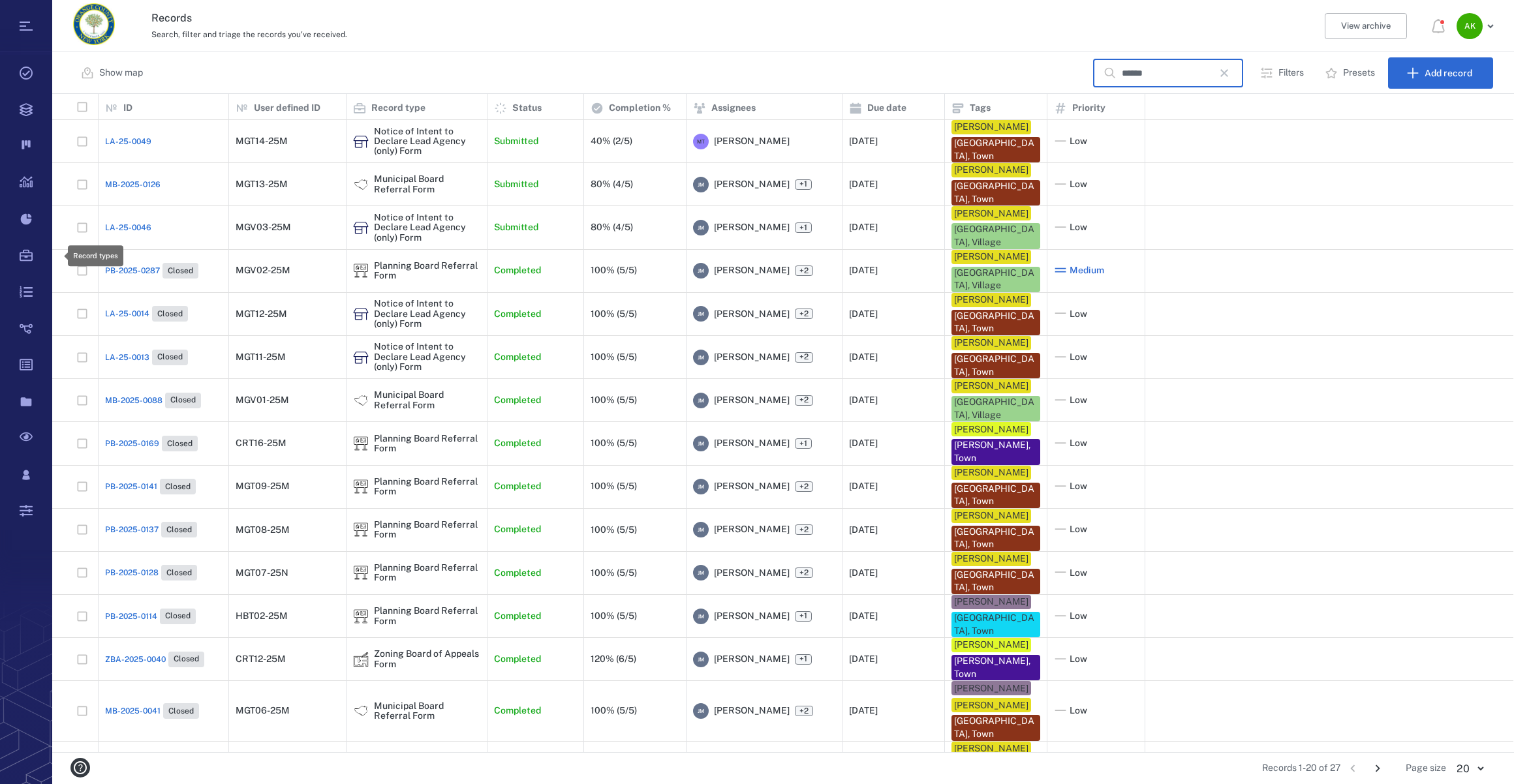
scroll to position [650, 1452]
type input "******"
click at [126, 145] on span "LA-25-0049" at bounding box center [128, 142] width 46 height 12
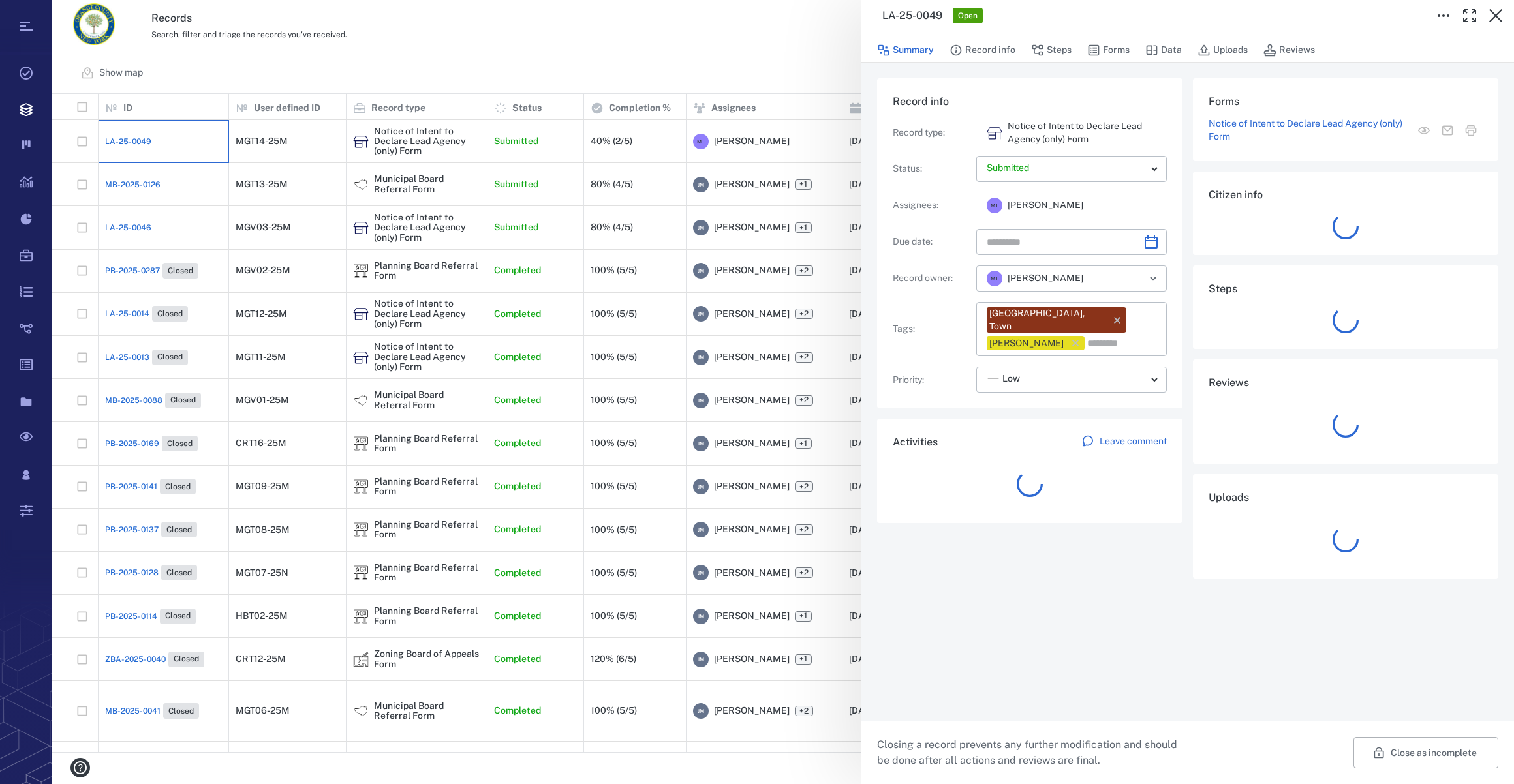
type input "**********"
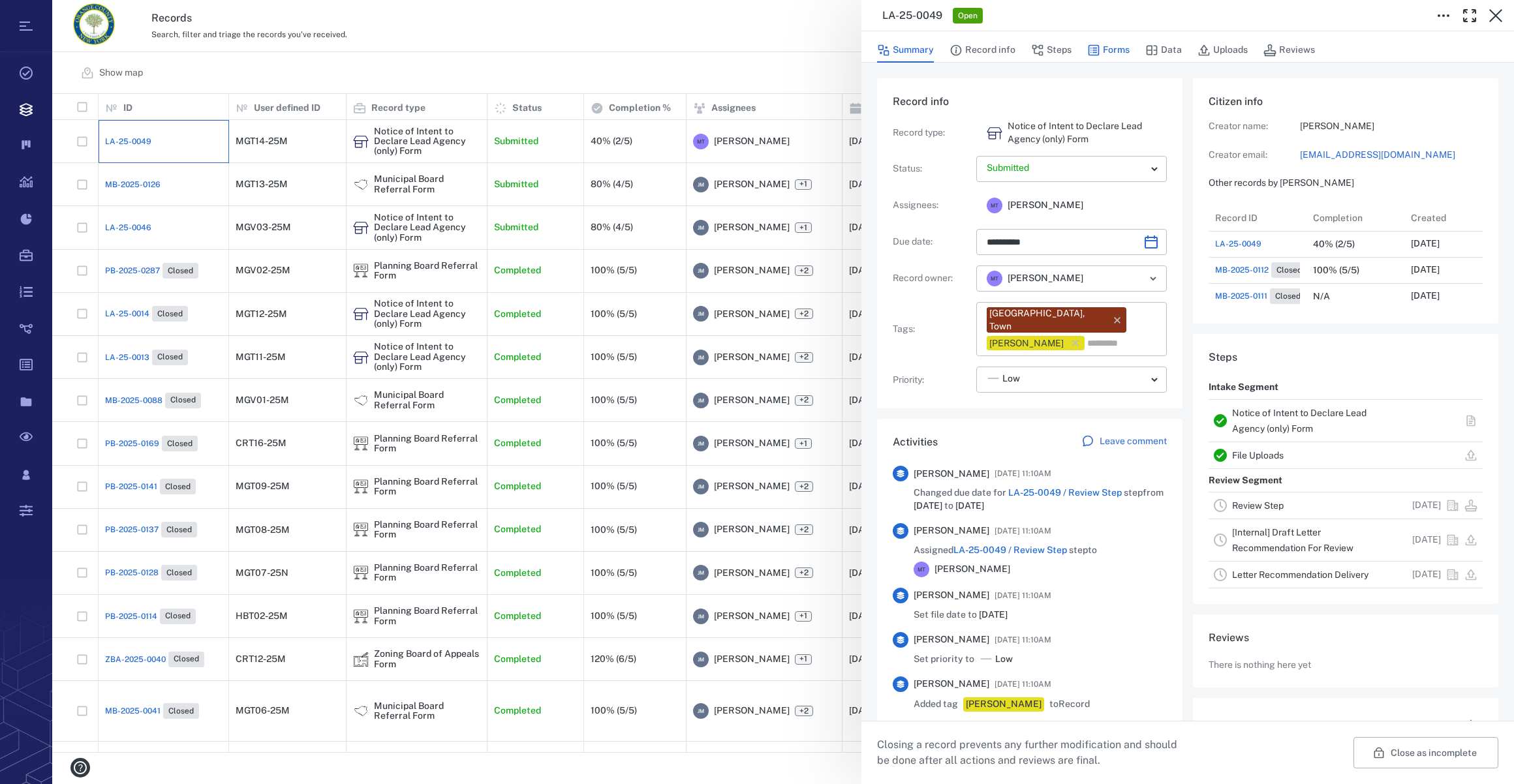
scroll to position [9, 9]
click at [1110, 51] on button "Forms" at bounding box center [1108, 50] width 42 height 25
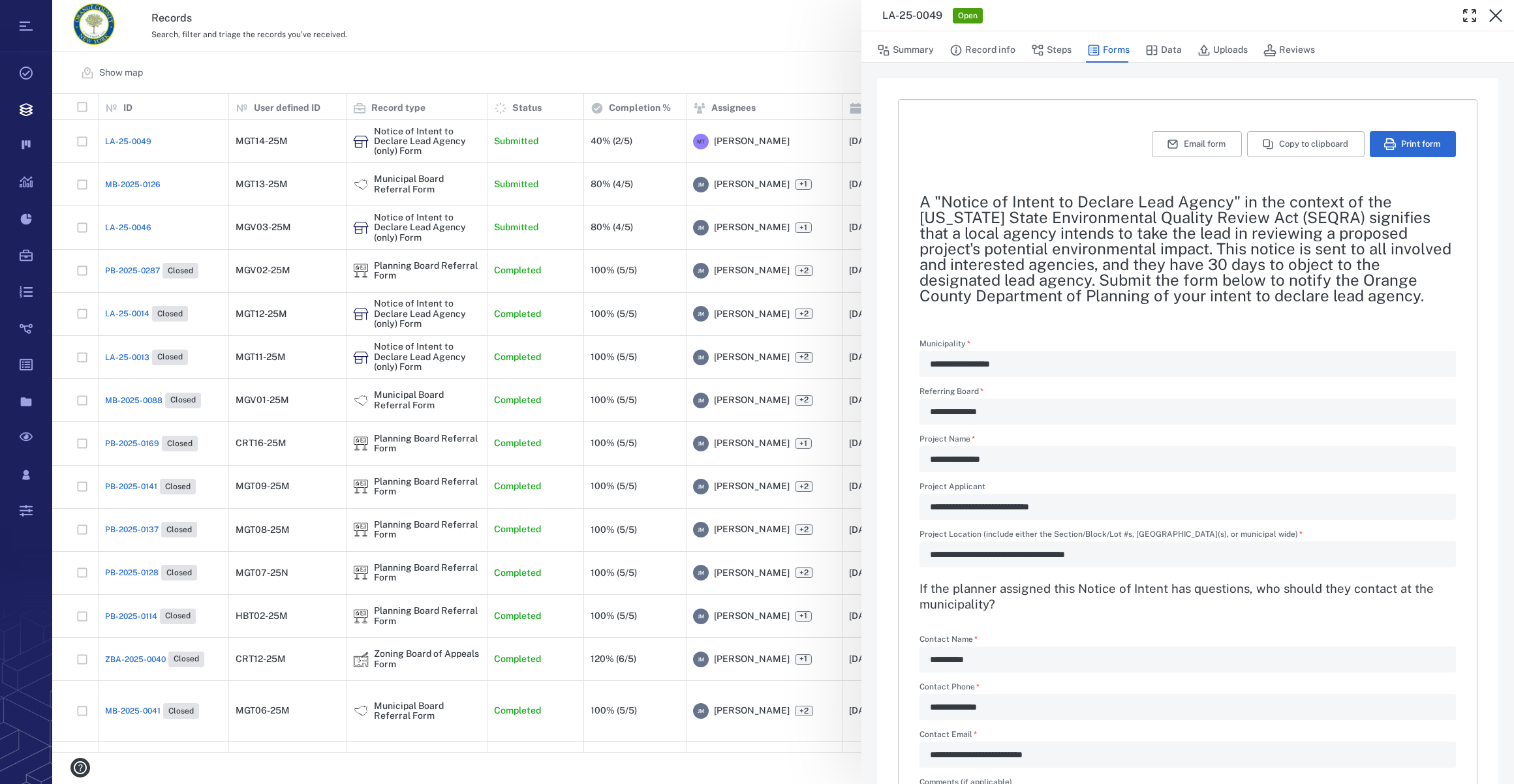
drag, startPoint x: 1501, startPoint y: 7, endPoint x: 1197, endPoint y: 58, distance: 308.2
click at [1501, 7] on button "button" at bounding box center [1496, 15] width 26 height 26
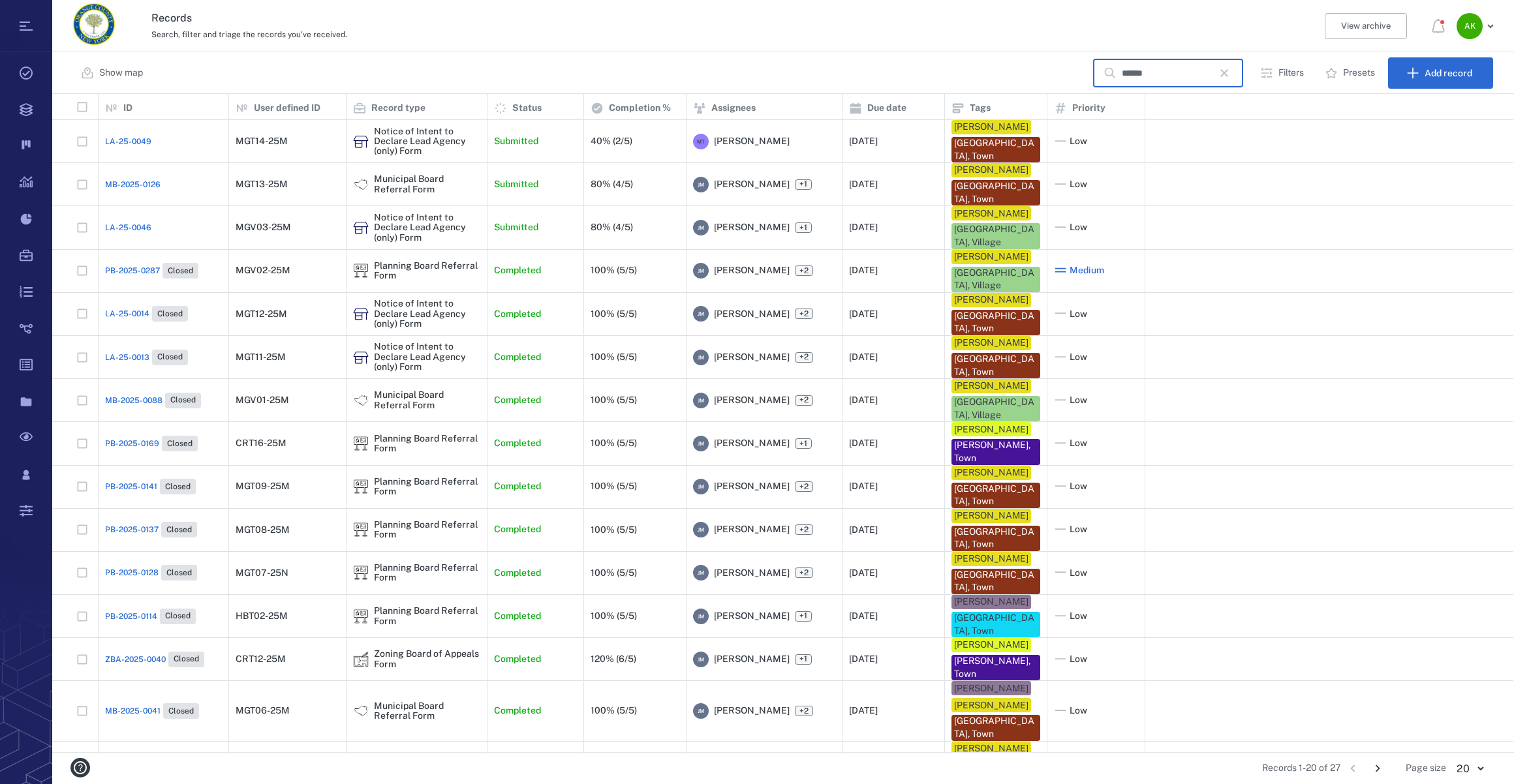
click at [1164, 70] on input "******" at bounding box center [1168, 73] width 91 height 28
click at [136, 182] on span "MB-2025-0126" at bounding box center [133, 185] width 55 height 12
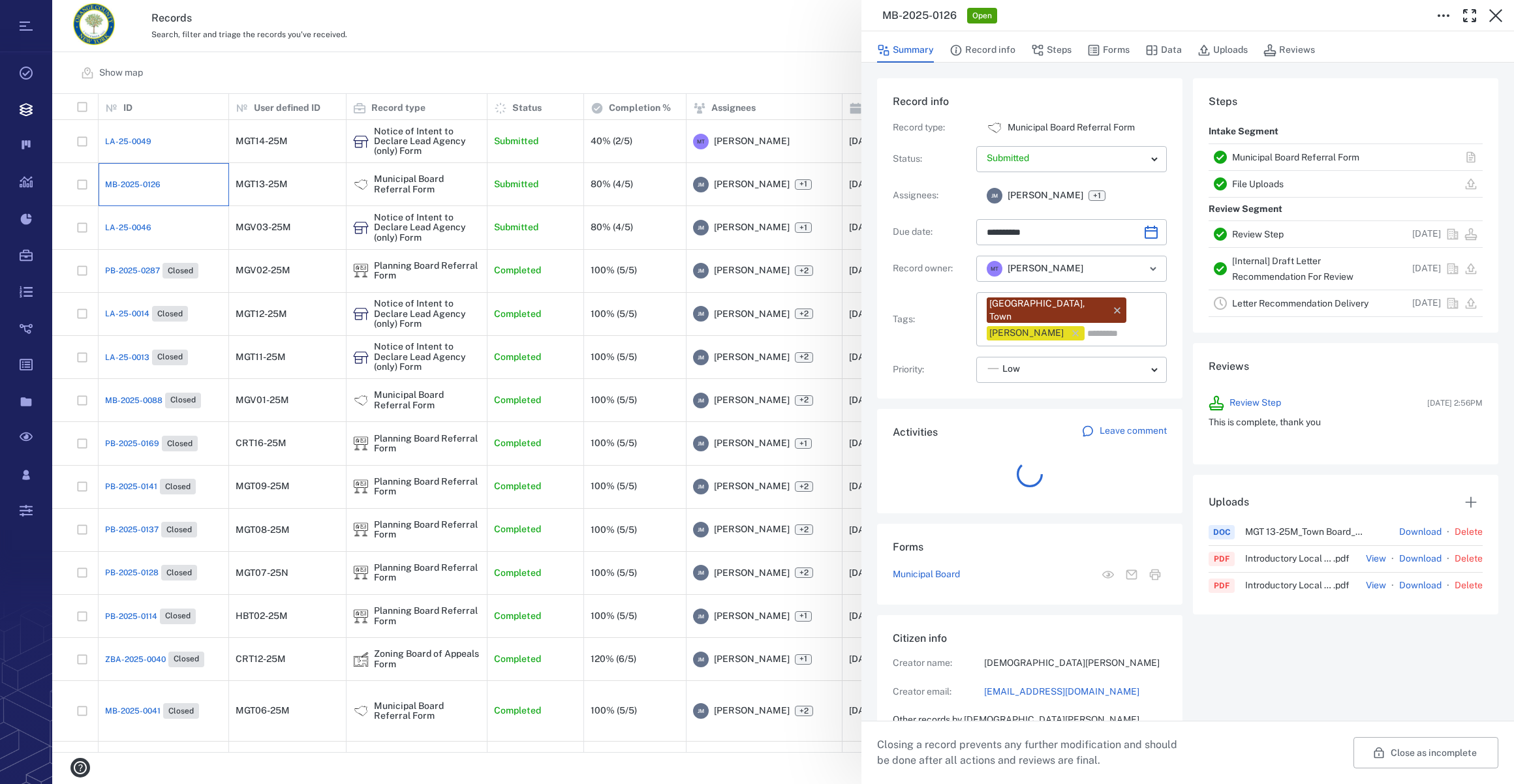
scroll to position [52, 261]
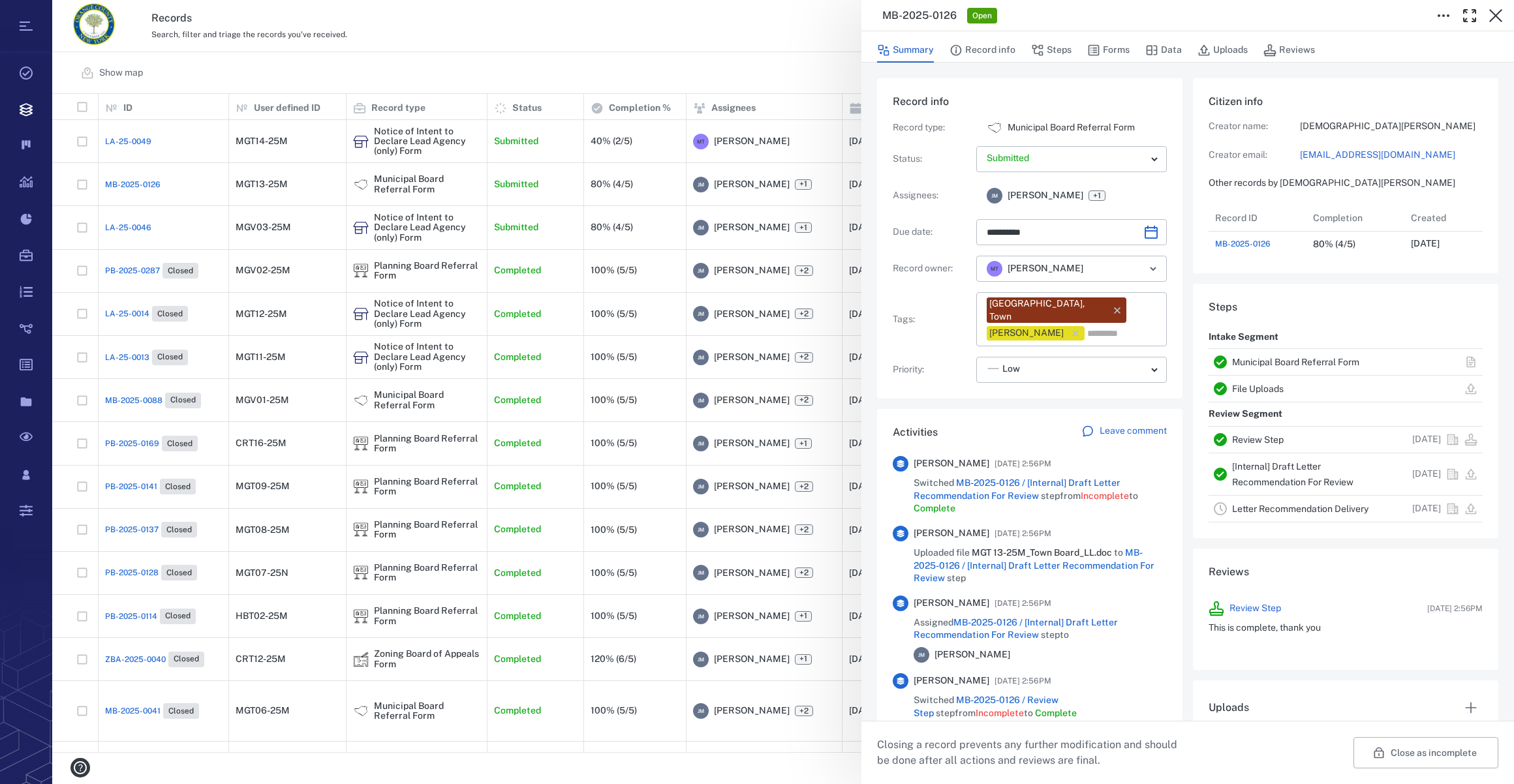
click at [132, 235] on div "**********" at bounding box center [783, 392] width 1462 height 784
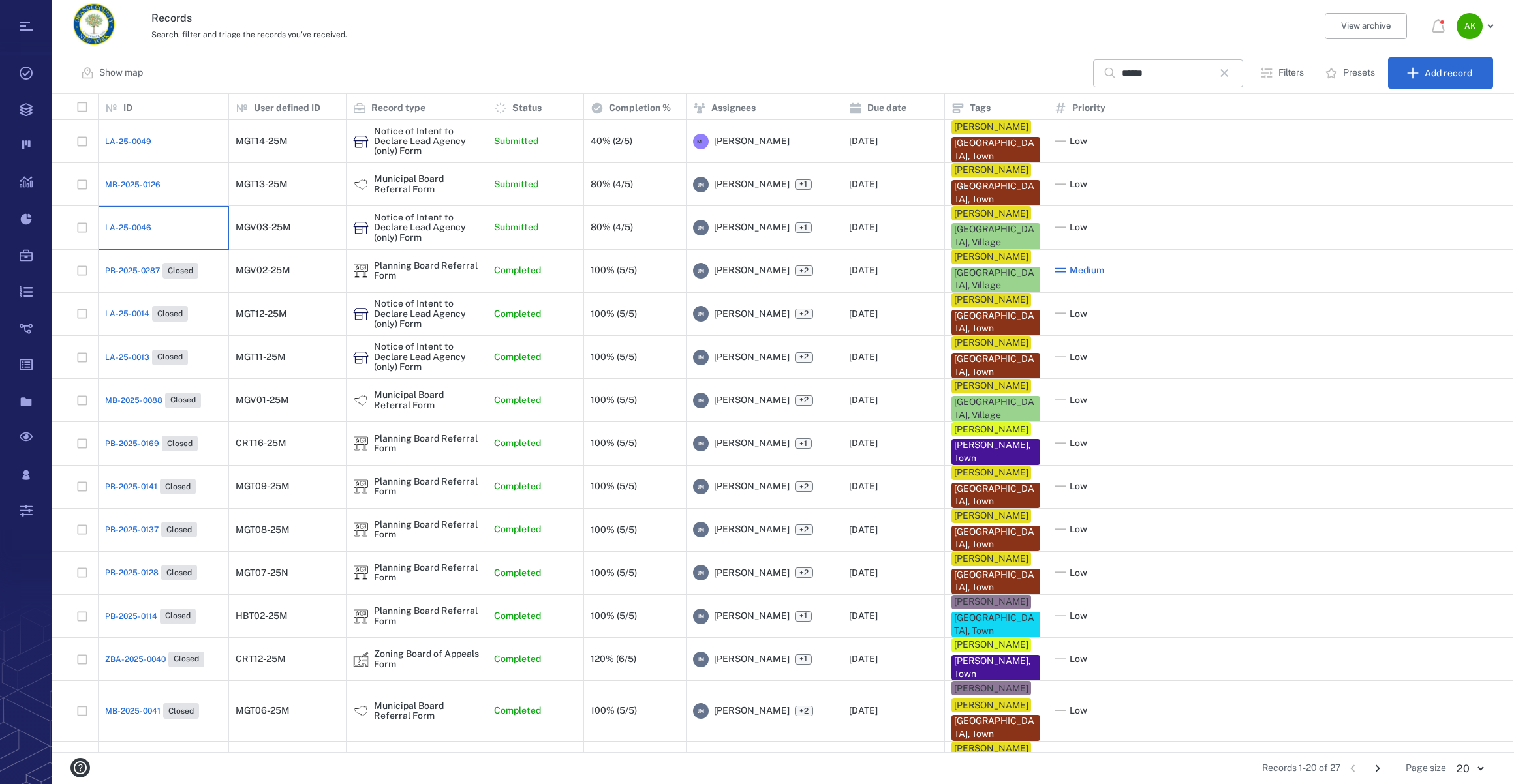
click at [125, 227] on div "LA-25-0046" at bounding box center [164, 227] width 117 height 26
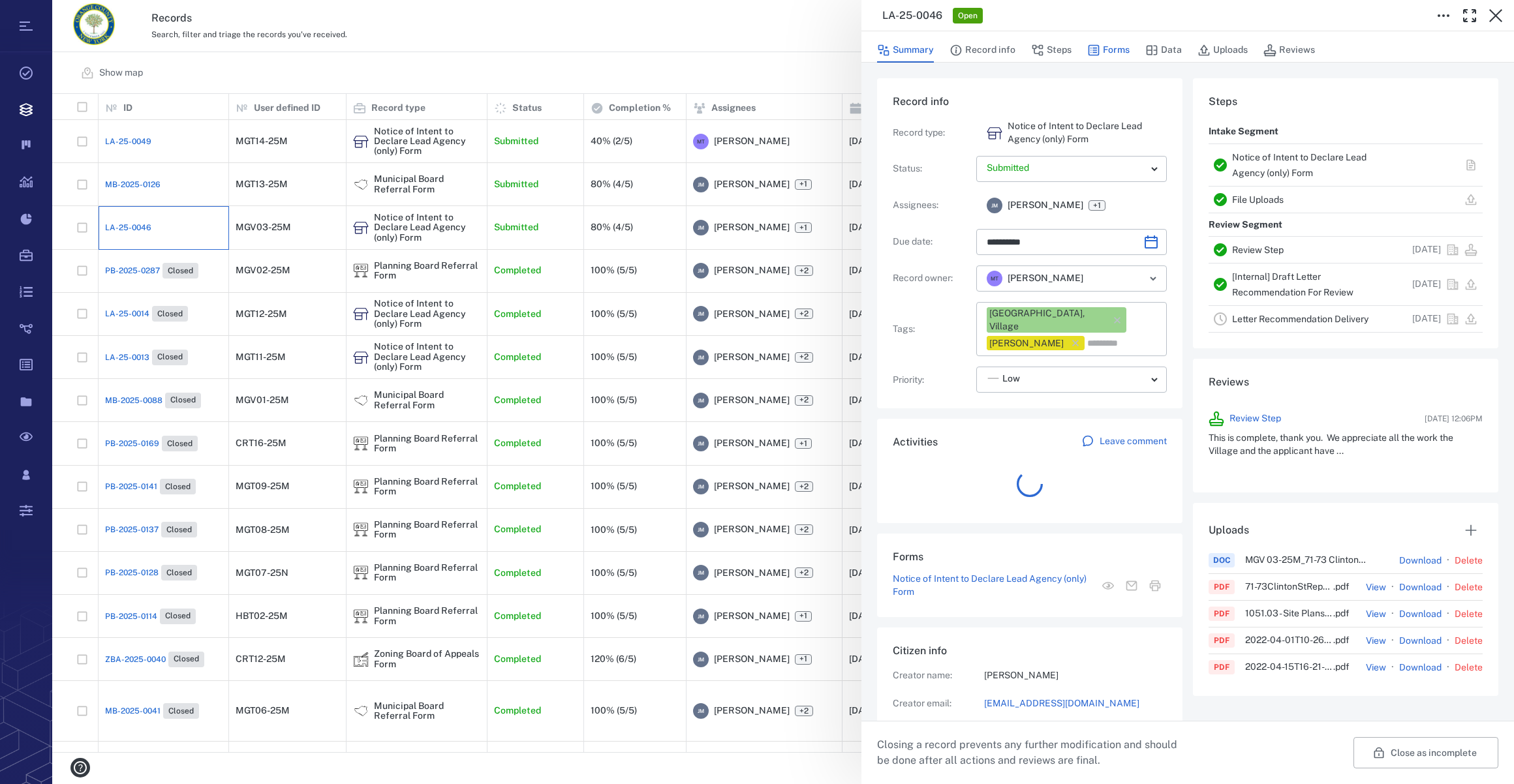
scroll to position [313, 251]
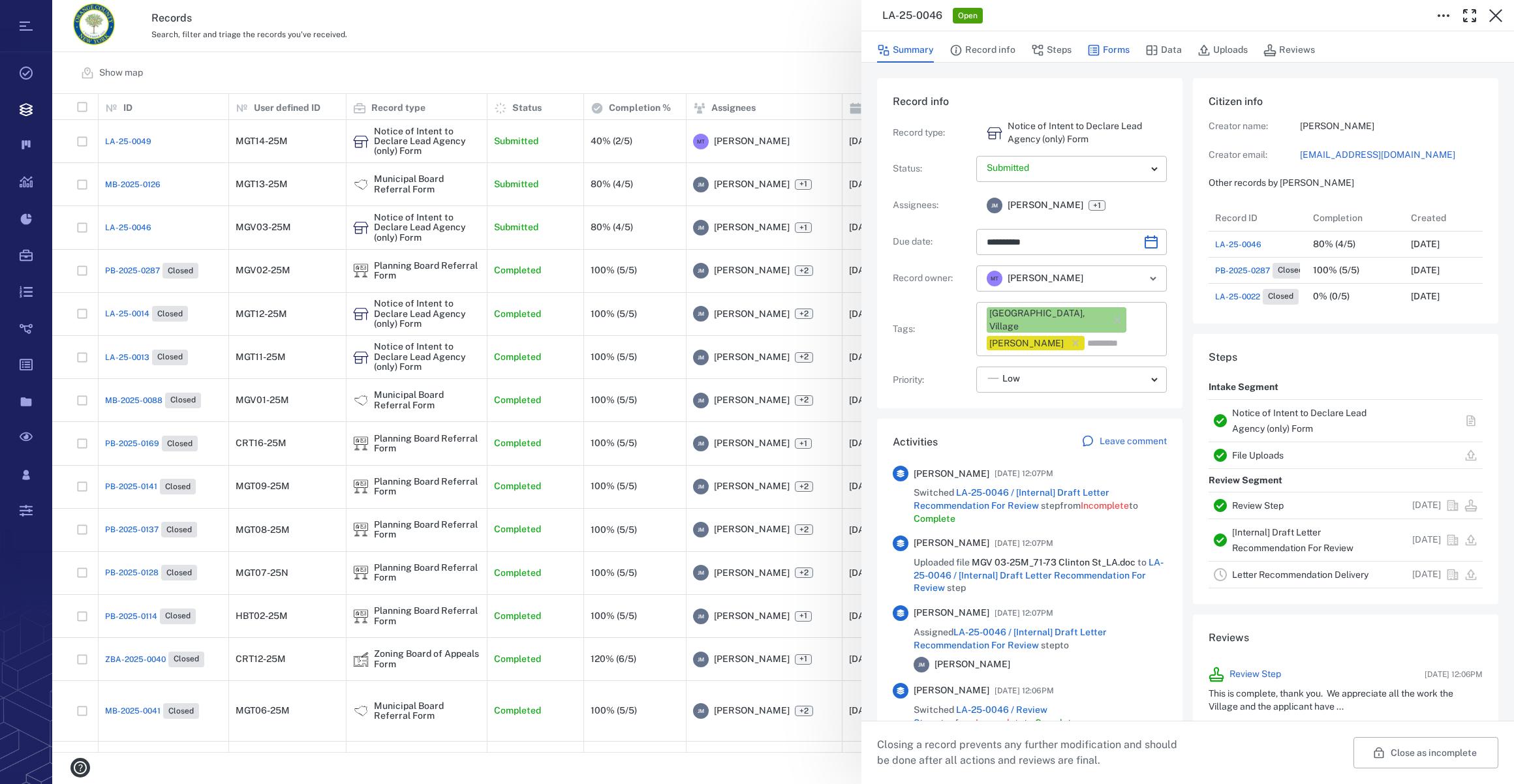
click at [1107, 52] on button "Forms" at bounding box center [1108, 50] width 42 height 25
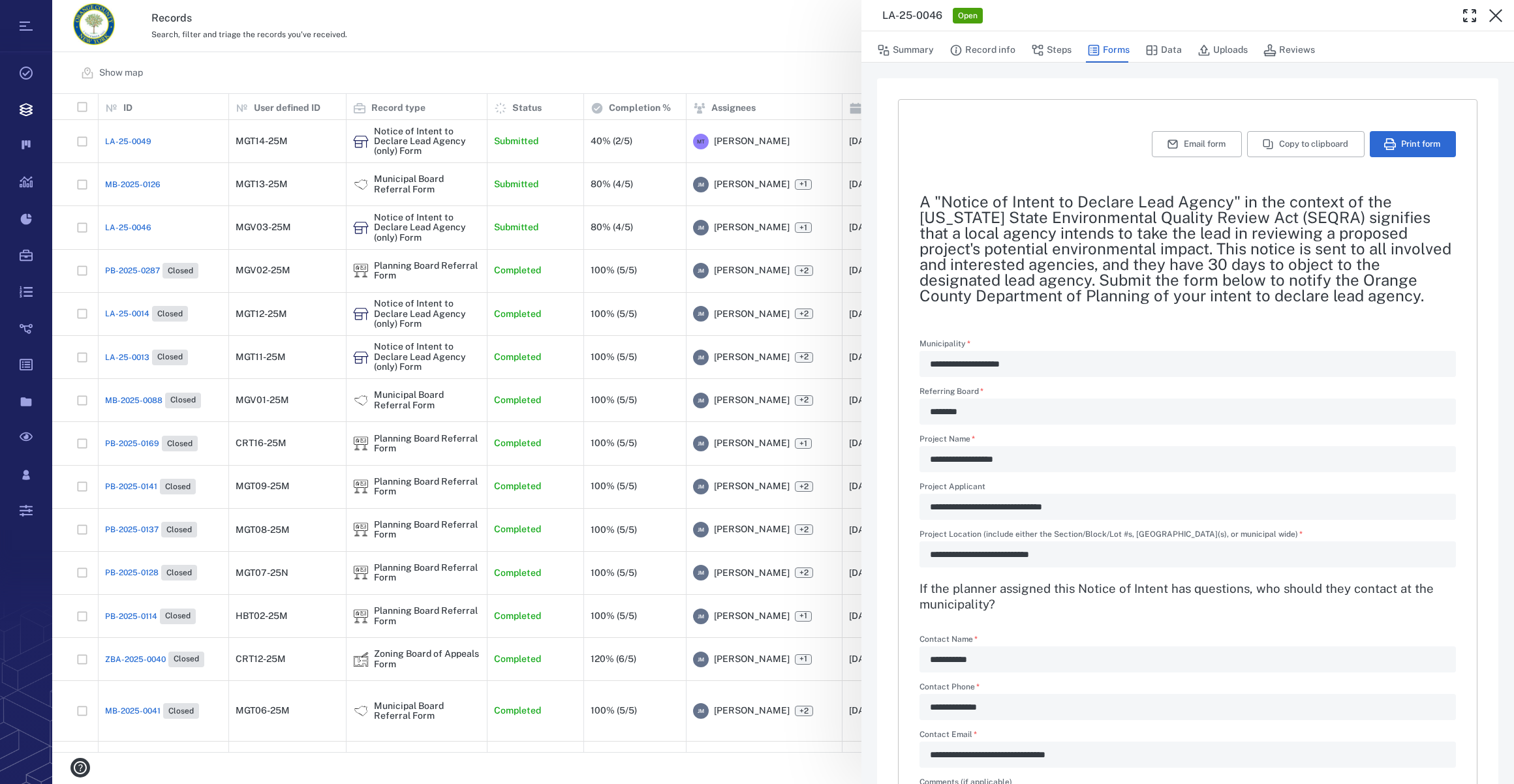
click at [1247, 44] on div "Summary Record info Steps Forms Data Uploads Reviews" at bounding box center [1188, 49] width 621 height 26
click at [1239, 46] on button "Uploads" at bounding box center [1222, 50] width 50 height 25
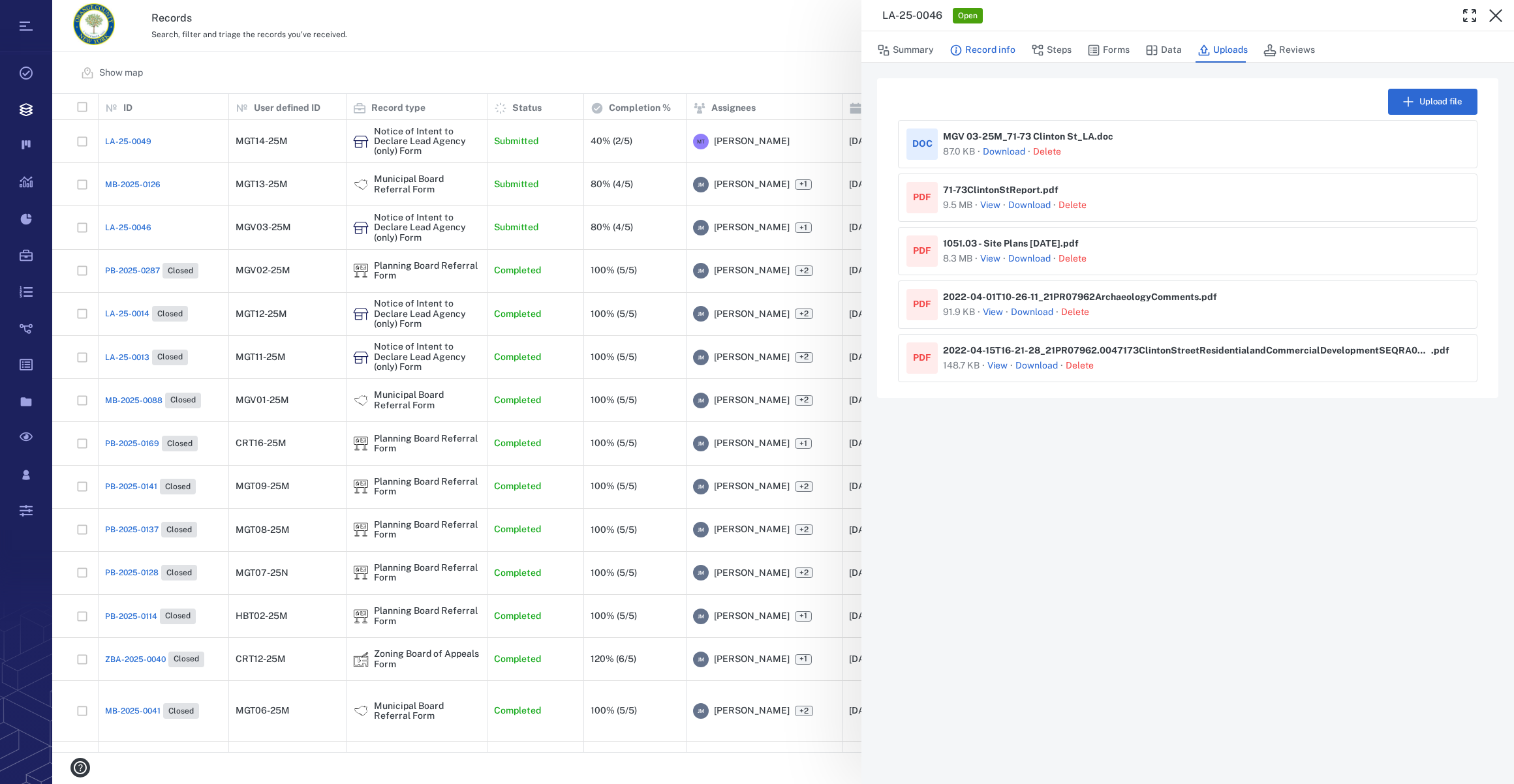
click at [922, 42] on button "Summary" at bounding box center [905, 50] width 57 height 25
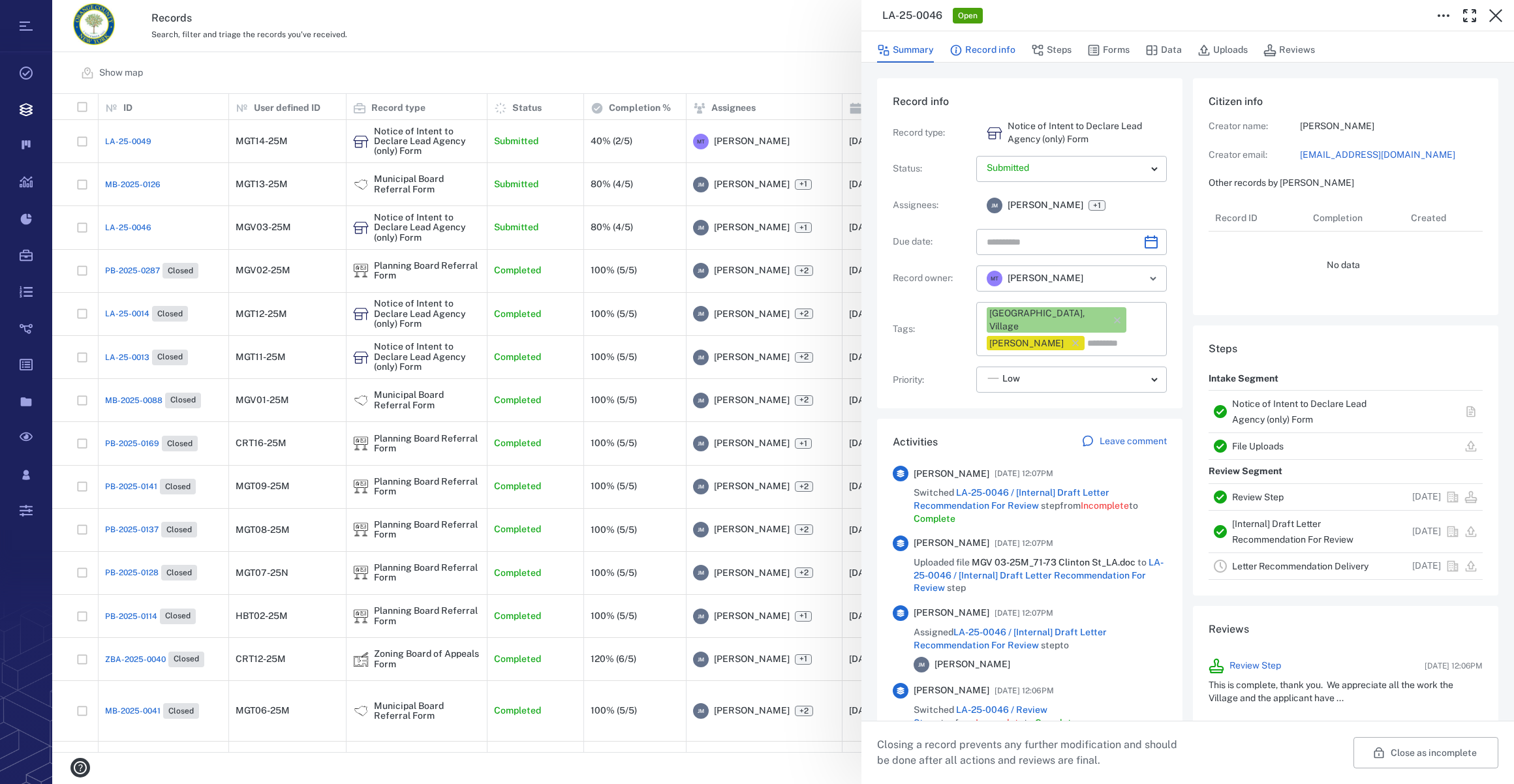
type input "**********"
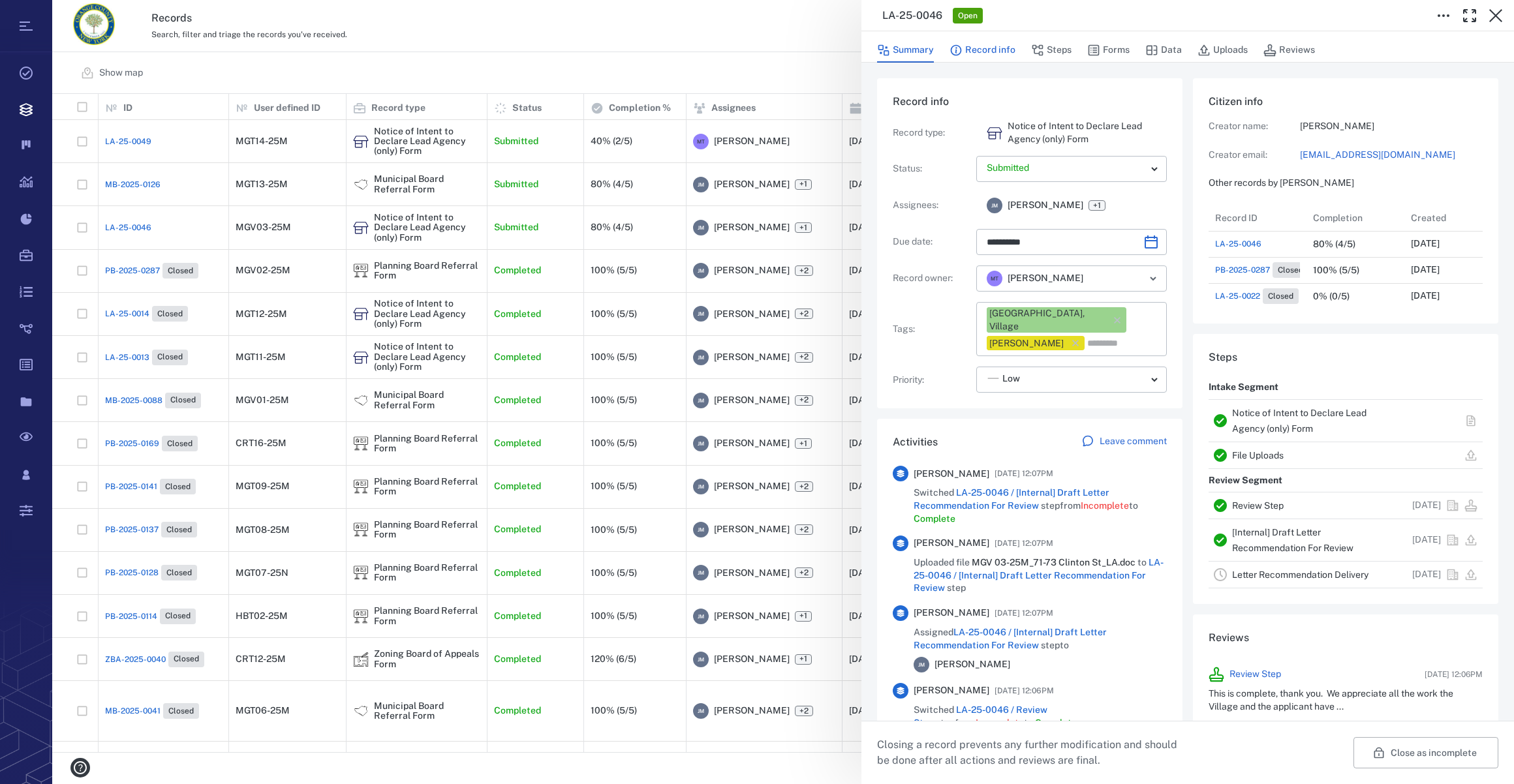
scroll to position [313, 251]
click at [977, 52] on button "Record info" at bounding box center [982, 50] width 66 height 25
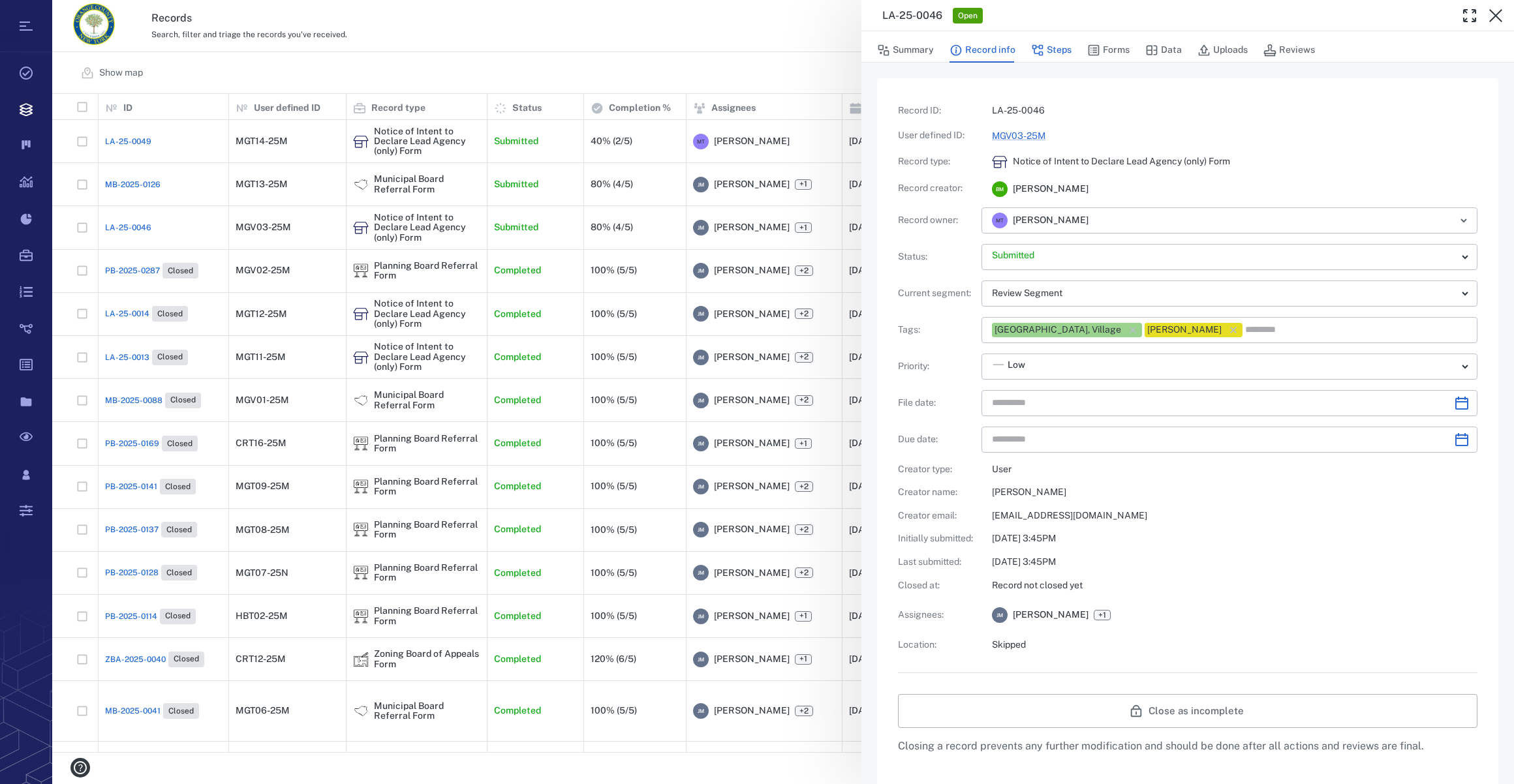
type input "**********"
click at [1120, 51] on button "Forms" at bounding box center [1108, 50] width 42 height 25
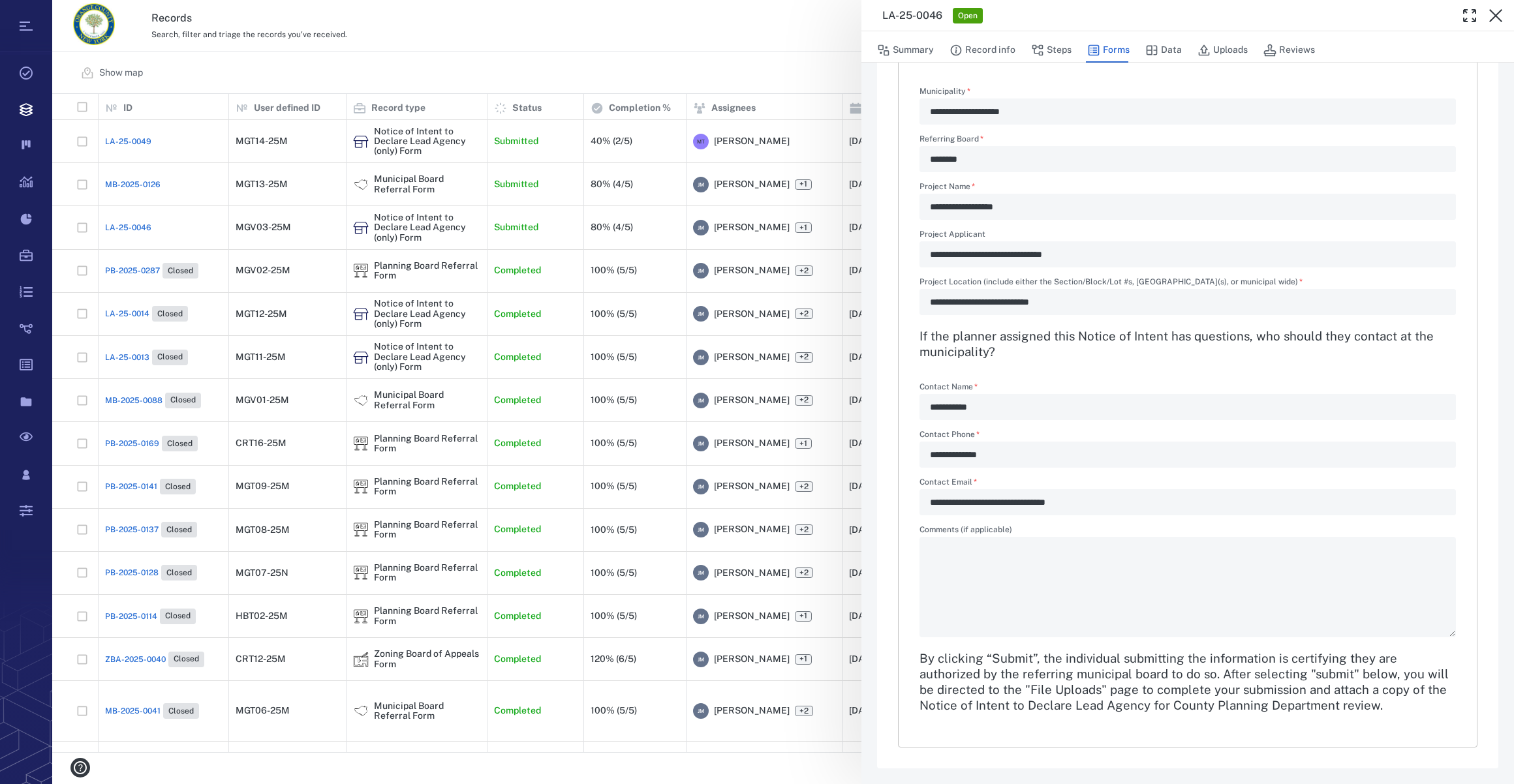
scroll to position [15, 0]
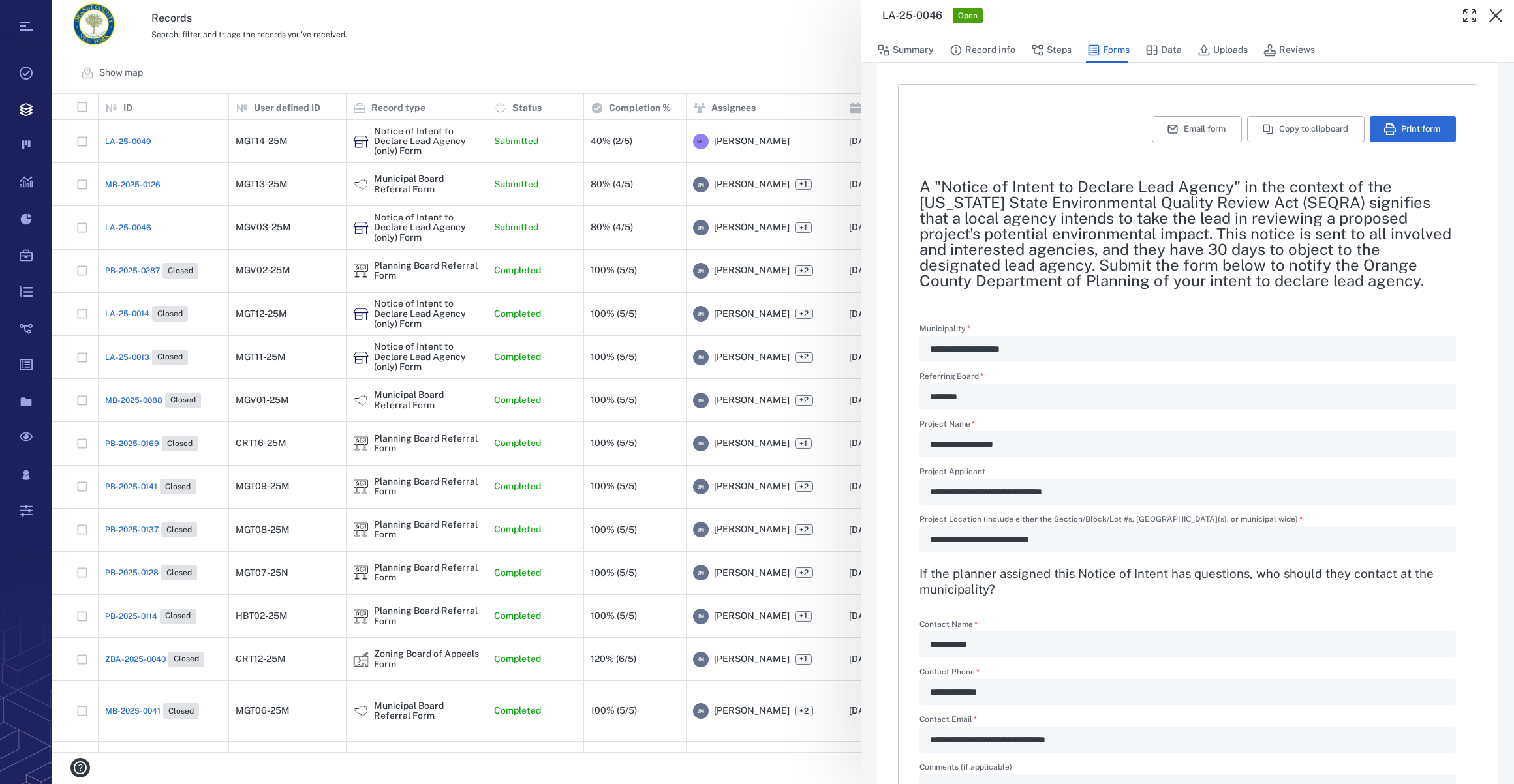
click at [1492, 17] on icon "button" at bounding box center [1496, 15] width 15 height 15
